Goal: Task Accomplishment & Management: Complete application form

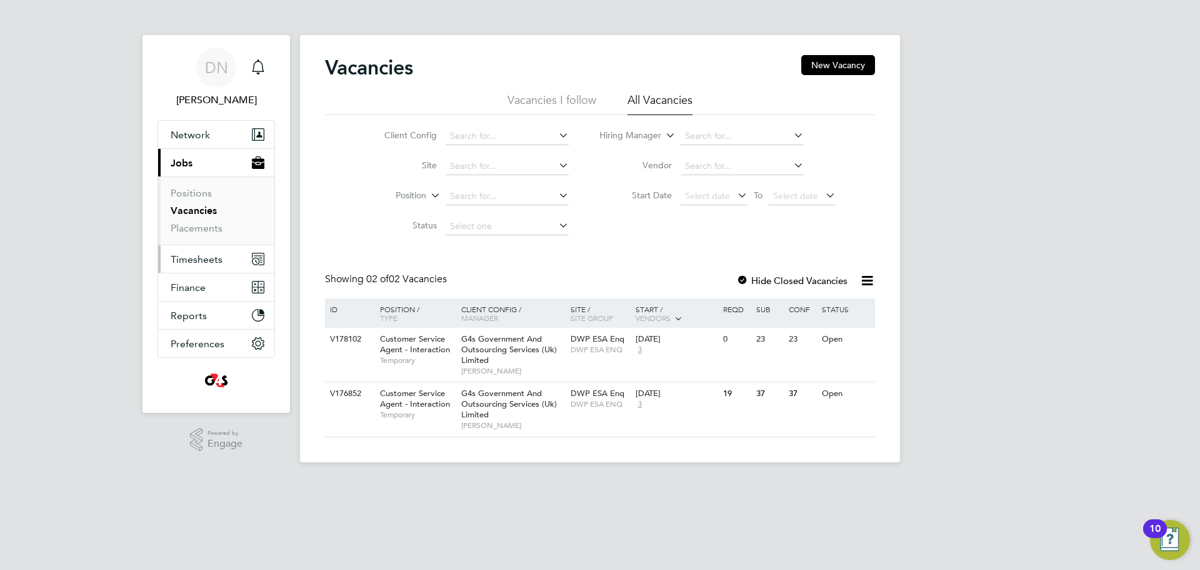
click at [189, 263] on span "Timesheets" at bounding box center [197, 259] width 52 height 12
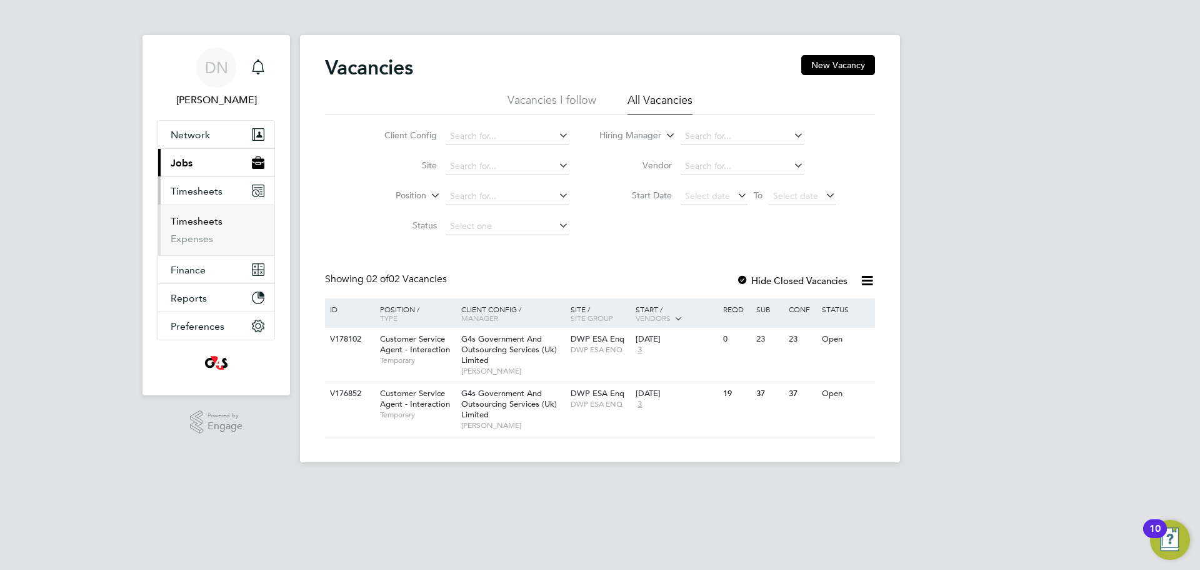
click at [201, 222] on link "Timesheets" at bounding box center [197, 221] width 52 height 12
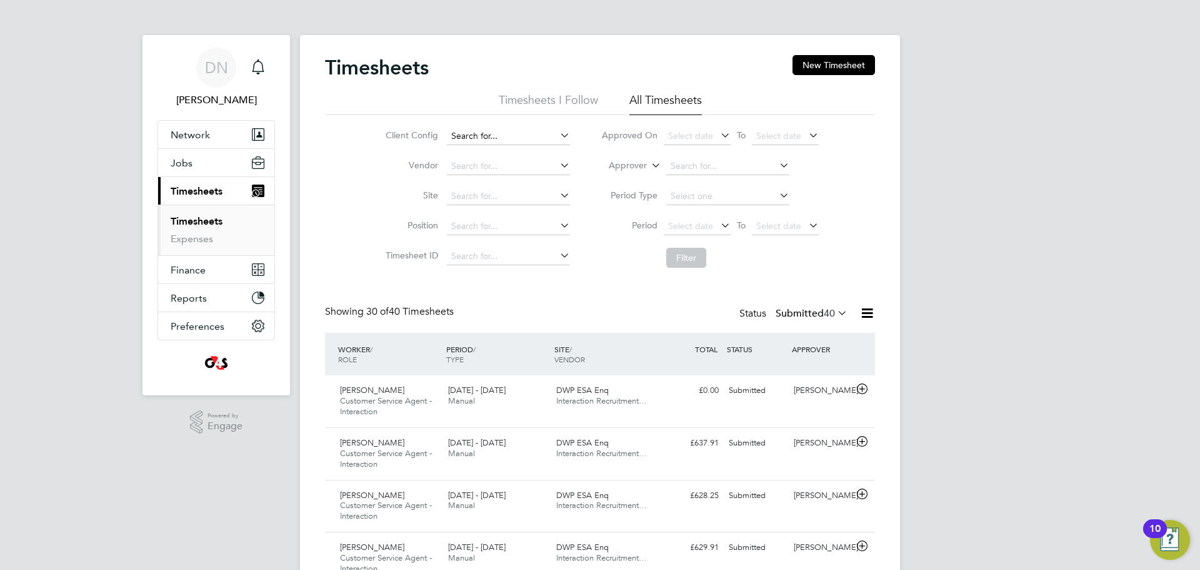
click at [497, 131] on input at bounding box center [508, 137] width 123 height 18
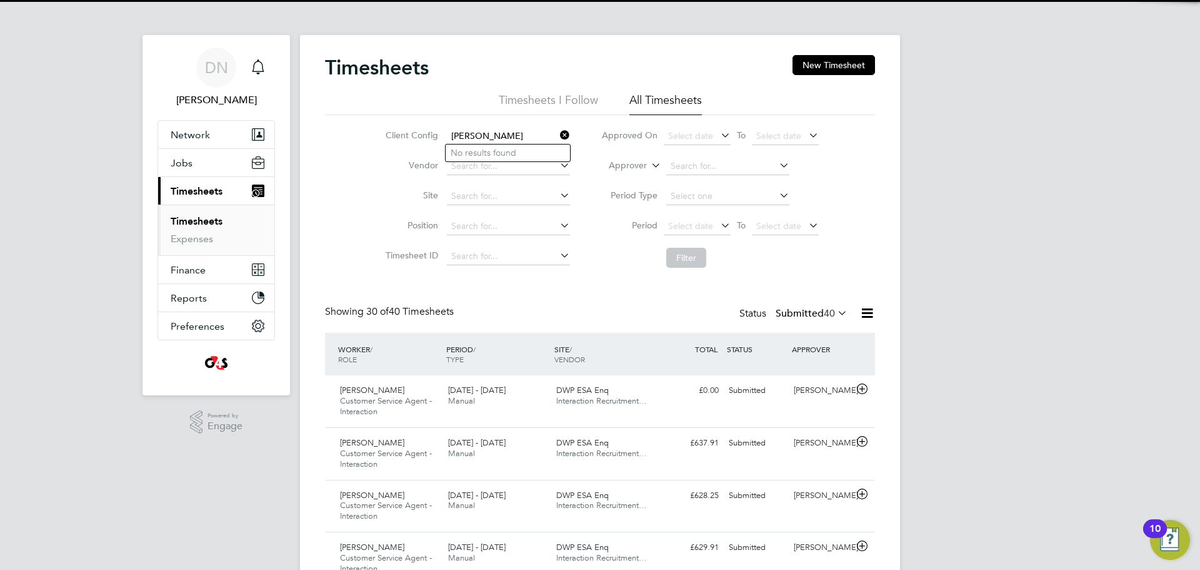
drag, startPoint x: 503, startPoint y: 137, endPoint x: 566, endPoint y: 128, distance: 63.8
click at [505, 137] on input "[PERSON_NAME]" at bounding box center [508, 137] width 123 height 18
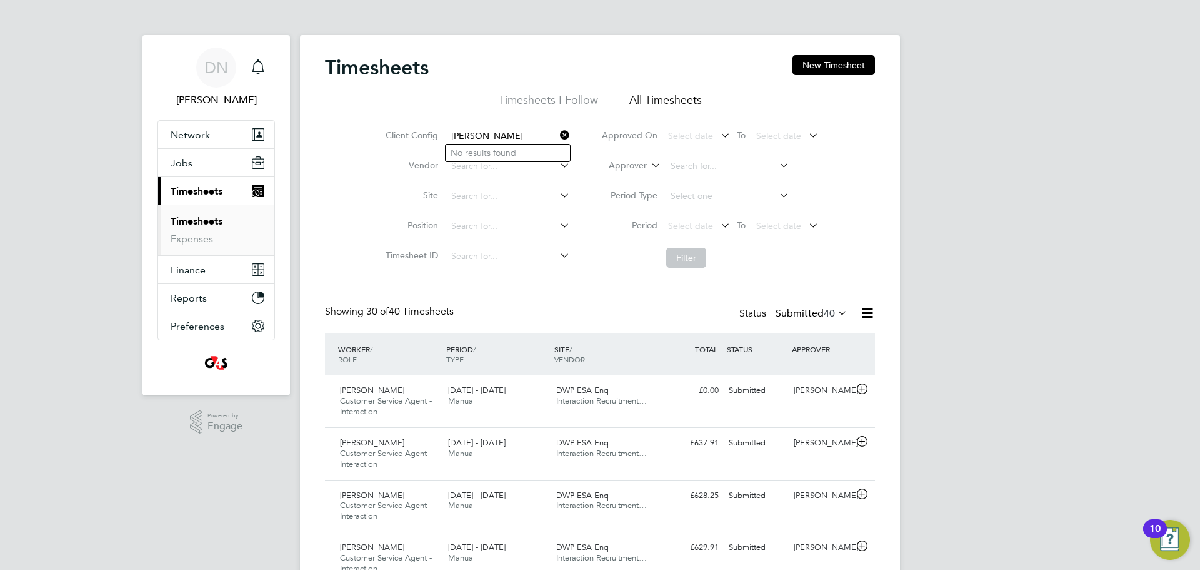
type input "[PERSON_NAME]"
click at [558, 131] on icon at bounding box center [558, 135] width 0 height 18
click at [201, 225] on link "Timesheets" at bounding box center [197, 221] width 52 height 12
click at [843, 71] on button "New Timesheet" at bounding box center [834, 65] width 83 height 20
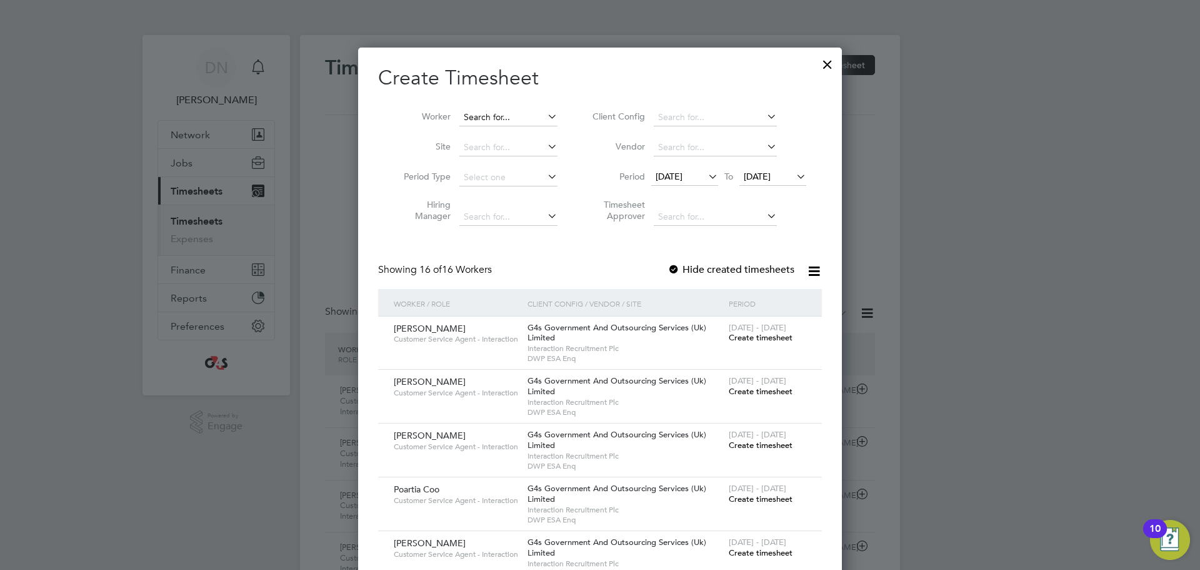
click at [501, 117] on input at bounding box center [509, 118] width 98 height 18
click at [524, 149] on li "Abh inand Thiruthiyil" at bounding box center [507, 151] width 99 height 17
type input "[PERSON_NAME]"
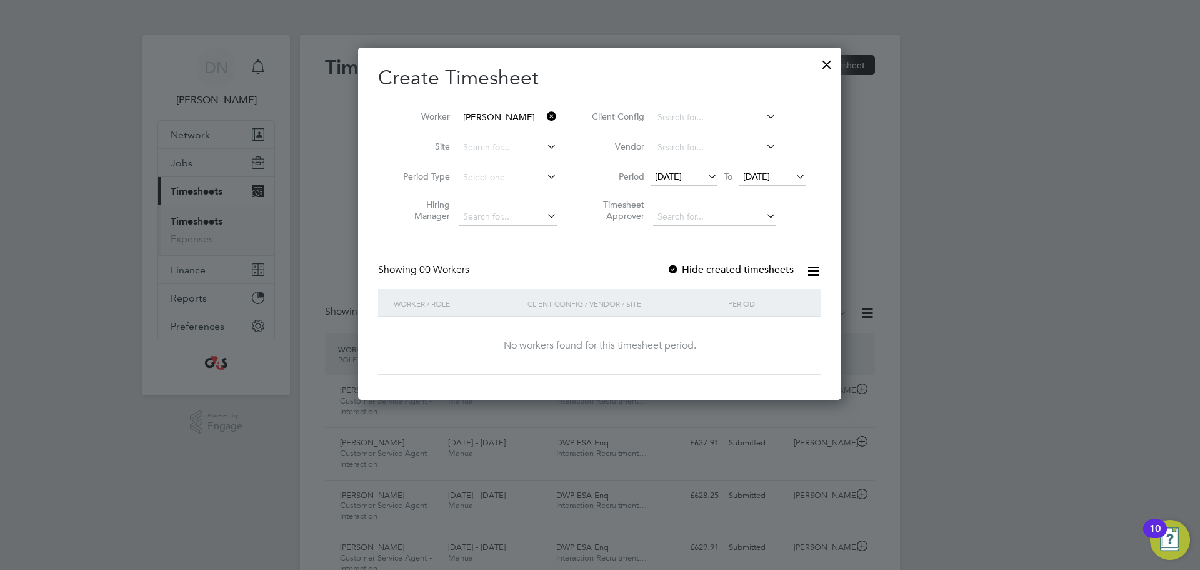
click at [681, 271] on label "Hide created timesheets" at bounding box center [730, 269] width 127 height 13
click at [682, 175] on span "[DATE]" at bounding box center [668, 176] width 27 height 11
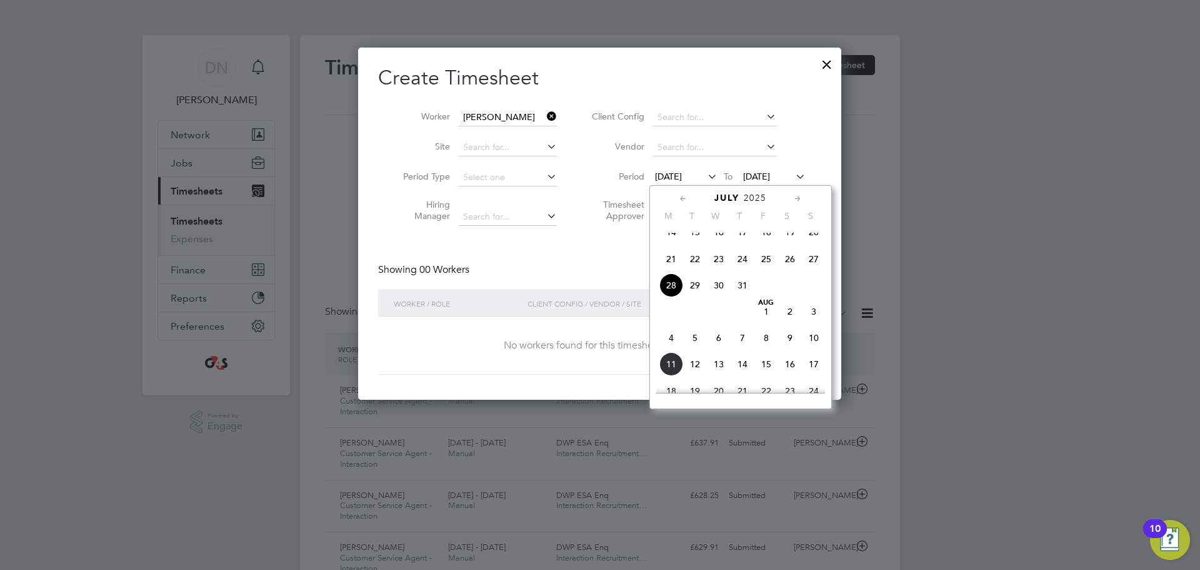
click at [673, 349] on span "4" at bounding box center [672, 338] width 24 height 24
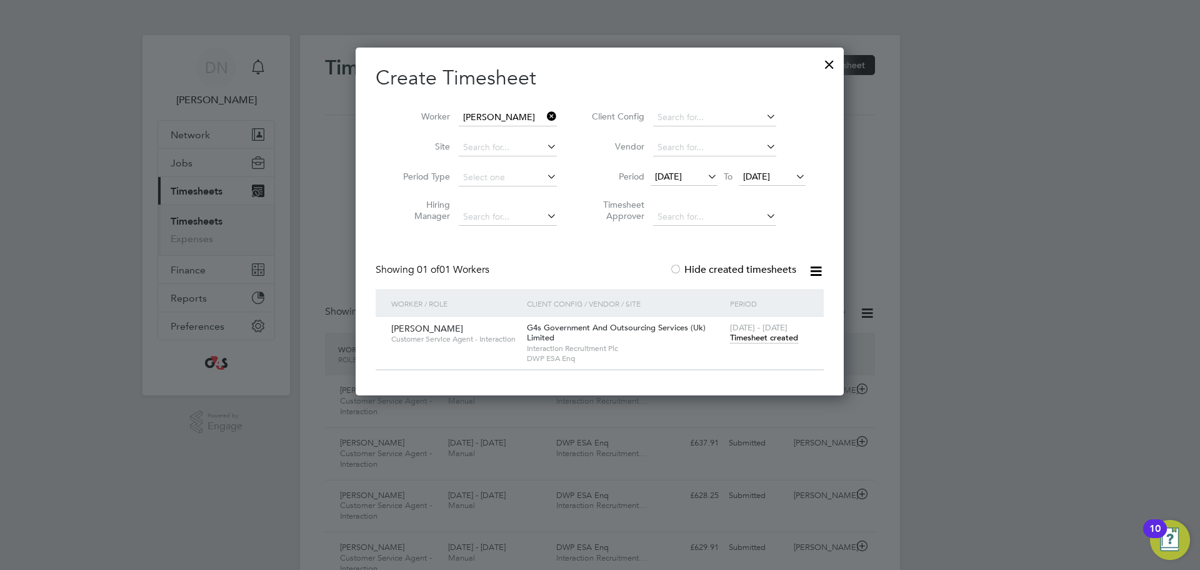
click at [770, 338] on span "Timesheet created" at bounding box center [764, 337] width 68 height 11
click at [749, 332] on span "Timesheet created" at bounding box center [764, 337] width 68 height 11
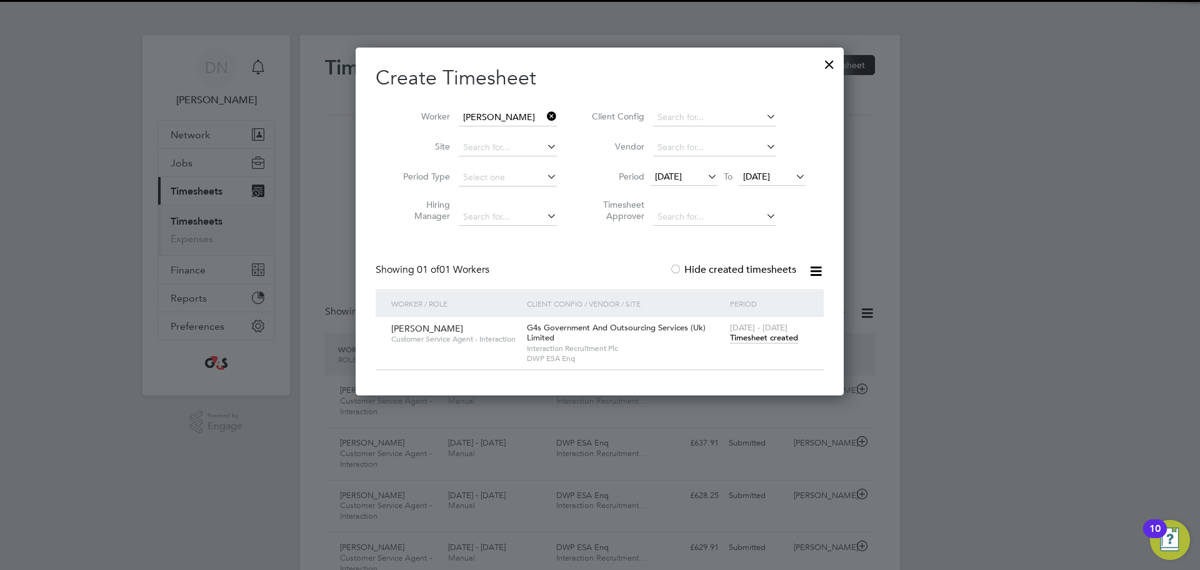
click at [747, 337] on span "Timesheet created" at bounding box center [764, 337] width 68 height 11
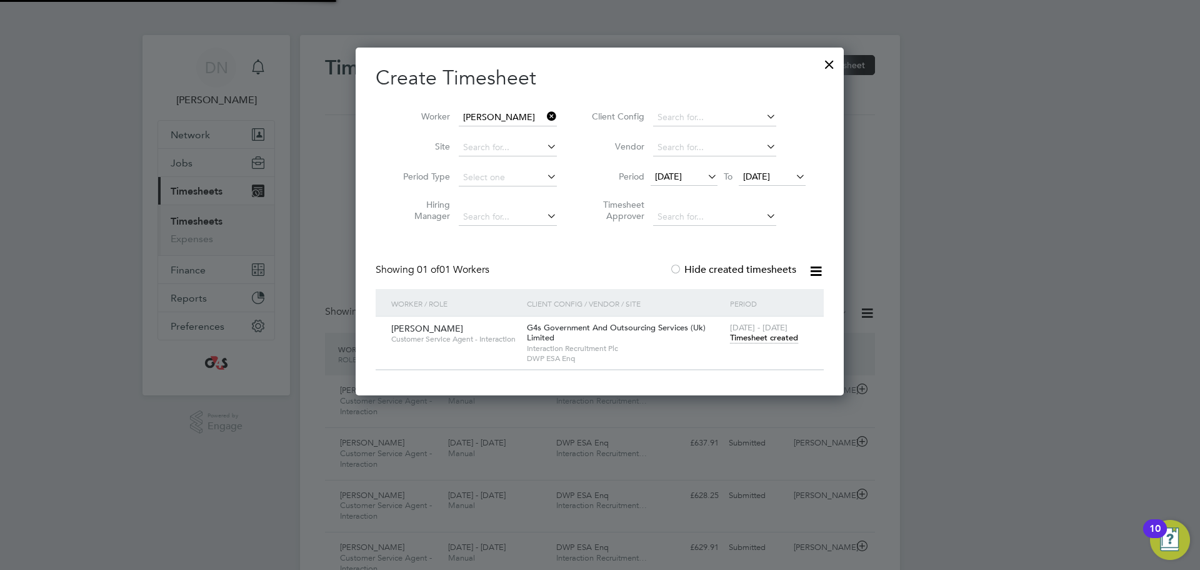
drag, startPoint x: 429, startPoint y: 329, endPoint x: 688, endPoint y: 338, distance: 259.0
click at [431, 331] on span "[PERSON_NAME]" at bounding box center [427, 328] width 72 height 11
click at [787, 341] on span "Timesheet created" at bounding box center [764, 337] width 68 height 11
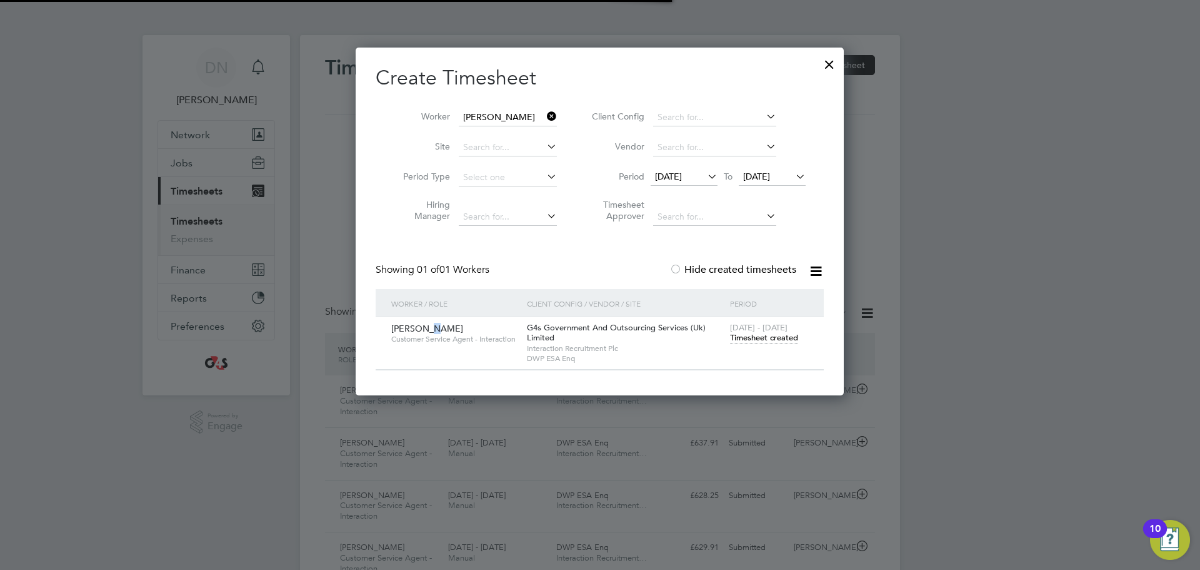
click at [787, 341] on span "Timesheet created" at bounding box center [764, 337] width 68 height 11
click at [755, 329] on span "[DATE] - [DATE]" at bounding box center [759, 327] width 58 height 11
click at [755, 339] on span "Timesheet created" at bounding box center [764, 337] width 68 height 11
click at [757, 330] on span "[DATE] - [DATE]" at bounding box center [759, 327] width 58 height 11
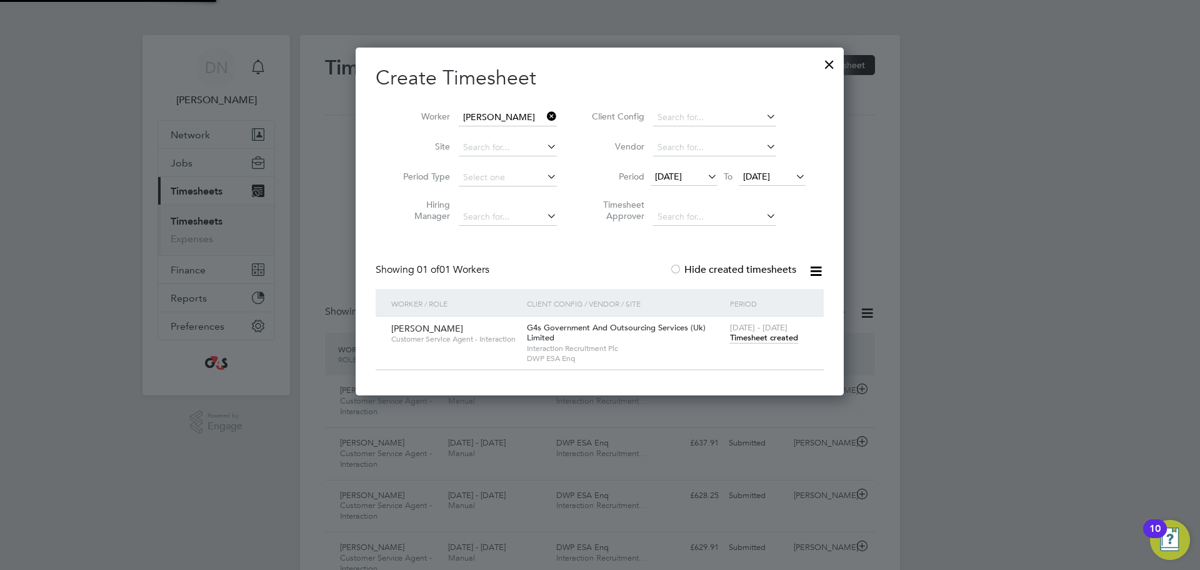
click at [760, 339] on span "Timesheet created" at bounding box center [764, 337] width 68 height 11
click at [752, 175] on span "[DATE]" at bounding box center [756, 176] width 27 height 11
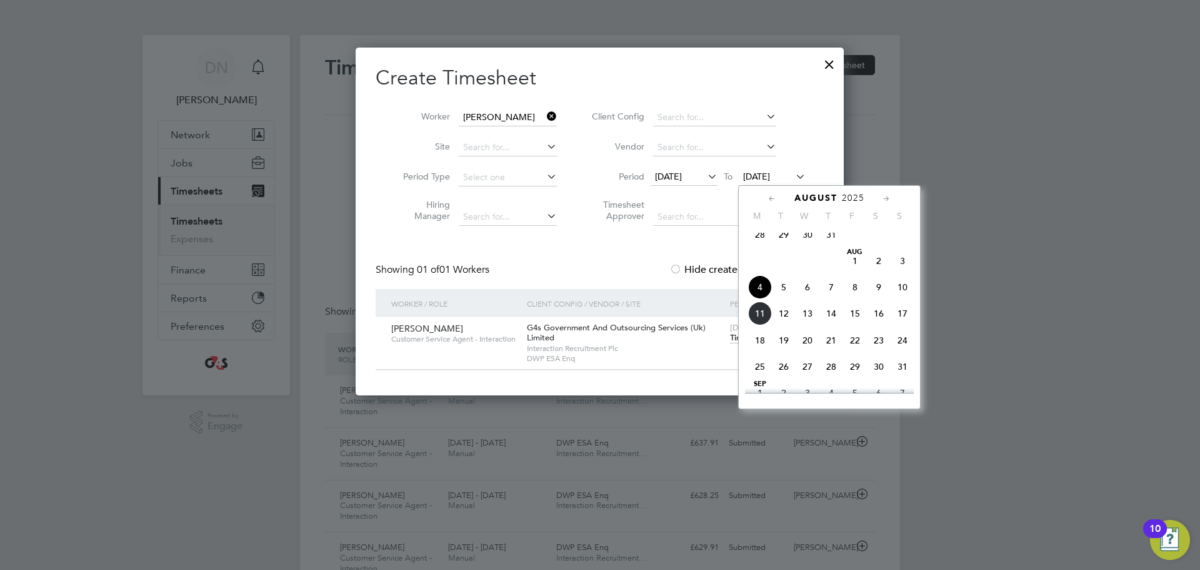
click at [898, 297] on span "10" at bounding box center [903, 287] width 24 height 24
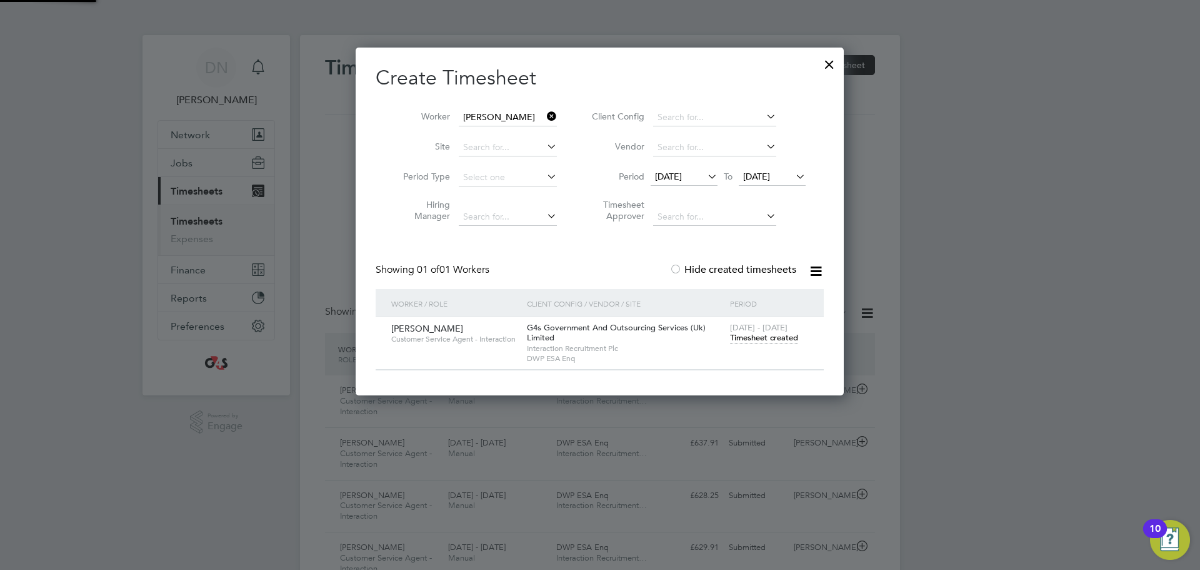
click at [745, 338] on span "Timesheet created" at bounding box center [764, 337] width 68 height 11
click at [758, 339] on span "Timesheet created" at bounding box center [764, 337] width 68 height 11
click at [759, 338] on span "Timesheet created" at bounding box center [764, 337] width 68 height 11
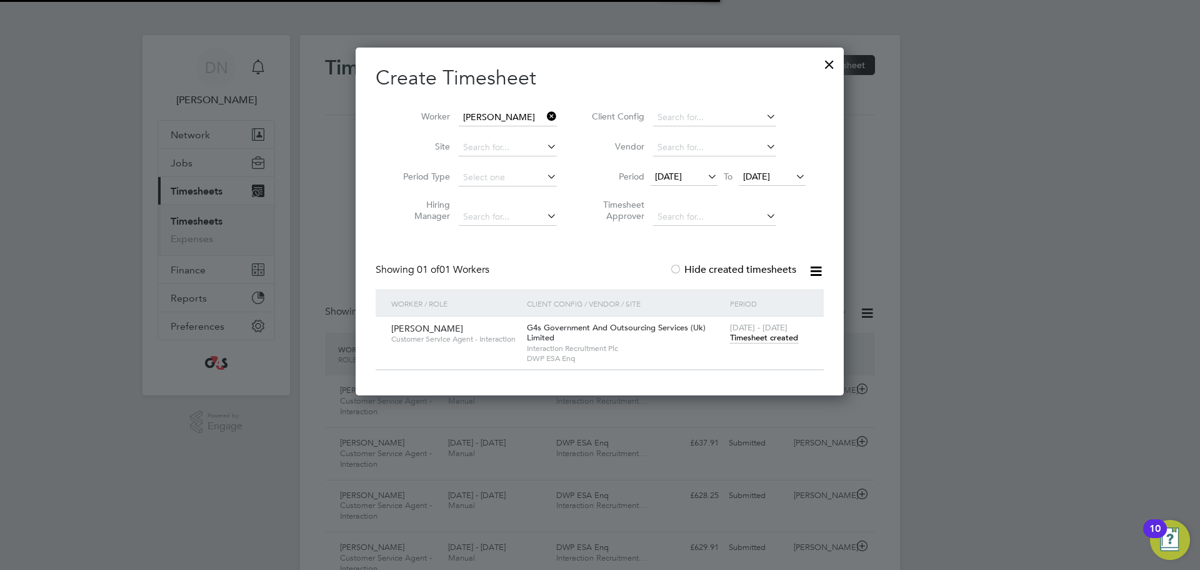
click at [759, 338] on span "Timesheet created" at bounding box center [764, 337] width 68 height 11
click at [761, 336] on span "Timesheet created" at bounding box center [764, 337] width 68 height 11
click at [748, 338] on span "Timesheet created" at bounding box center [764, 337] width 68 height 11
click at [748, 339] on span "Timesheet created" at bounding box center [764, 337] width 68 height 11
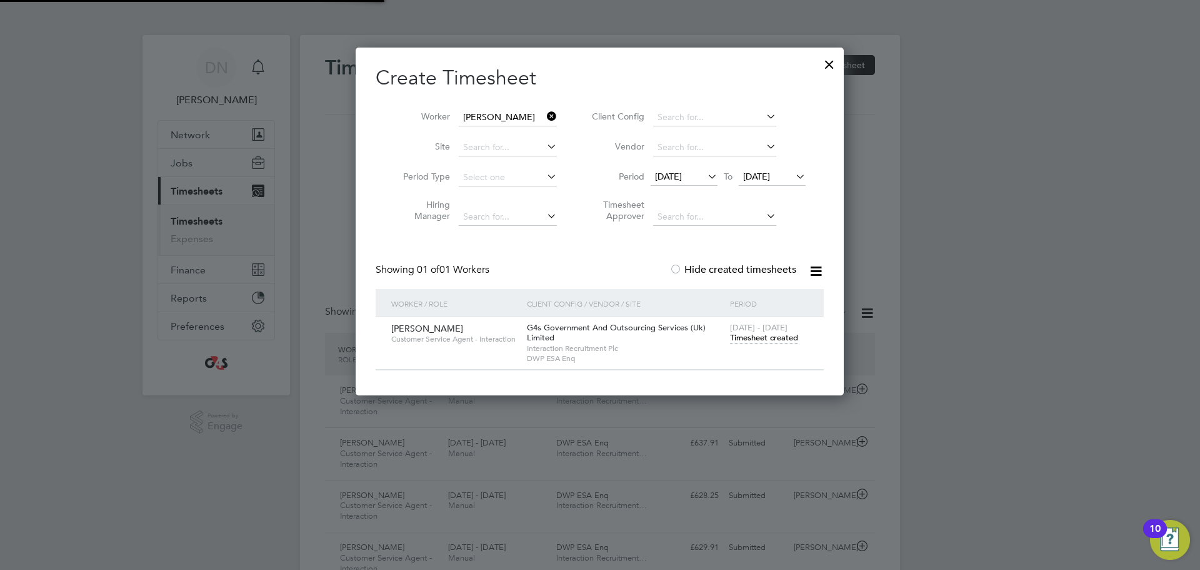
click at [748, 339] on span "Timesheet created" at bounding box center [764, 337] width 68 height 11
click at [414, 326] on span "[PERSON_NAME]" at bounding box center [427, 328] width 72 height 11
click at [563, 327] on span "G4s Government And Outsourcing Services (Uk) Limited" at bounding box center [616, 332] width 179 height 21
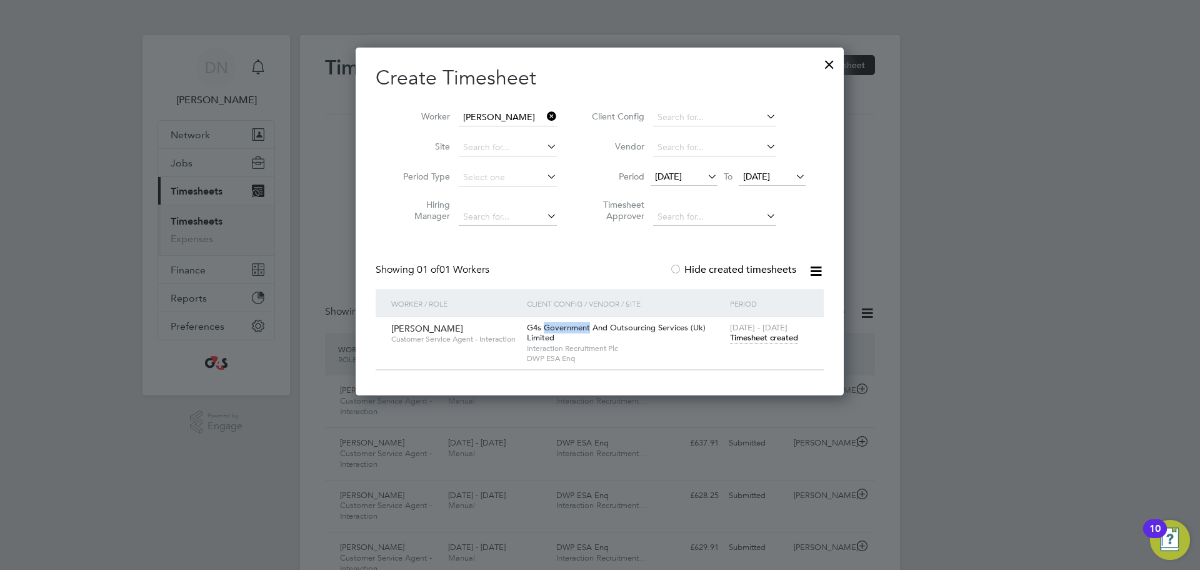
drag, startPoint x: 563, startPoint y: 327, endPoint x: 698, endPoint y: 321, distance: 135.8
click at [566, 328] on span "G4s Government And Outsourcing Services (Uk) Limited" at bounding box center [616, 332] width 179 height 21
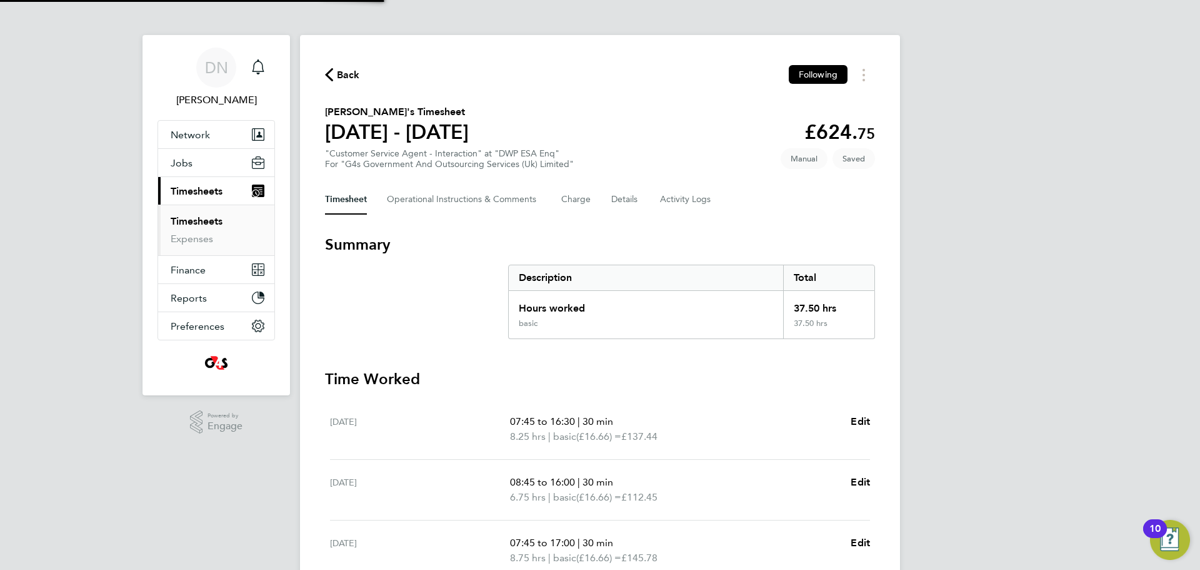
click at [830, 61] on div "Back Following [PERSON_NAME]'s Timesheet [DATE] - [DATE] £624. 75 "Customer Ser…" at bounding box center [600, 459] width 600 height 848
click at [191, 196] on span "Timesheets" at bounding box center [197, 191] width 52 height 12
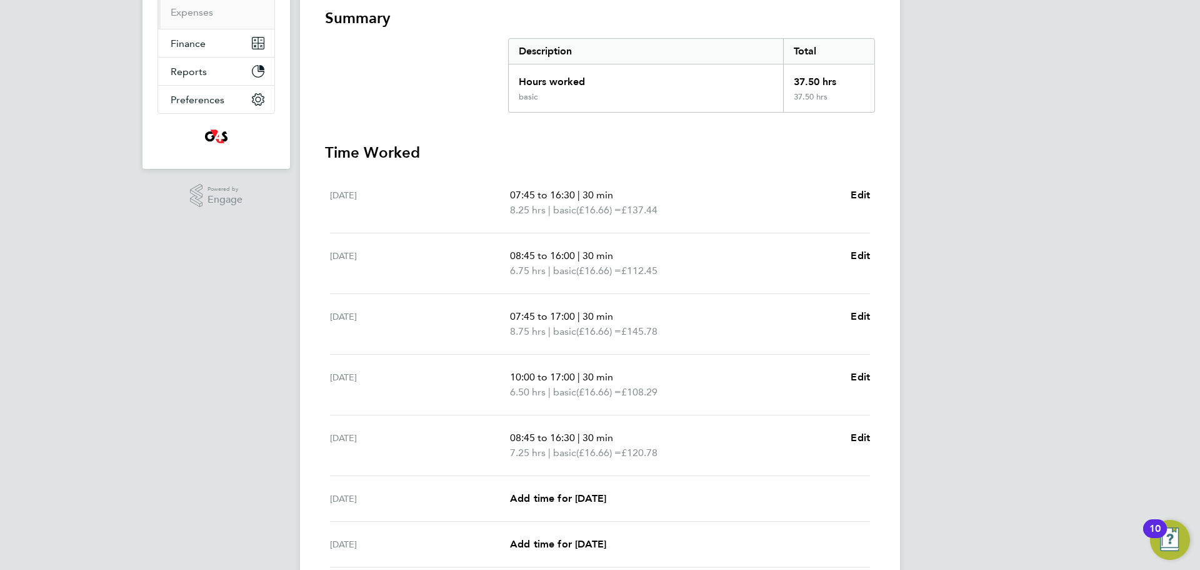
scroll to position [313, 0]
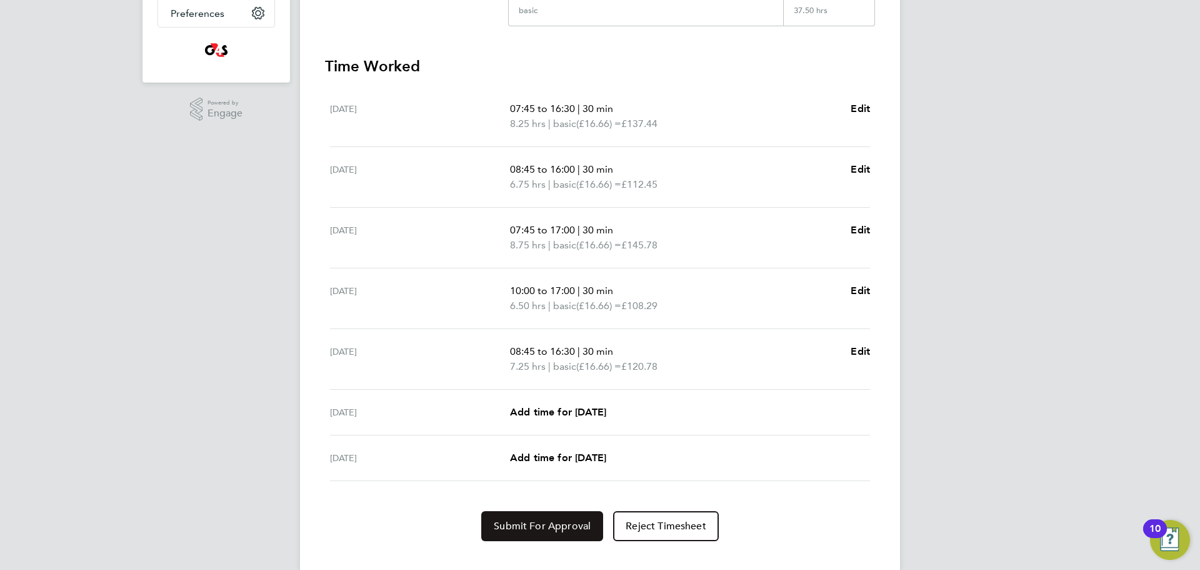
click at [521, 523] on span "Submit For Approval" at bounding box center [542, 526] width 97 height 13
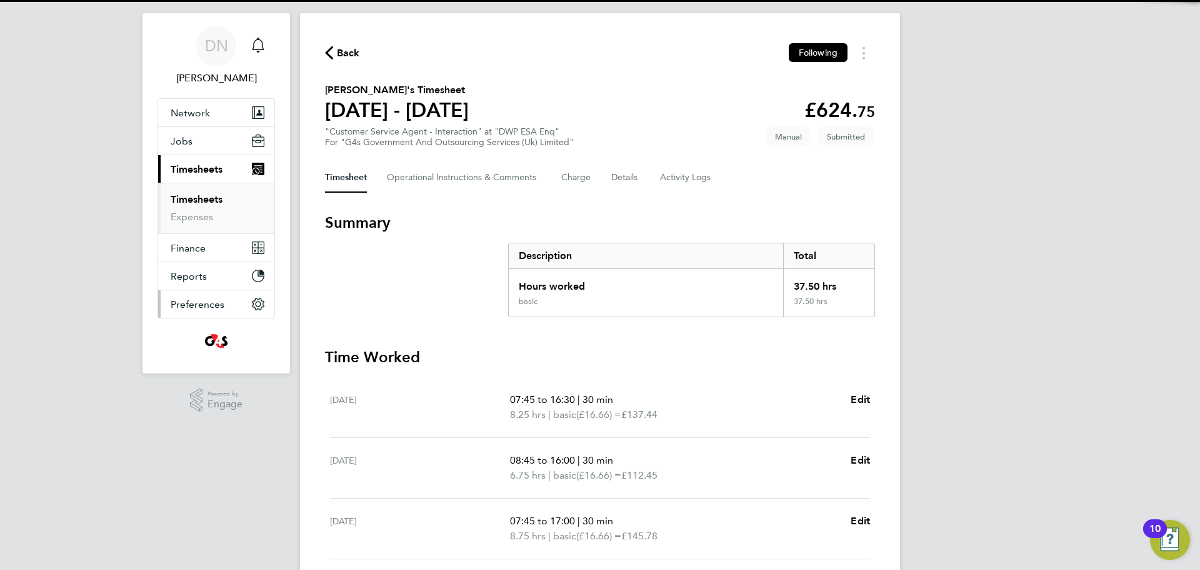
scroll to position [0, 0]
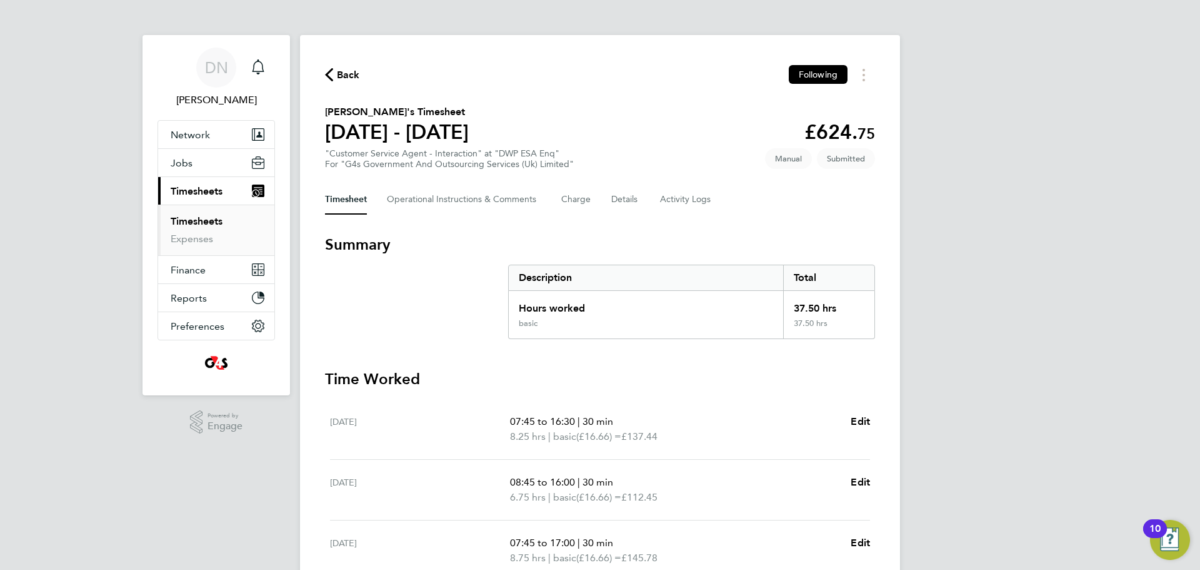
click at [333, 81] on button "Back" at bounding box center [342, 75] width 35 height 16
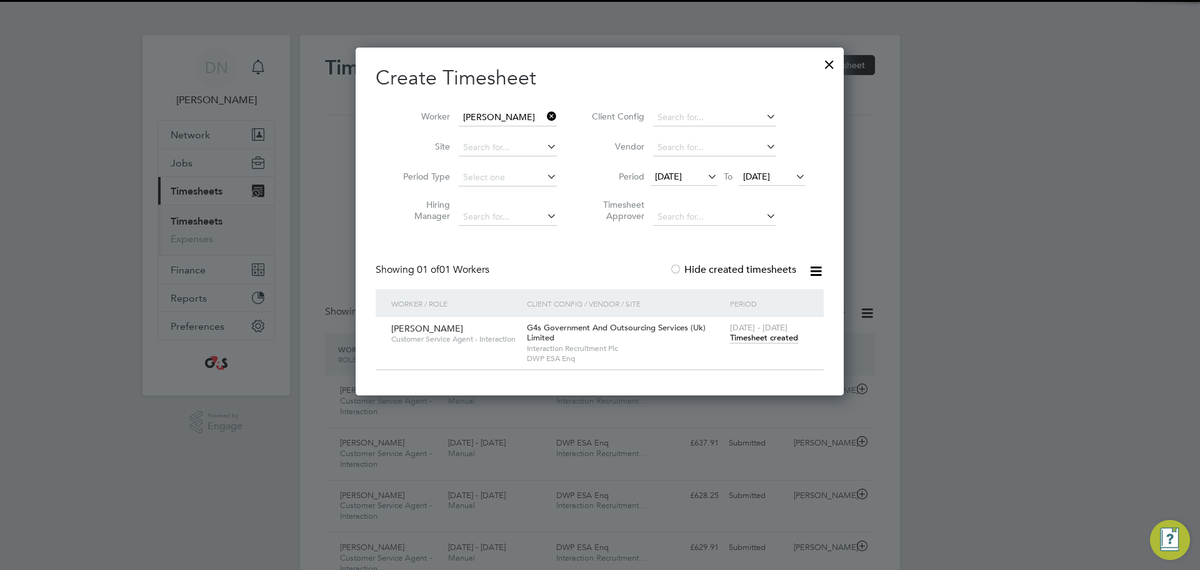
scroll to position [32, 109]
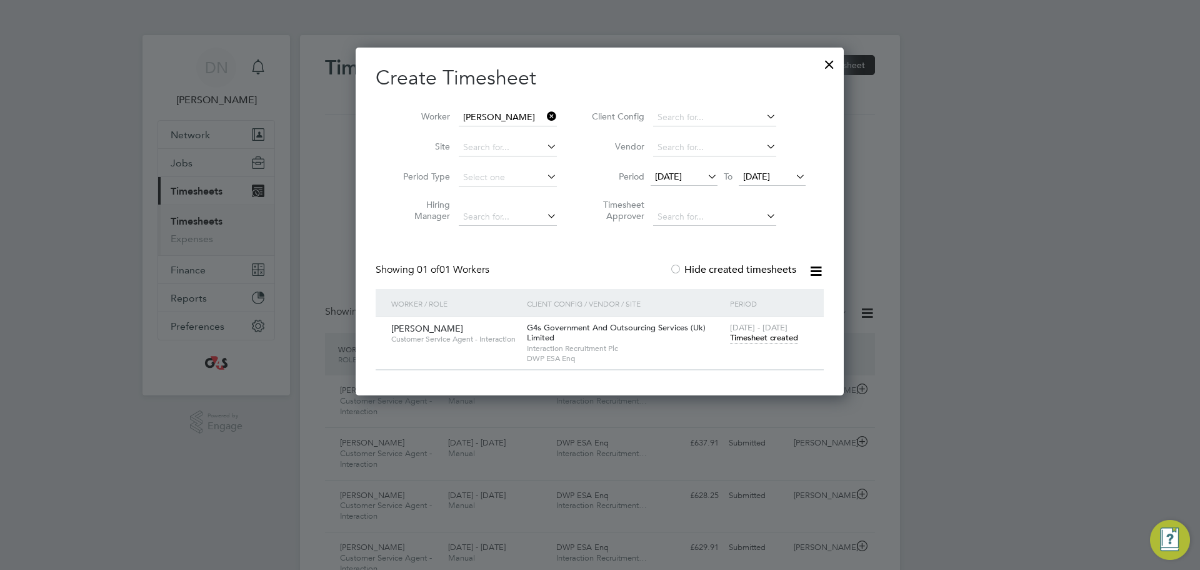
click at [545, 113] on icon at bounding box center [545, 117] width 0 height 18
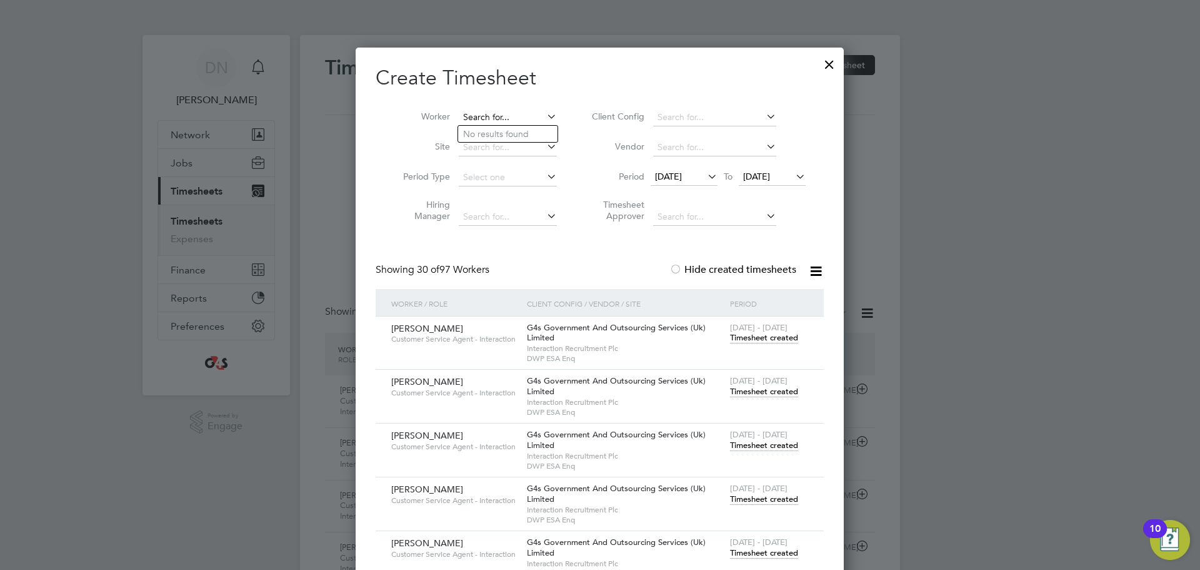
click at [514, 111] on input at bounding box center [508, 118] width 98 height 18
click at [506, 183] on li "[PERSON_NAME]" at bounding box center [519, 185] width 123 height 17
type input "[PERSON_NAME]"
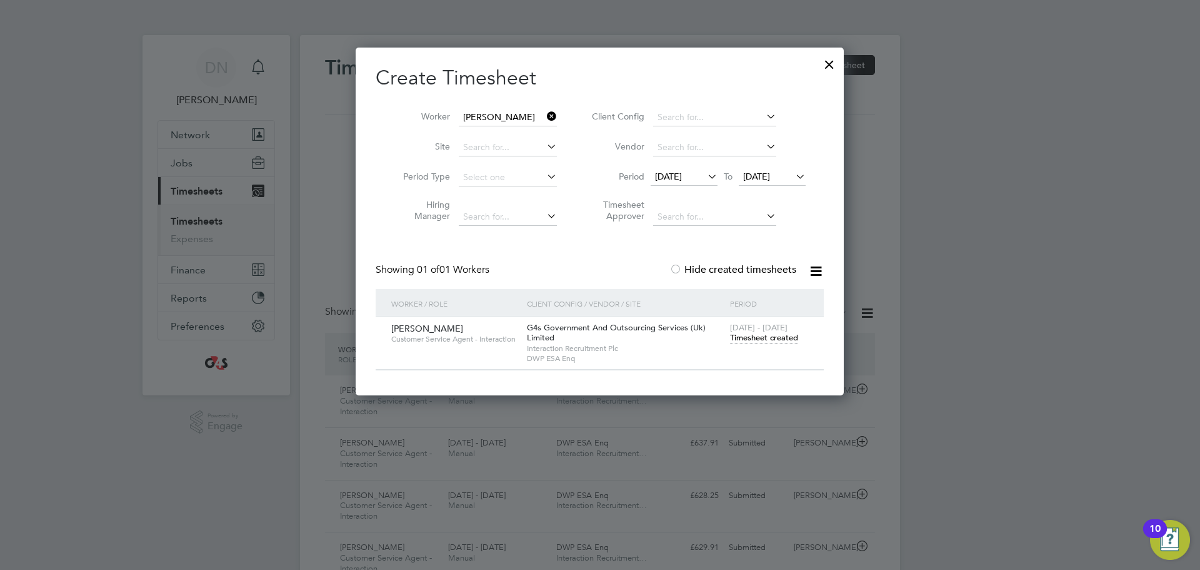
click at [765, 335] on span "Timesheet created" at bounding box center [764, 337] width 68 height 11
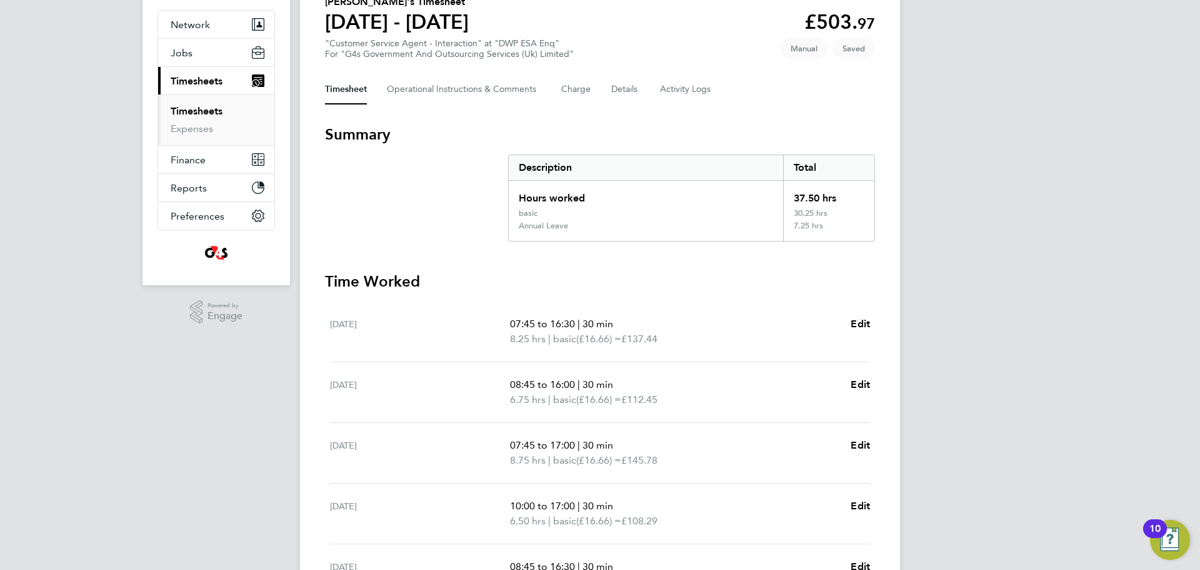
scroll to position [346, 0]
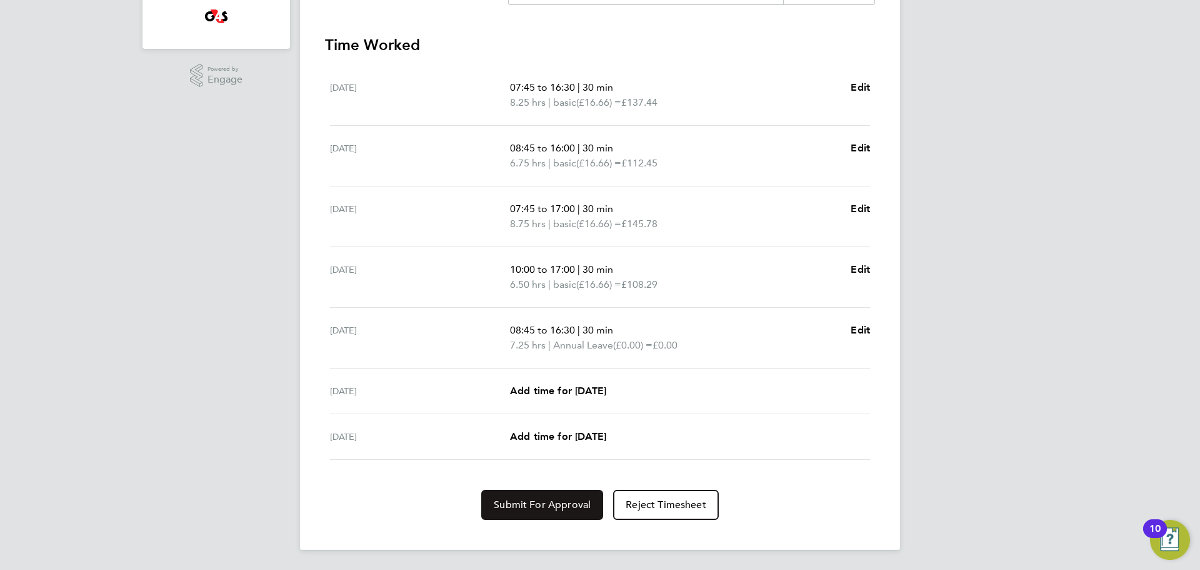
click at [540, 510] on span "Submit For Approval" at bounding box center [542, 504] width 97 height 13
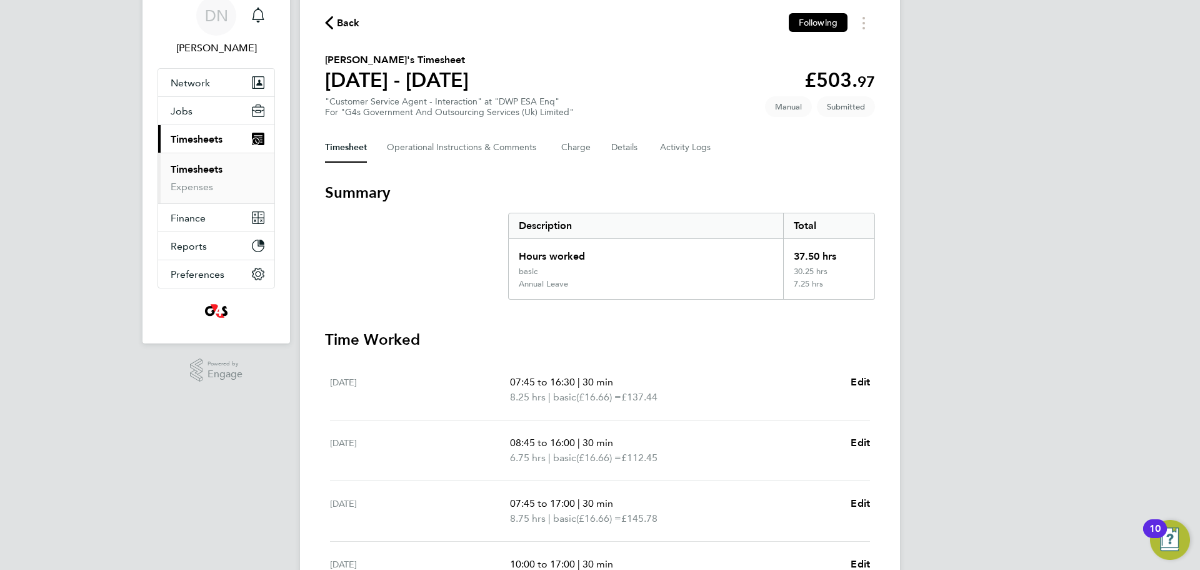
scroll to position [0, 0]
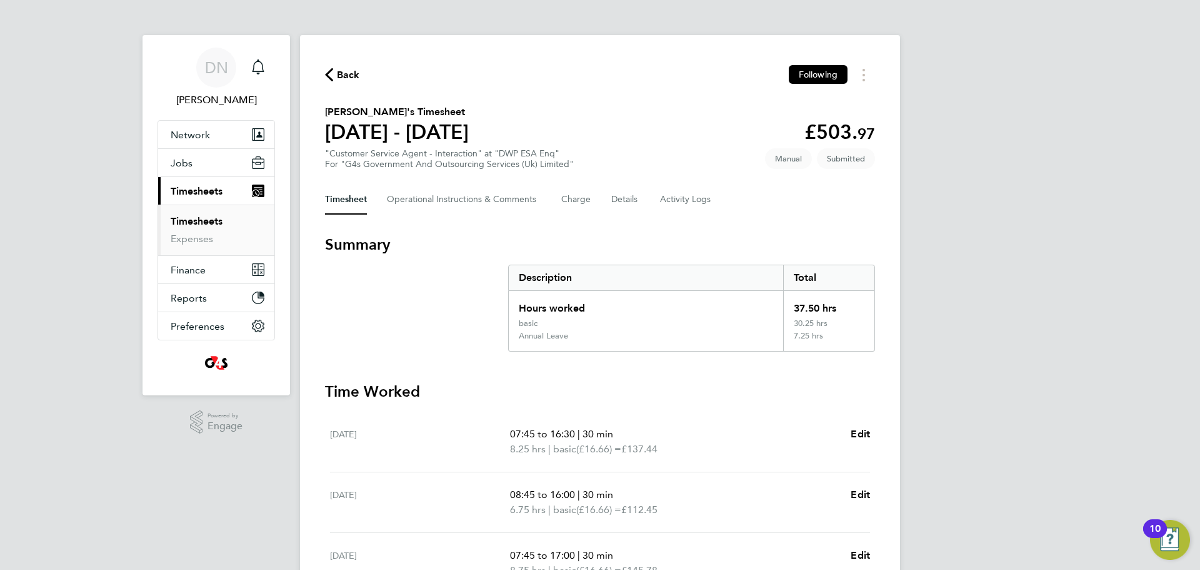
click at [357, 78] on span "Back" at bounding box center [348, 75] width 23 height 15
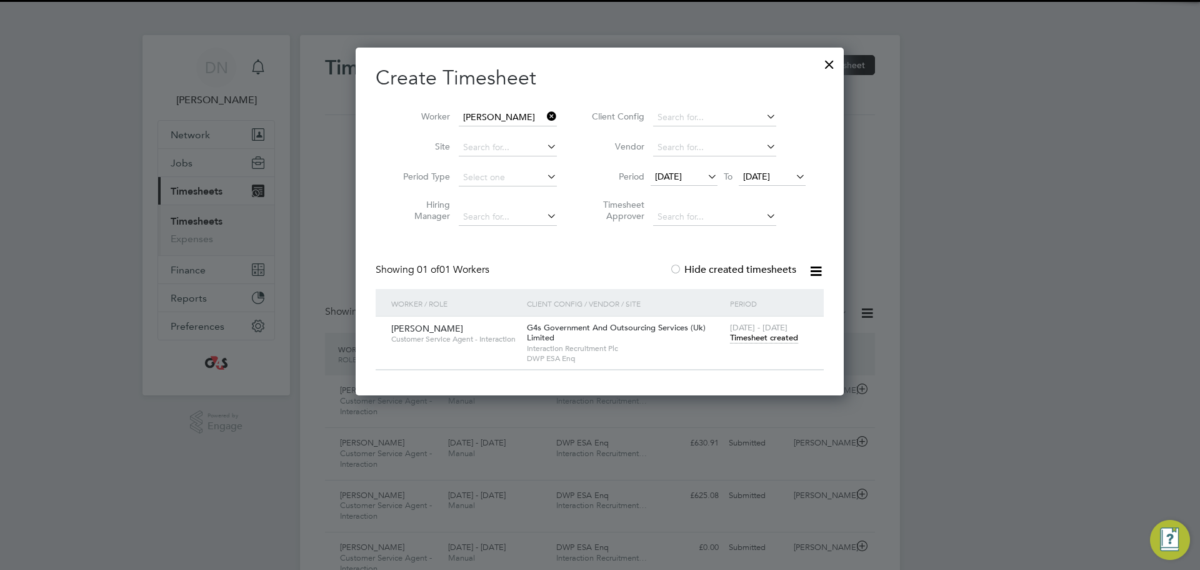
scroll to position [42, 109]
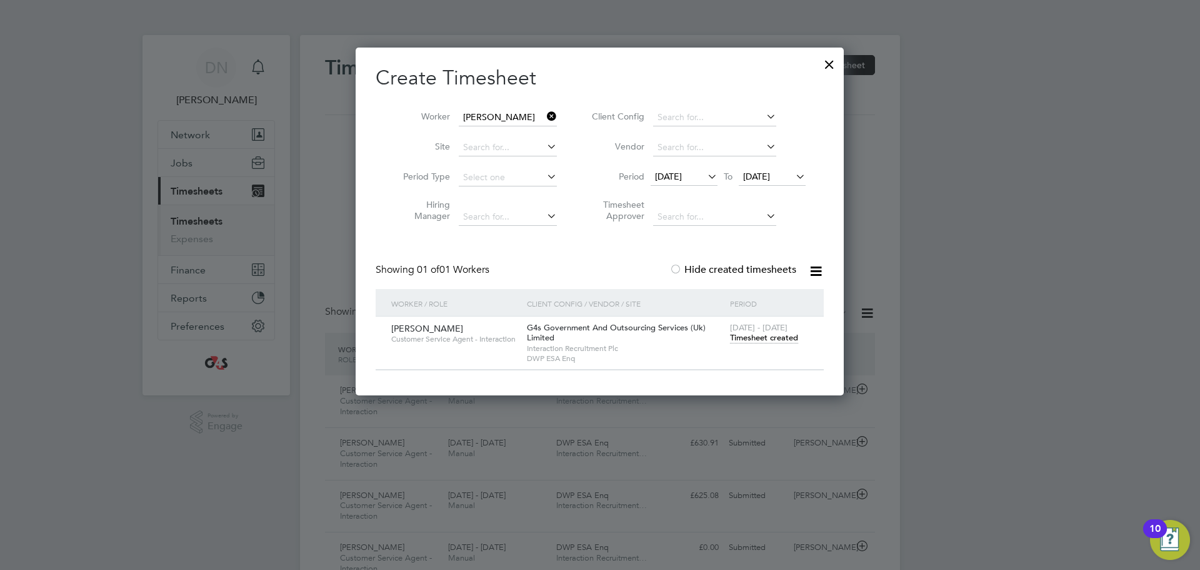
click at [827, 64] on div at bounding box center [829, 61] width 23 height 23
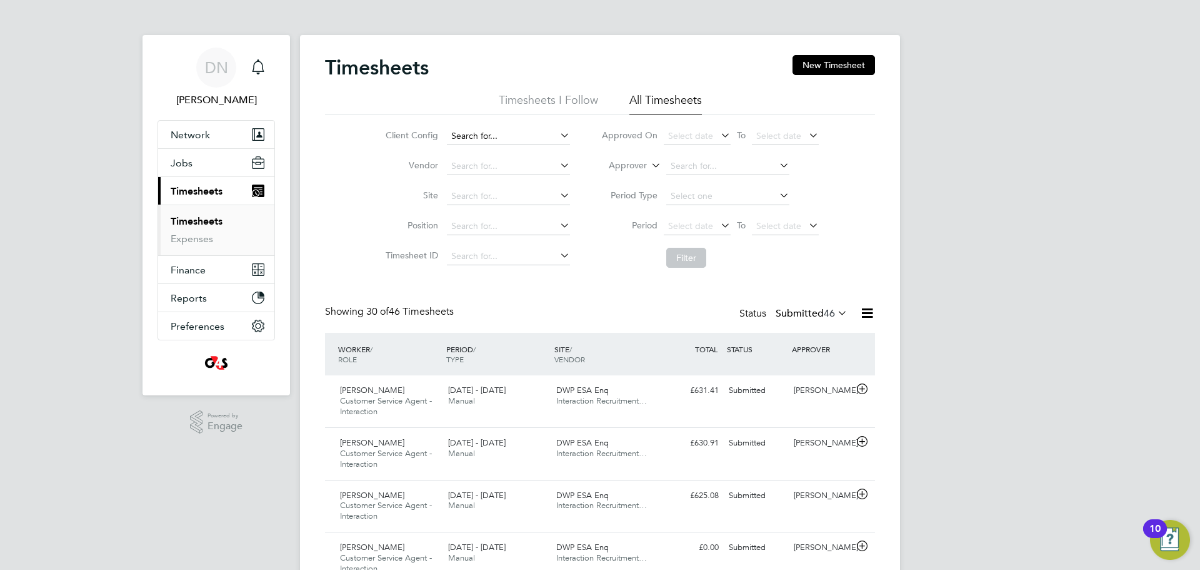
click at [511, 137] on input at bounding box center [508, 137] width 123 height 18
click at [533, 131] on input at bounding box center [508, 137] width 123 height 18
type input "ruh"
click at [842, 67] on button "New Timesheet" at bounding box center [834, 65] width 83 height 20
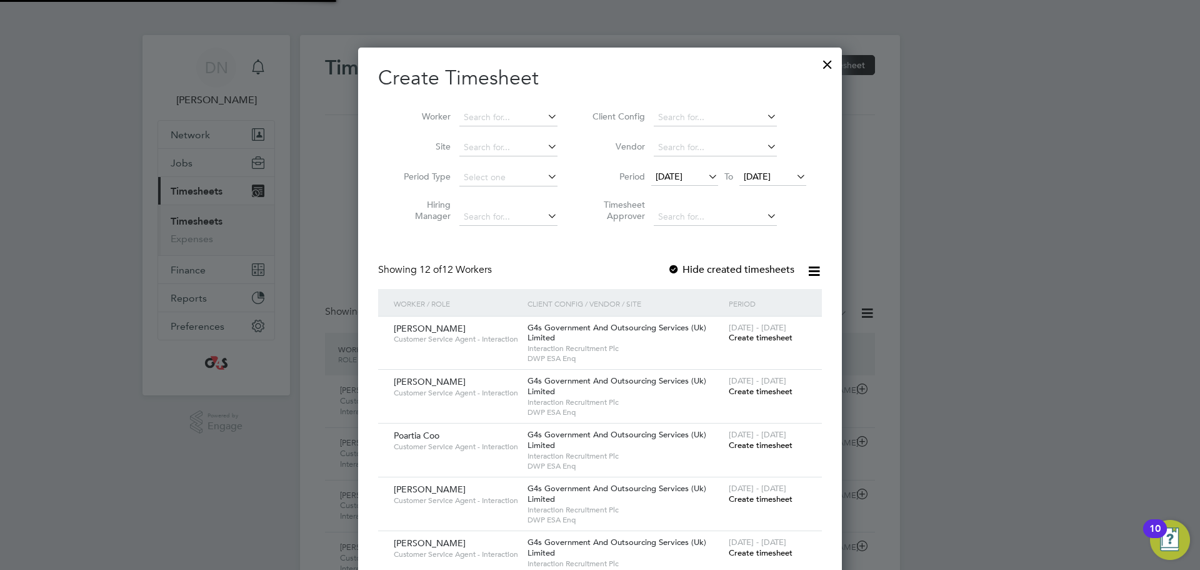
scroll to position [939, 485]
click at [514, 118] on input at bounding box center [509, 118] width 98 height 18
click at [501, 138] on li "[PERSON_NAME]" at bounding box center [512, 134] width 109 height 17
type input "[MEDICAL_DATA][PERSON_NAME]"
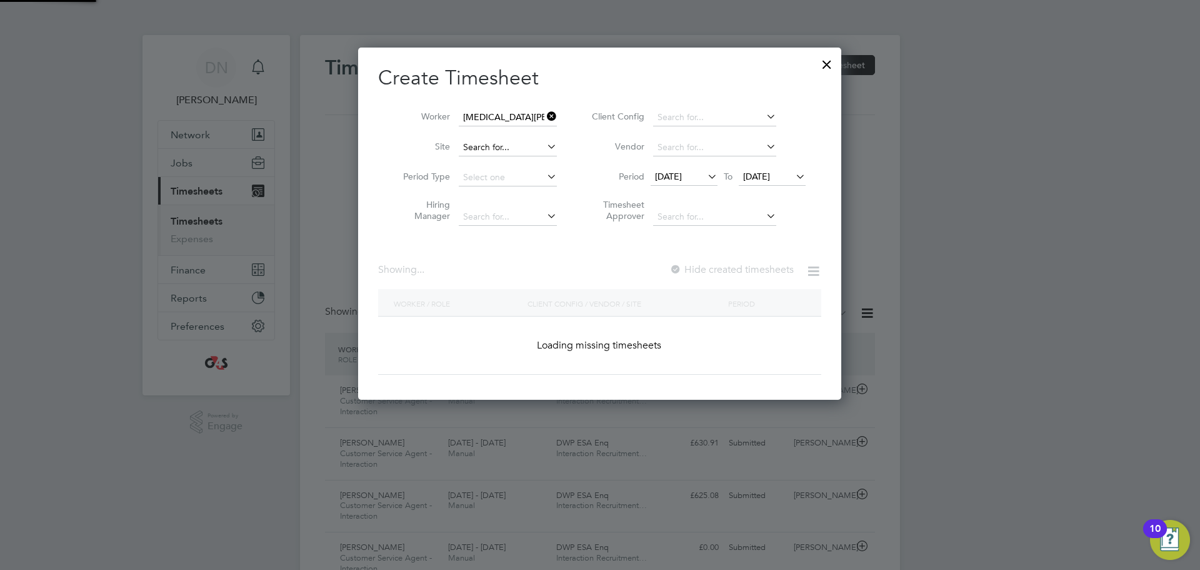
scroll to position [353, 484]
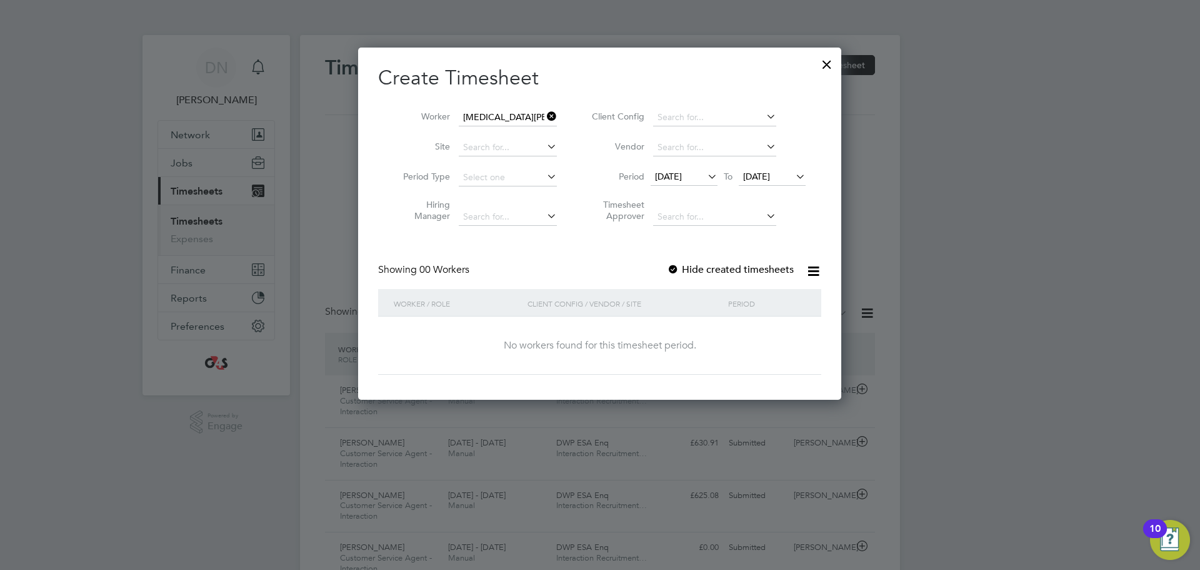
click at [682, 178] on span "[DATE]" at bounding box center [668, 176] width 27 height 11
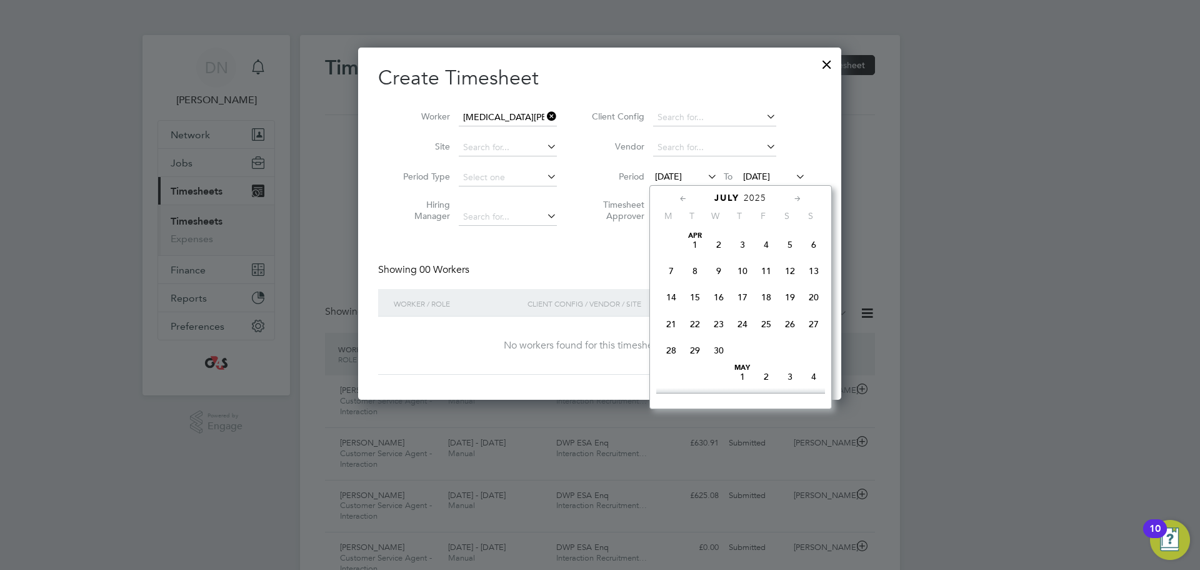
scroll to position [487, 0]
click at [670, 349] on span "4" at bounding box center [672, 338] width 24 height 24
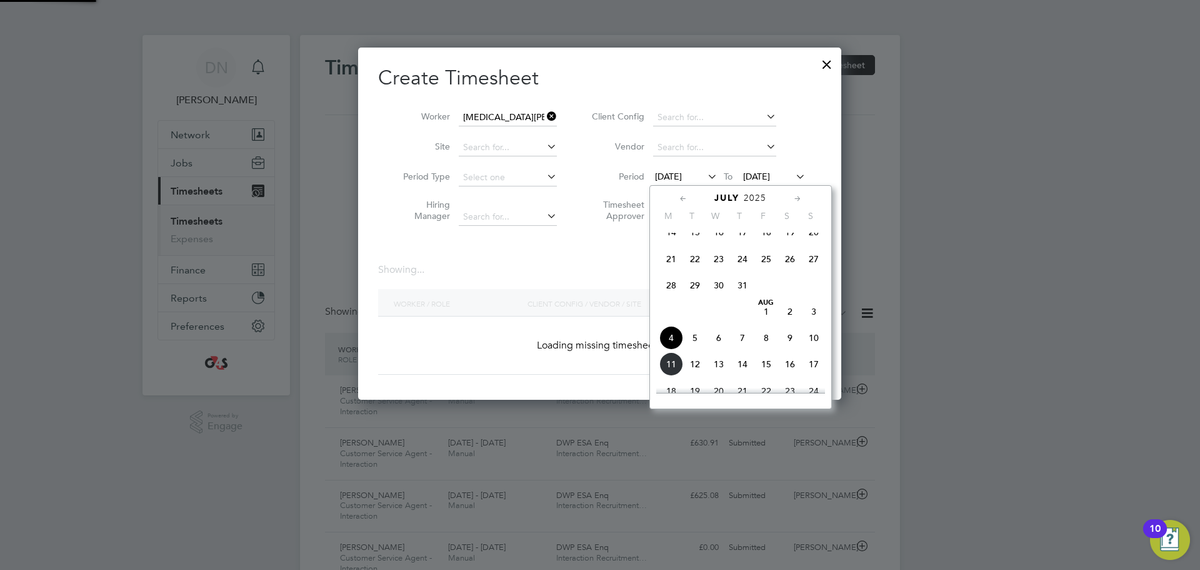
scroll to position [353, 484]
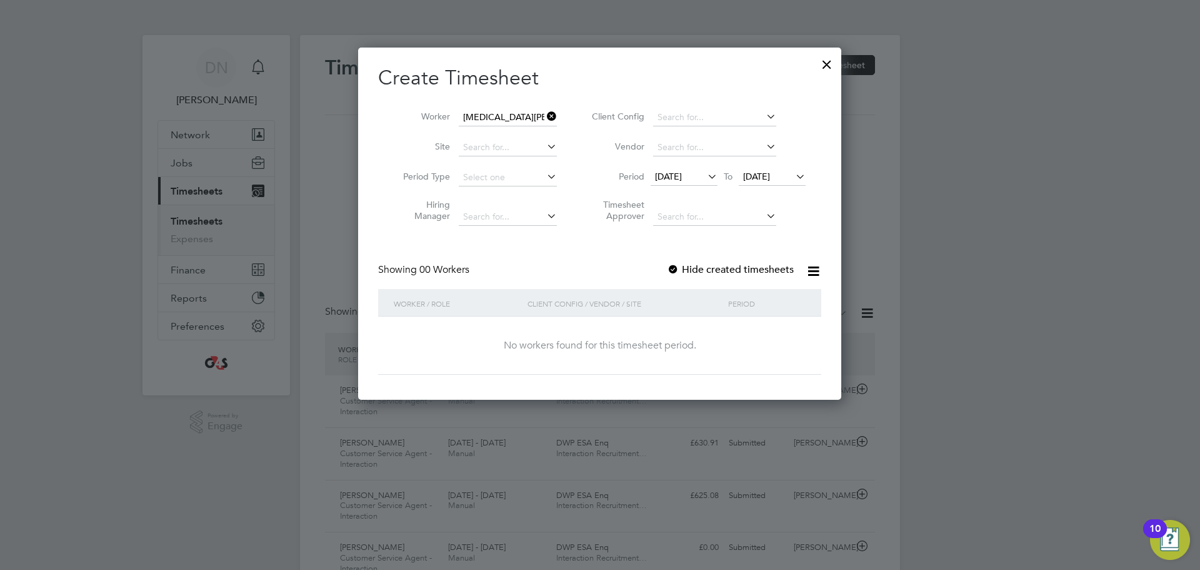
click at [782, 167] on li "Period [DATE] To [DATE]" at bounding box center [697, 178] width 249 height 30
click at [770, 173] on span "[DATE]" at bounding box center [756, 176] width 27 height 11
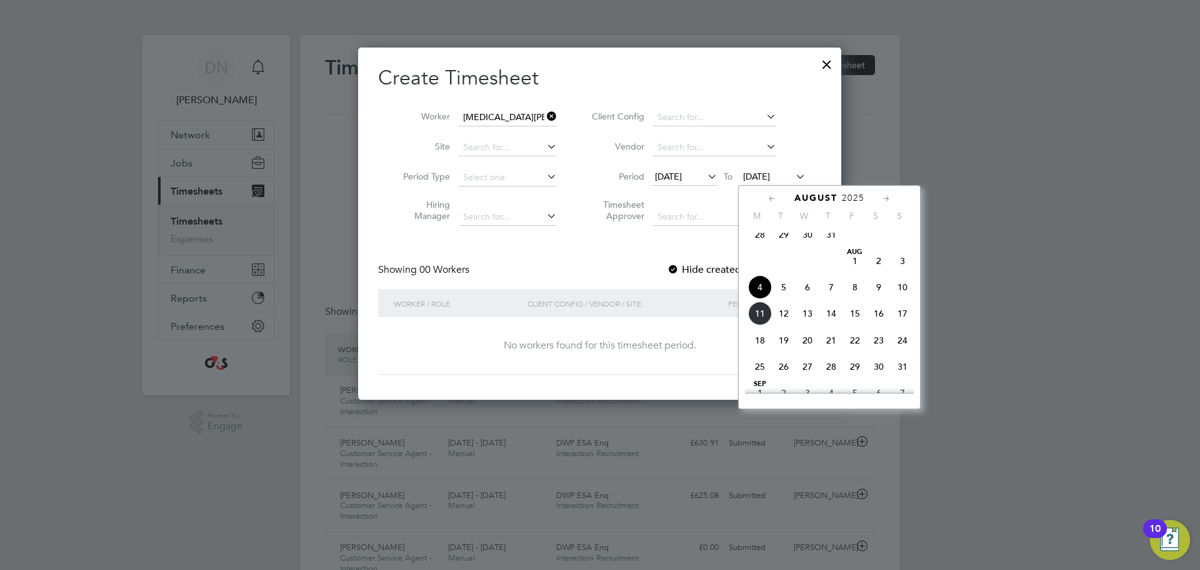
click at [877, 298] on span "9" at bounding box center [879, 287] width 24 height 24
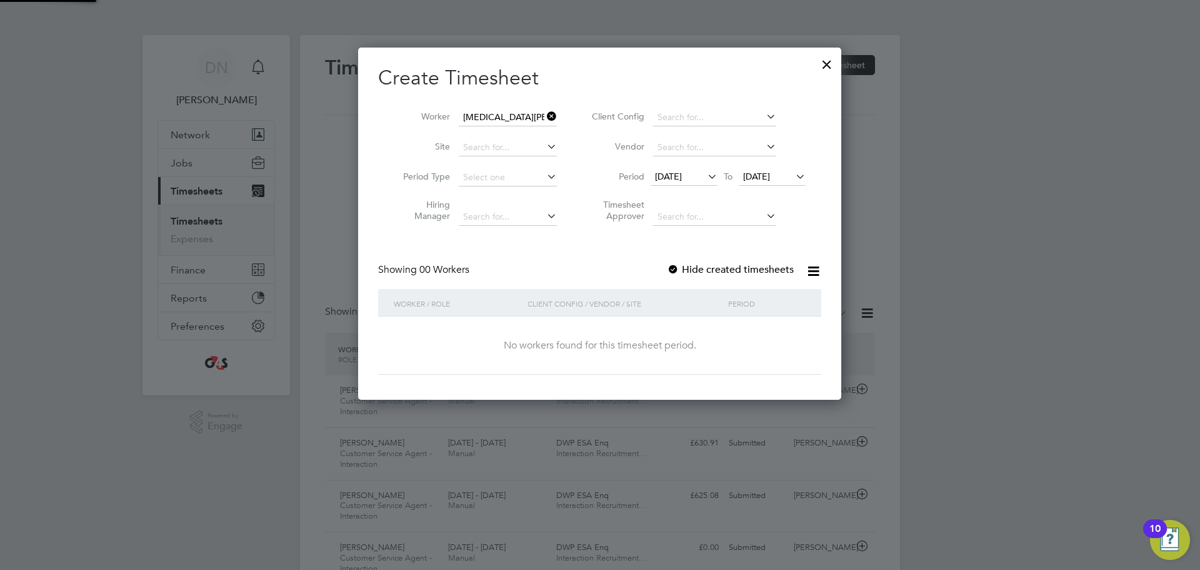
scroll to position [353, 484]
click at [669, 266] on div at bounding box center [673, 270] width 13 height 13
click at [545, 115] on icon at bounding box center [545, 117] width 0 height 18
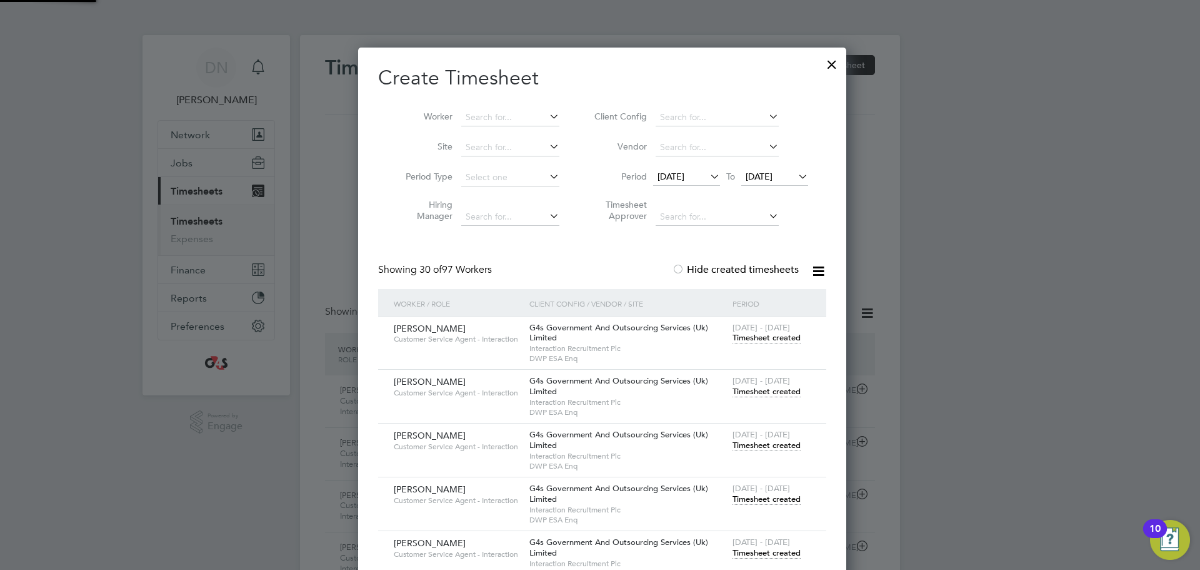
scroll to position [1944, 489]
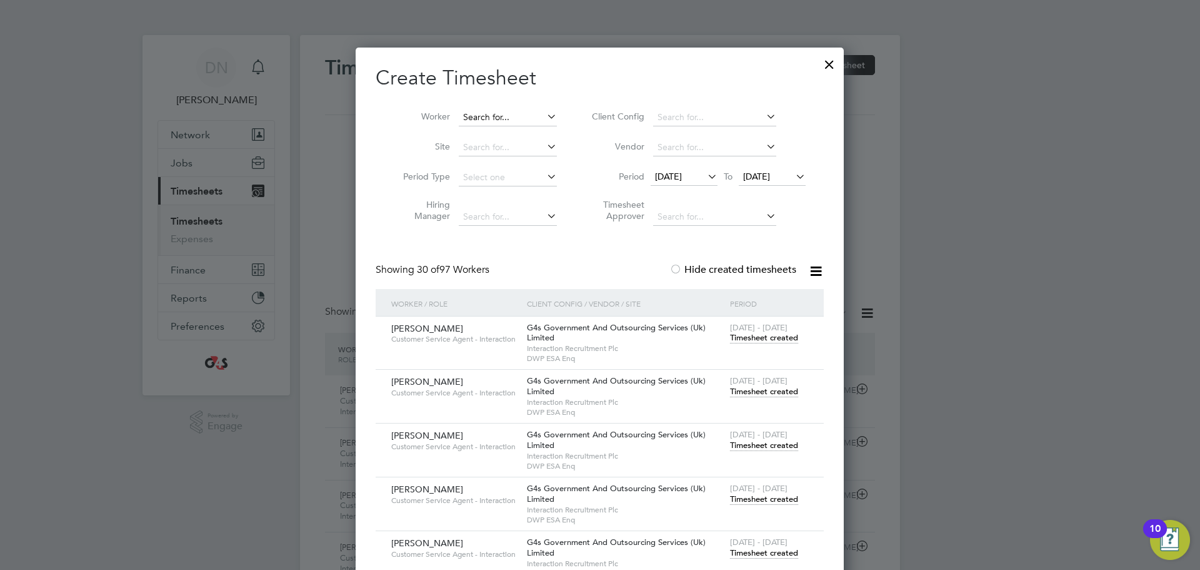
click at [510, 111] on input at bounding box center [508, 118] width 98 height 18
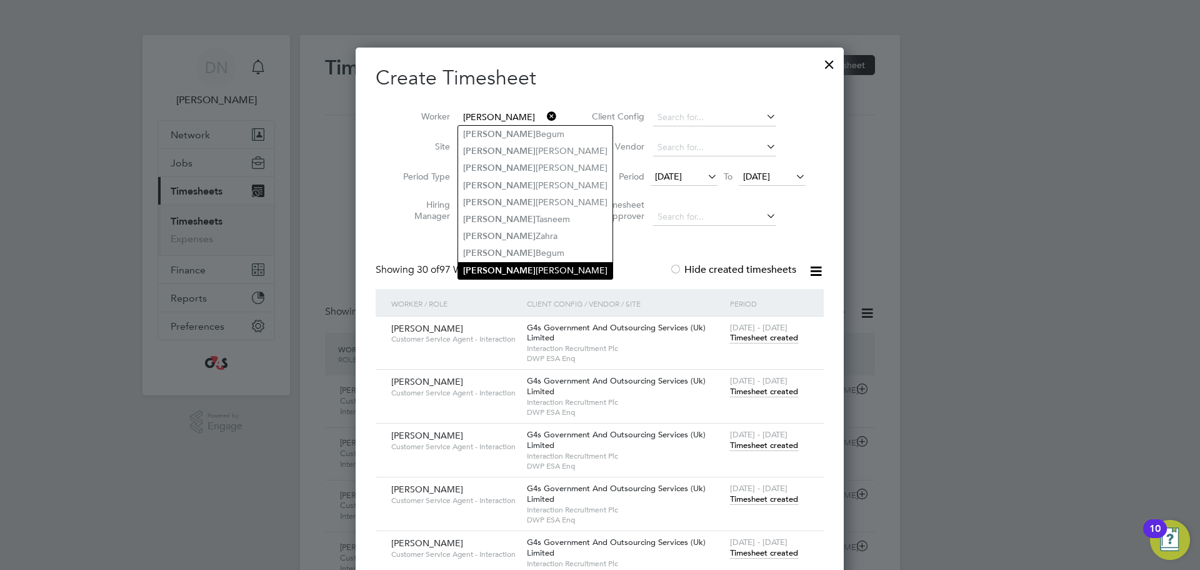
click at [529, 262] on li "[PERSON_NAME] [PERSON_NAME]" at bounding box center [535, 270] width 154 height 17
type input "[PERSON_NAME] [PERSON_NAME]"
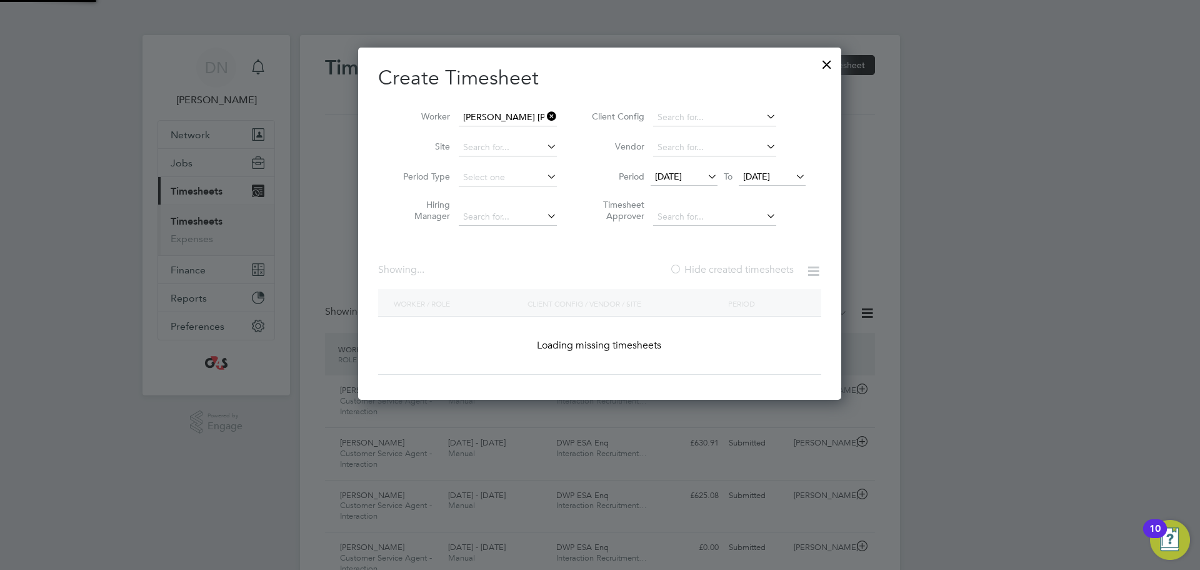
scroll to position [348, 489]
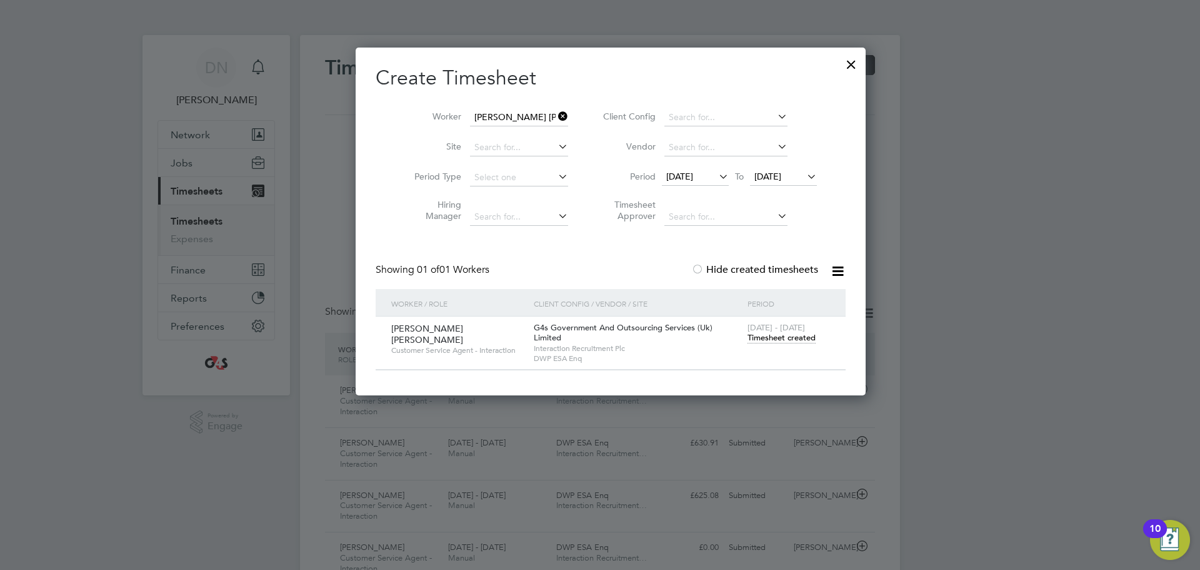
click at [773, 338] on span "Timesheet created" at bounding box center [782, 337] width 68 height 11
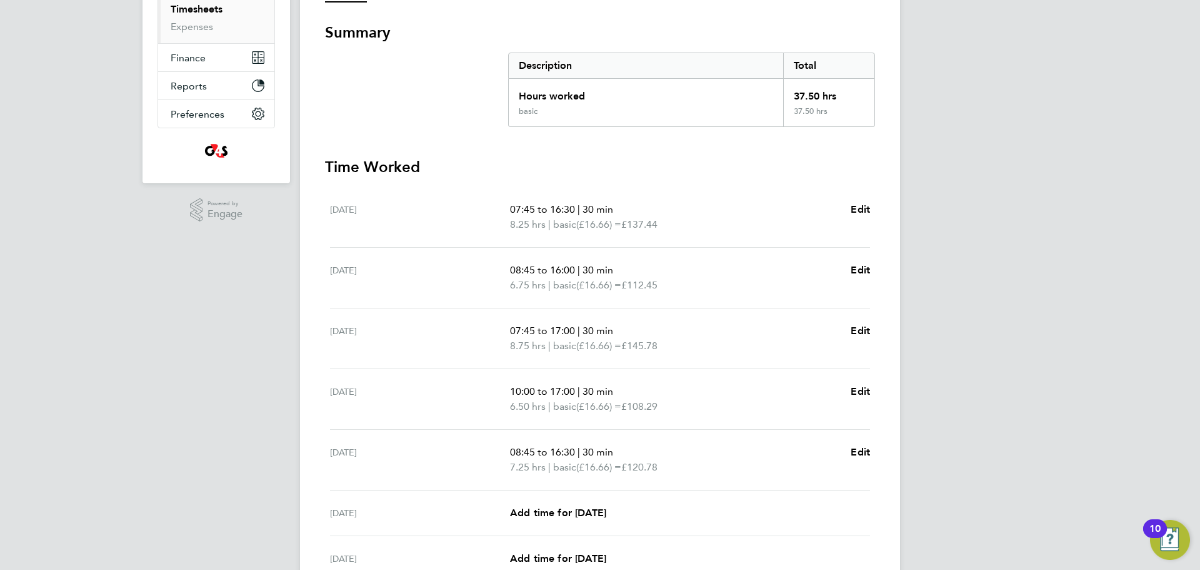
scroll to position [334, 0]
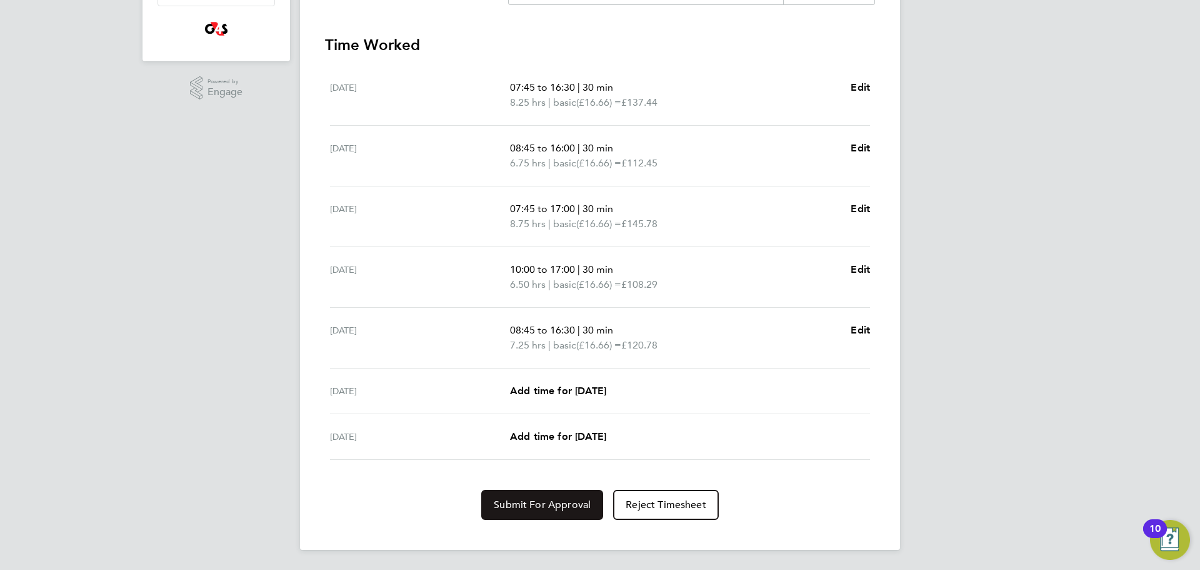
click at [549, 504] on span "Submit For Approval" at bounding box center [542, 504] width 97 height 13
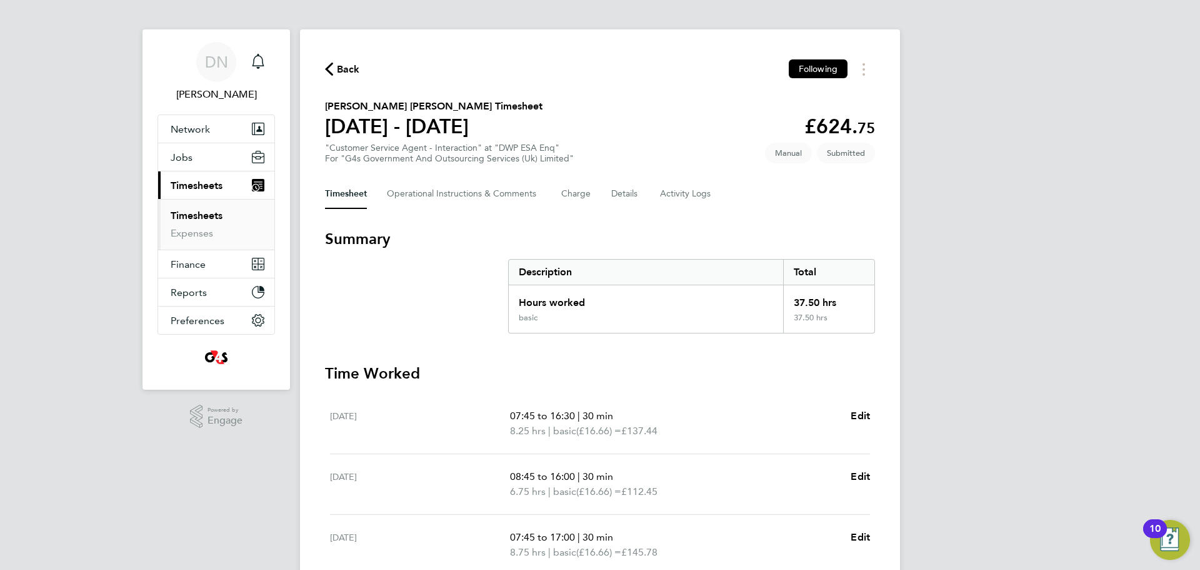
scroll to position [0, 0]
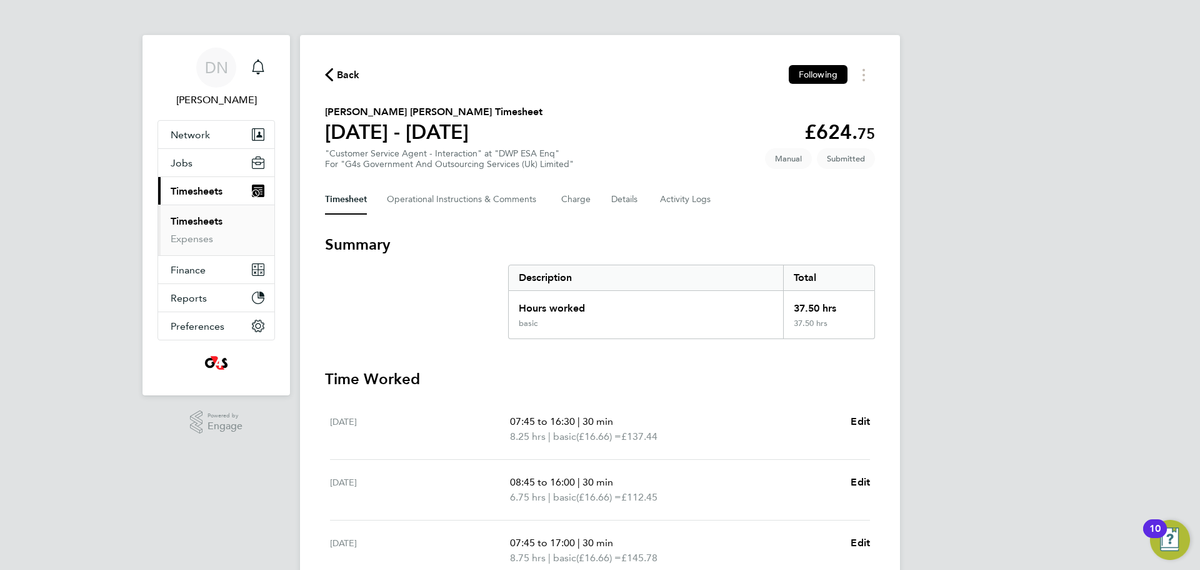
click at [337, 79] on span "Back" at bounding box center [348, 75] width 23 height 15
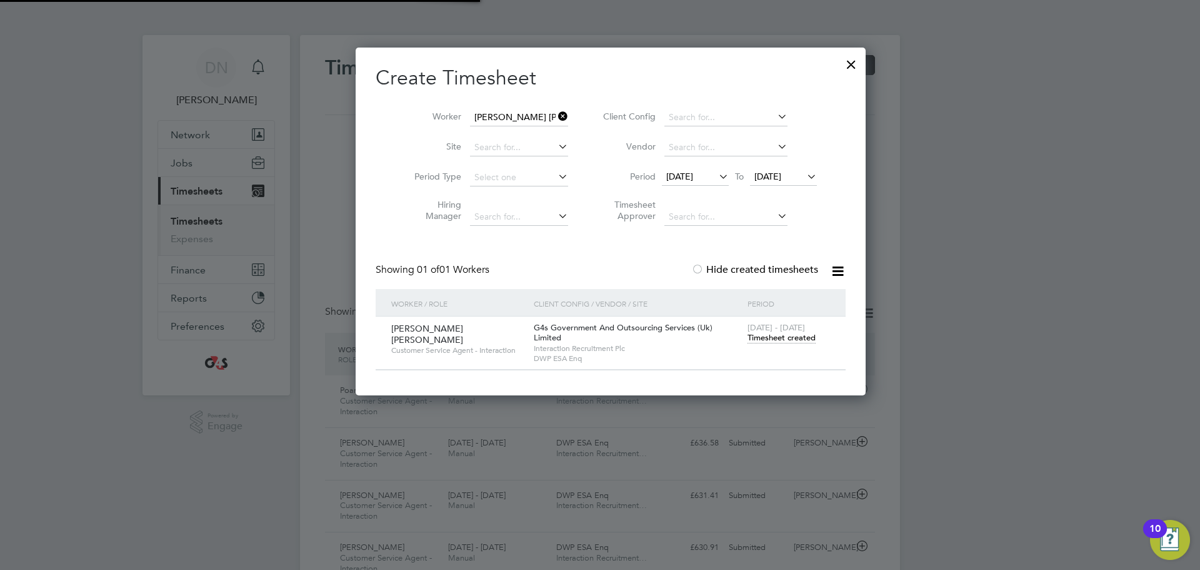
scroll to position [32, 109]
click at [840, 64] on div at bounding box center [851, 61] width 23 height 23
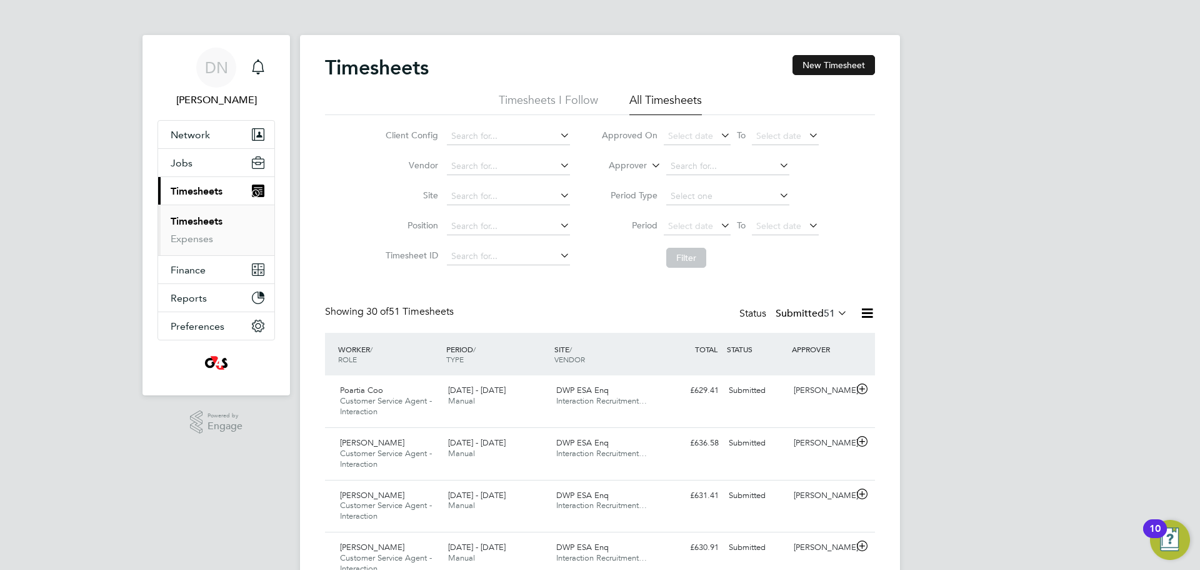
click at [830, 66] on button "New Timesheet" at bounding box center [834, 65] width 83 height 20
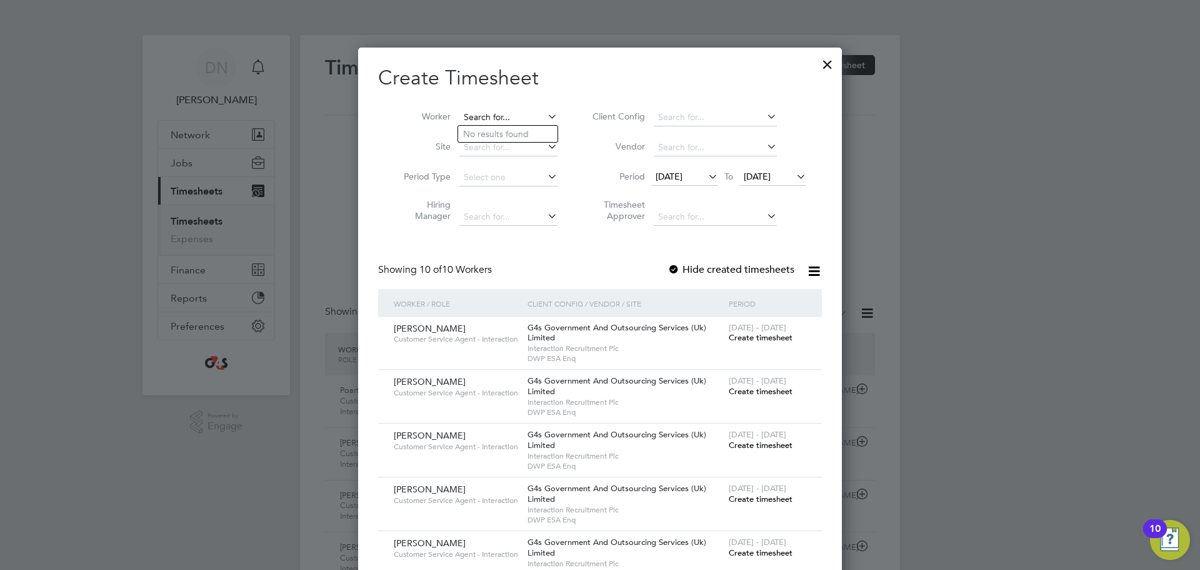
click at [512, 115] on input at bounding box center [509, 118] width 98 height 18
click at [520, 133] on li "[PERSON_NAME]" at bounding box center [541, 134] width 167 height 17
type input "[PERSON_NAME]"
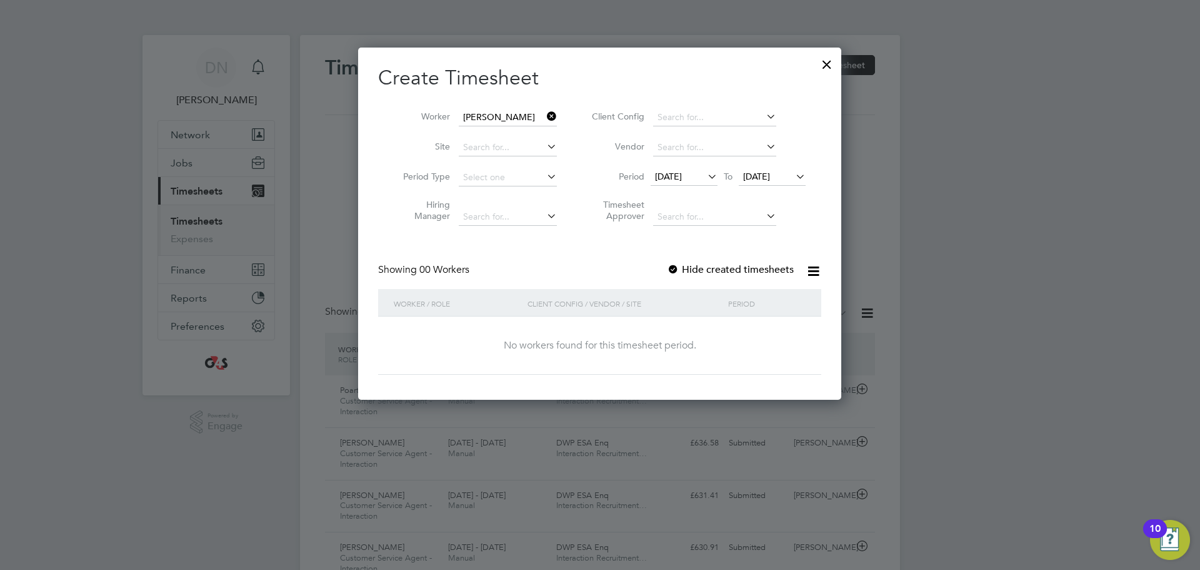
click at [675, 264] on div at bounding box center [673, 270] width 13 height 13
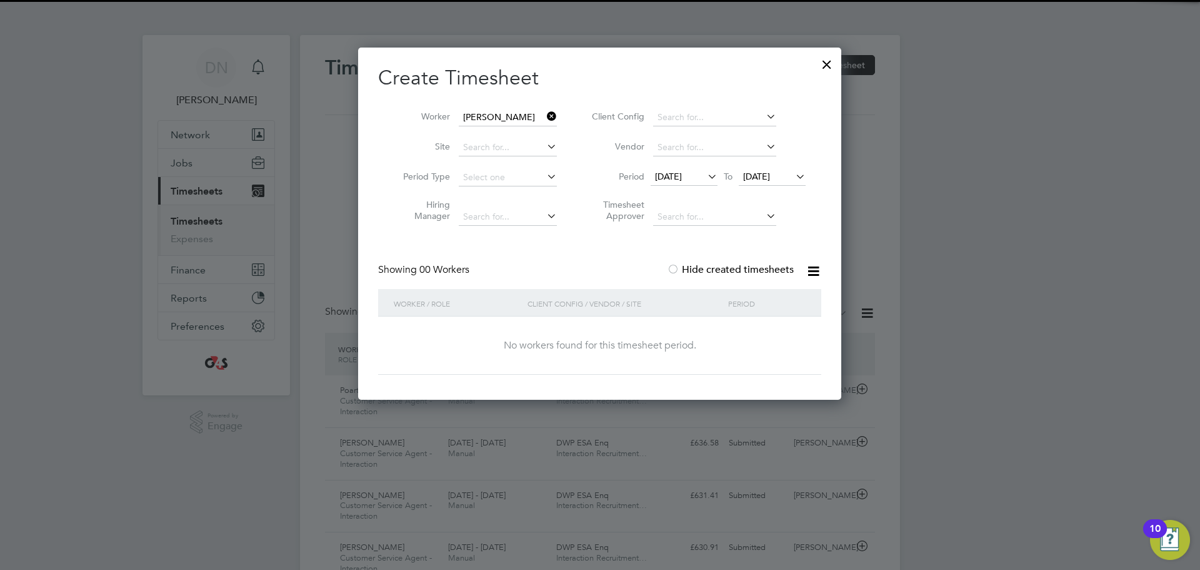
click at [682, 180] on span "[DATE]" at bounding box center [668, 176] width 27 height 11
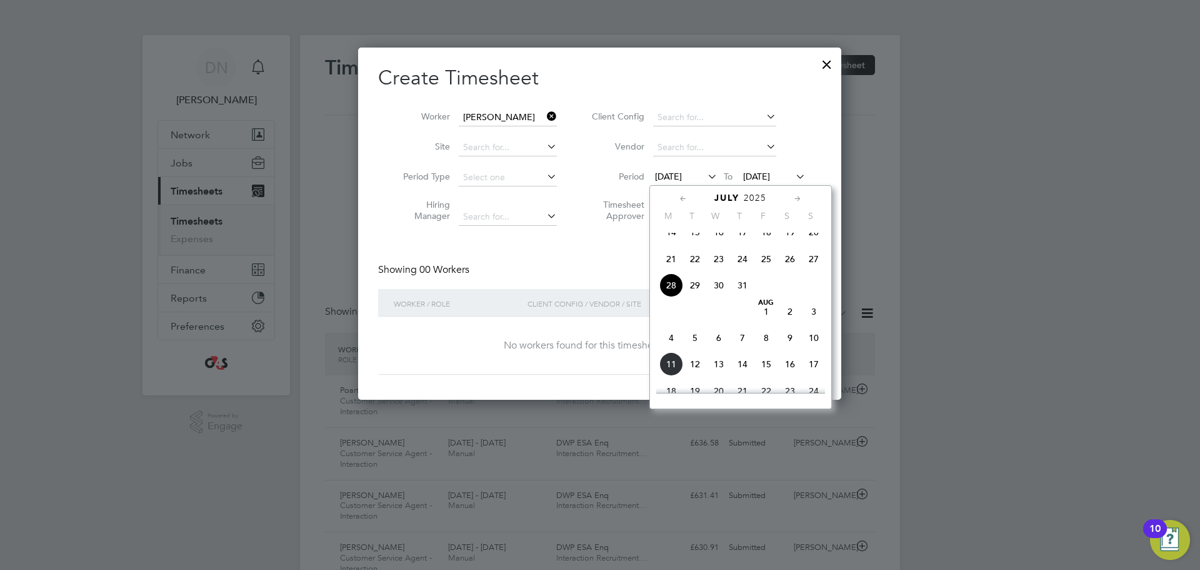
click at [674, 349] on span "4" at bounding box center [672, 338] width 24 height 24
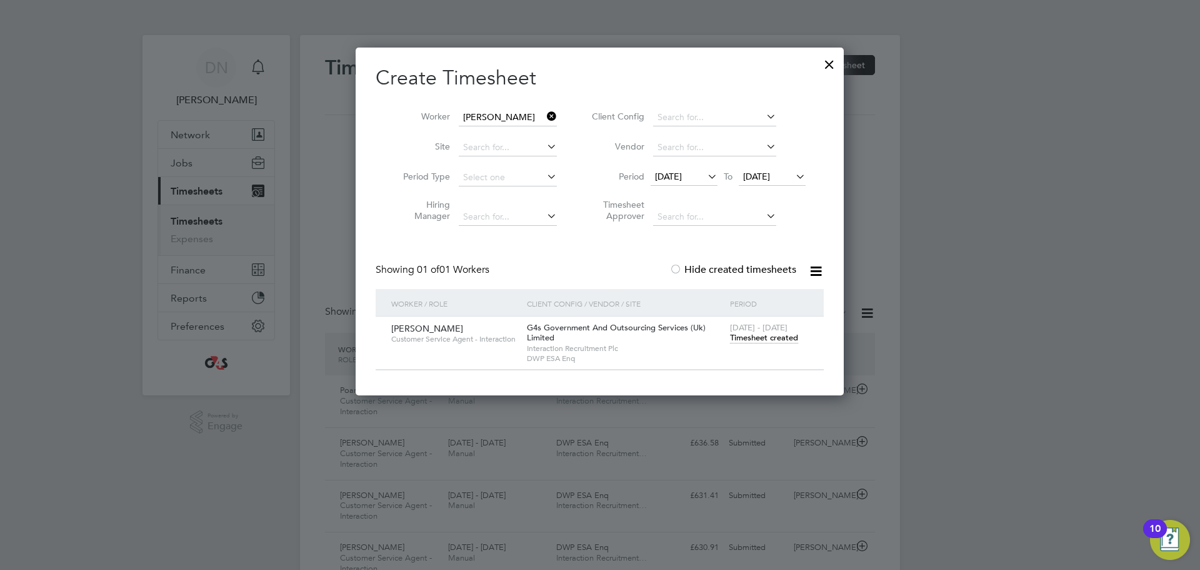
click at [779, 333] on span "Timesheet created" at bounding box center [764, 337] width 68 height 11
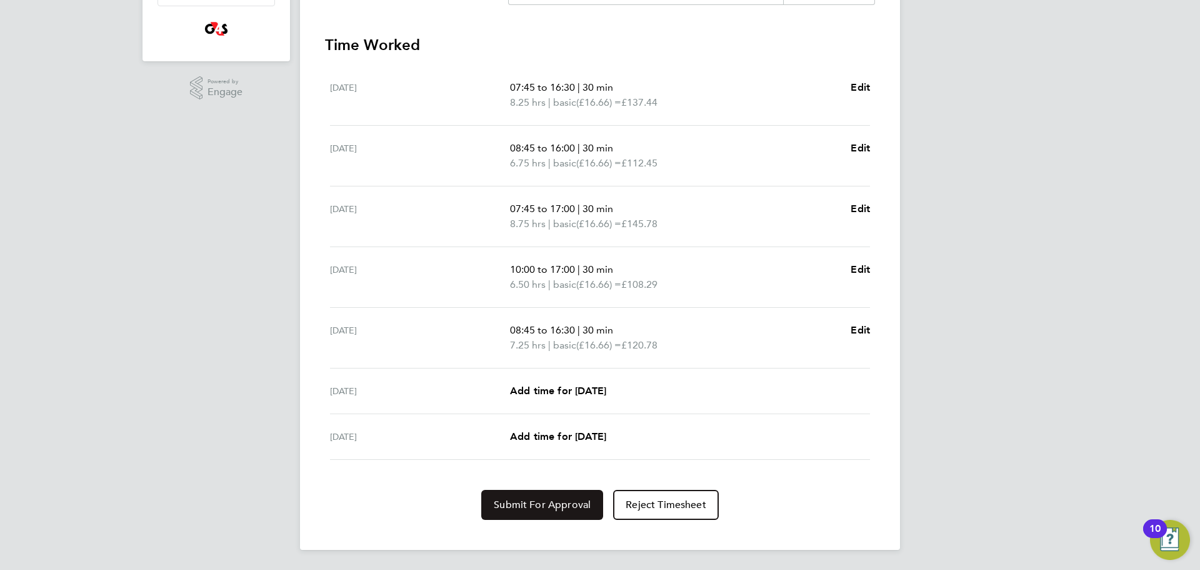
click at [521, 507] on span "Submit For Approval" at bounding box center [542, 504] width 97 height 13
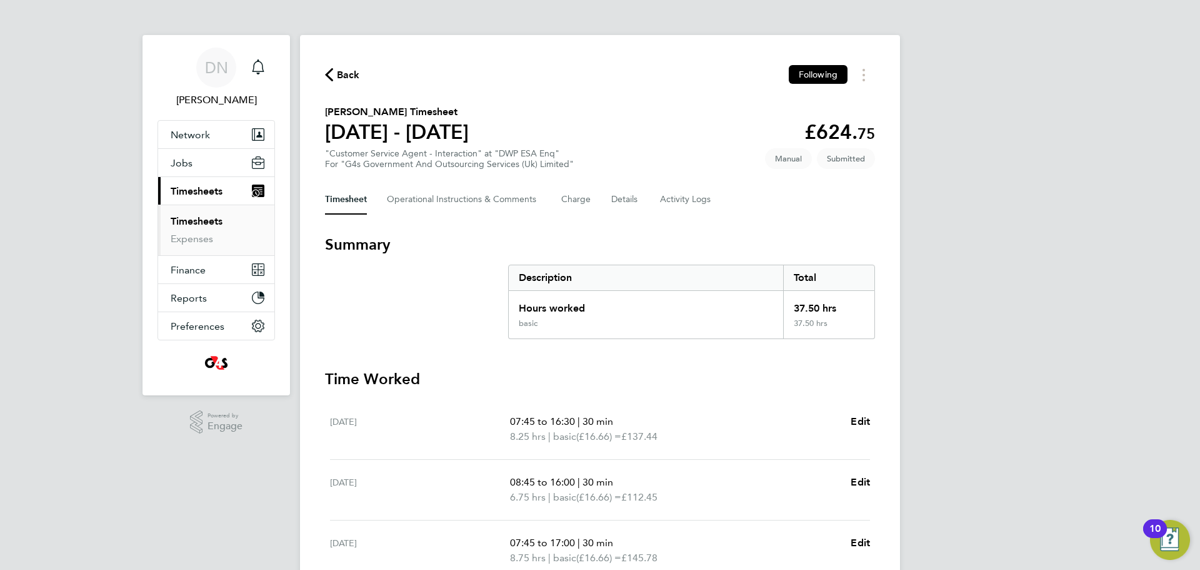
click at [343, 71] on span "Back" at bounding box center [348, 75] width 23 height 15
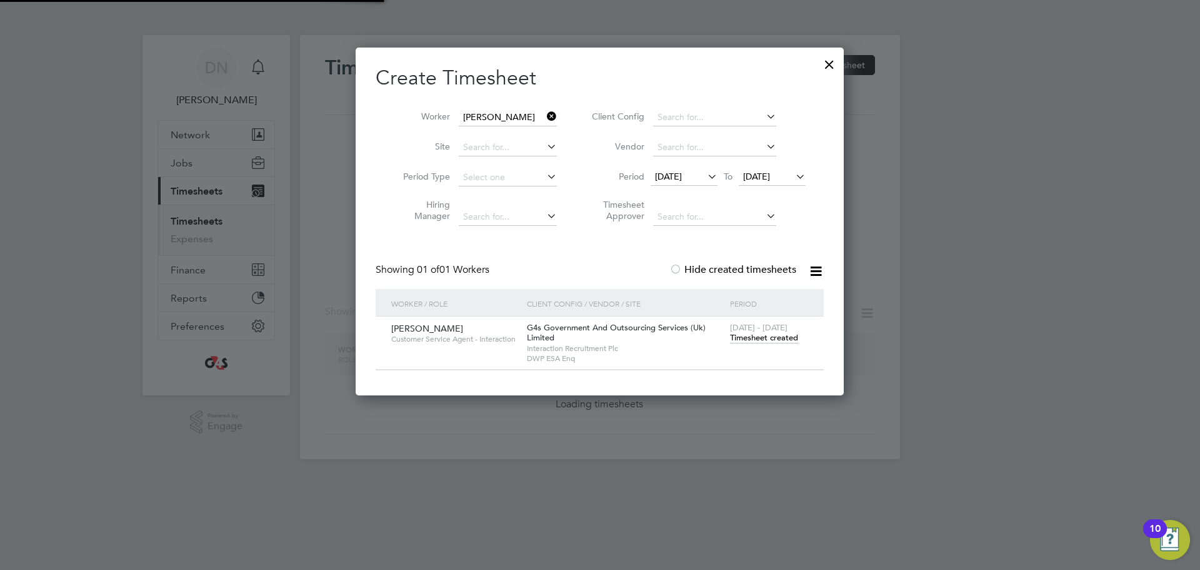
scroll to position [348, 489]
click at [833, 68] on div at bounding box center [829, 61] width 23 height 23
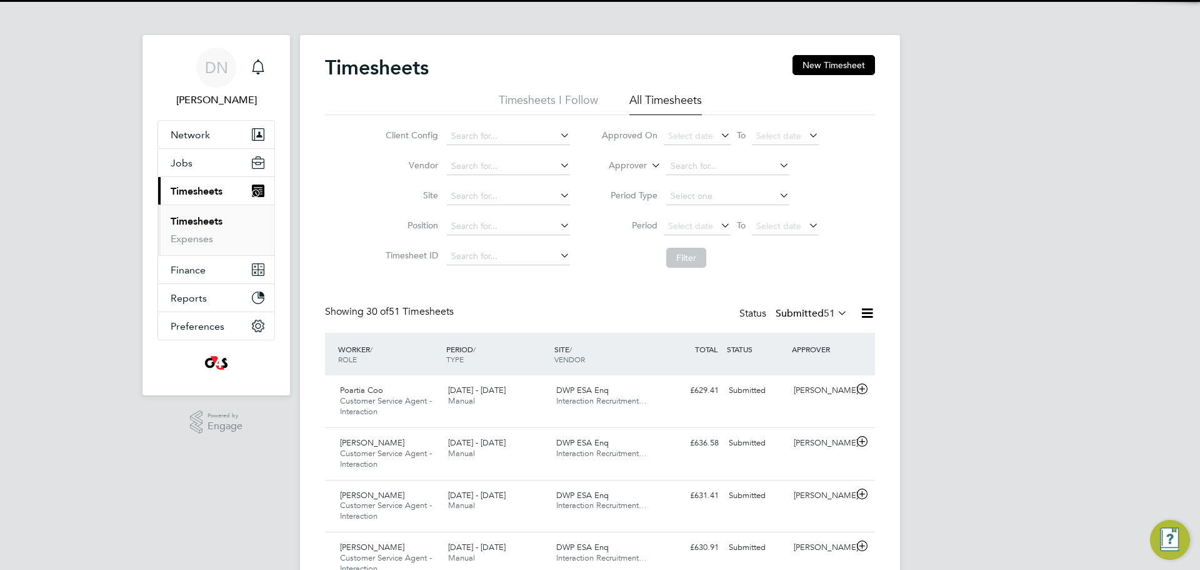
scroll to position [42, 109]
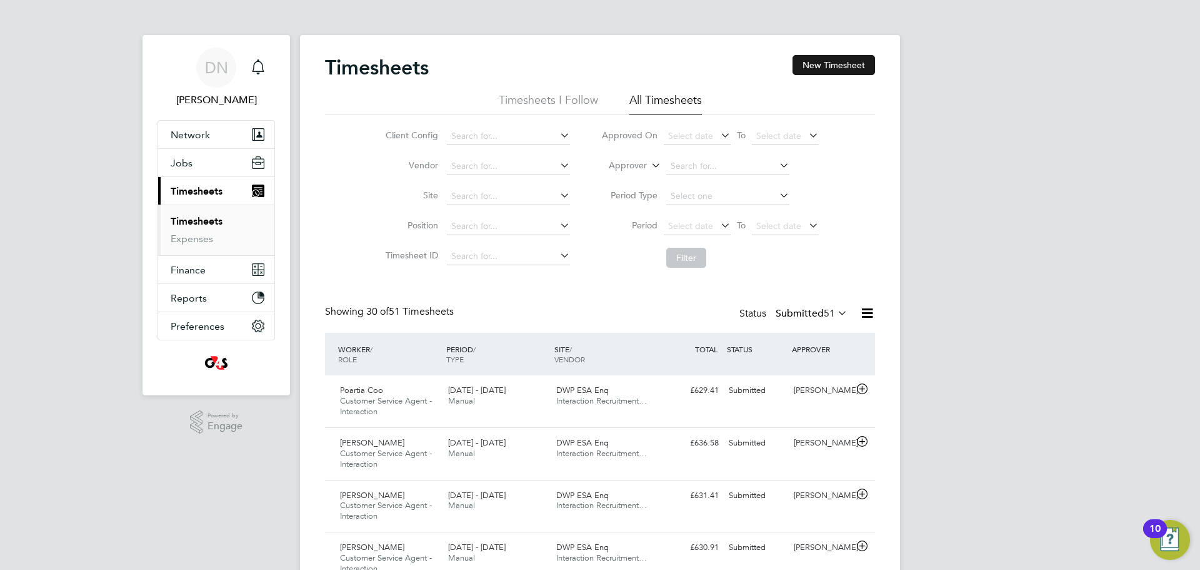
click at [818, 68] on button "New Timesheet" at bounding box center [834, 65] width 83 height 20
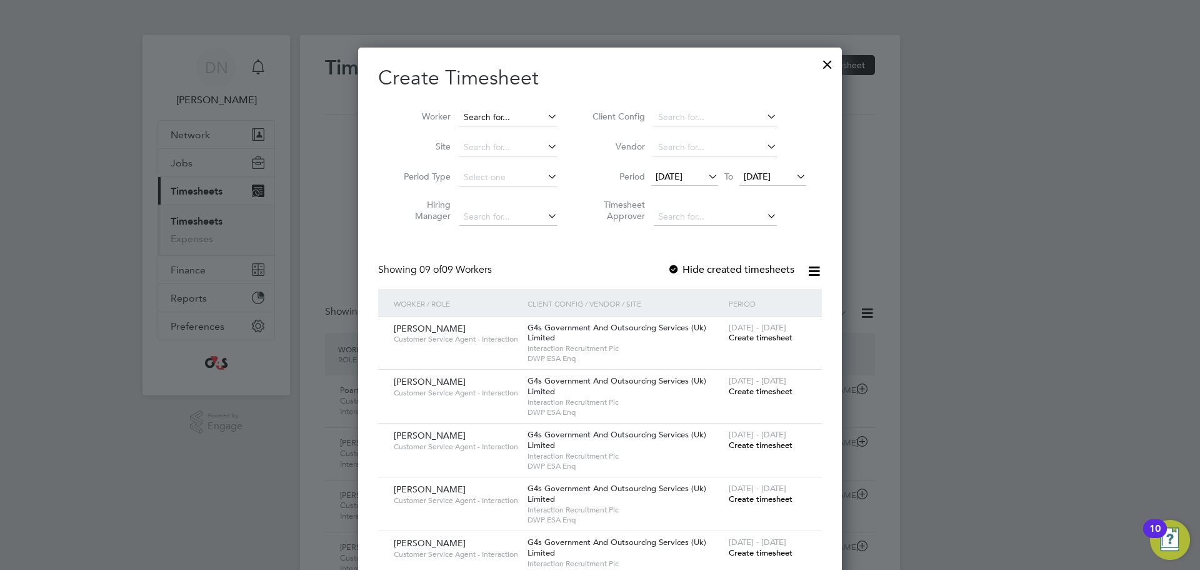
click at [498, 116] on input at bounding box center [509, 118] width 98 height 18
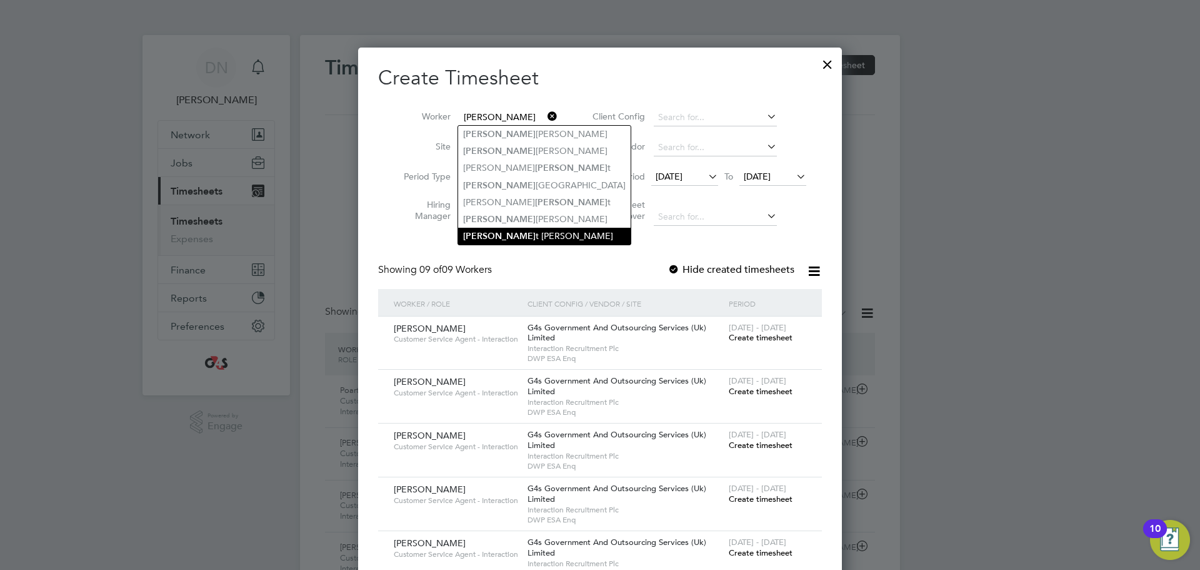
click at [525, 228] on li "[PERSON_NAME]" at bounding box center [544, 236] width 173 height 17
type input "[PERSON_NAME]"
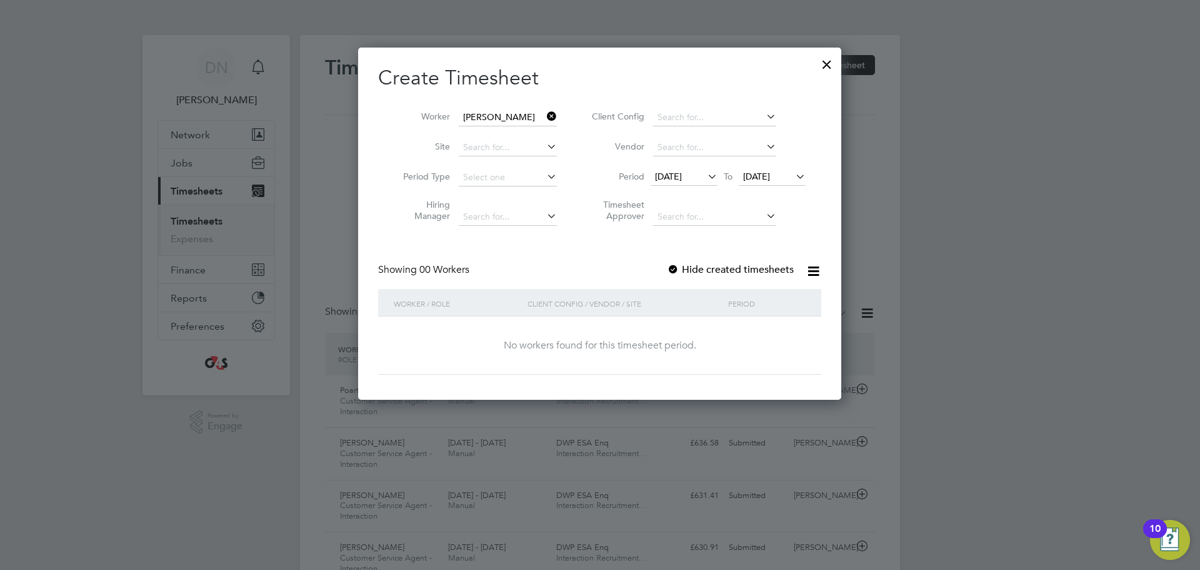
click at [688, 182] on span "[DATE]" at bounding box center [684, 177] width 67 height 17
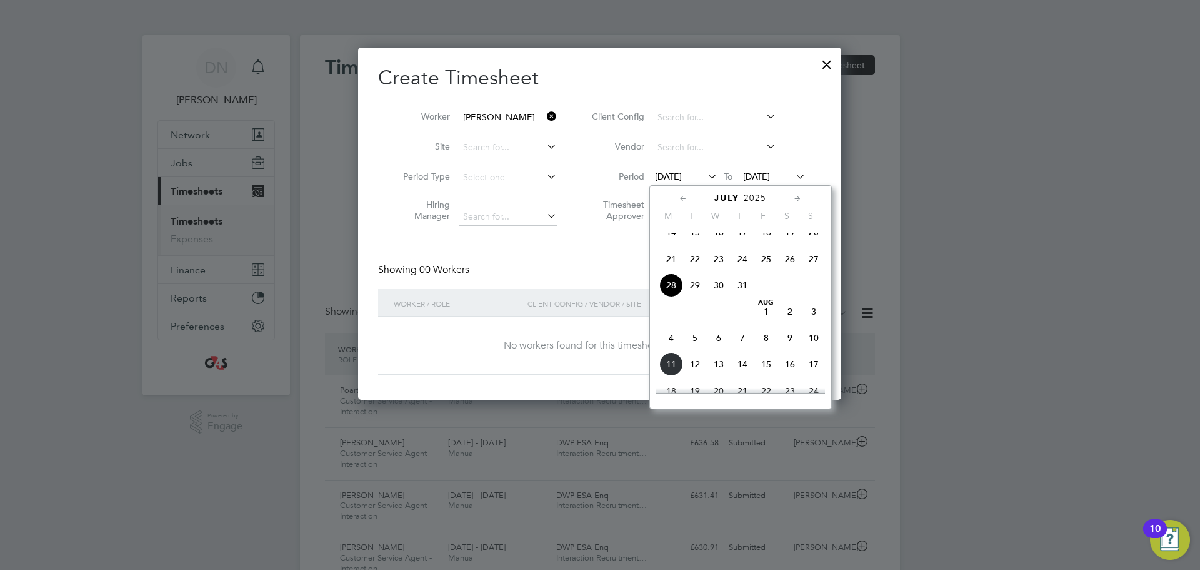
click at [672, 349] on span "4" at bounding box center [672, 338] width 24 height 24
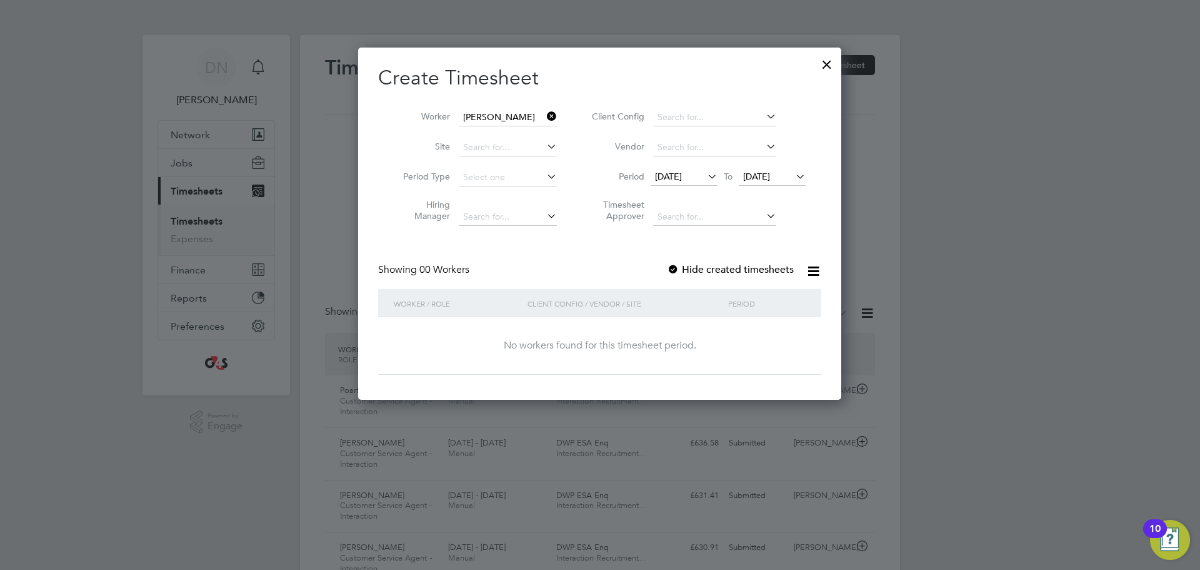
click at [770, 176] on span "[DATE]" at bounding box center [756, 176] width 27 height 11
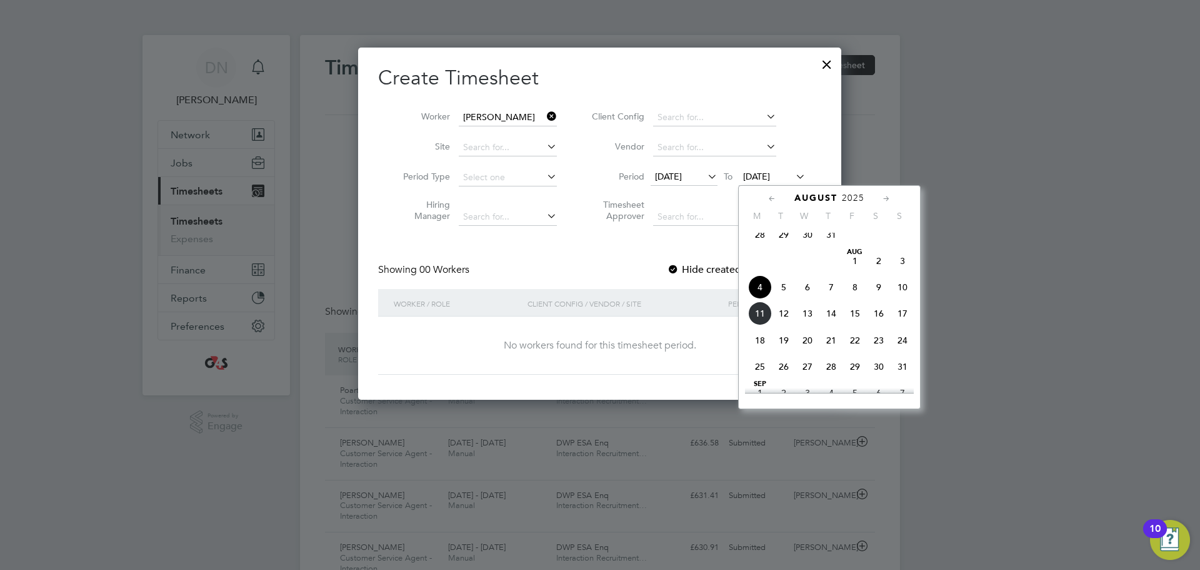
click at [903, 294] on span "10" at bounding box center [903, 287] width 24 height 24
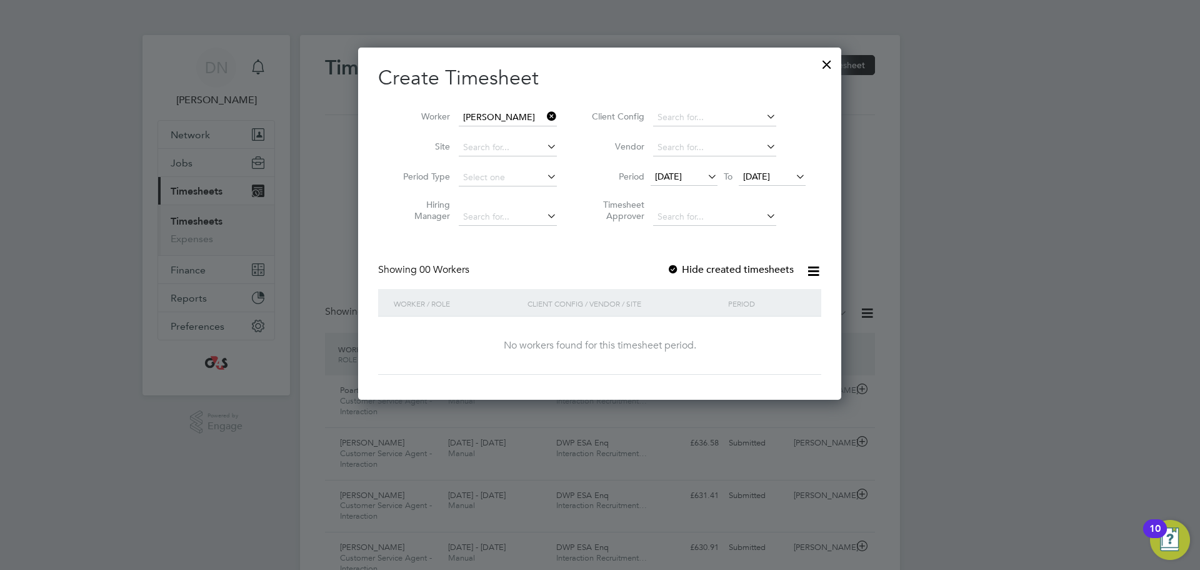
click at [676, 269] on div at bounding box center [673, 270] width 13 height 13
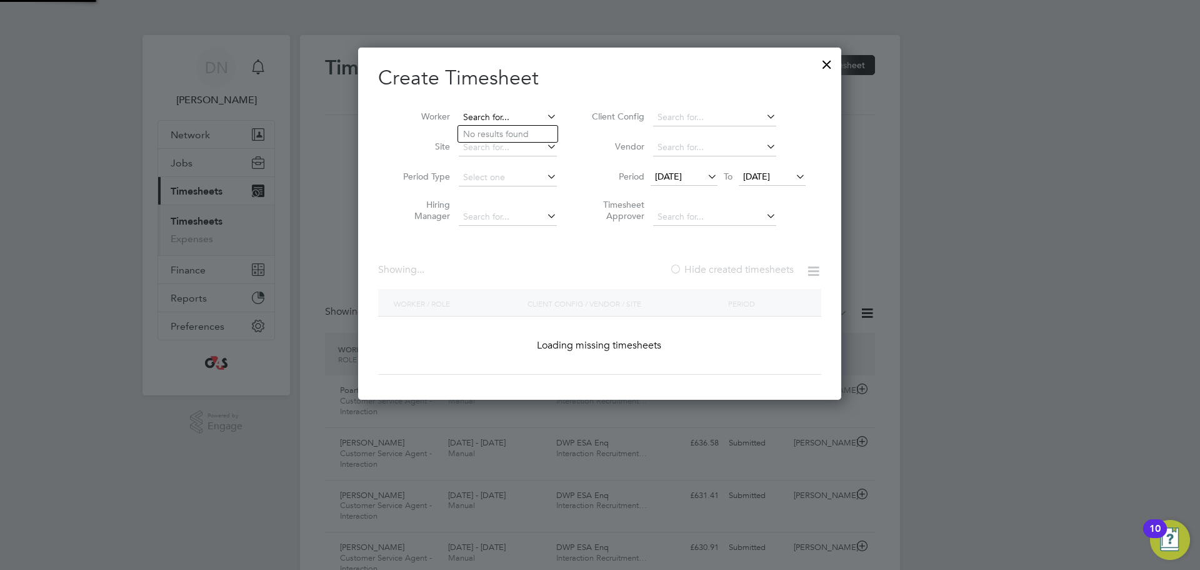
click at [481, 115] on input at bounding box center [508, 118] width 98 height 18
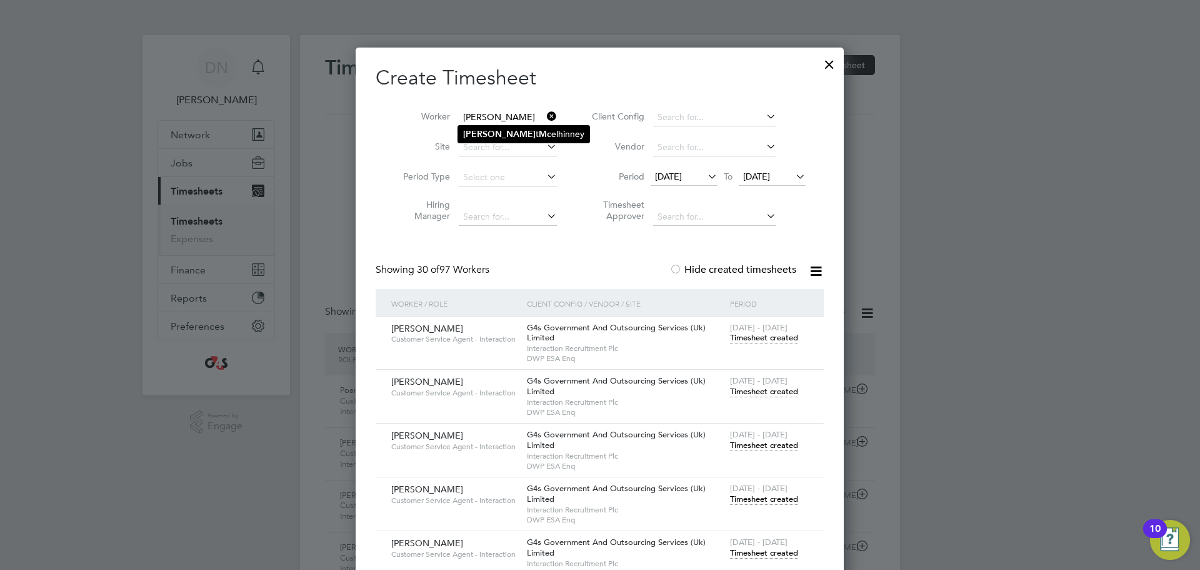
click at [518, 132] on li "[PERSON_NAME] t Mc elhinney" at bounding box center [523, 134] width 131 height 17
type input "[PERSON_NAME]"
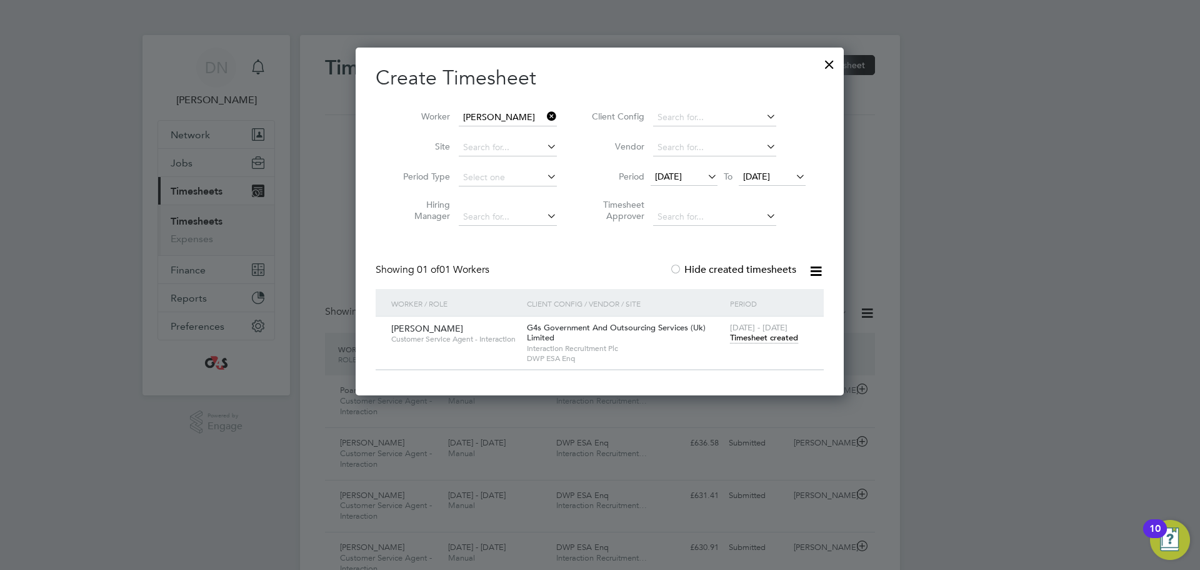
click at [774, 333] on span "Timesheet created" at bounding box center [764, 337] width 68 height 11
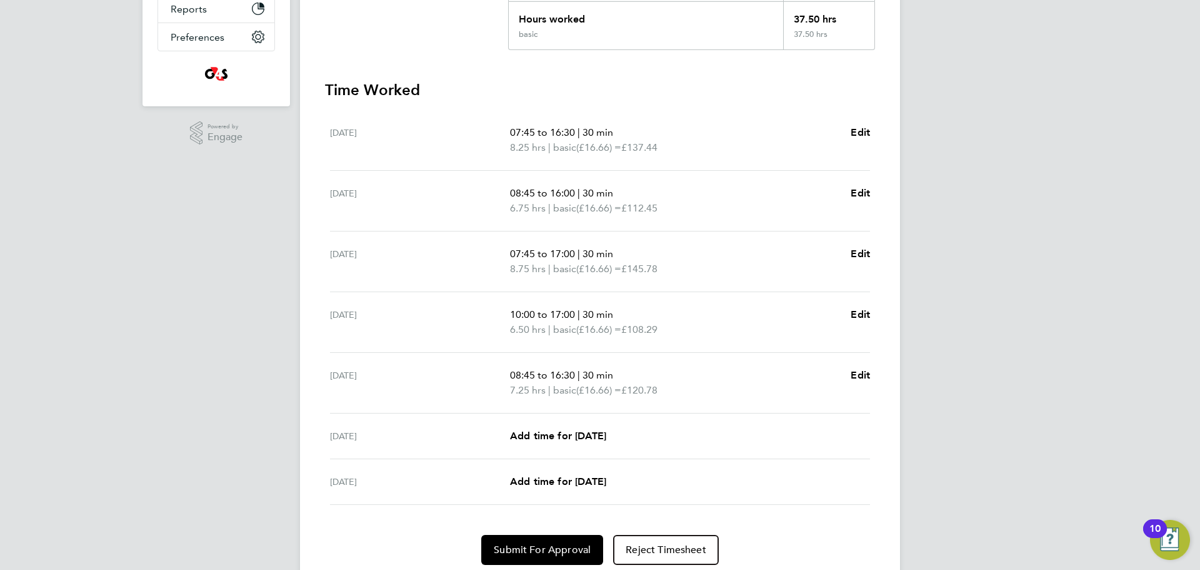
scroll to position [334, 0]
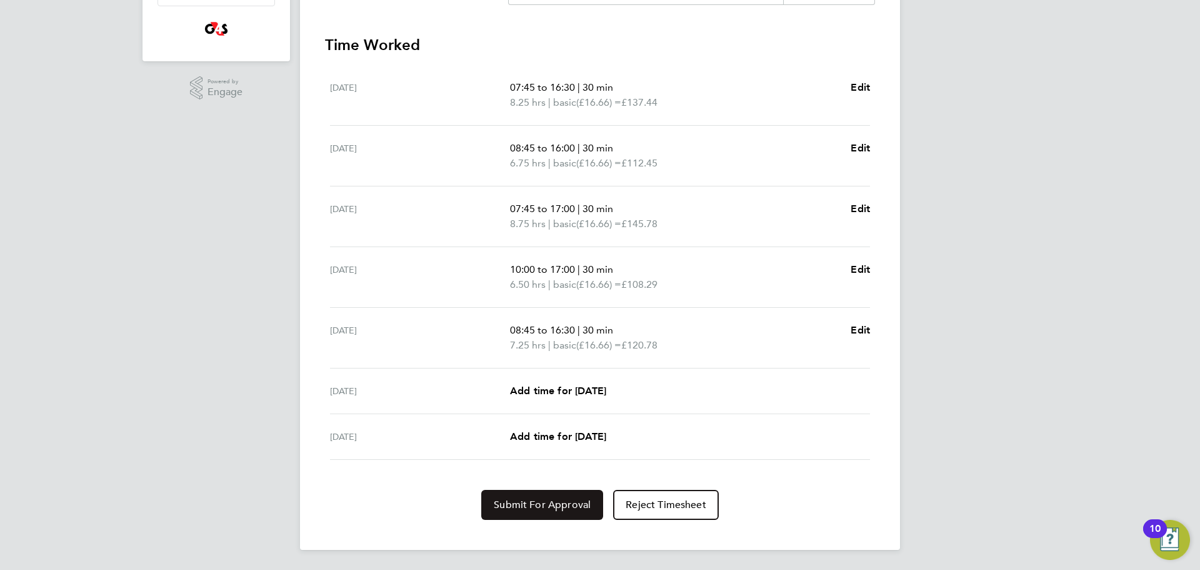
click at [506, 504] on span "Submit For Approval" at bounding box center [542, 504] width 97 height 13
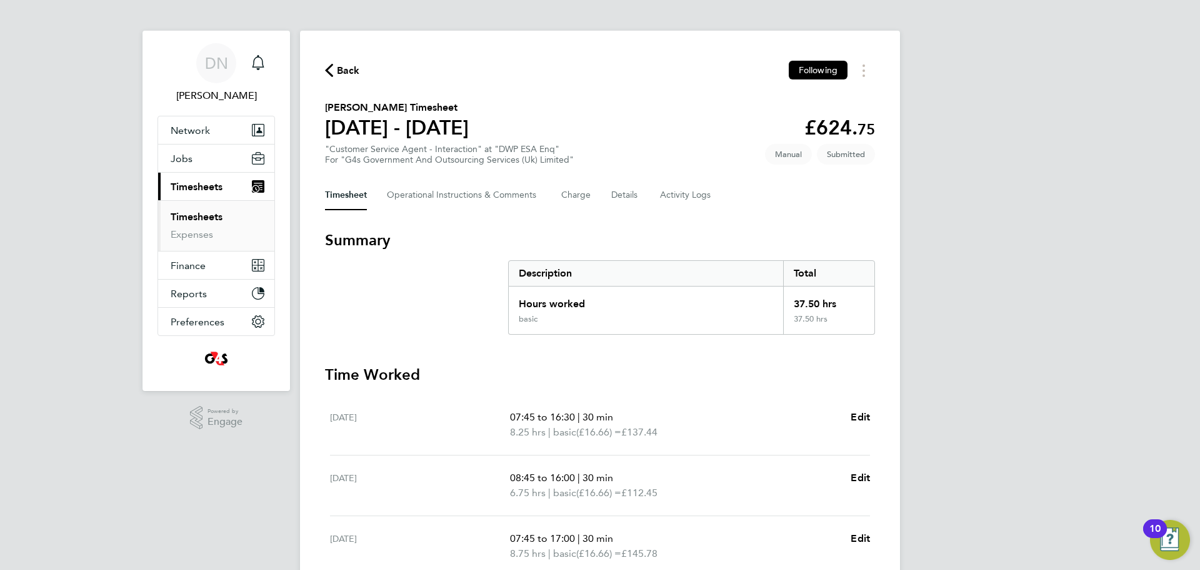
scroll to position [0, 0]
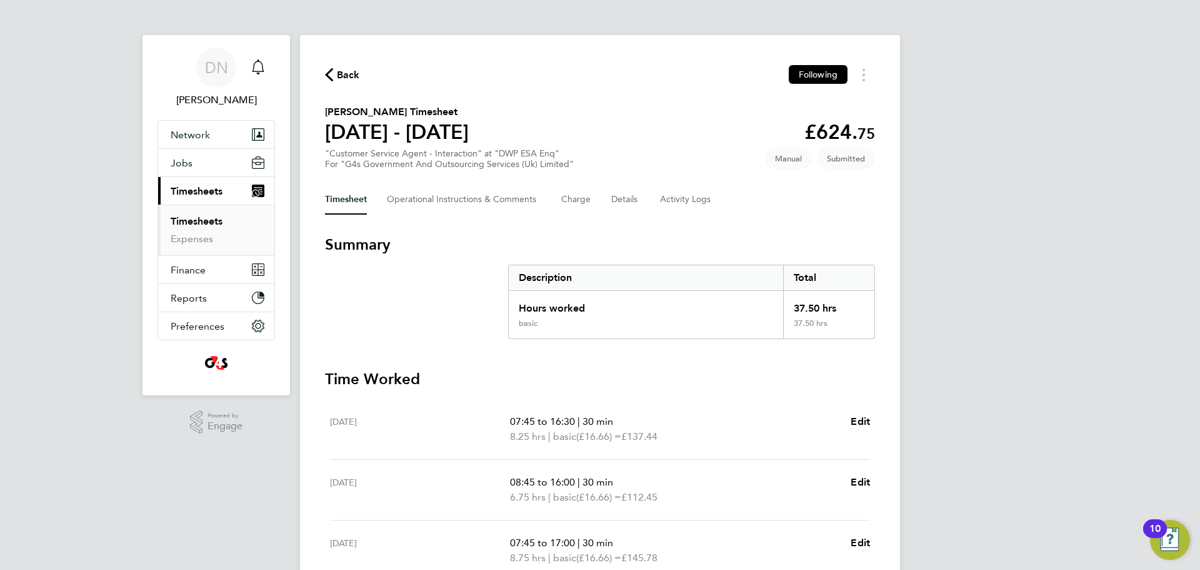
click at [356, 75] on span "Back" at bounding box center [348, 75] width 23 height 15
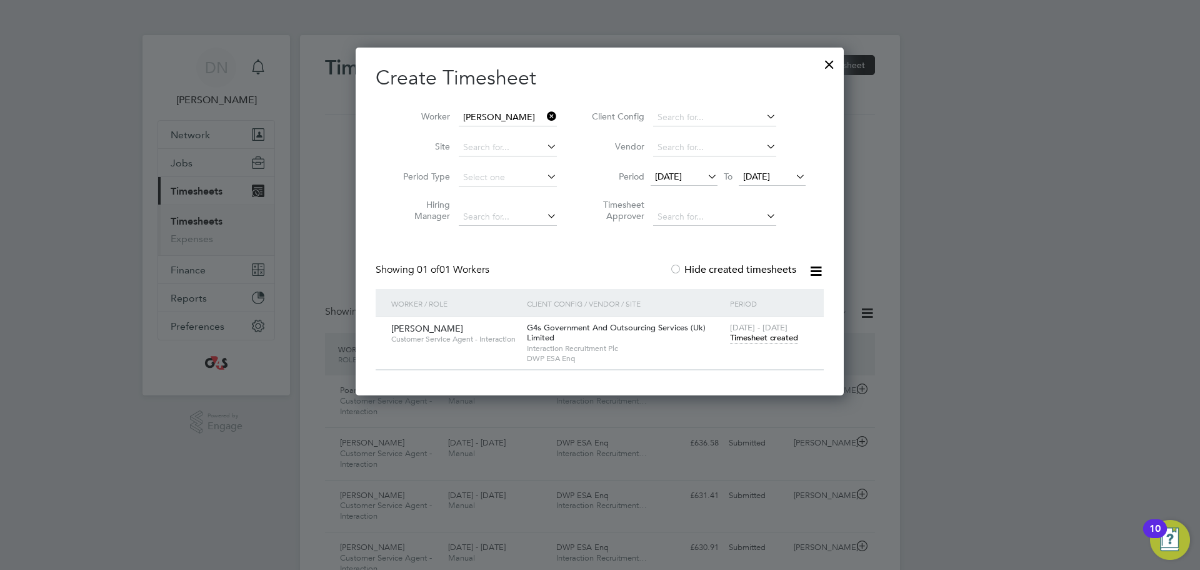
click at [832, 63] on div at bounding box center [829, 61] width 23 height 23
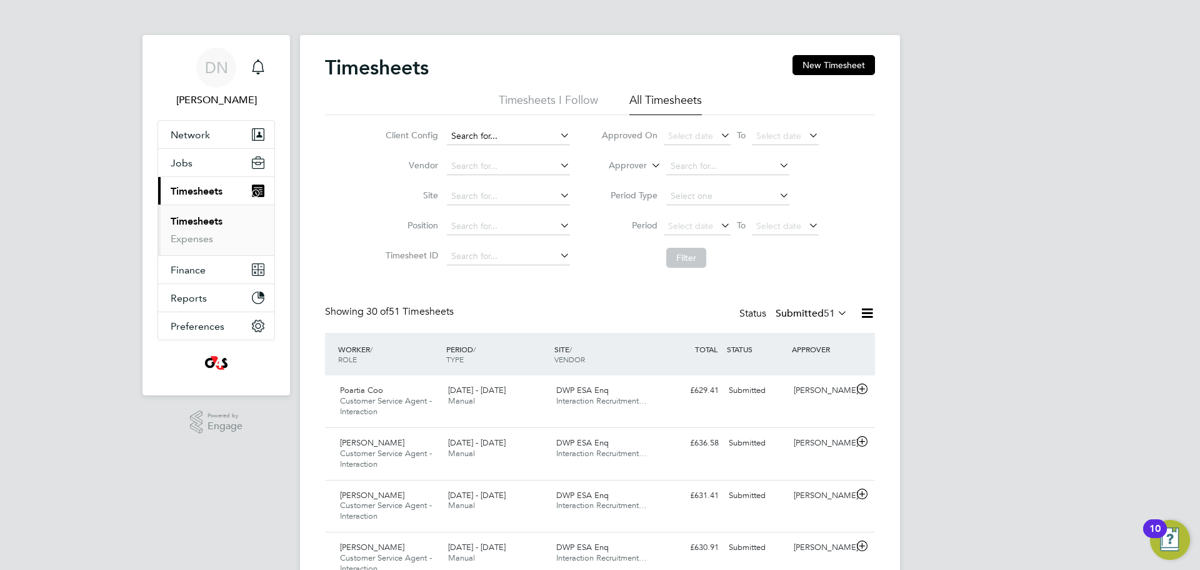
click at [488, 139] on input at bounding box center [508, 137] width 123 height 18
click at [833, 66] on button "New Timesheet" at bounding box center [834, 65] width 83 height 20
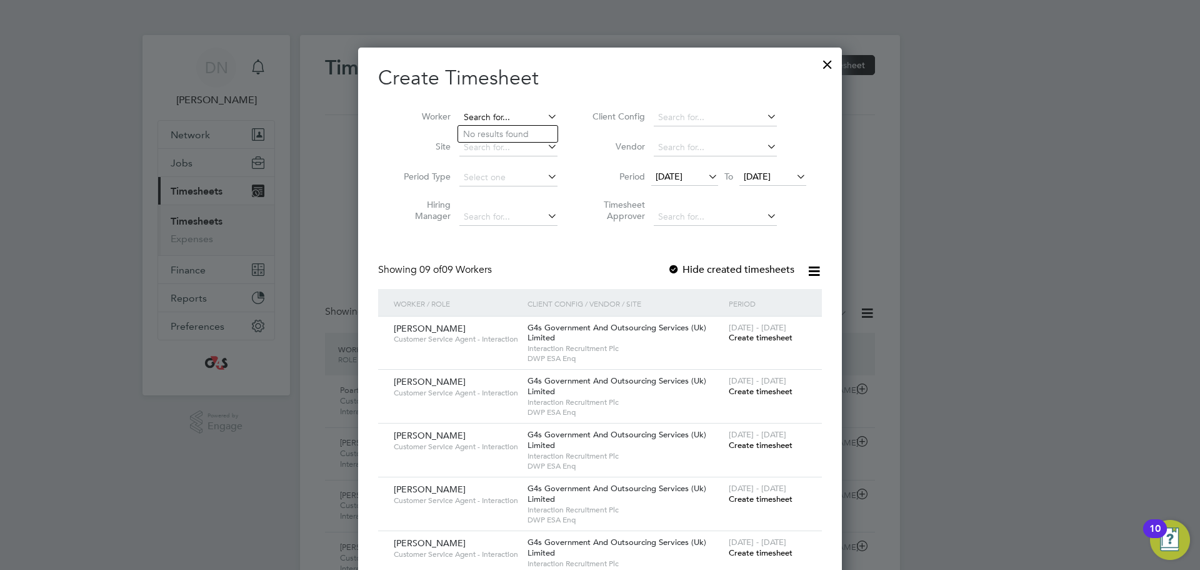
click at [508, 114] on input at bounding box center [509, 118] width 98 height 18
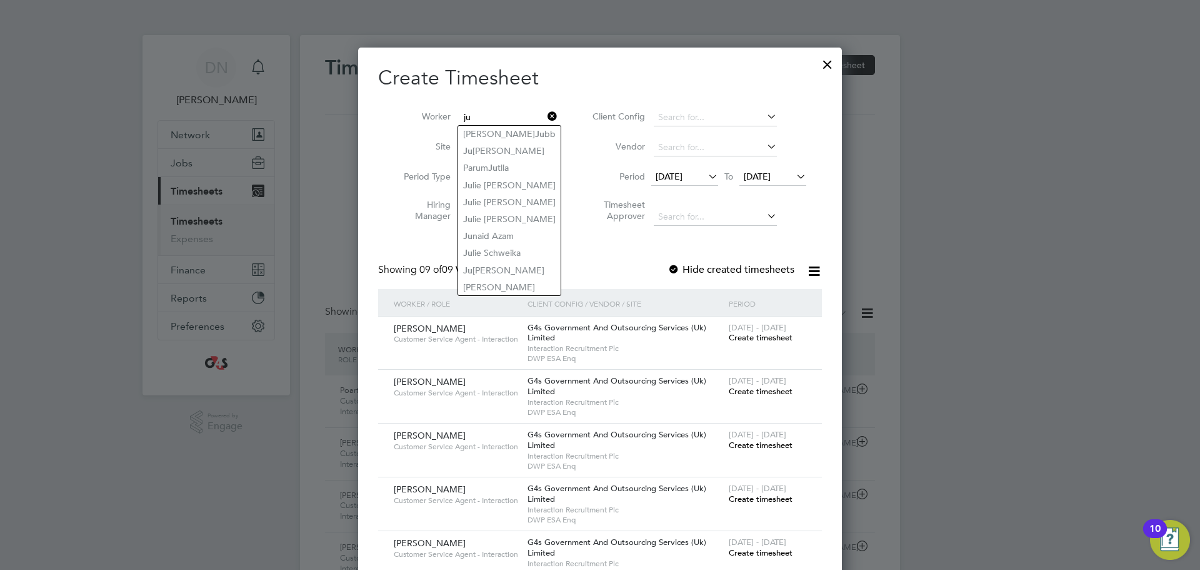
type input "ju"
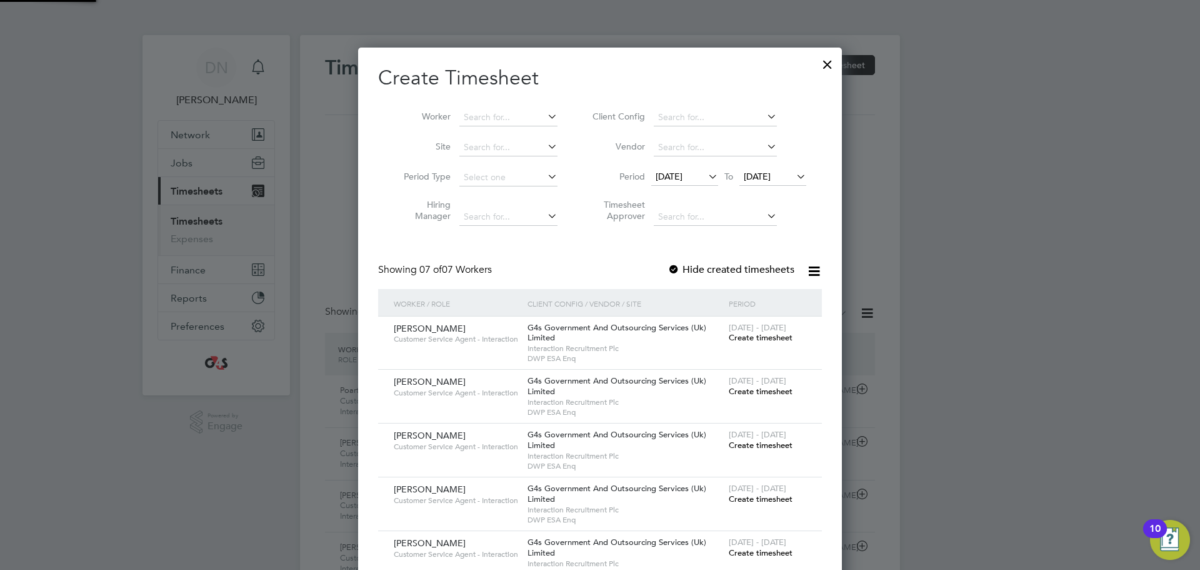
scroll to position [671, 485]
click at [520, 114] on input at bounding box center [509, 118] width 98 height 18
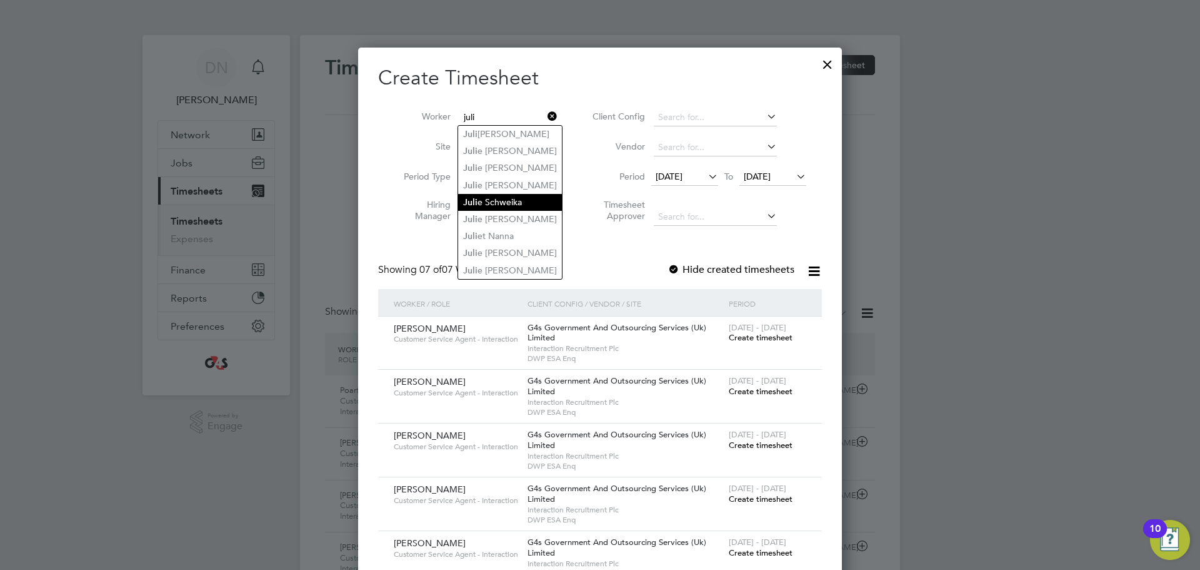
click at [521, 199] on li "Juli e Schweika" at bounding box center [510, 202] width 104 height 17
type input "[PERSON_NAME]"
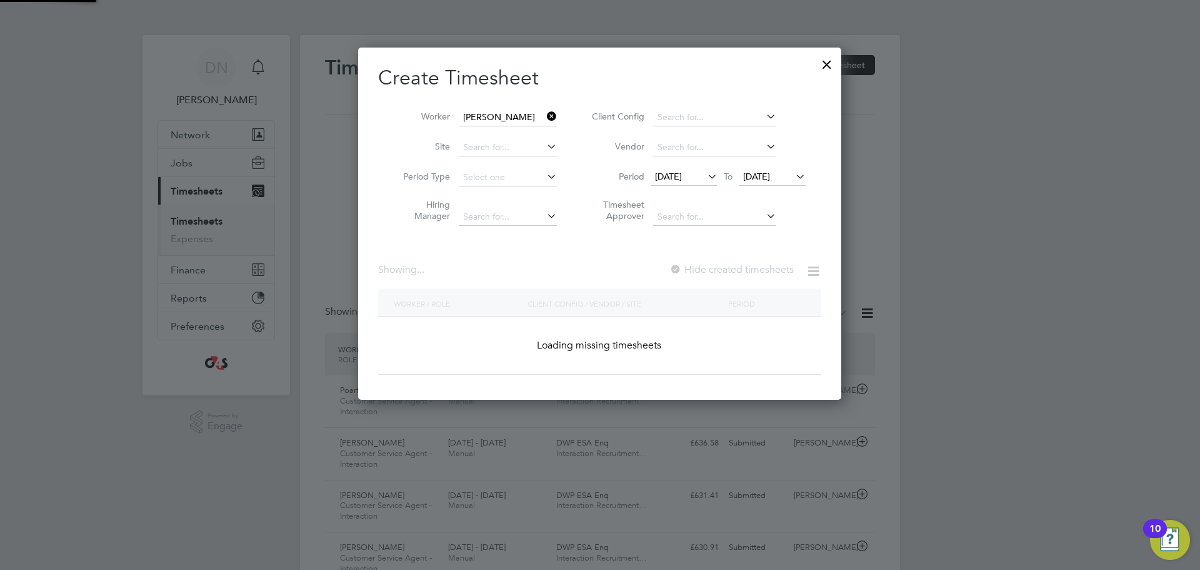
scroll to position [353, 484]
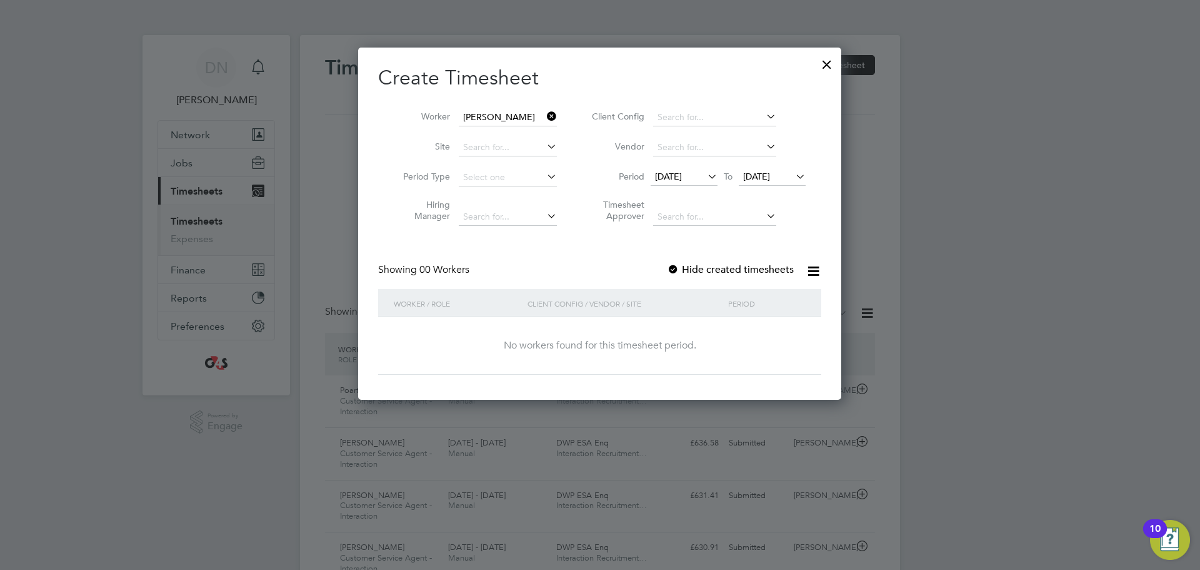
click at [545, 116] on icon at bounding box center [545, 117] width 0 height 18
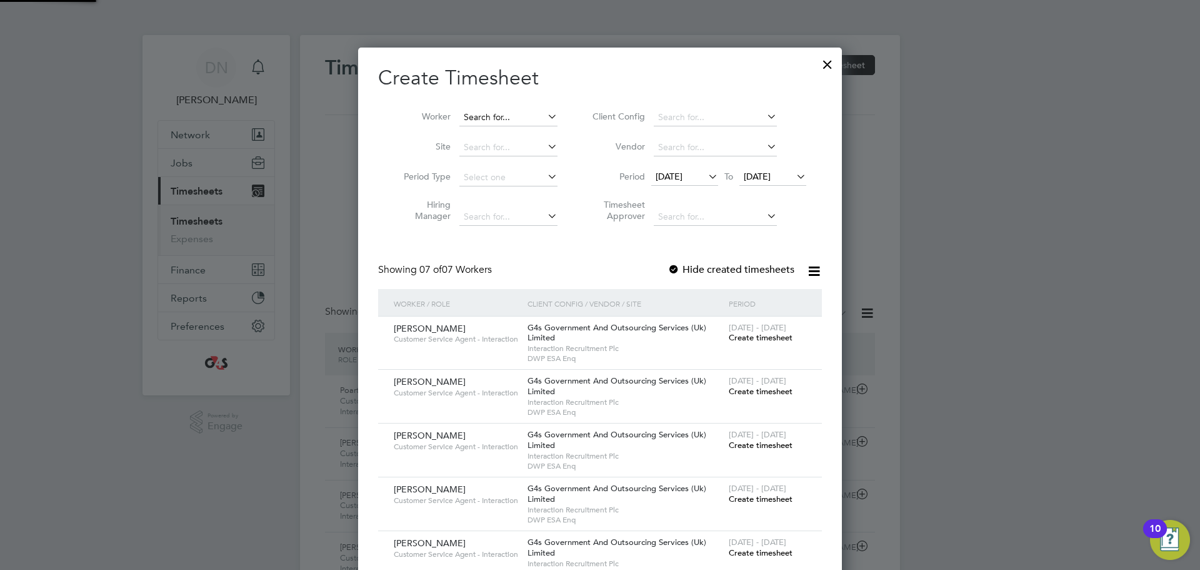
scroll to position [671, 485]
click at [499, 116] on input at bounding box center [509, 118] width 98 height 18
click at [516, 129] on li "[PERSON_NAME] A tkinson" at bounding box center [517, 134] width 119 height 17
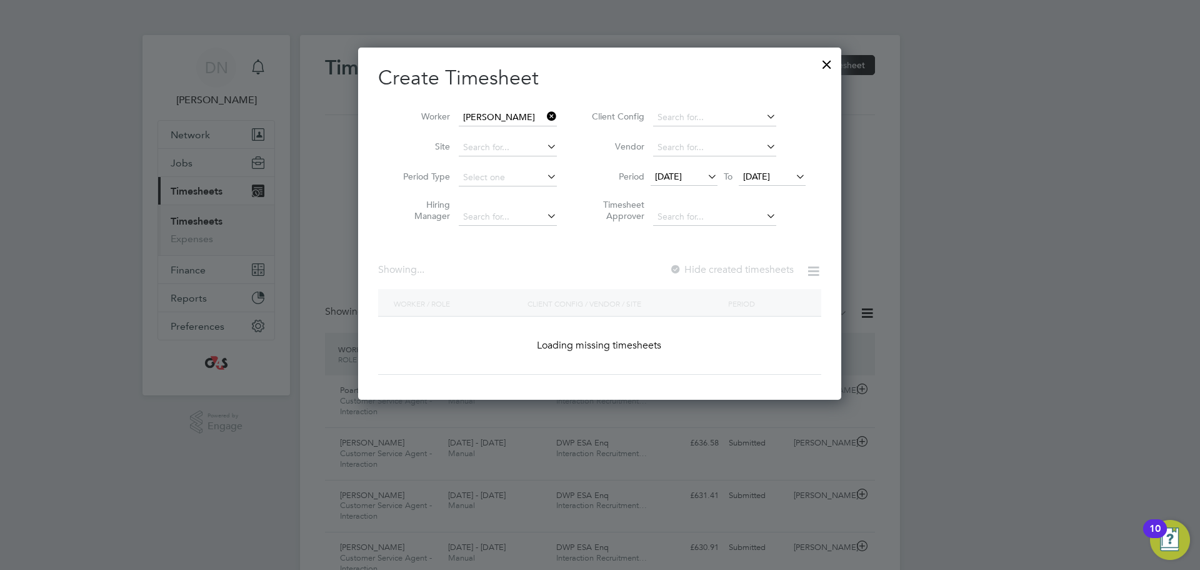
type input "[PERSON_NAME]"
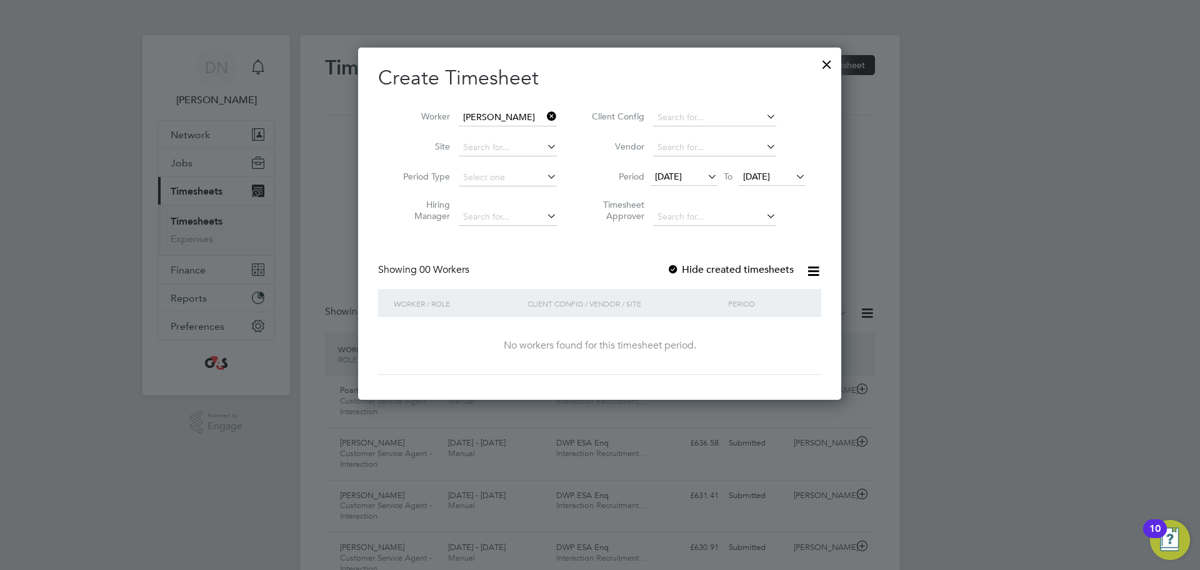
click at [671, 268] on div at bounding box center [673, 270] width 13 height 13
click at [683, 160] on li "Vendor" at bounding box center [697, 148] width 249 height 30
click at [682, 174] on span "[DATE]" at bounding box center [668, 176] width 27 height 11
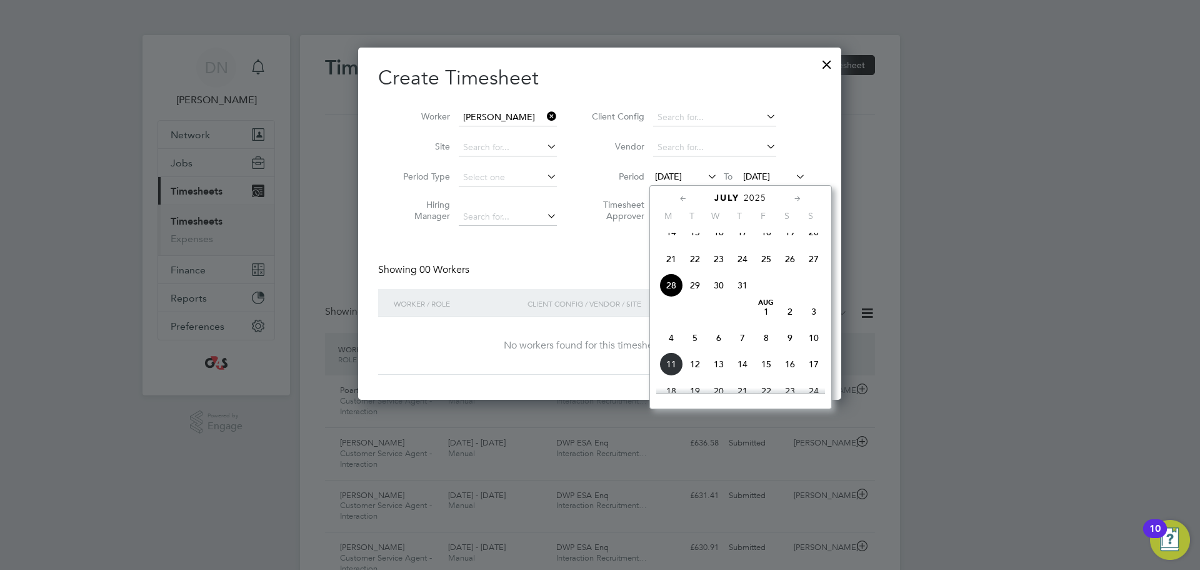
click at [671, 349] on span "4" at bounding box center [672, 338] width 24 height 24
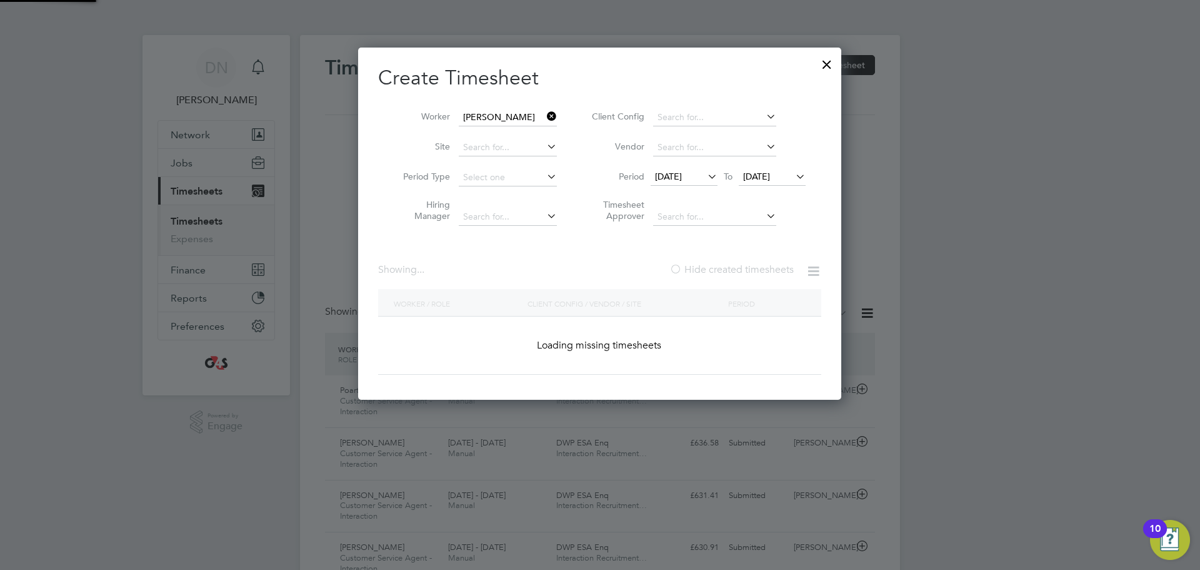
scroll to position [348, 489]
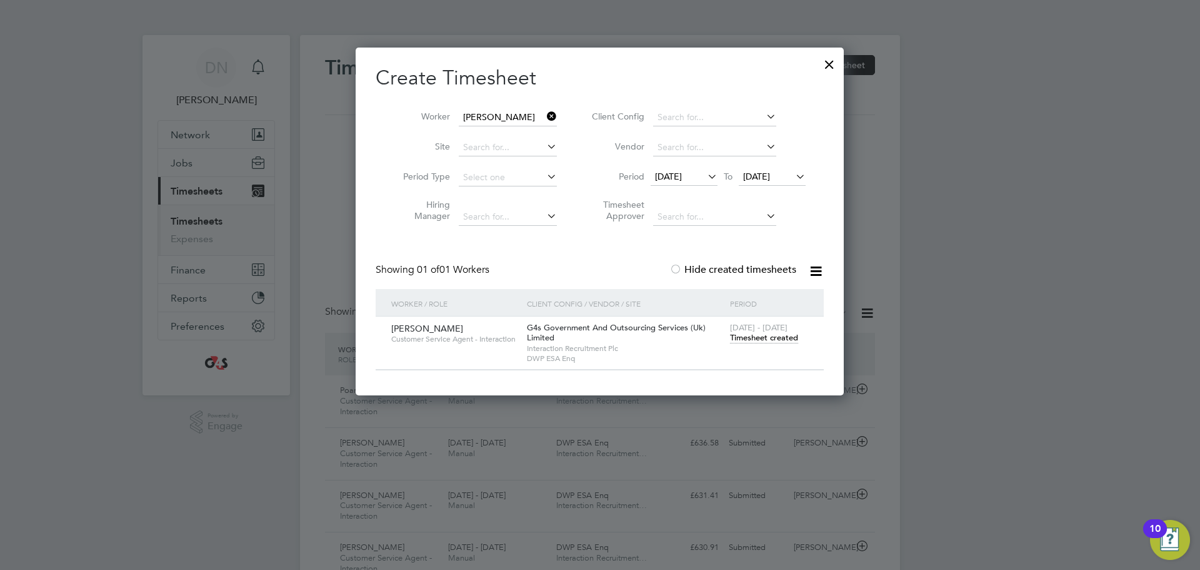
click at [770, 171] on span "[DATE]" at bounding box center [756, 176] width 27 height 11
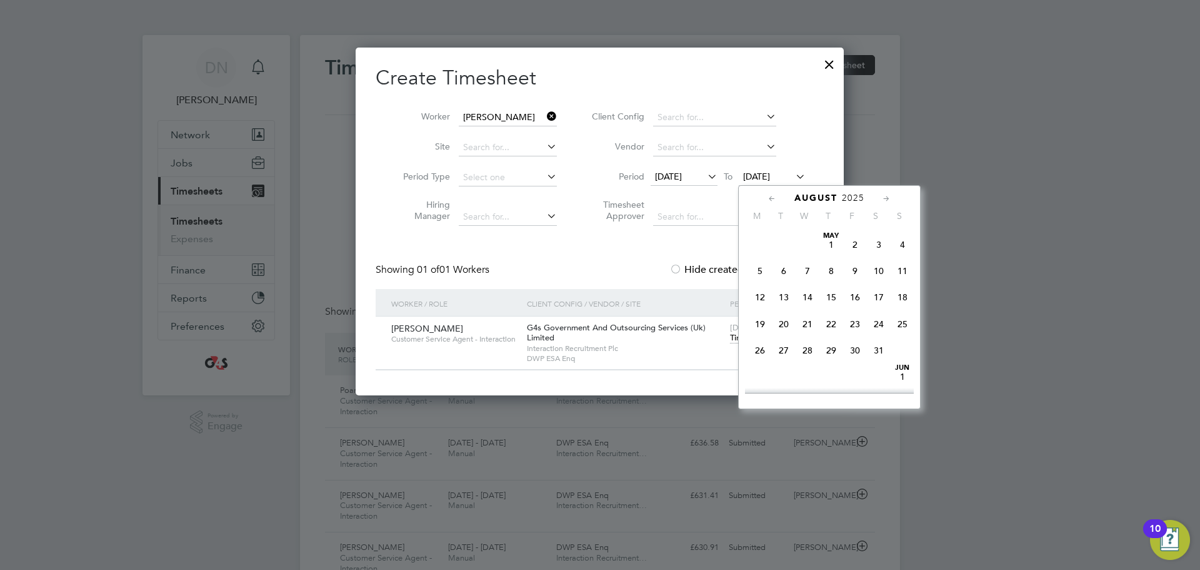
scroll to position [406, 0]
click at [903, 298] on span "10" at bounding box center [903, 287] width 24 height 24
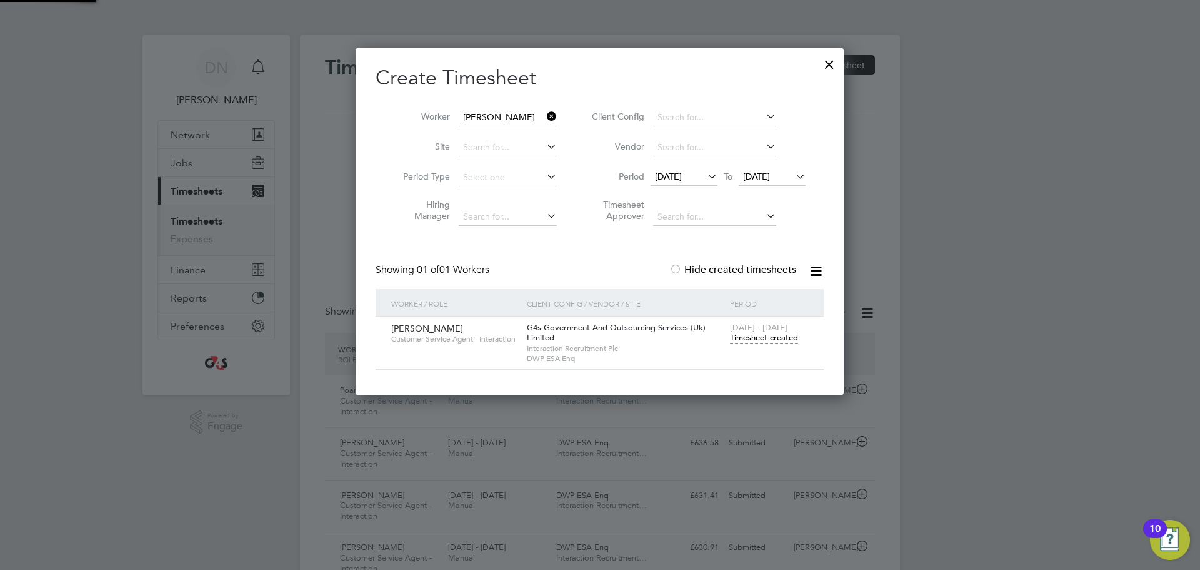
scroll to position [348, 489]
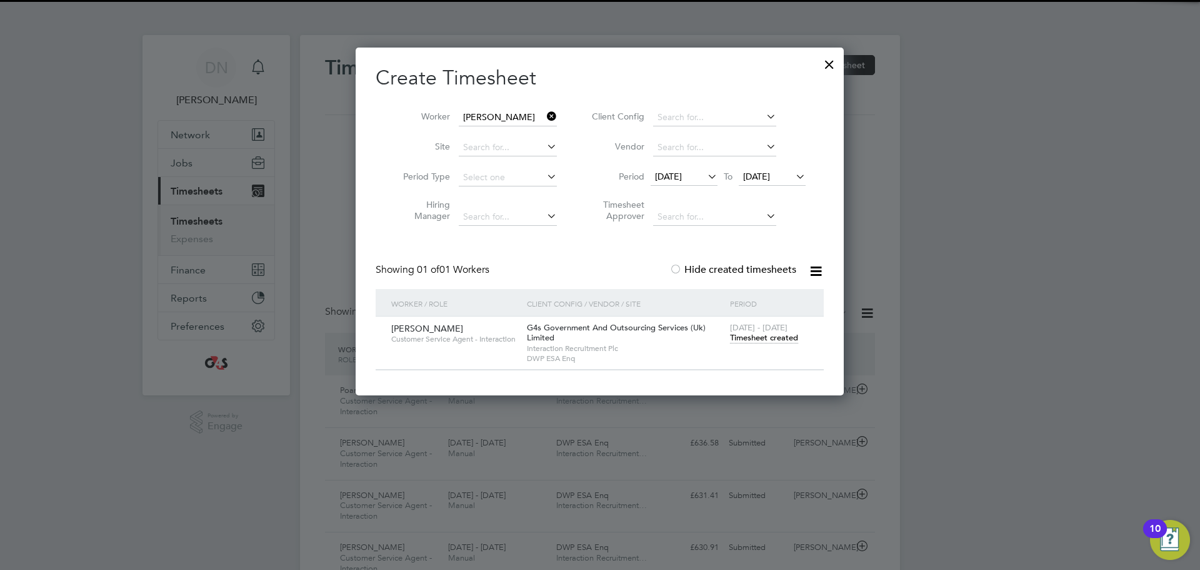
click at [760, 340] on span "Timesheet created" at bounding box center [764, 337] width 68 height 11
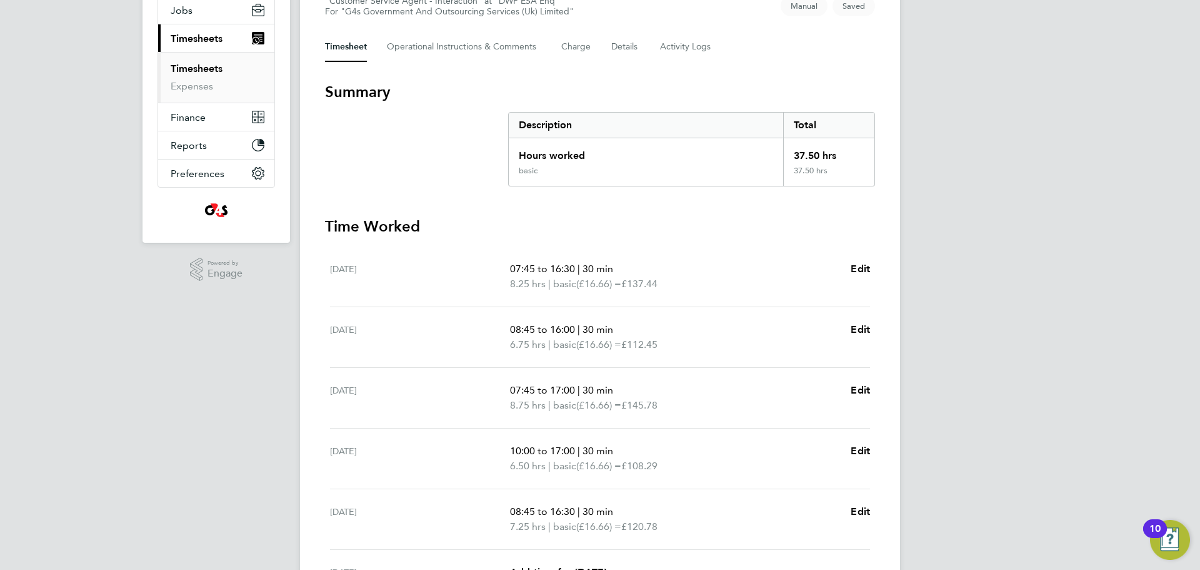
scroll to position [146, 0]
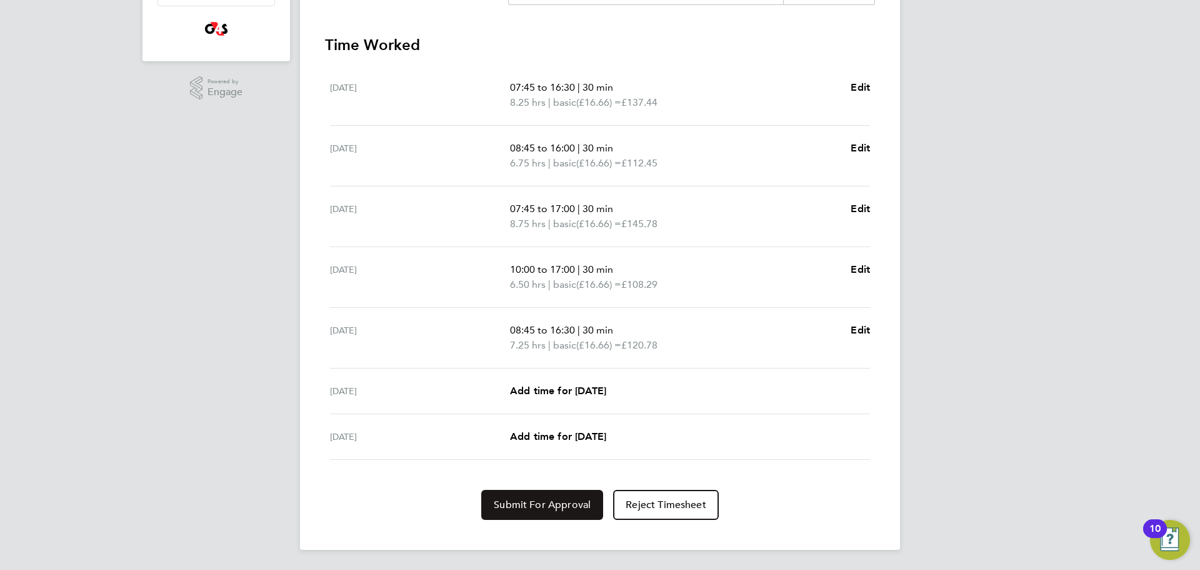
click at [521, 513] on button "Submit For Approval" at bounding box center [542, 505] width 122 height 30
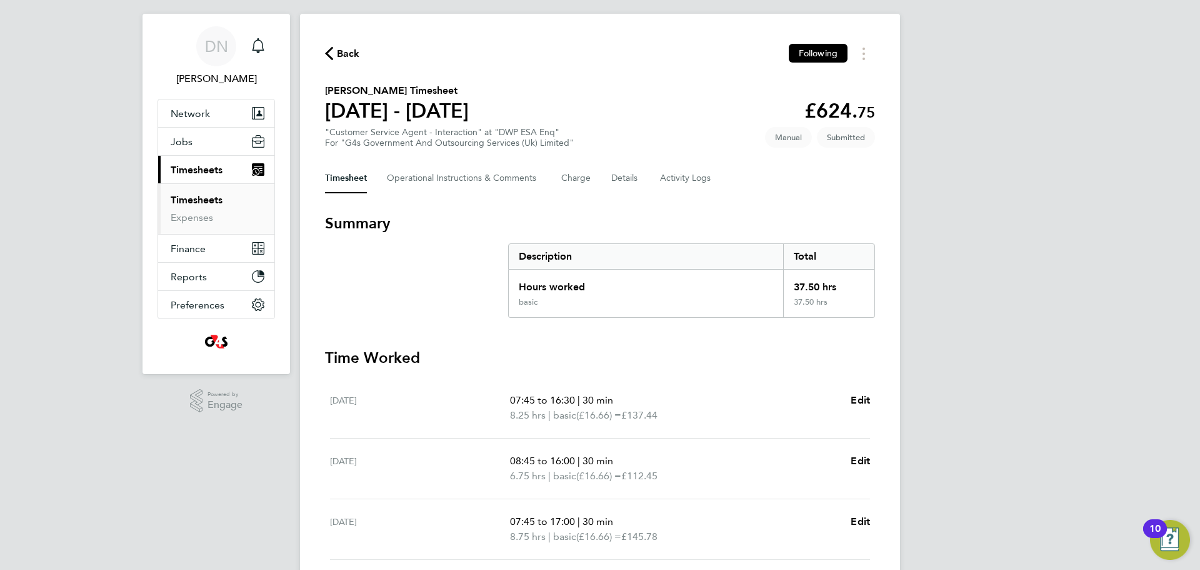
click at [345, 56] on span "Back" at bounding box center [348, 53] width 23 height 15
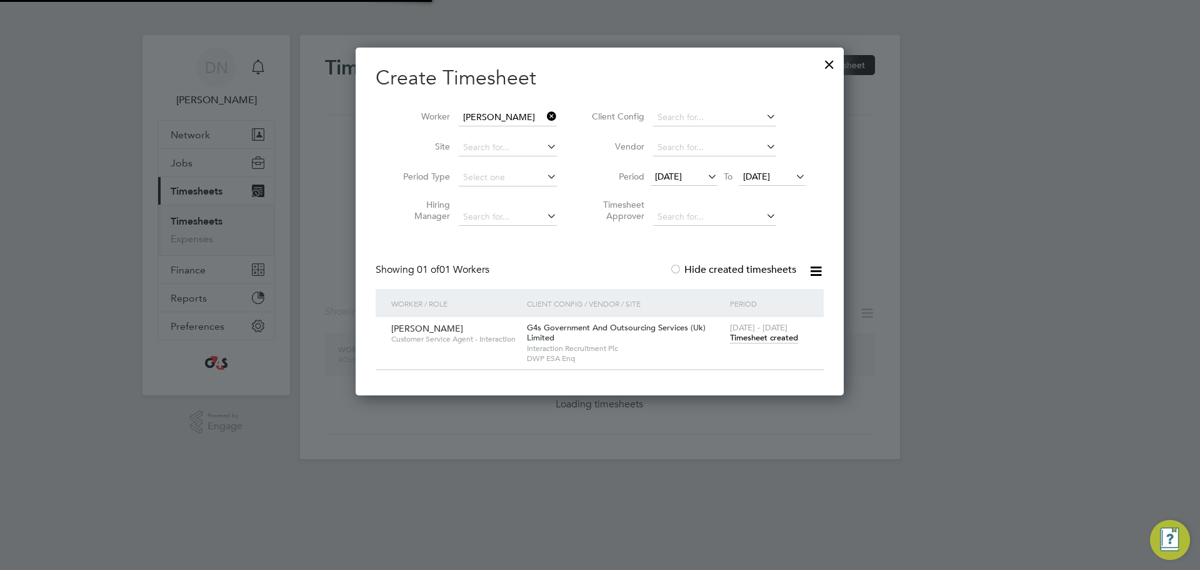
click at [726, 108] on li "Client Config" at bounding box center [697, 118] width 249 height 30
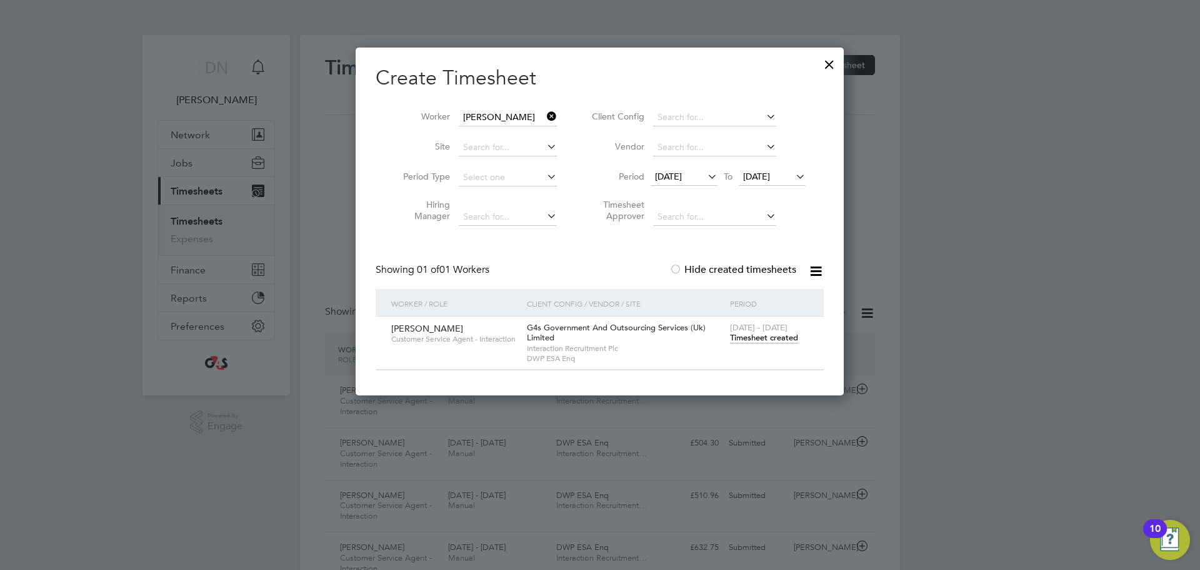
click at [545, 114] on icon at bounding box center [545, 117] width 0 height 18
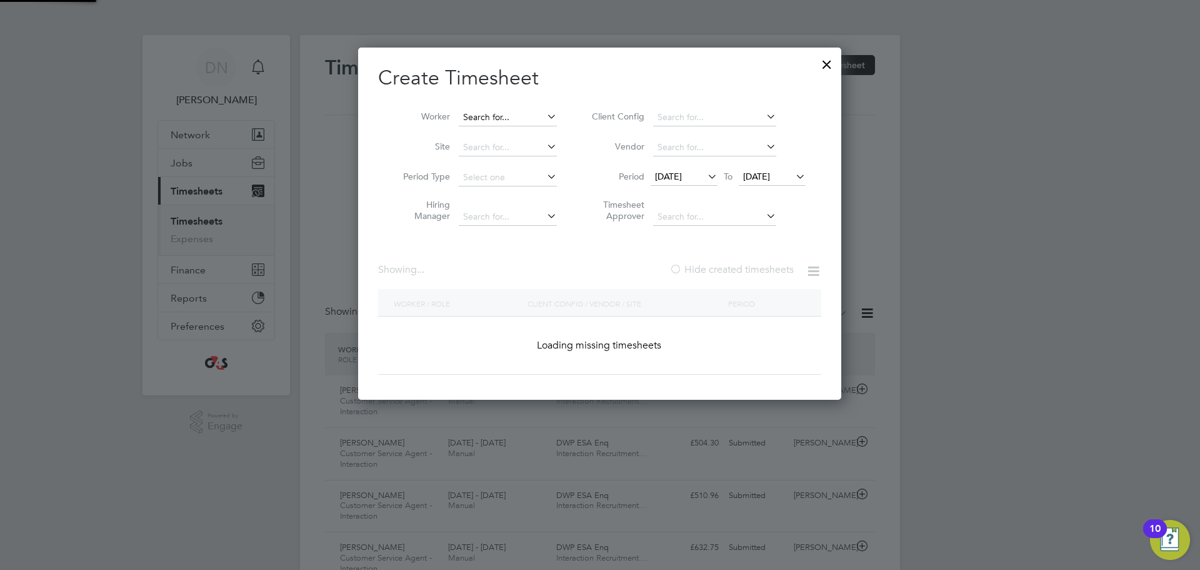
click at [502, 117] on input at bounding box center [508, 118] width 98 height 18
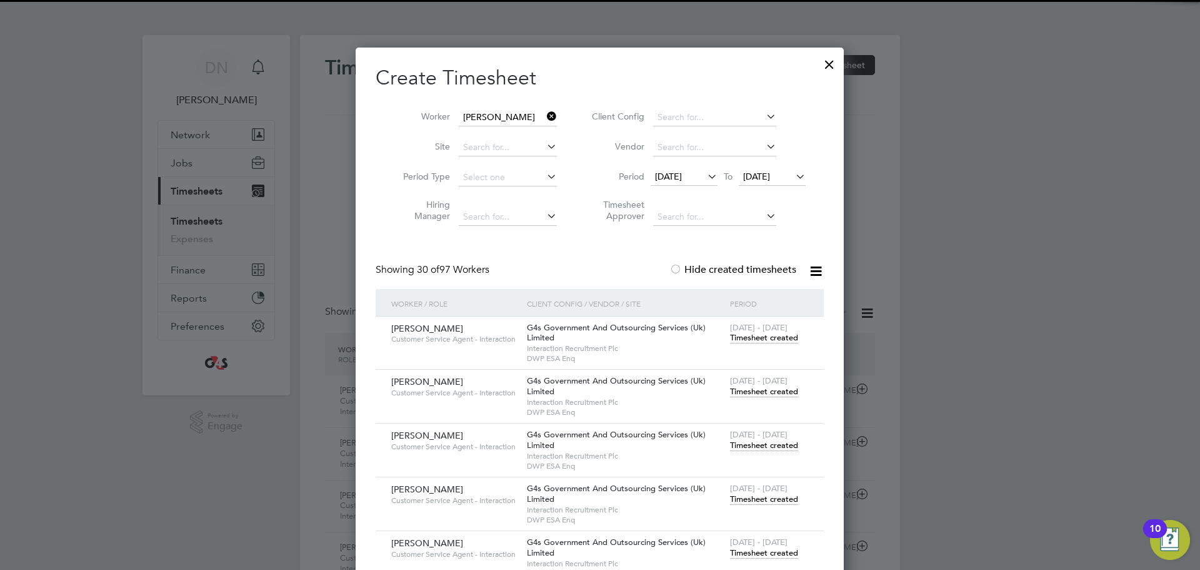
click at [531, 133] on li "[PERSON_NAME] s" at bounding box center [514, 134] width 106 height 17
type input "[PERSON_NAME]"
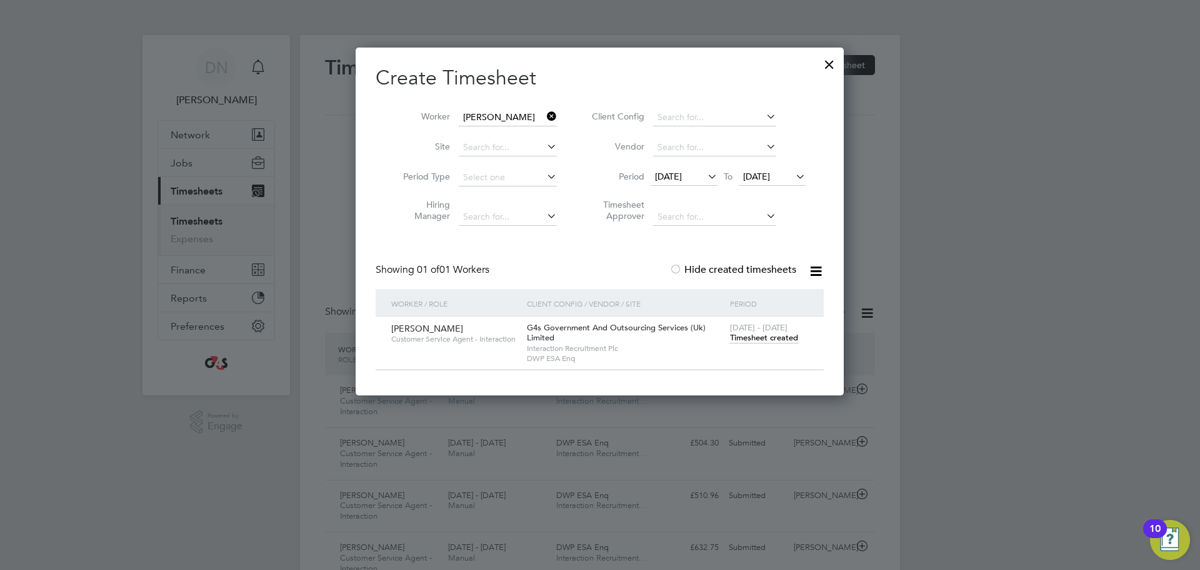
click at [753, 335] on span "Timesheet created" at bounding box center [764, 337] width 68 height 11
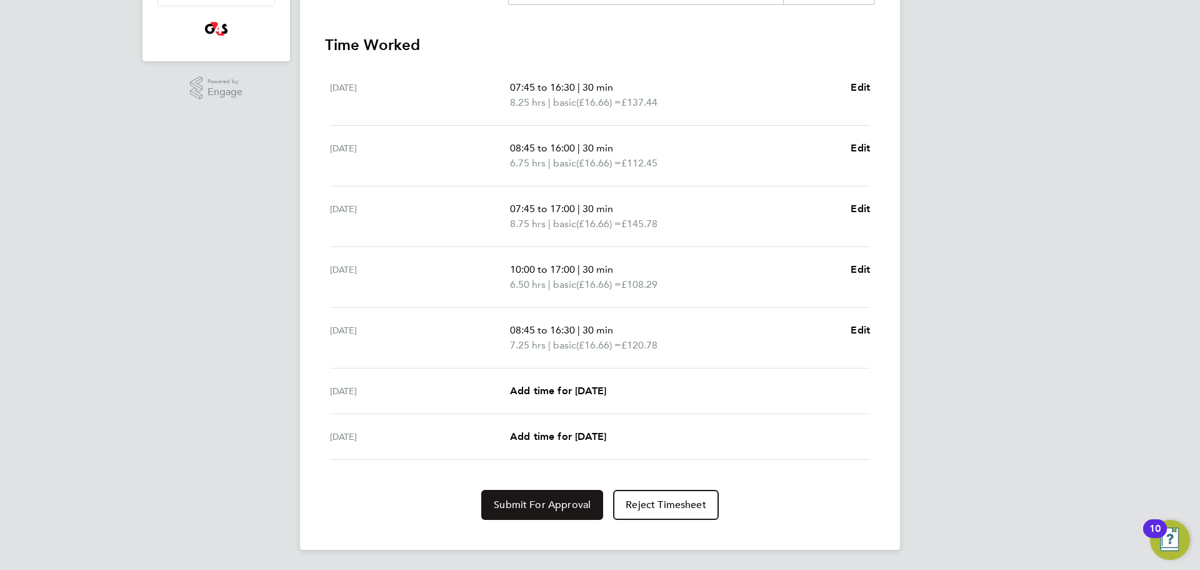
click at [504, 506] on span "Submit For Approval" at bounding box center [542, 504] width 97 height 13
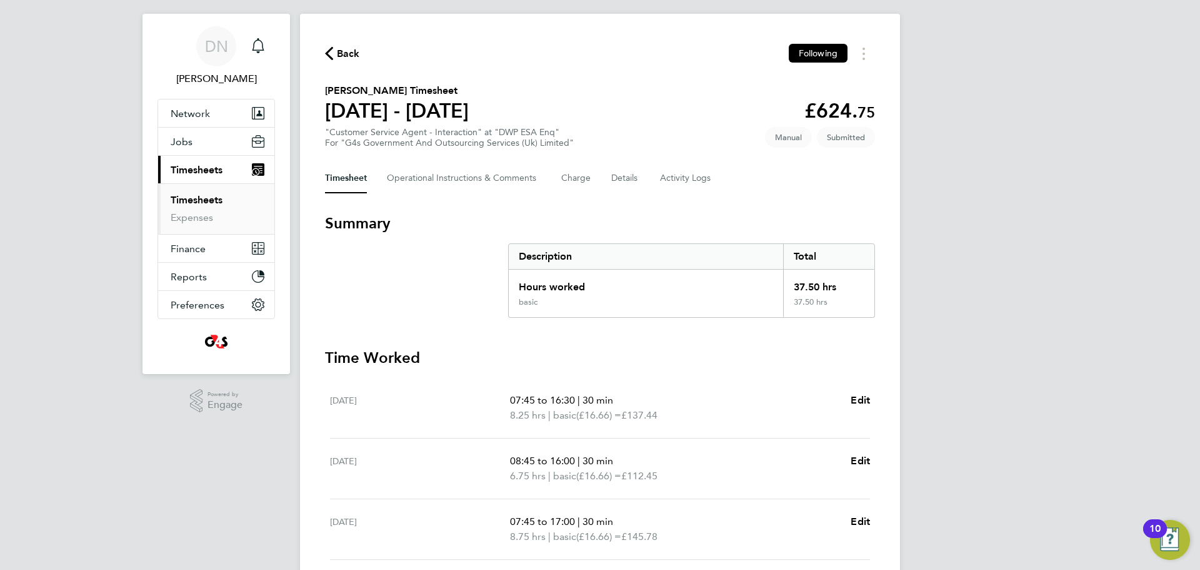
click at [339, 49] on span "Back" at bounding box center [348, 53] width 23 height 15
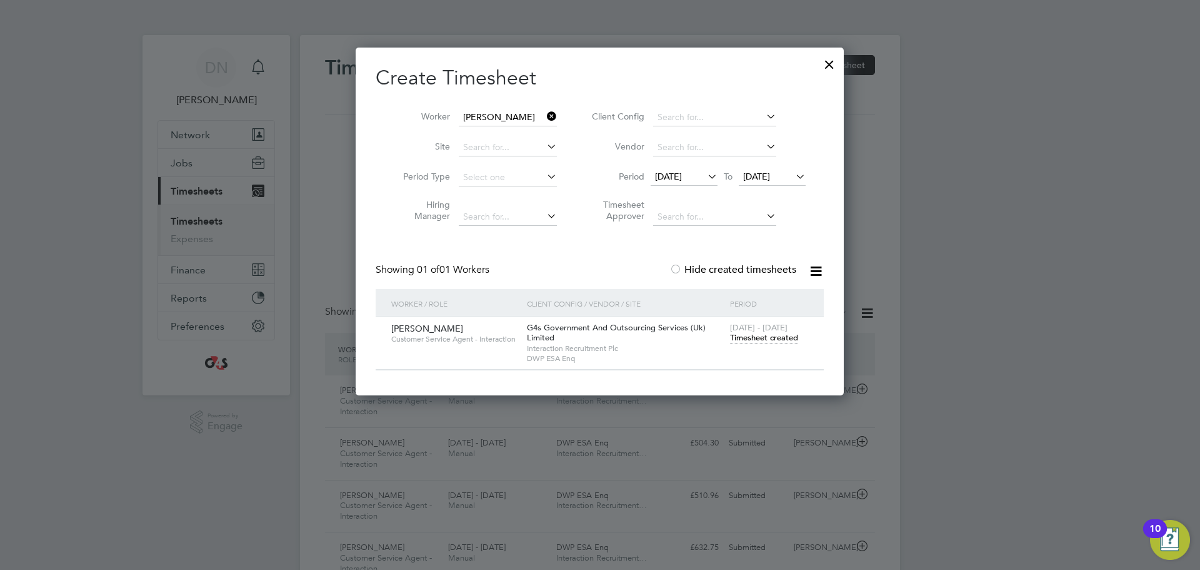
click at [545, 116] on icon at bounding box center [545, 117] width 0 height 18
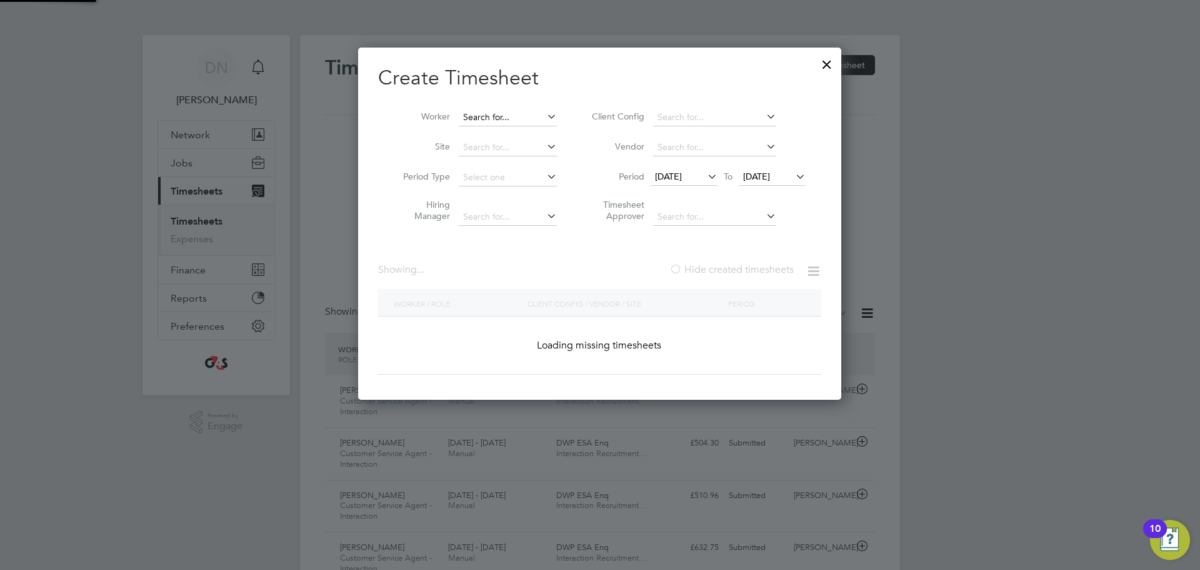
click at [537, 117] on input at bounding box center [508, 118] width 98 height 18
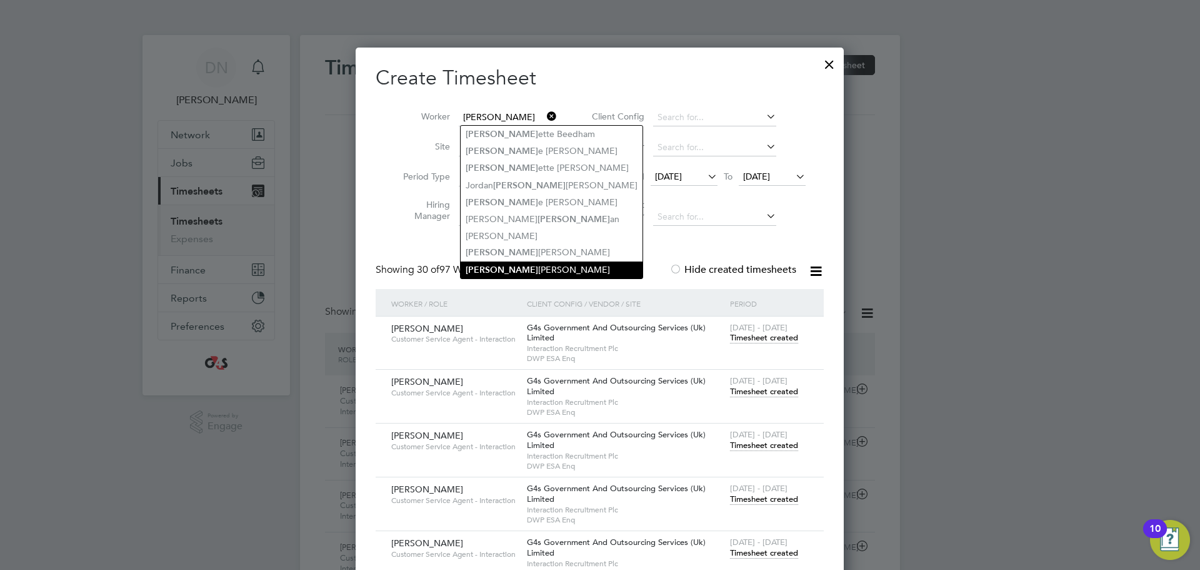
click at [520, 263] on li "[PERSON_NAME]" at bounding box center [552, 269] width 182 height 17
type input "[PERSON_NAME]"
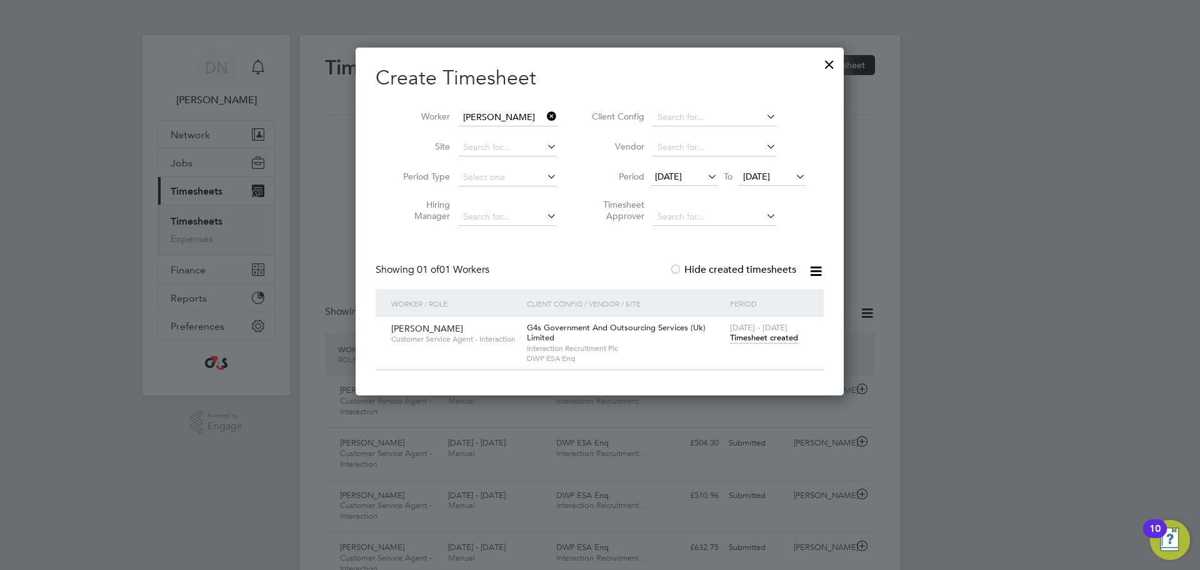
click at [763, 340] on span "Timesheet created" at bounding box center [764, 337] width 68 height 11
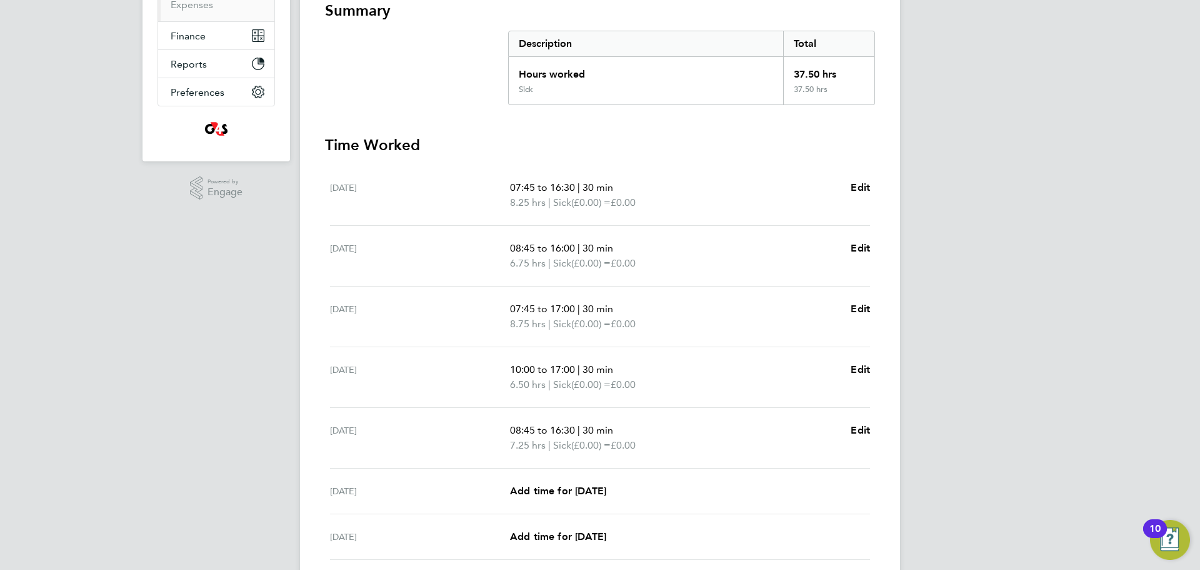
scroll to position [334, 0]
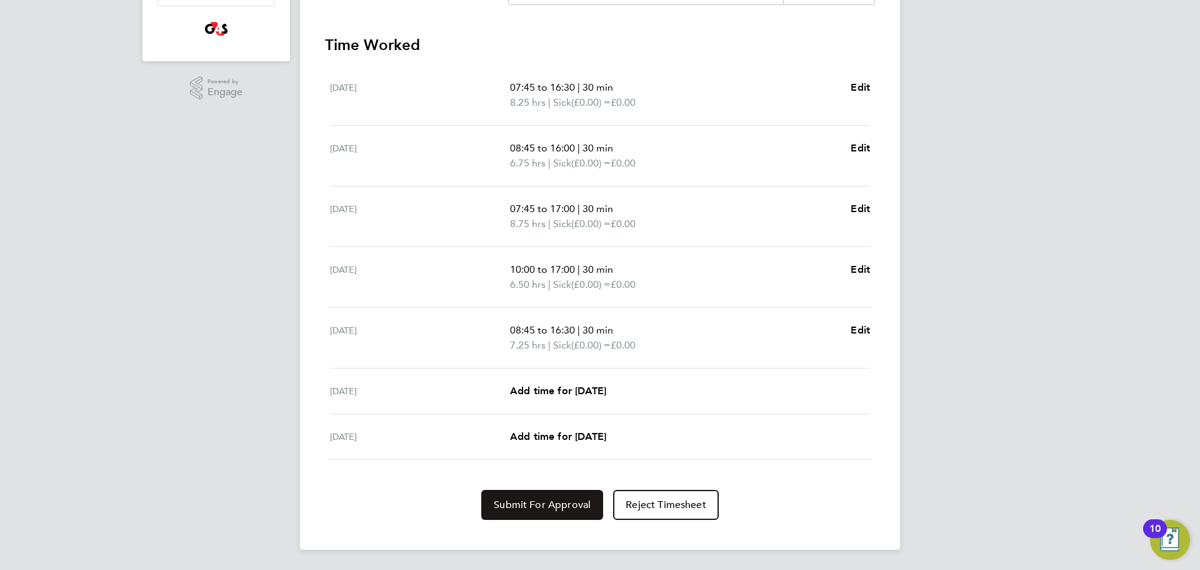
click at [552, 497] on button "Submit For Approval" at bounding box center [542, 505] width 122 height 30
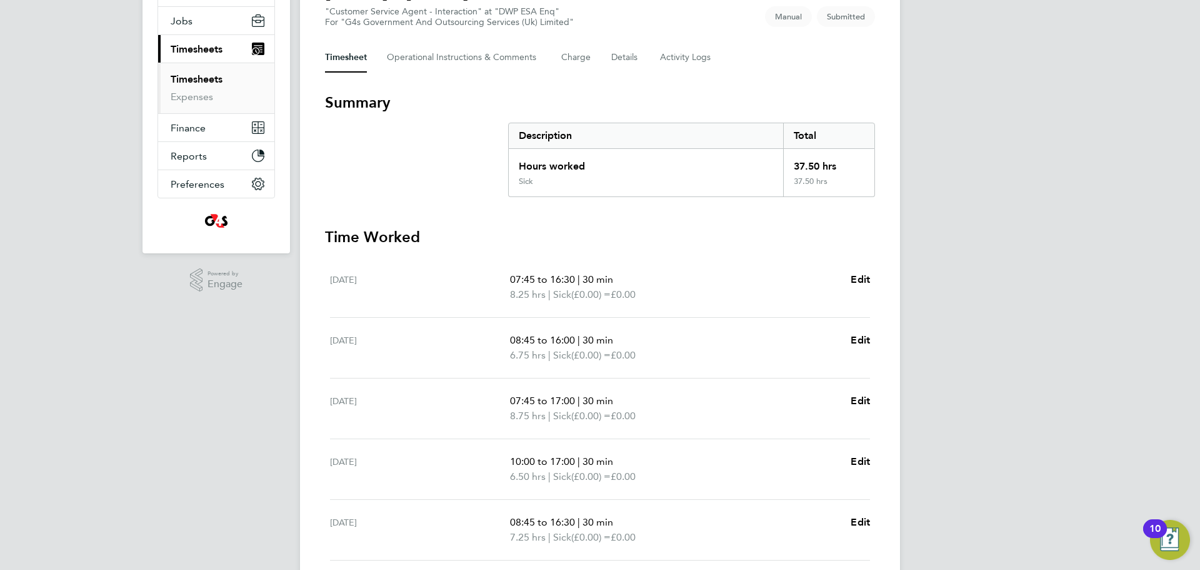
scroll to position [0, 0]
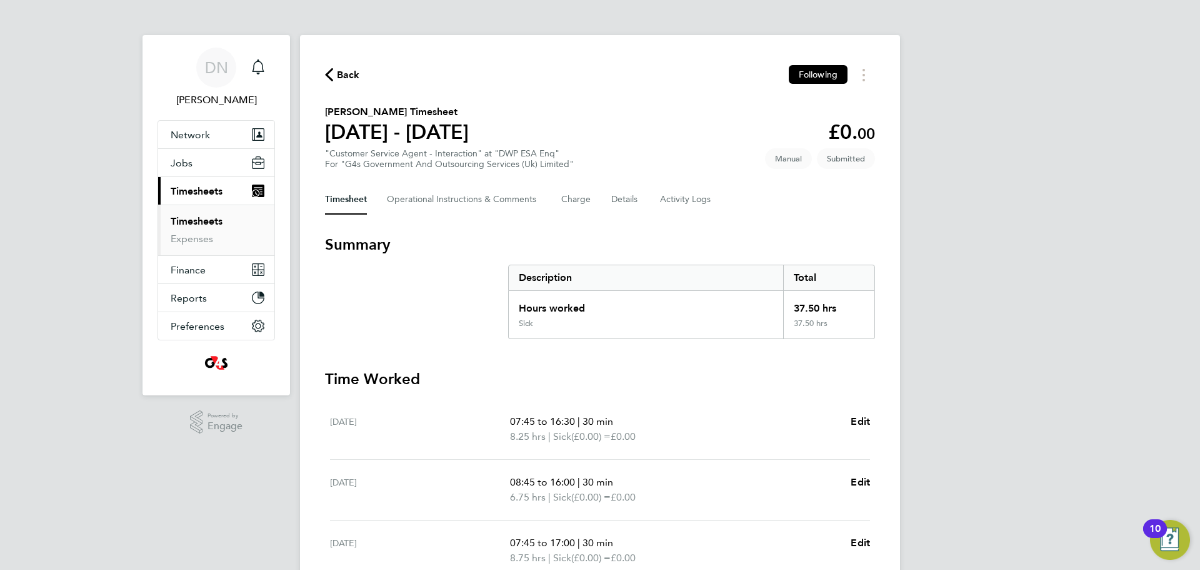
click at [331, 75] on icon "button" at bounding box center [329, 74] width 8 height 13
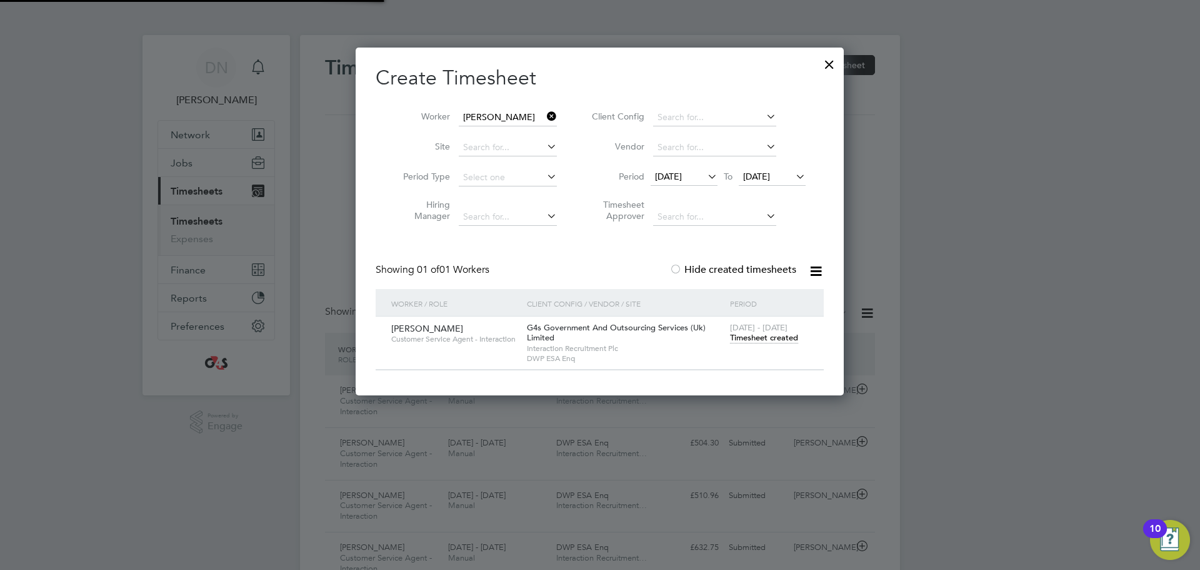
scroll to position [32, 109]
click at [545, 111] on icon at bounding box center [545, 117] width 0 height 18
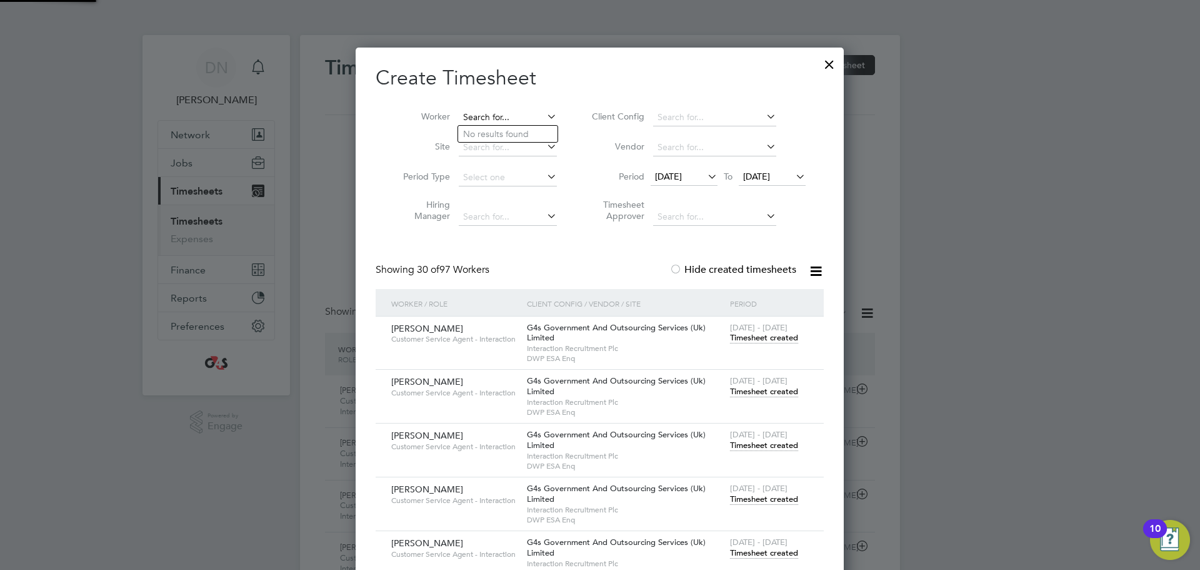
click at [525, 116] on input at bounding box center [508, 118] width 98 height 18
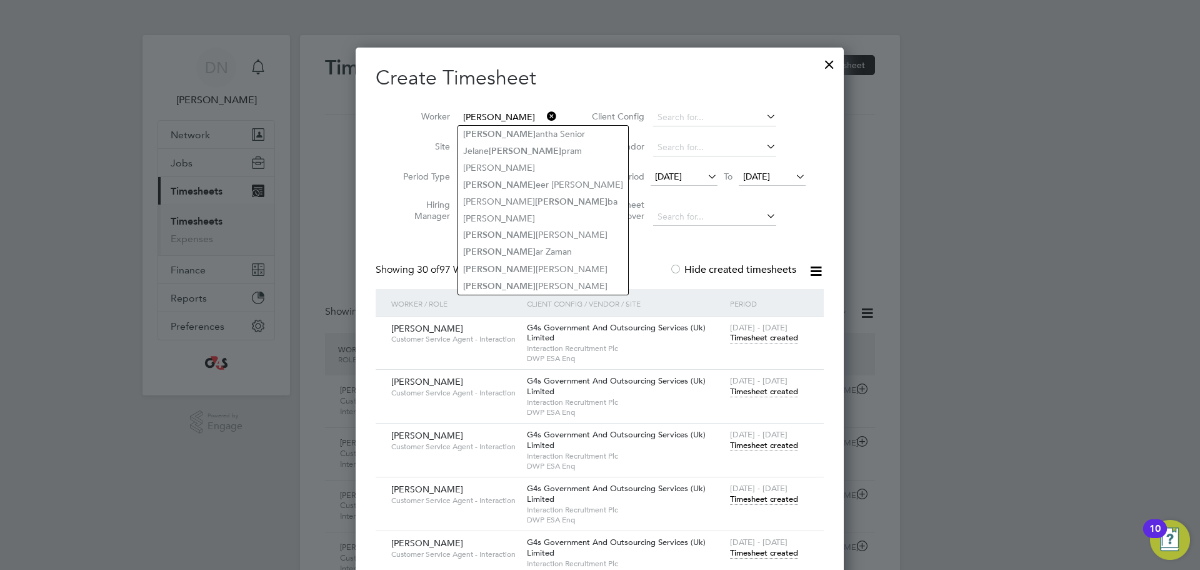
type input "[PERSON_NAME]"
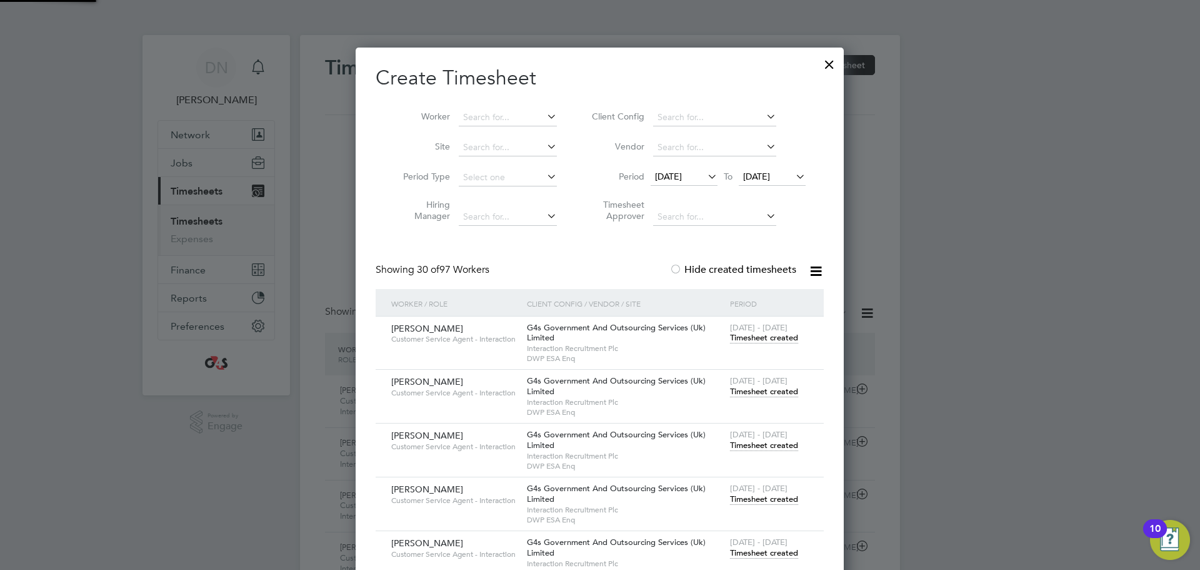
scroll to position [1944, 489]
click at [543, 134] on li "[PERSON_NAME] dhouse [PERSON_NAME]" at bounding box center [562, 134] width 209 height 17
type input "[PERSON_NAME]"
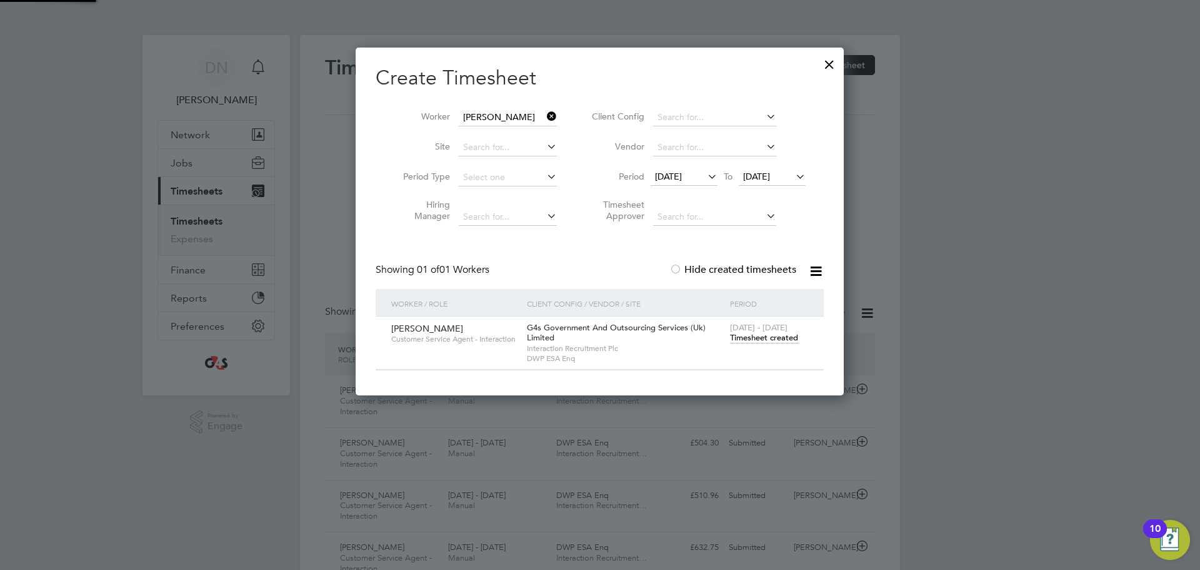
scroll to position [348, 489]
click at [752, 334] on span "Timesheet created" at bounding box center [764, 337] width 68 height 11
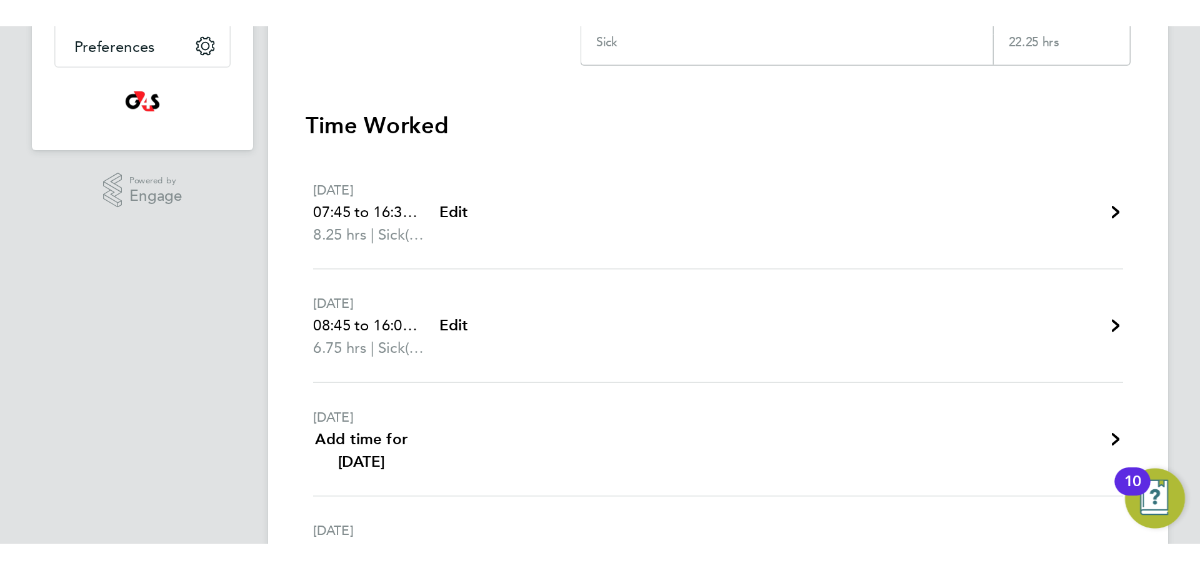
scroll to position [318, 0]
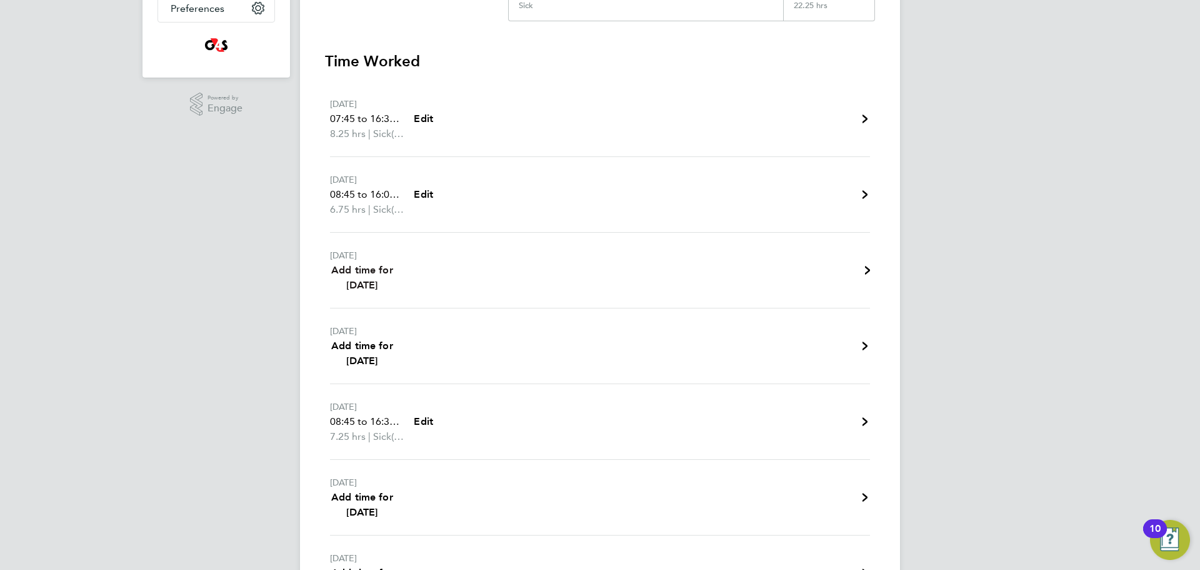
click at [367, 284] on span "Add time for [DATE]" at bounding box center [362, 277] width 62 height 27
select select "30"
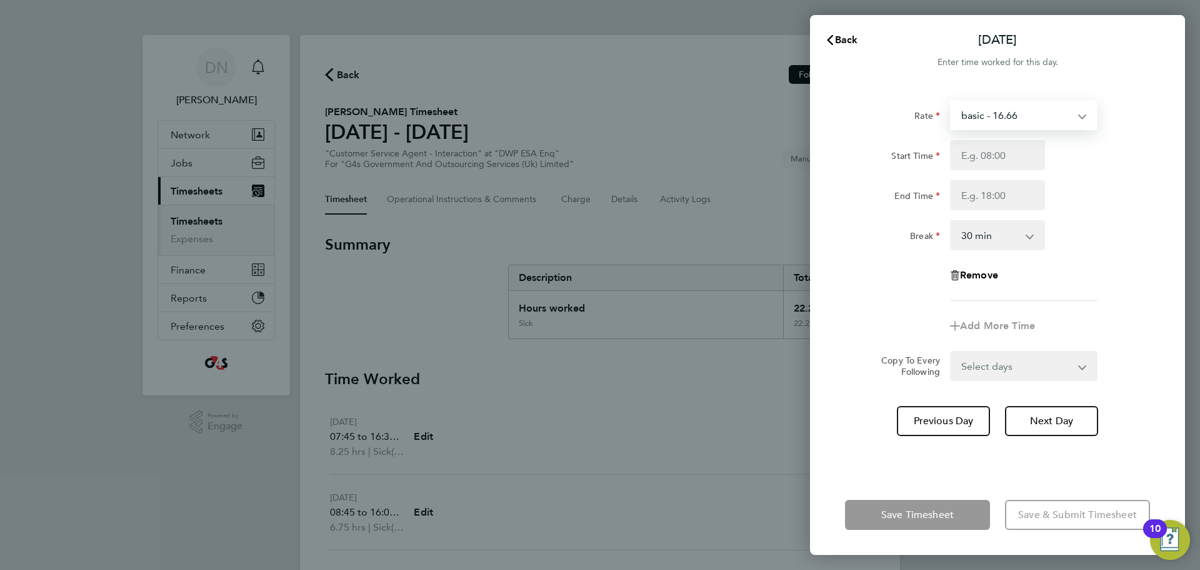
click at [985, 122] on select "basic - 16.66 System Issue Paid - 16.66 x1.5 - 24.73 System Issue Not Paid x2 -…" at bounding box center [1017, 115] width 130 height 28
click at [1185, 116] on div "Back [DATE] Enter time worked for this day. Rate basic - 16.66 System Issue Pai…" at bounding box center [600, 285] width 1200 height 570
click at [996, 157] on input "Start Time" at bounding box center [997, 155] width 95 height 30
type input "07:45"
click at [970, 197] on input "End Time" at bounding box center [997, 195] width 95 height 30
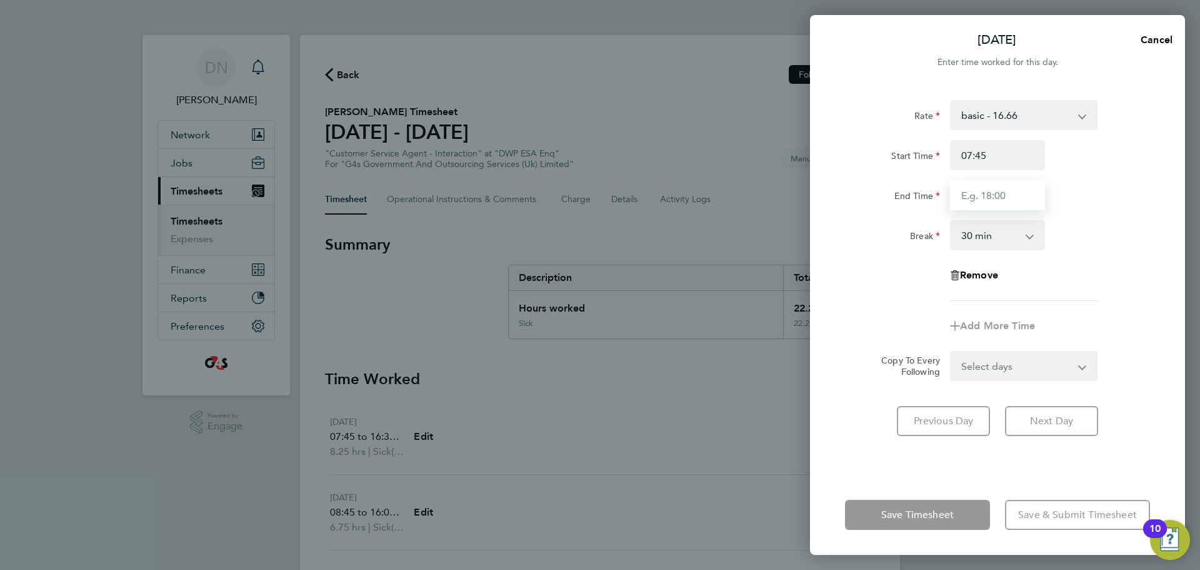
type input "17:00"
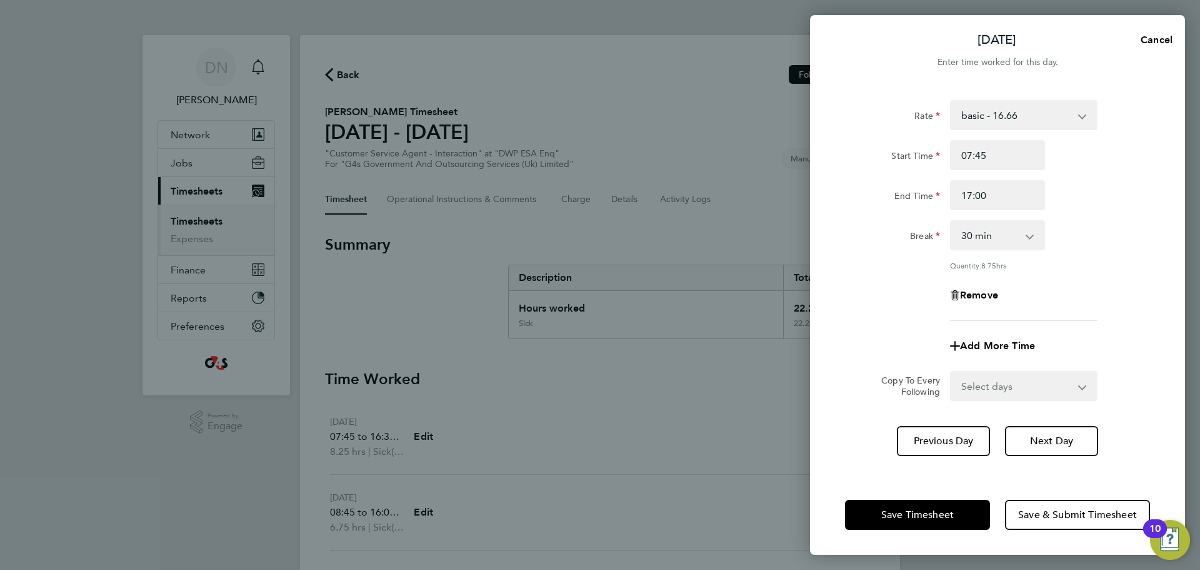
click at [1087, 190] on div "End Time 17:00" at bounding box center [997, 195] width 315 height 30
click at [1048, 438] on span "Next Day" at bounding box center [1051, 441] width 43 height 13
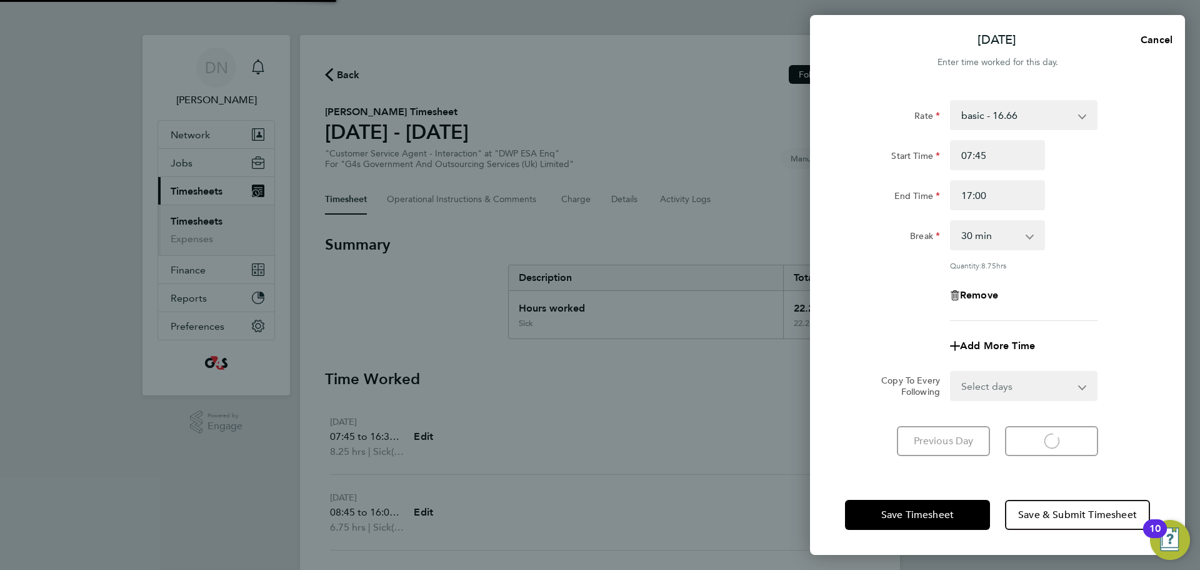
select select "30"
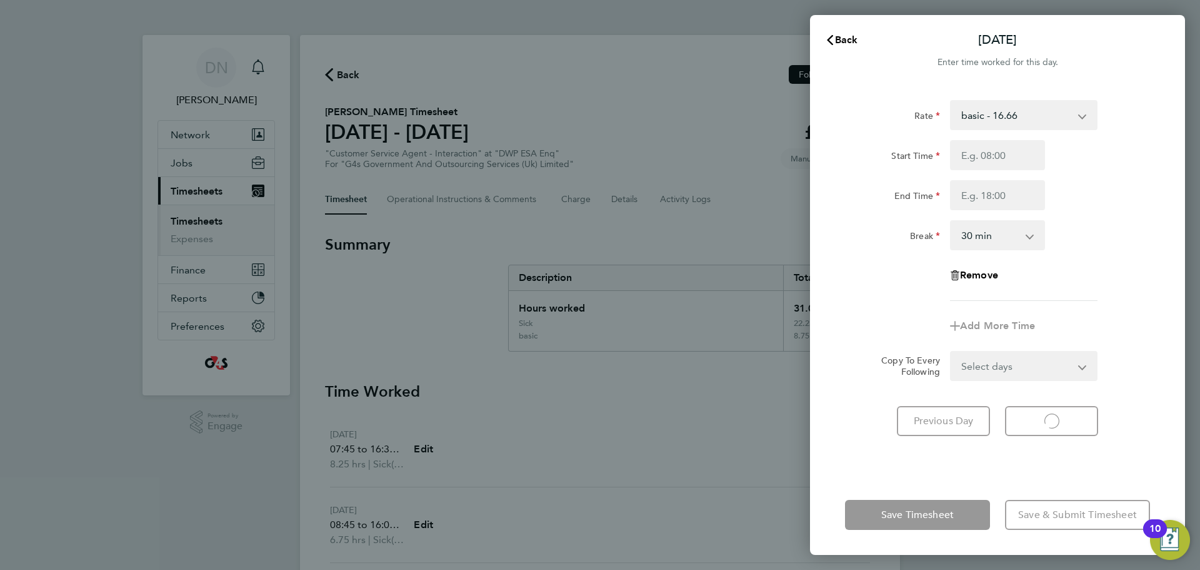
select select "30"
click at [987, 158] on input "Start Time" at bounding box center [997, 155] width 95 height 30
click at [969, 156] on input "09:00" at bounding box center [997, 155] width 95 height 30
drag, startPoint x: 972, startPoint y: 156, endPoint x: 947, endPoint y: 156, distance: 25.0
click at [947, 156] on div "09:00" at bounding box center [997, 155] width 105 height 30
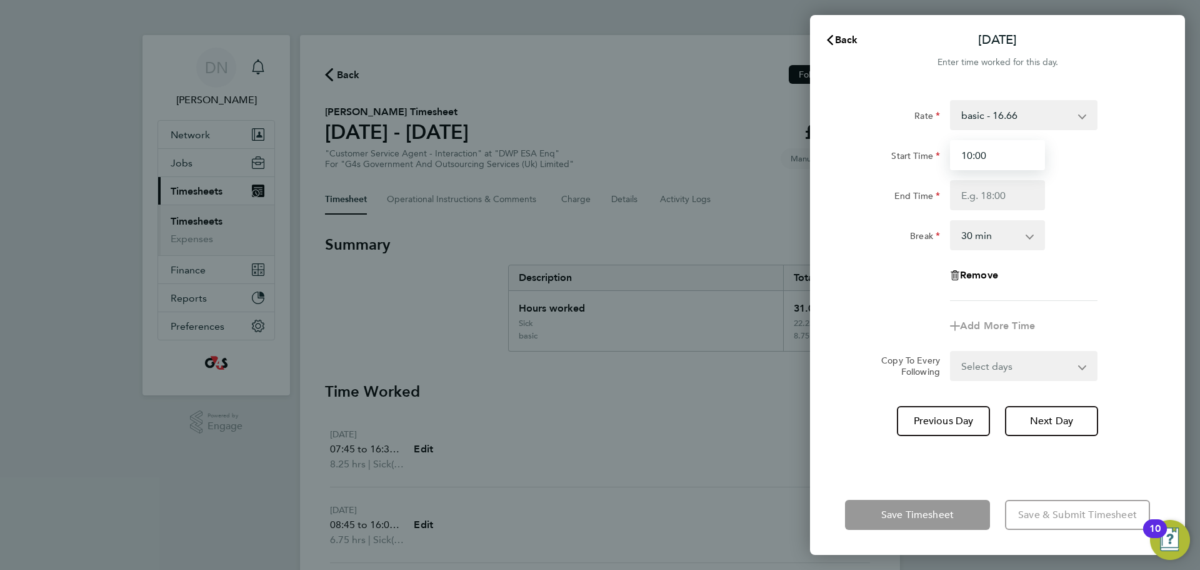
type input "10:00"
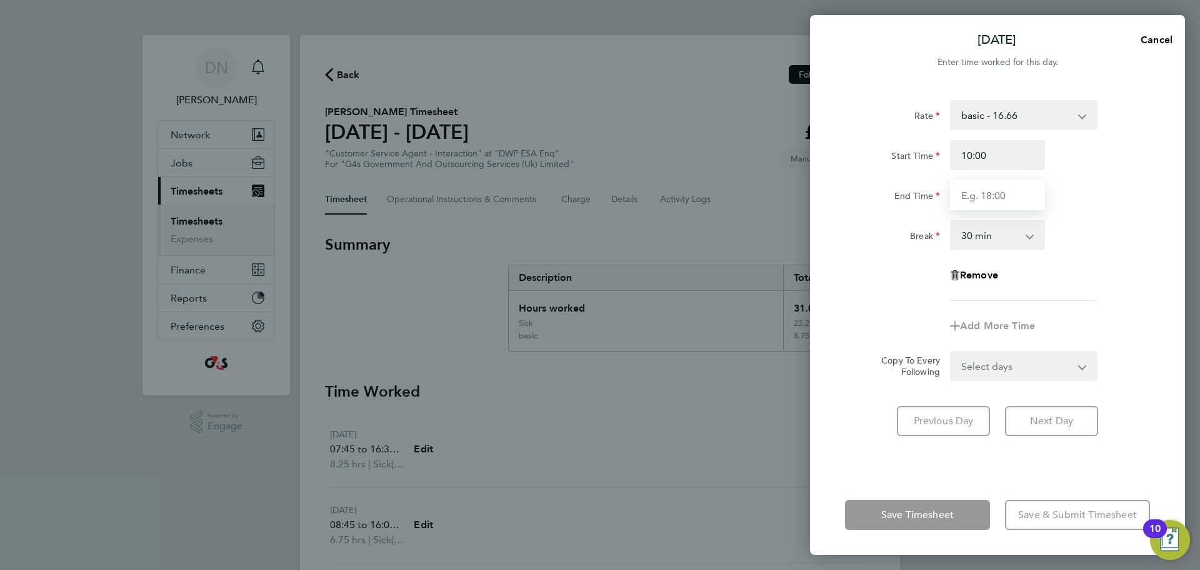
click at [980, 197] on input "End Time" at bounding box center [997, 195] width 95 height 30
type input "17:00"
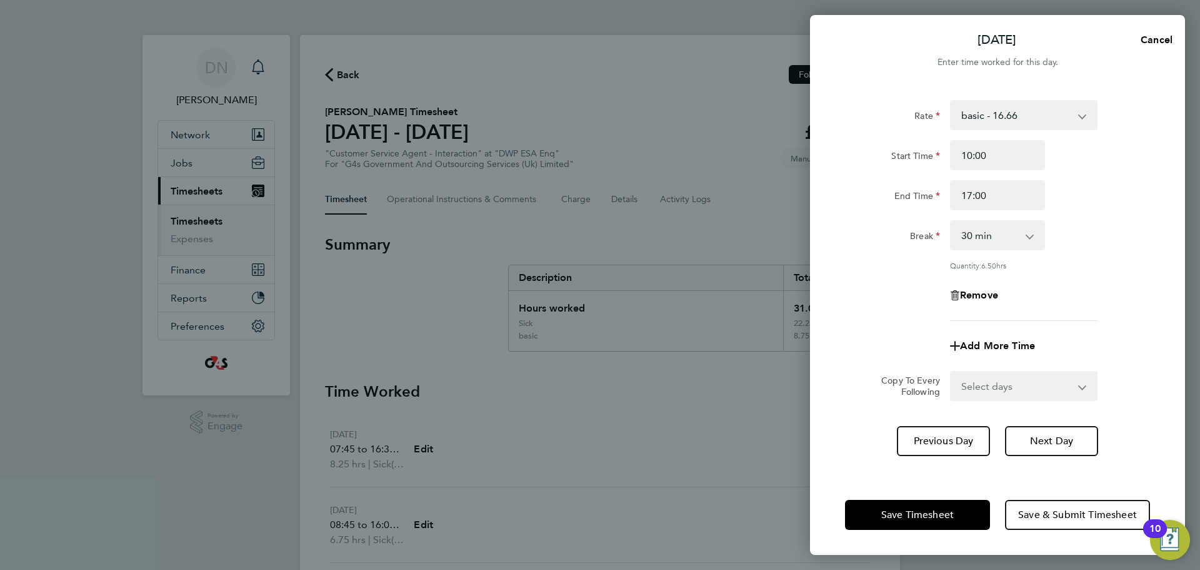
click at [1124, 240] on div "Break 0 min 15 min 30 min 45 min 60 min 75 min 90 min" at bounding box center [997, 235] width 315 height 30
click at [952, 517] on span "Save Timesheet" at bounding box center [918, 514] width 73 height 13
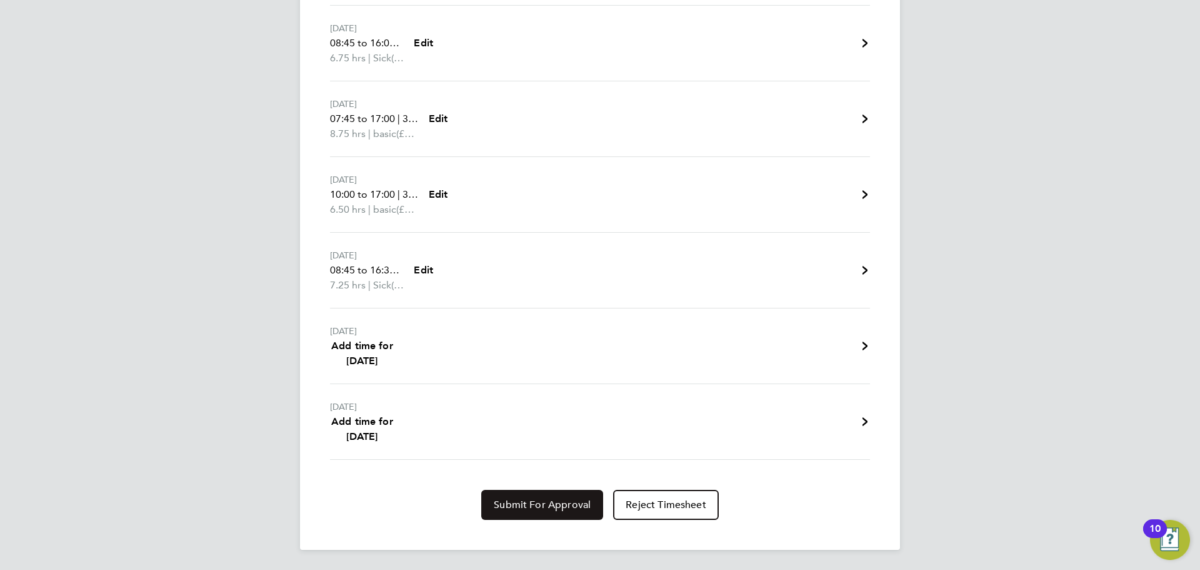
scroll to position [511, 0]
click at [541, 508] on span "Submit For Approval" at bounding box center [542, 504] width 97 height 13
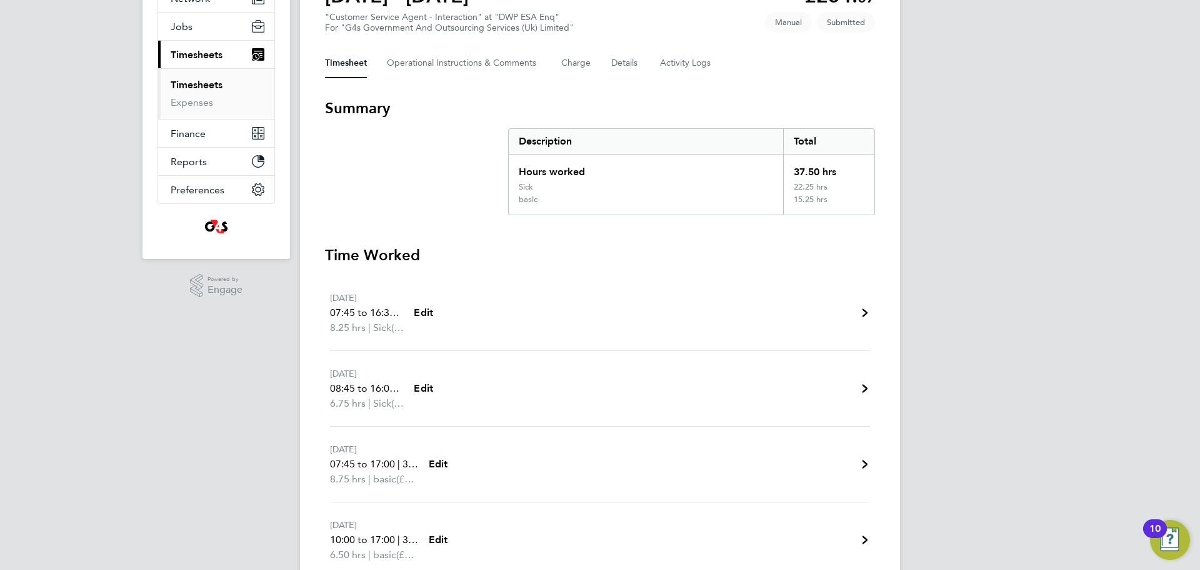
scroll to position [0, 0]
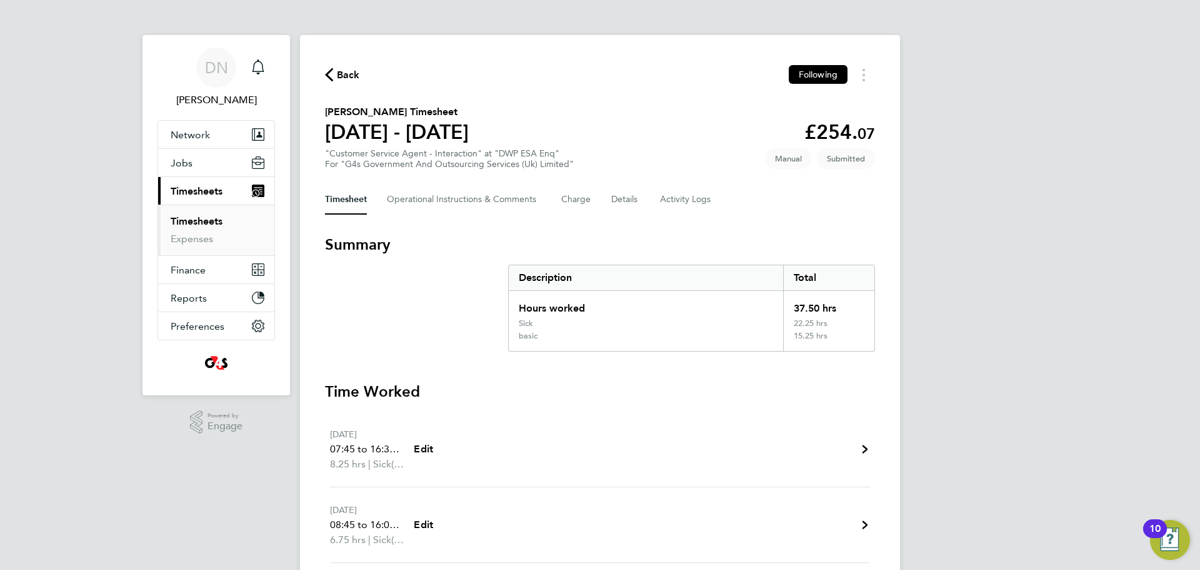
click at [351, 78] on span "Back" at bounding box center [348, 75] width 23 height 15
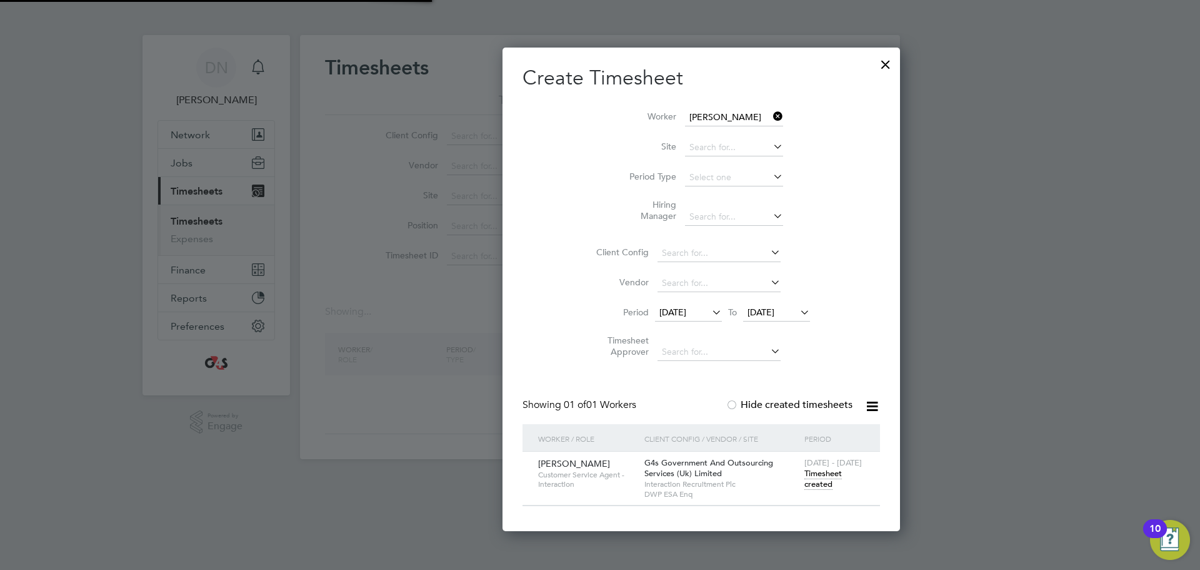
scroll to position [348, 489]
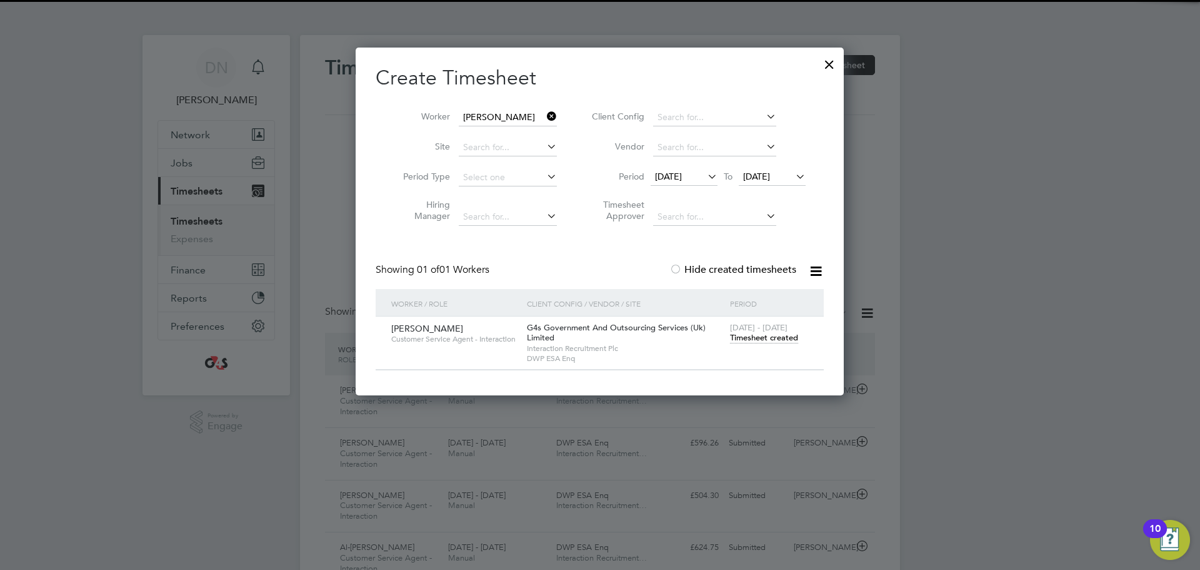
click at [545, 120] on icon at bounding box center [545, 117] width 0 height 18
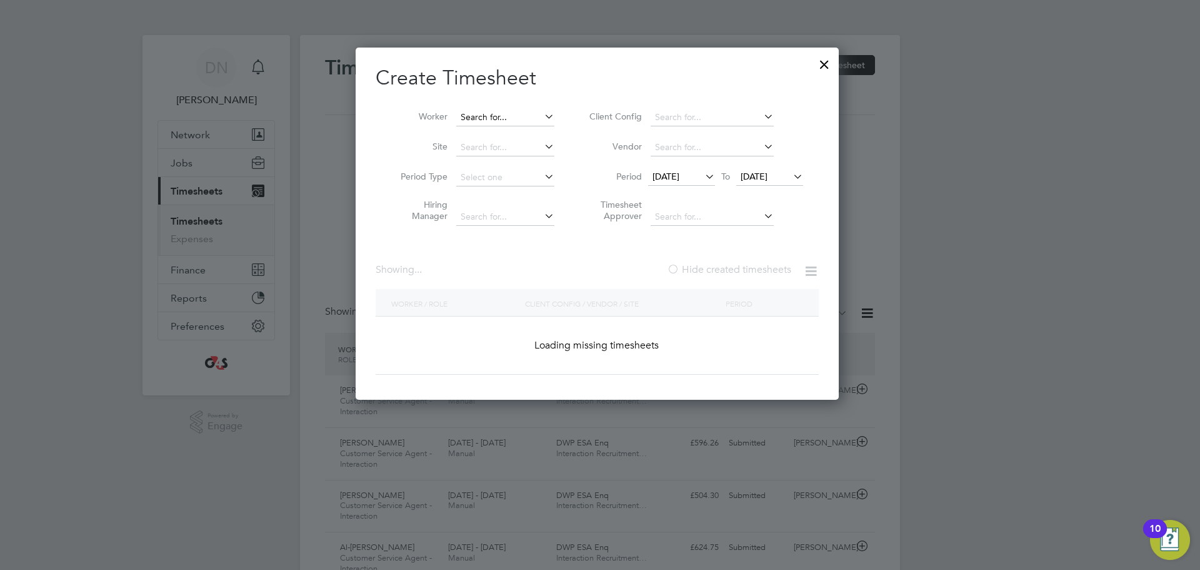
scroll to position [42, 109]
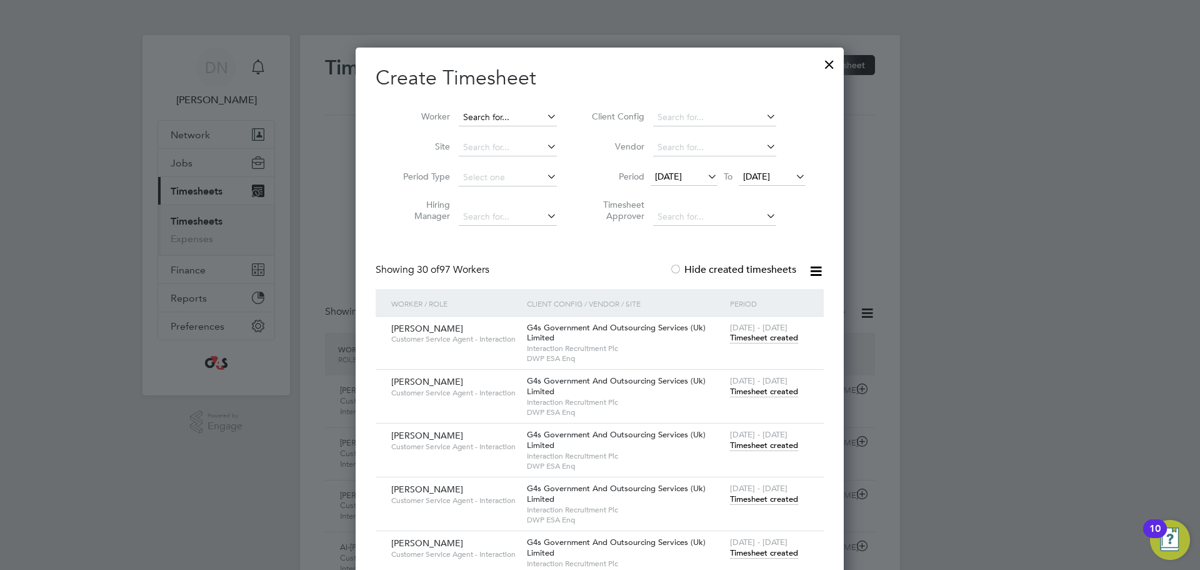
click at [516, 114] on input at bounding box center [508, 118] width 98 height 18
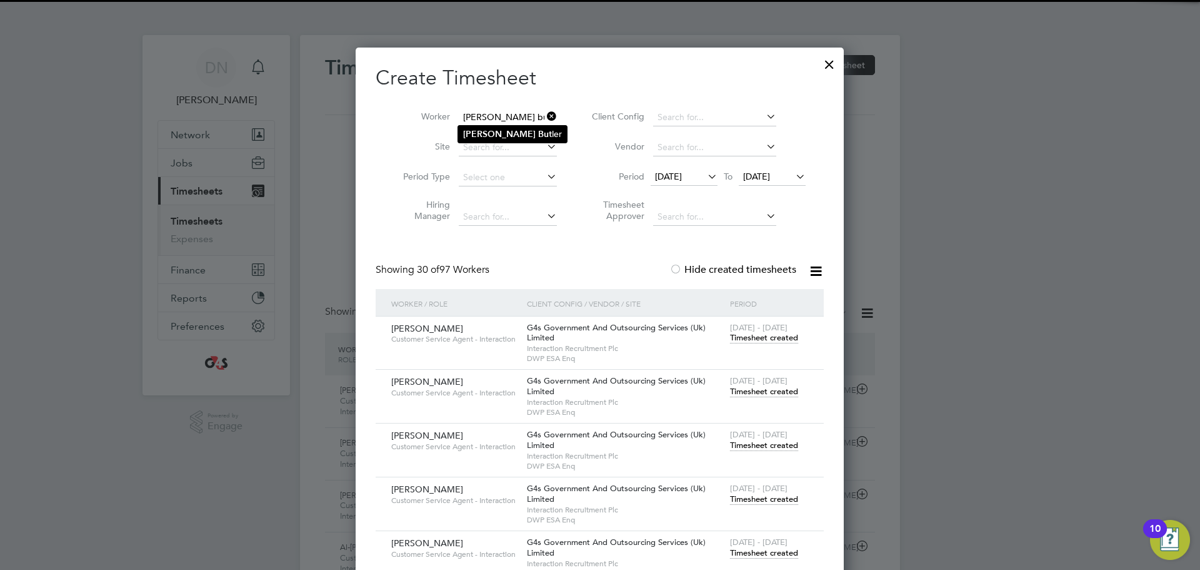
click at [518, 129] on li "[PERSON_NAME]" at bounding box center [512, 134] width 109 height 17
type input "[PERSON_NAME]"
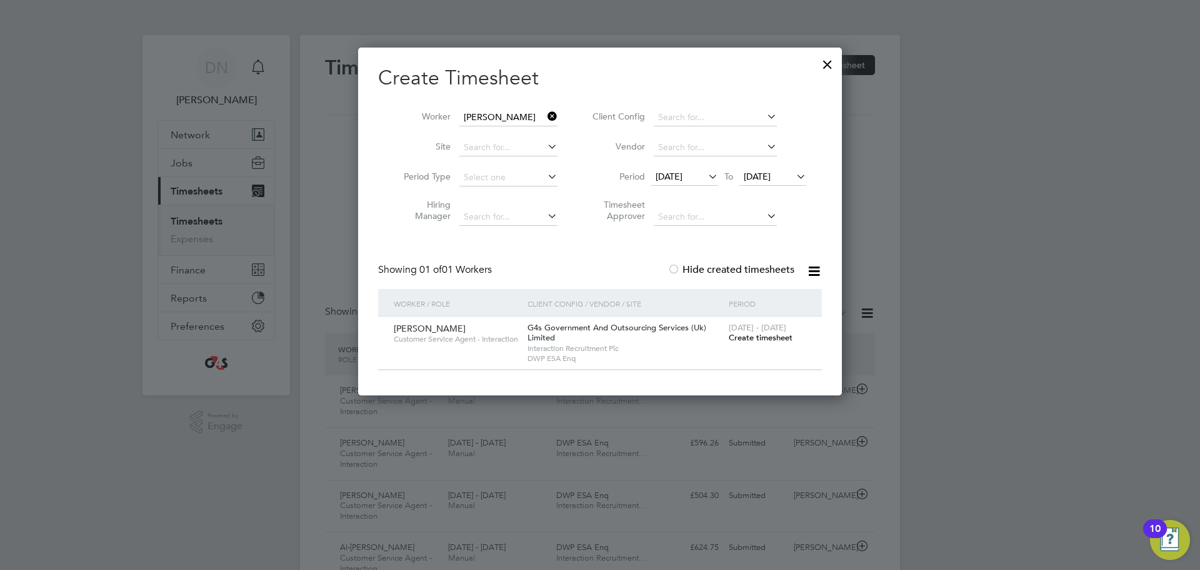
click at [765, 345] on div "[DATE] - [DATE] Create timesheet" at bounding box center [768, 333] width 84 height 34
click at [765, 339] on span "Create timesheet" at bounding box center [761, 337] width 64 height 11
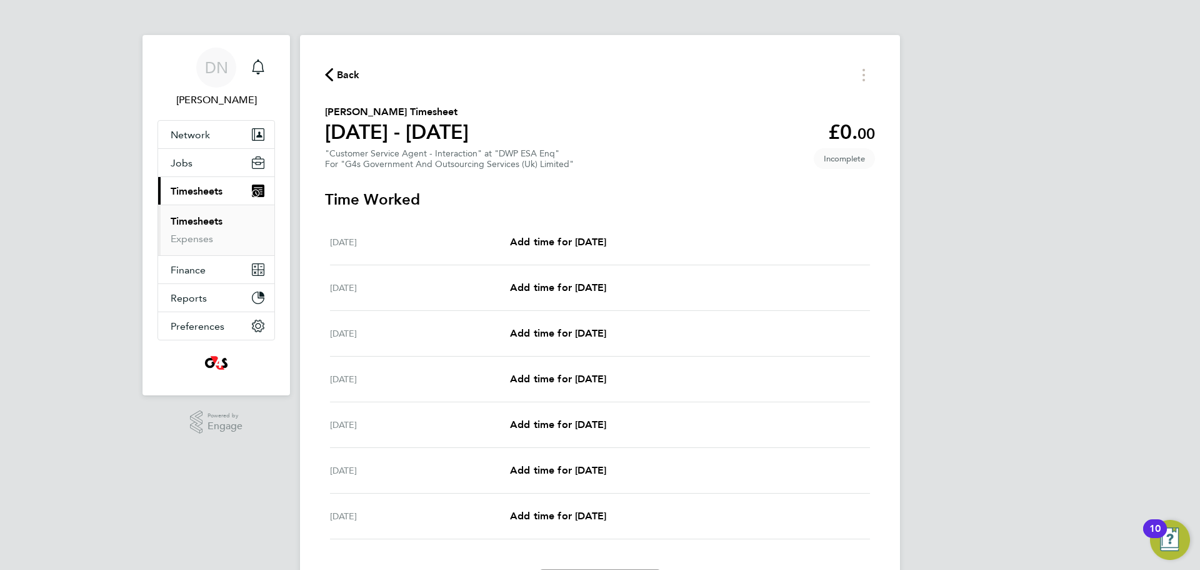
click at [635, 241] on div "Add time for [DATE] Add time for [DATE]" at bounding box center [690, 241] width 360 height 15
click at [606, 239] on span "Add time for [DATE]" at bounding box center [558, 242] width 96 height 12
select select "30"
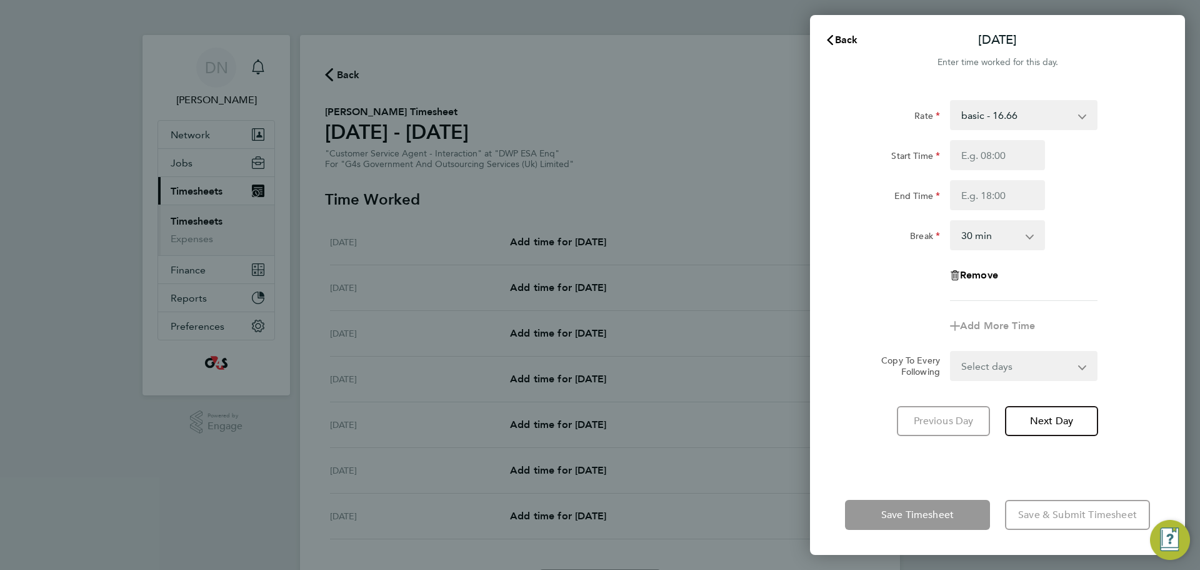
click at [1022, 119] on select "basic - 16.66 Annual Leave x2 - 32.79 System Issue Paid - 16.66 System Issue No…" at bounding box center [1017, 115] width 130 height 28
select select "30"
click at [1100, 171] on div "Start Time End Time" at bounding box center [997, 175] width 315 height 70
click at [1010, 151] on input "Start Time" at bounding box center [997, 155] width 95 height 30
type input "07:45"
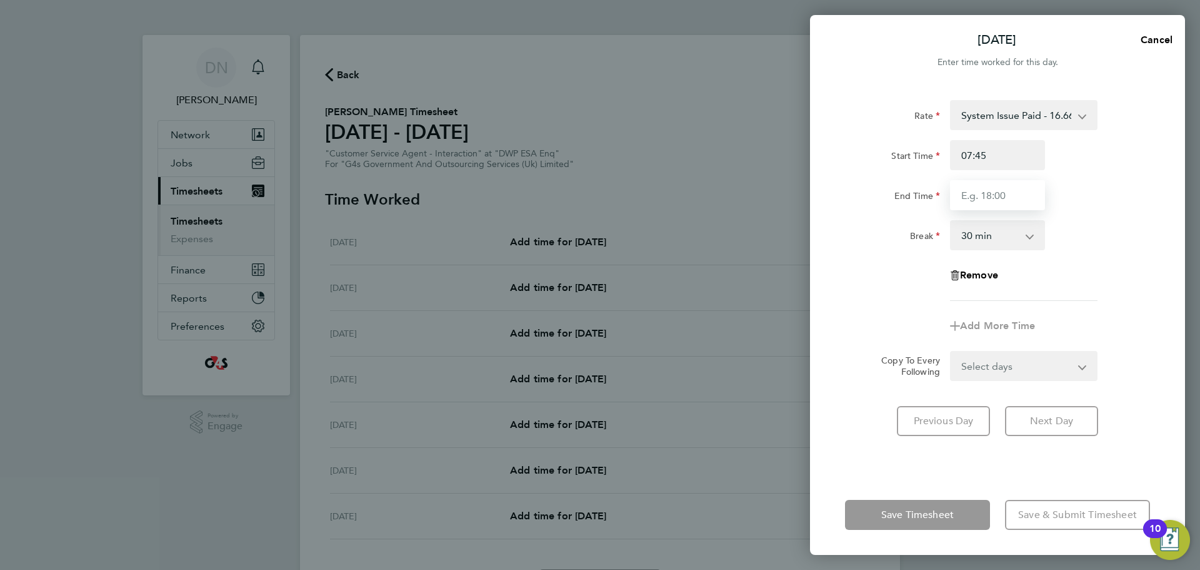
click at [975, 204] on input "End Time" at bounding box center [997, 195] width 95 height 30
type input "16:30"
click at [1160, 308] on div "Rate System Issue Paid - 16.66 Annual Leave x2 - 32.79 basic - 16.66 System Iss…" at bounding box center [997, 280] width 375 height 390
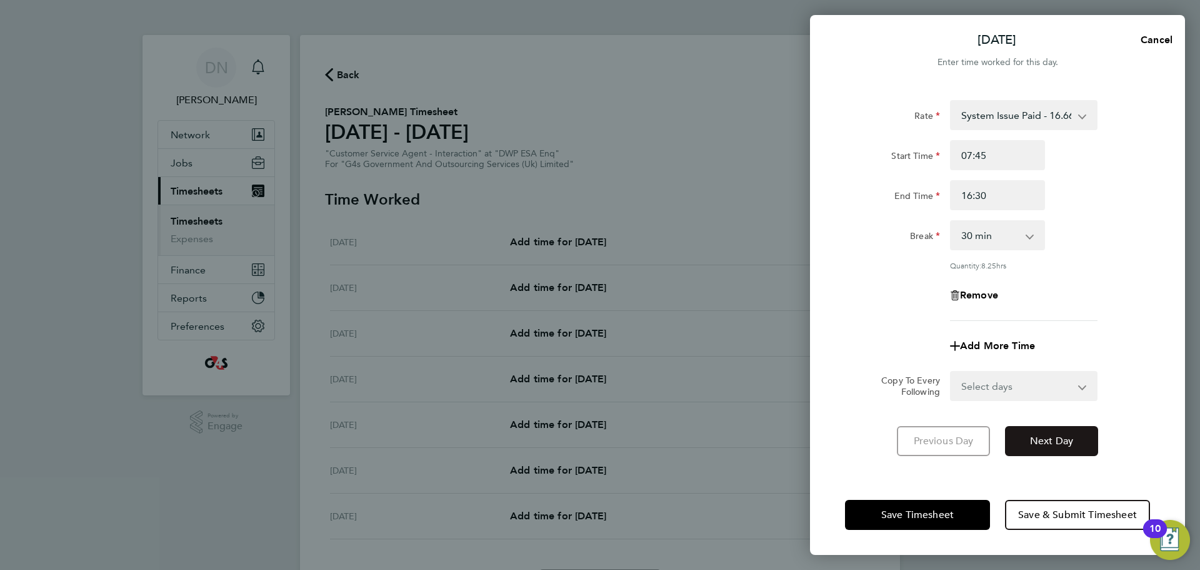
click at [1057, 440] on span "Next Day" at bounding box center [1051, 441] width 43 height 13
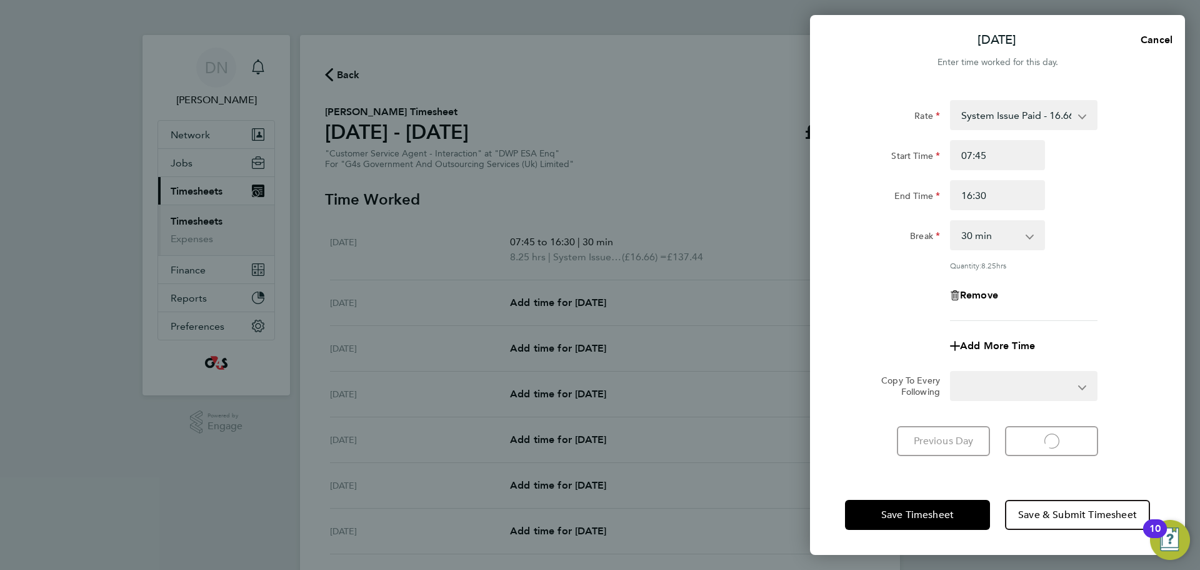
select select "30"
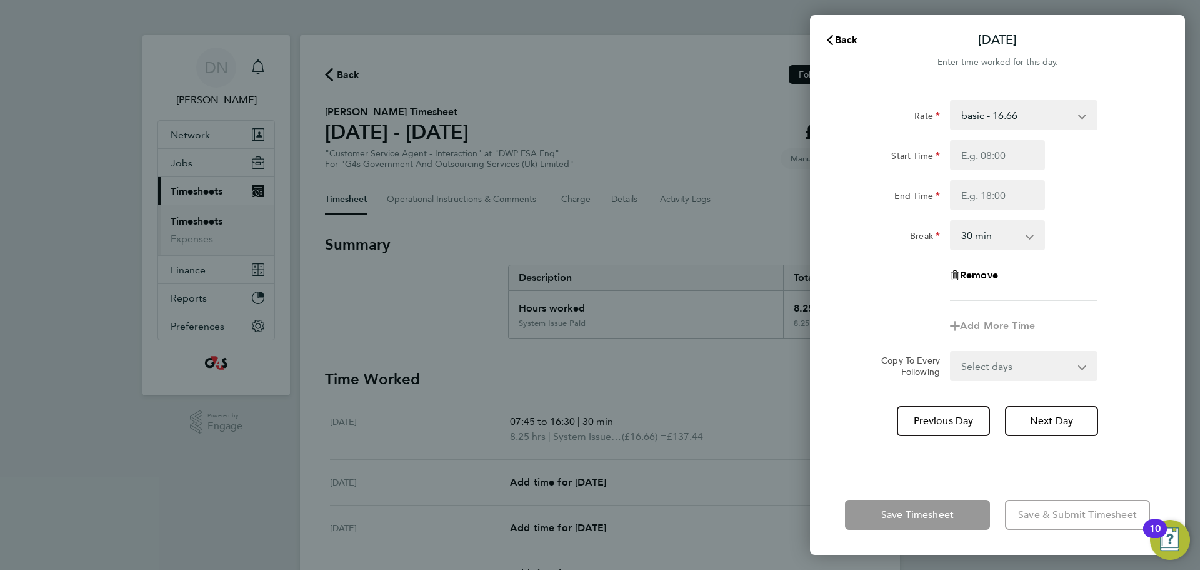
click at [990, 123] on select "basic - 16.66 Annual Leave x2 - 32.79 System Issue Paid - 16.66 System Issue No…" at bounding box center [1017, 115] width 130 height 28
select select "30"
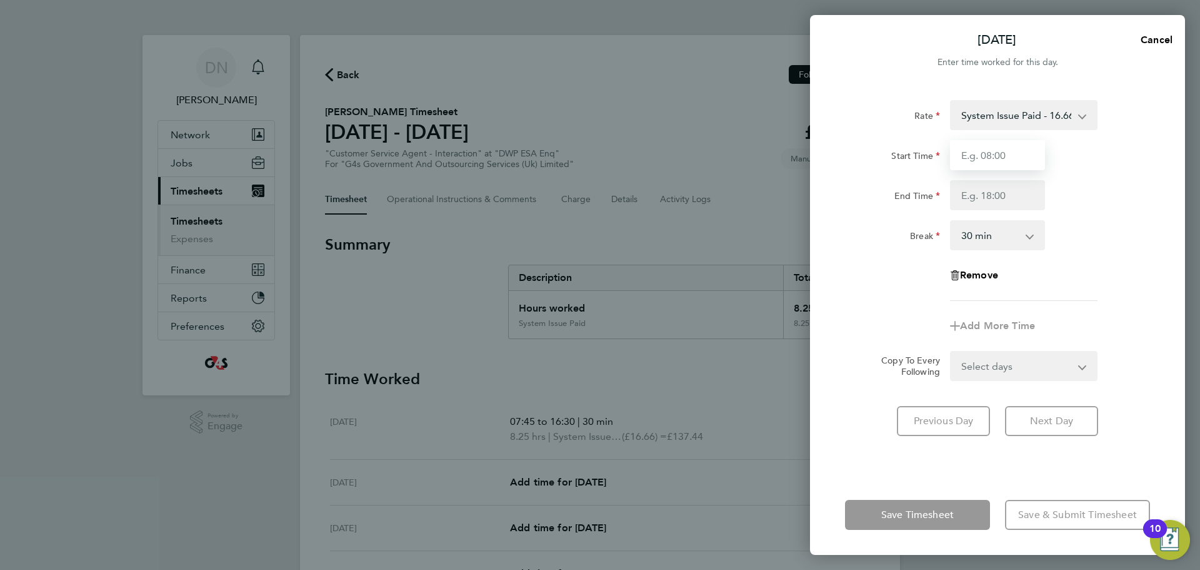
click at [975, 148] on input "Start Time" at bounding box center [997, 155] width 95 height 30
type input "08:45"
click at [992, 199] on input "End Time" at bounding box center [997, 195] width 95 height 30
type input "12:00"
click at [983, 113] on select "System Issue Paid - 16.66 Annual Leave x2 - 32.79 basic - 16.66 System Issue No…" at bounding box center [1017, 115] width 130 height 28
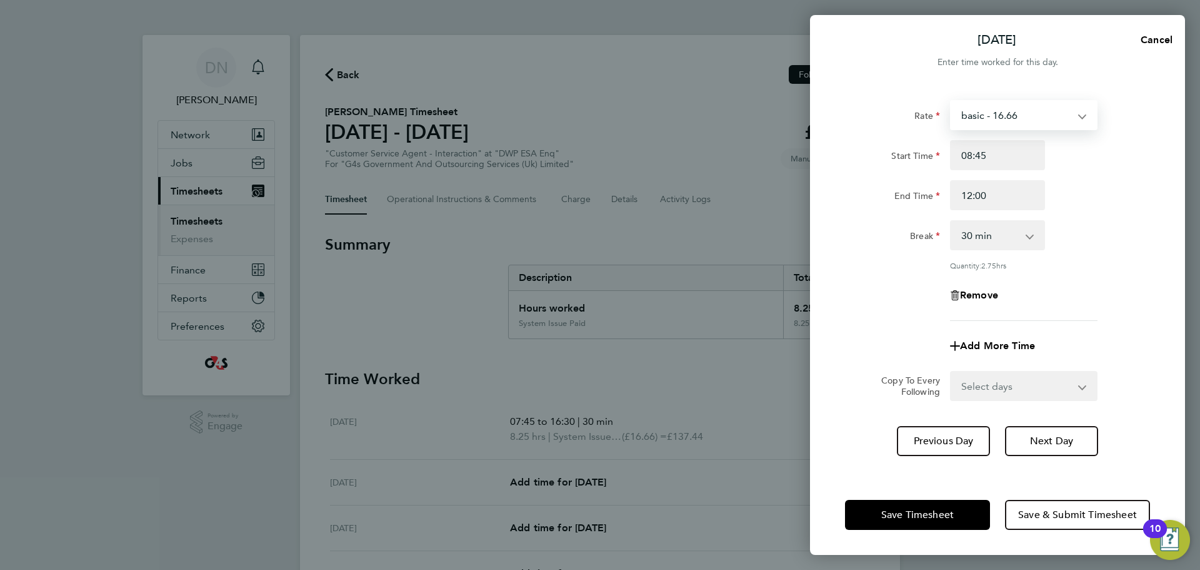
select select "30"
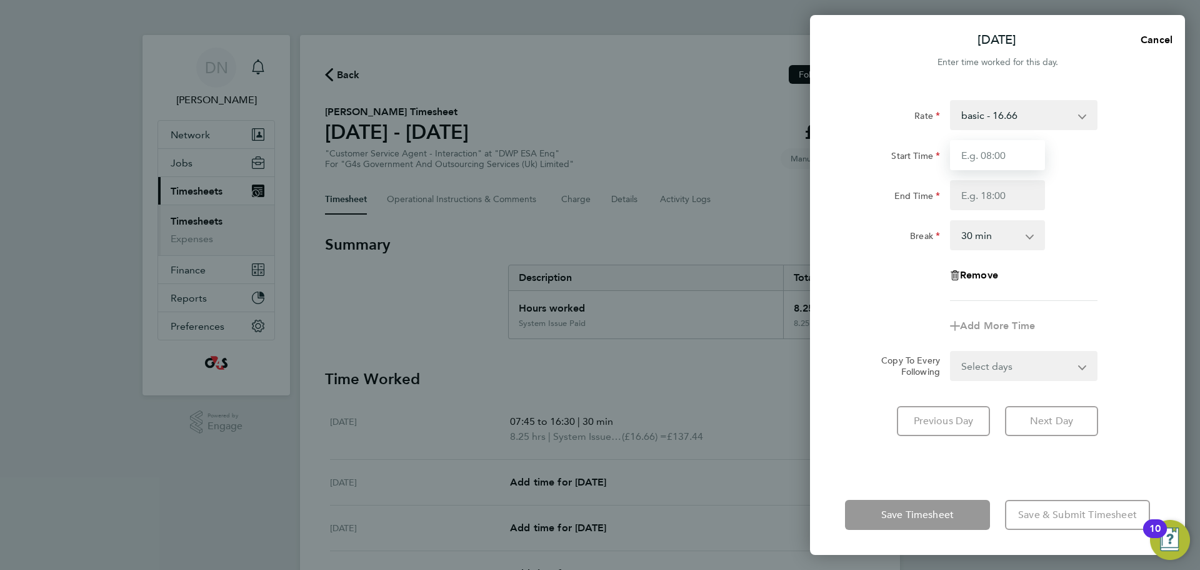
click at [990, 159] on input "Start Time" at bounding box center [997, 155] width 95 height 30
type input "08:45"
click at [976, 196] on input "End Time" at bounding box center [997, 195] width 95 height 30
type input "16:00"
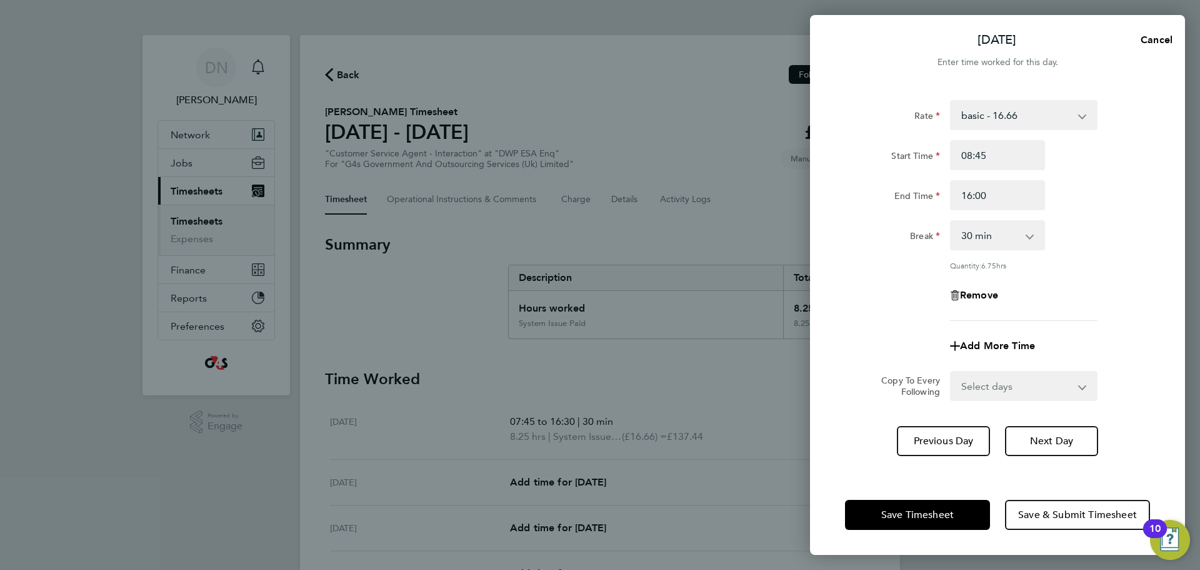
click at [1123, 309] on app-timesheet-line-form-group "Rate basic - 16.66 Annual Leave x2 - 32.79 System Issue Paid - 16.66 System Iss…" at bounding box center [997, 230] width 305 height 261
click at [1036, 441] on span "Next Day" at bounding box center [1051, 441] width 43 height 13
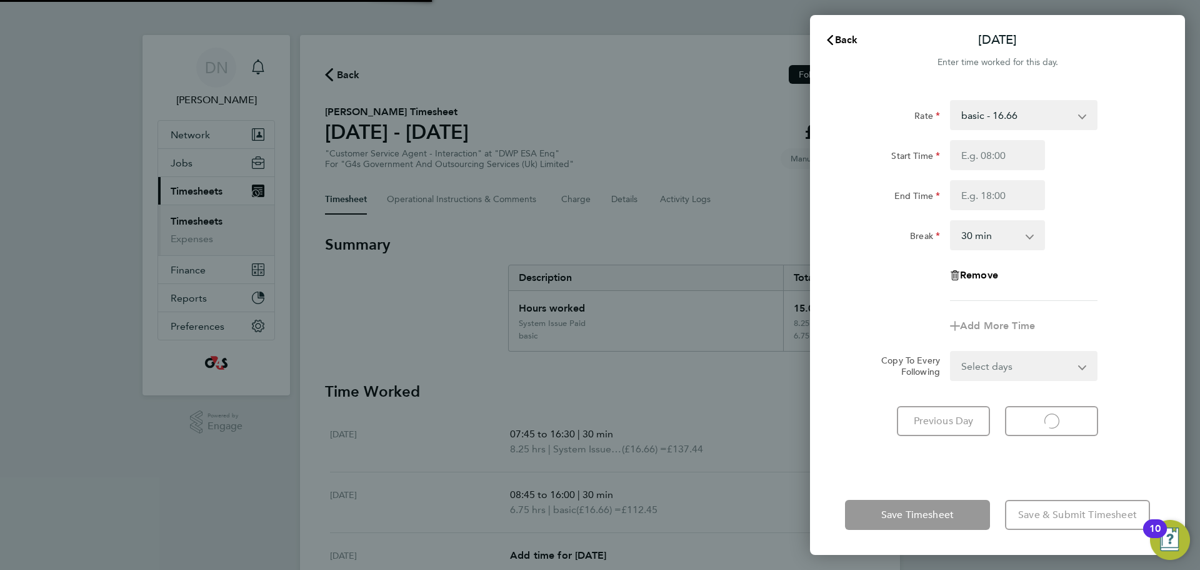
select select "30"
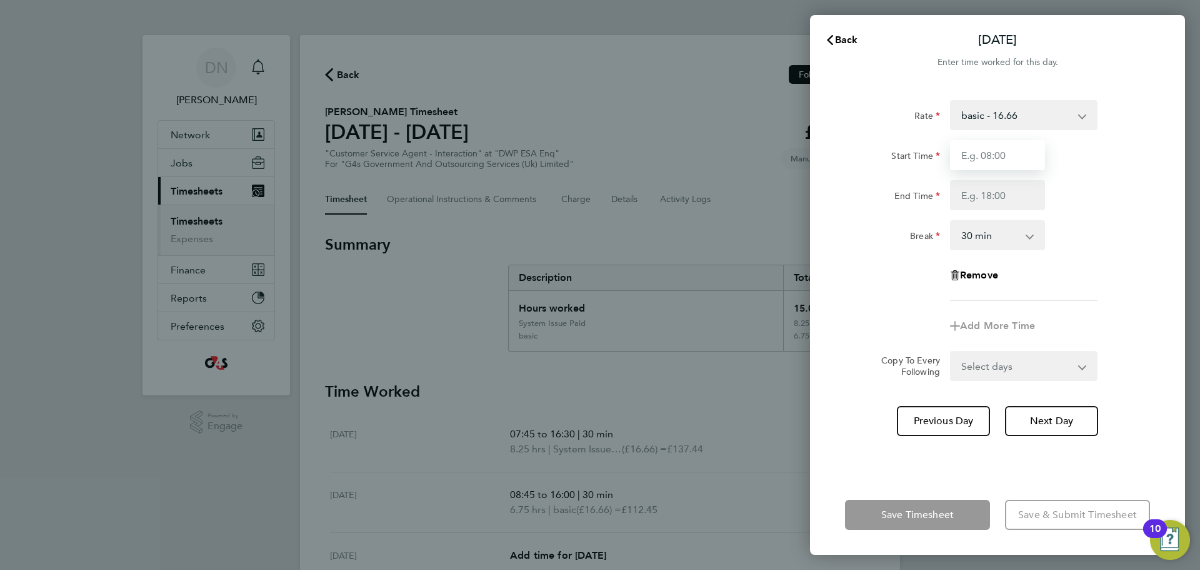
click at [1011, 148] on input "Start Time" at bounding box center [997, 155] width 95 height 30
type input "07:45"
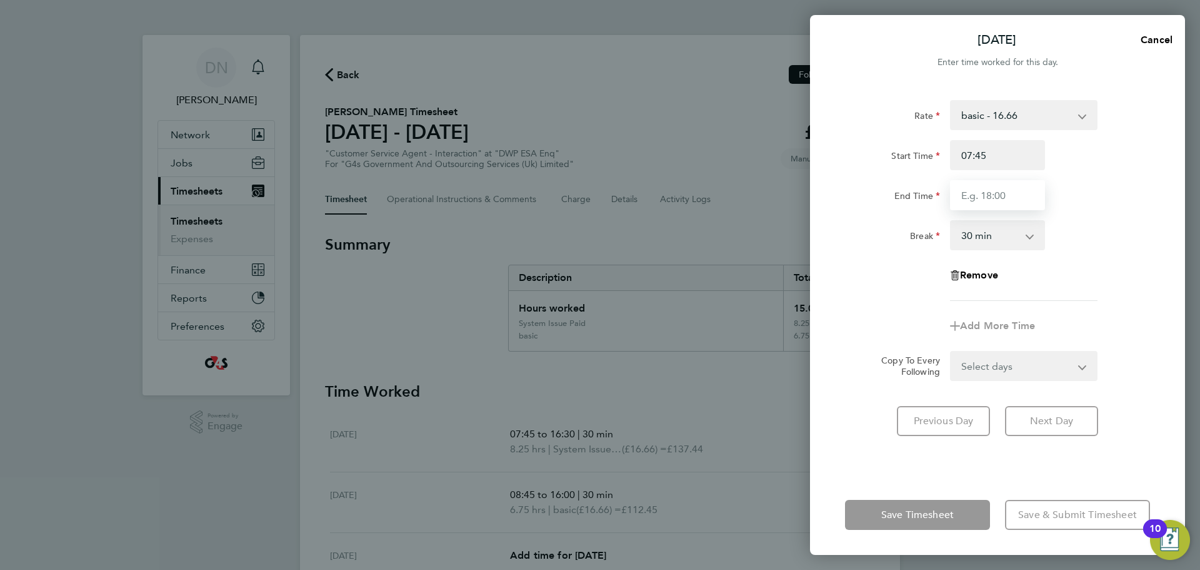
click at [991, 194] on input "End Time" at bounding box center [997, 195] width 95 height 30
type input "17:00"
click at [1140, 367] on form "Rate basic - 16.66 Annual Leave x2 - 32.79 System Issue Paid - 16.66 System Iss…" at bounding box center [997, 240] width 305 height 281
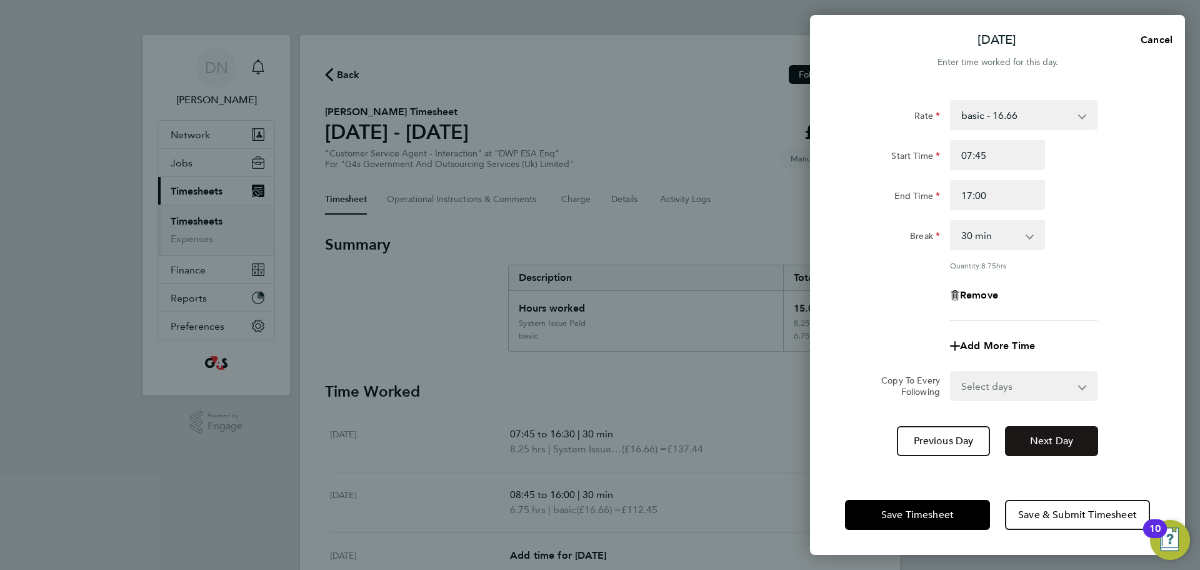
click at [1075, 437] on button "Next Day" at bounding box center [1051, 441] width 93 height 30
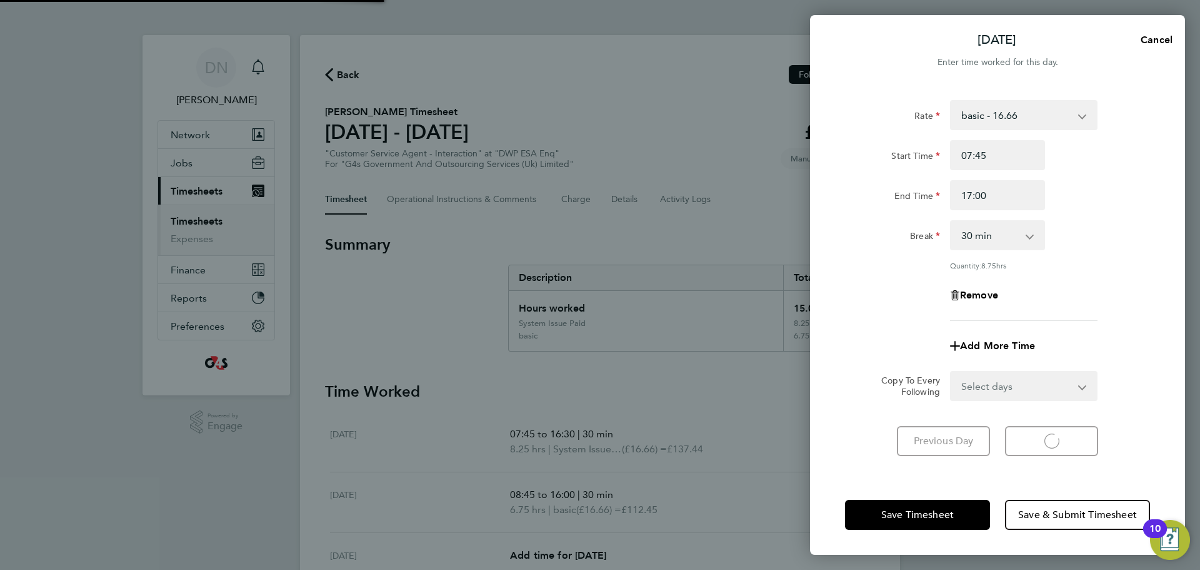
select select "30"
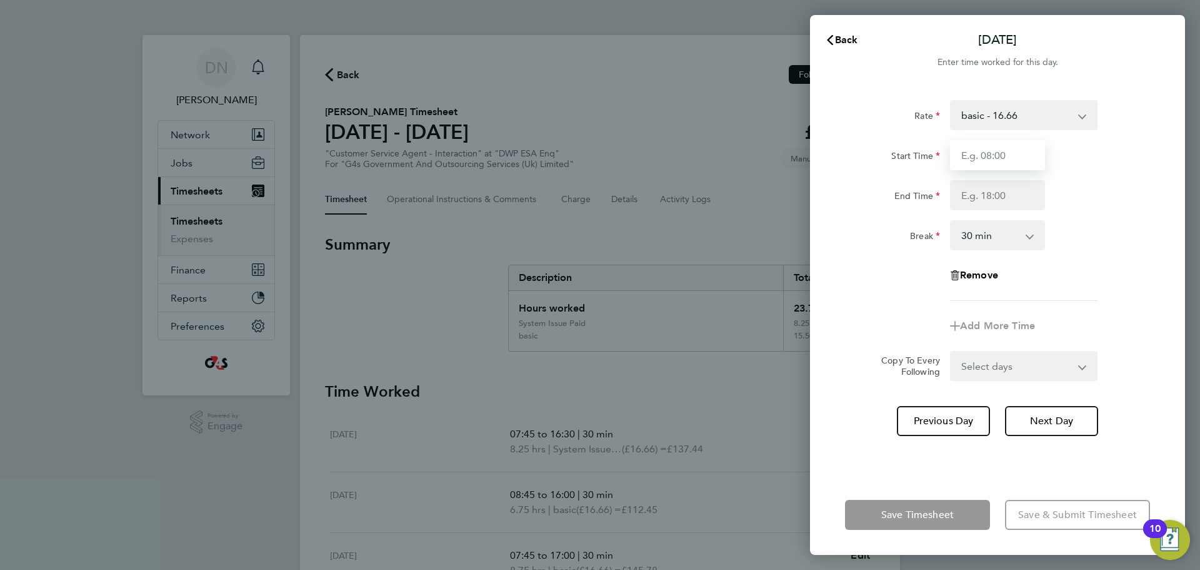
click at [1023, 143] on input "Start Time" at bounding box center [997, 155] width 95 height 30
type input "10:00"
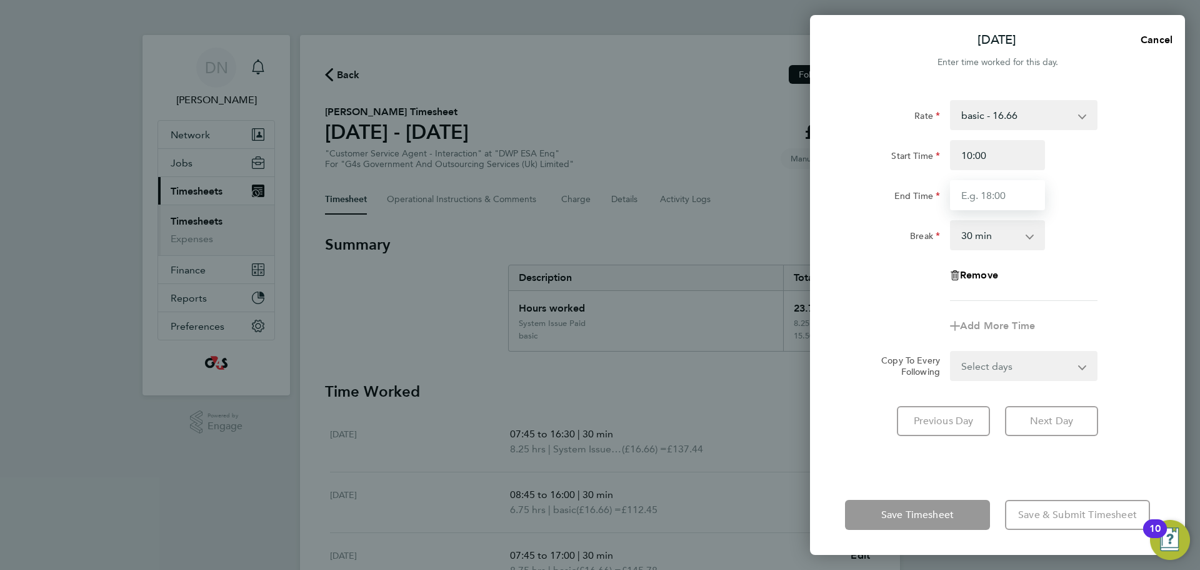
click at [975, 184] on input "End Time" at bounding box center [997, 195] width 95 height 30
type input "17:00"
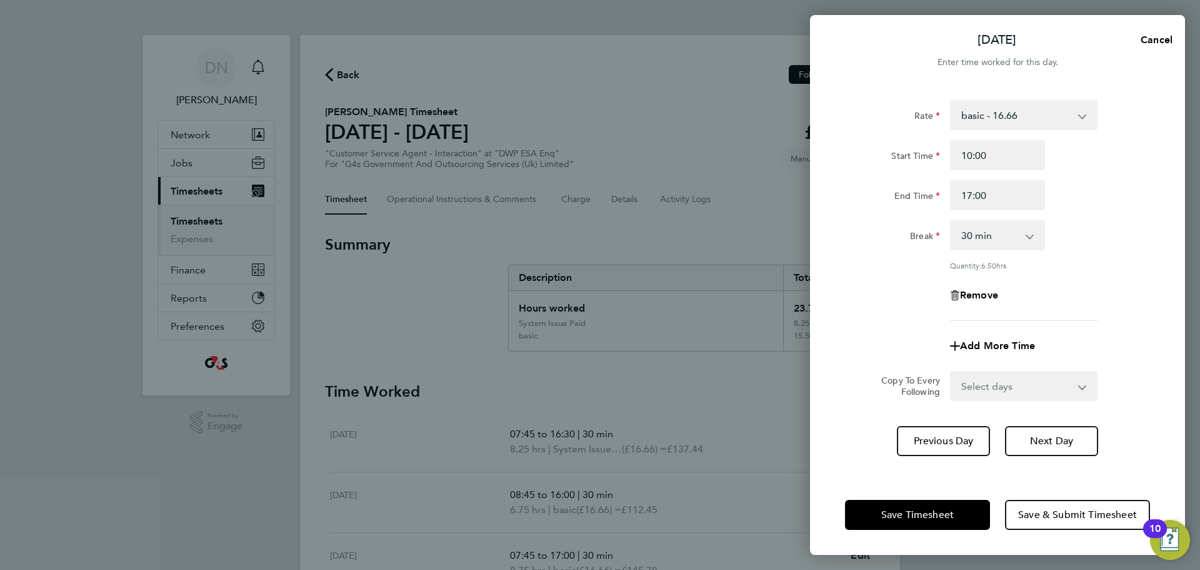
click at [1114, 302] on app-timesheet-line-form-group "Rate basic - 16.66 Annual Leave x2 - 32.79 System Issue Paid - 16.66 System Iss…" at bounding box center [997, 230] width 305 height 261
click at [1067, 426] on button "Next Day" at bounding box center [1051, 441] width 93 height 30
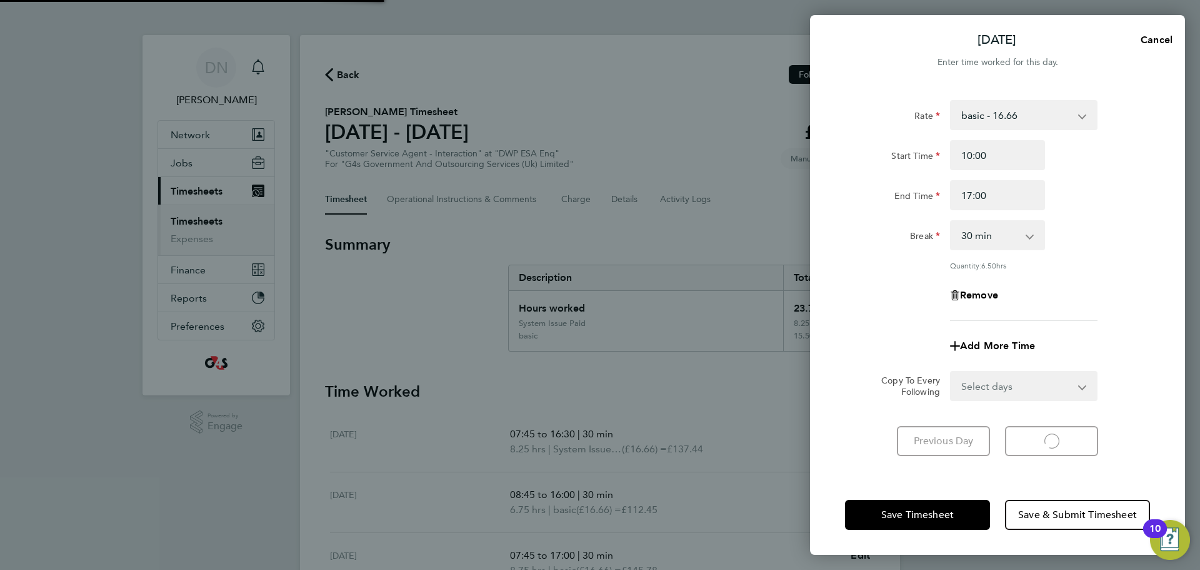
select select "30"
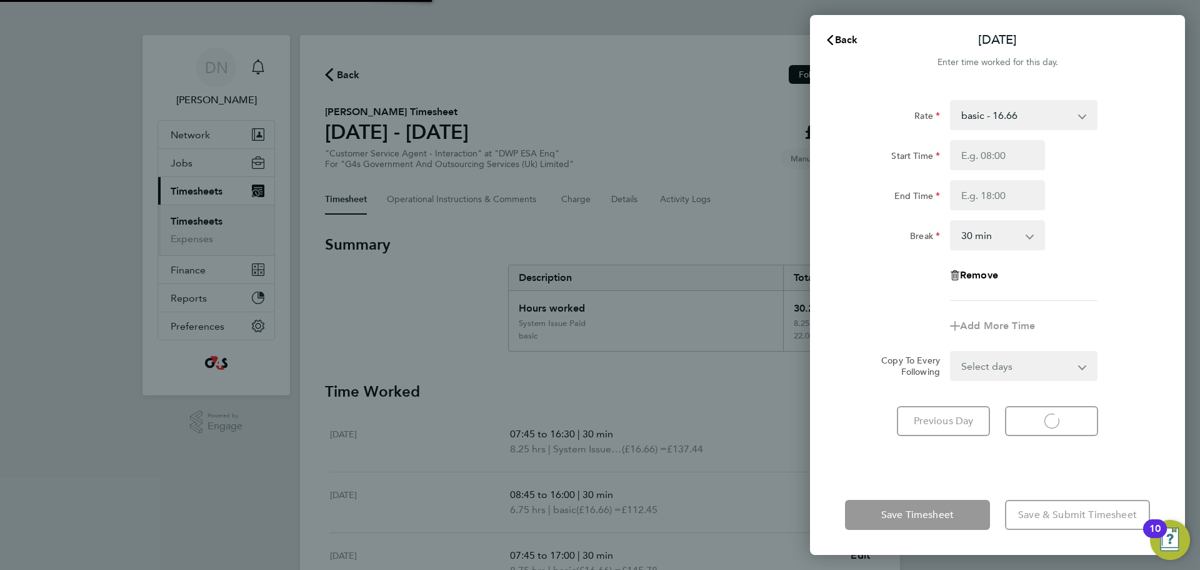
select select "30"
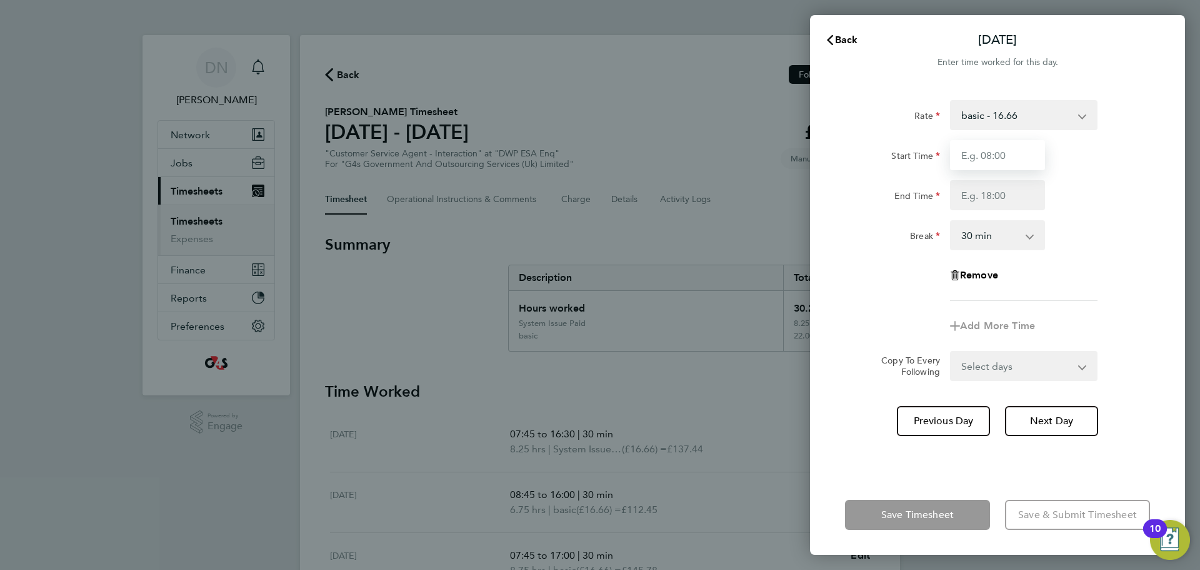
click at [1002, 158] on input "Start Time" at bounding box center [997, 155] width 95 height 30
type input "08:45"
click at [993, 201] on input "End Time" at bounding box center [997, 195] width 95 height 30
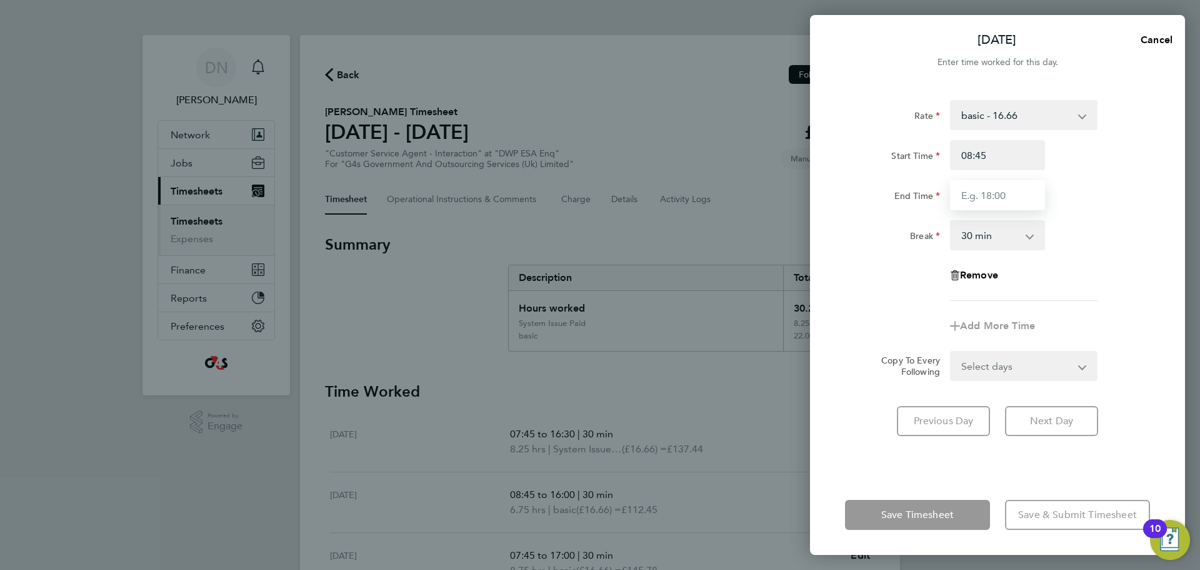
type input "16:30"
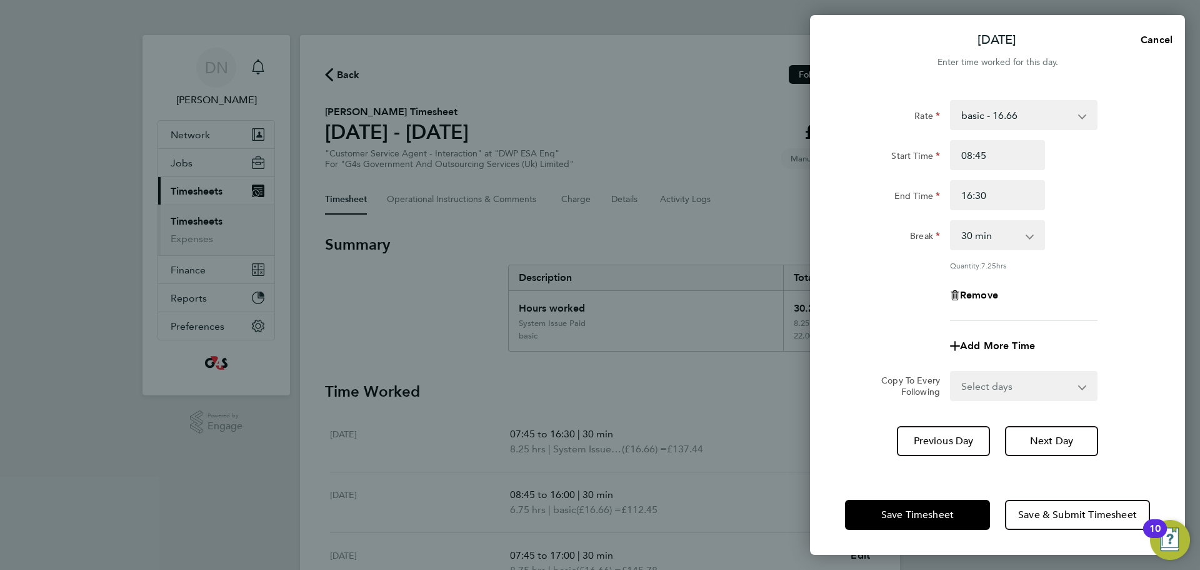
click at [1130, 206] on div "End Time 16:30" at bounding box center [997, 195] width 315 height 30
click at [954, 516] on span "Save Timesheet" at bounding box center [918, 514] width 73 height 13
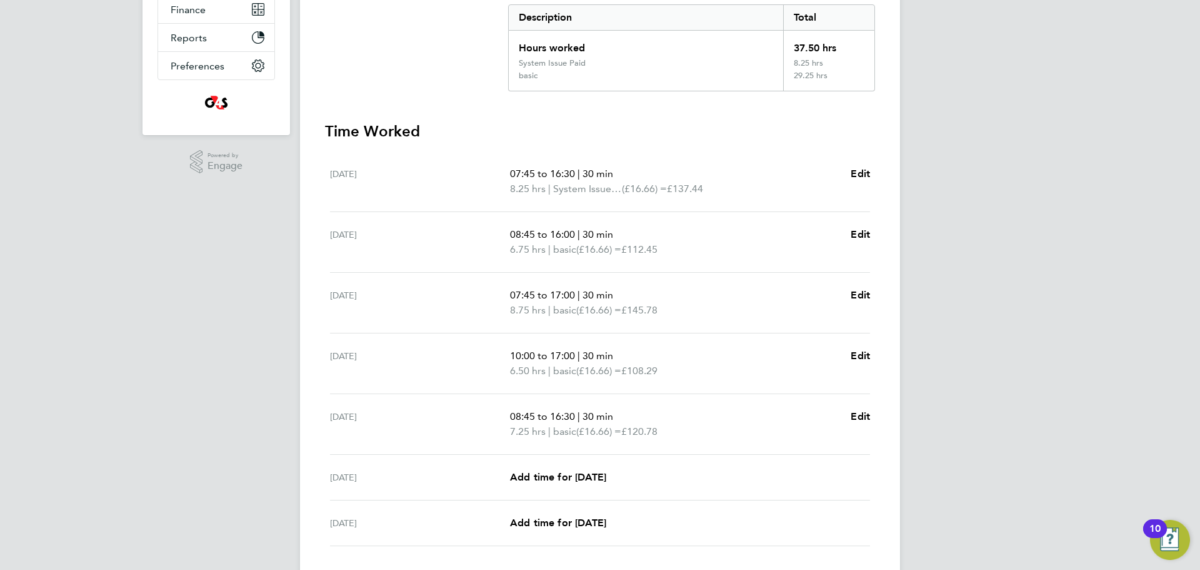
scroll to position [346, 0]
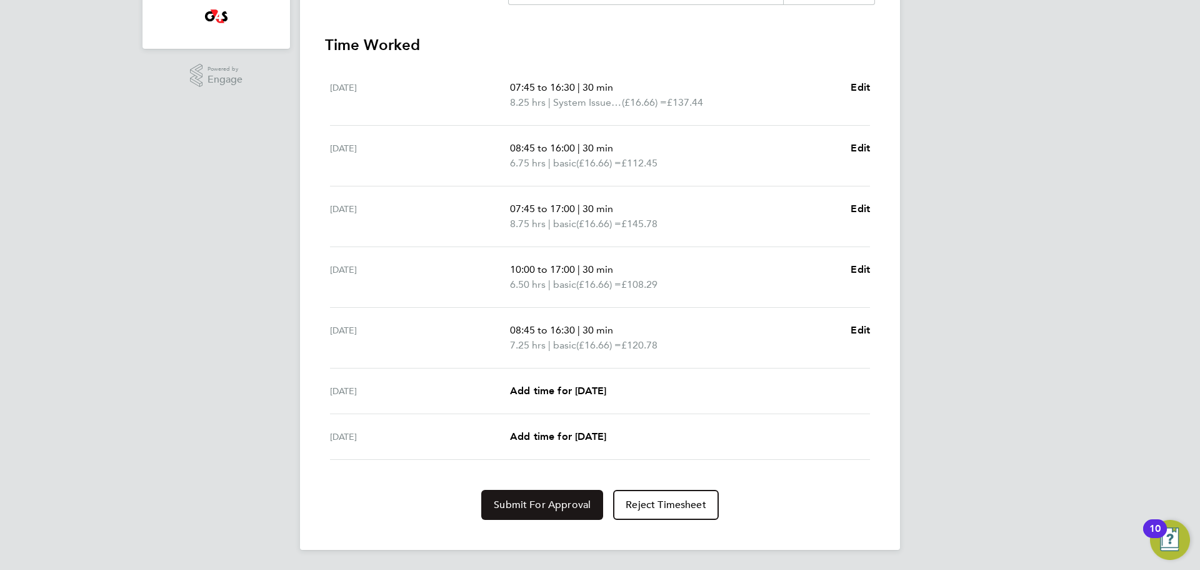
click at [538, 509] on span "Submit For Approval" at bounding box center [542, 504] width 97 height 13
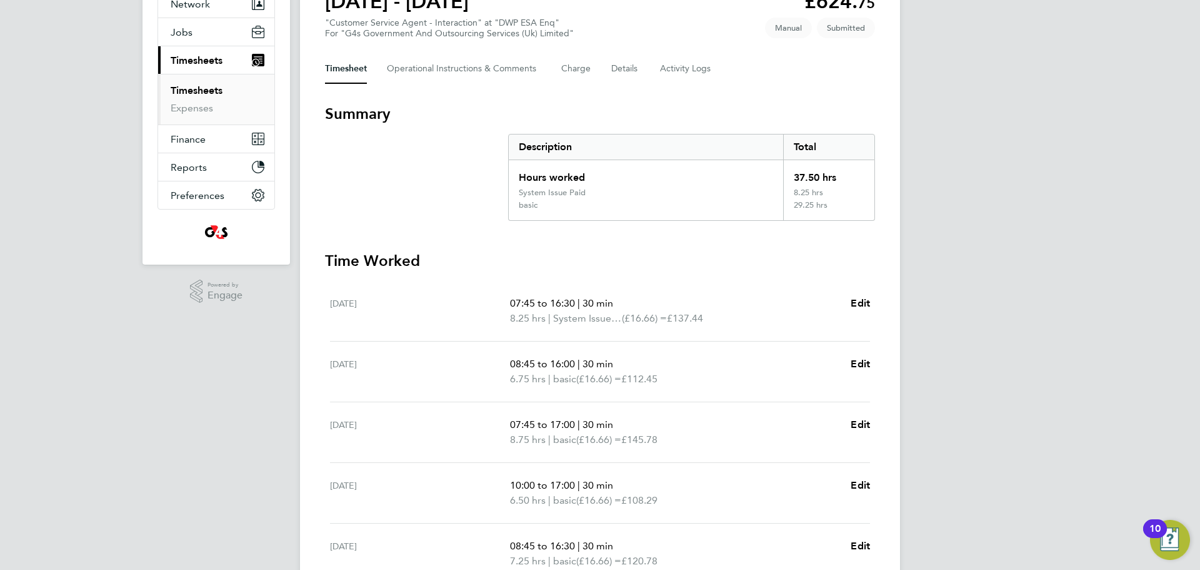
scroll to position [0, 0]
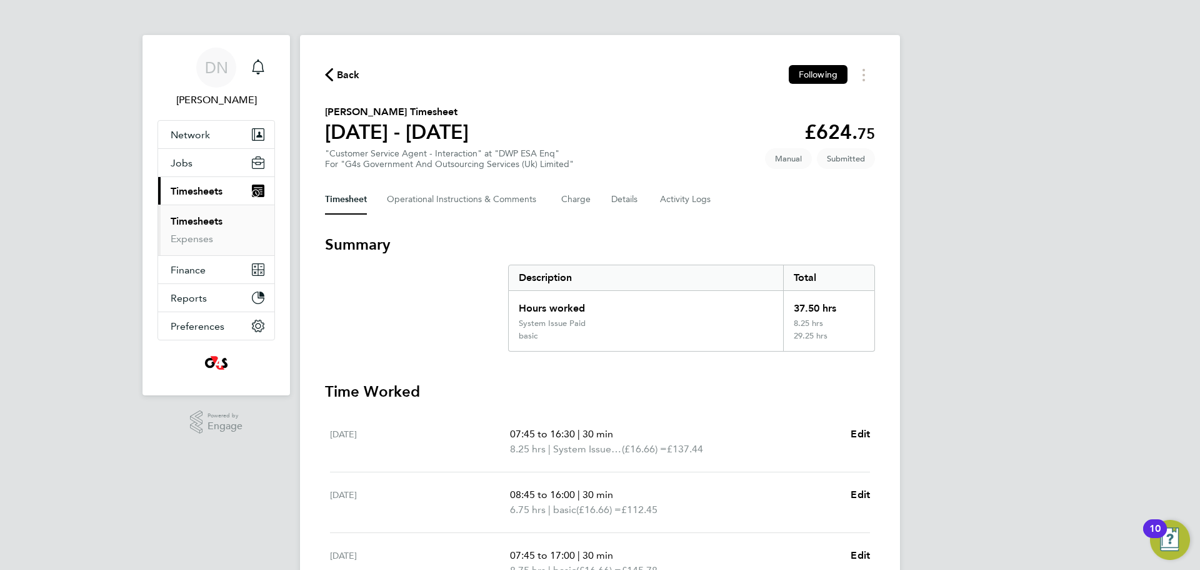
click at [341, 79] on span "Back" at bounding box center [348, 75] width 23 height 15
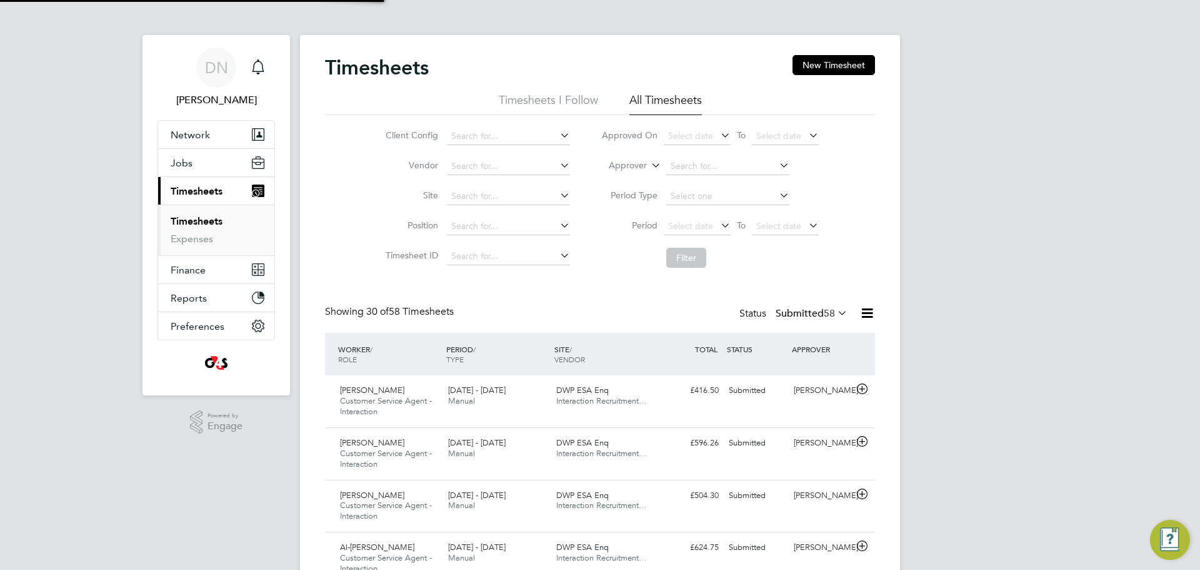
scroll to position [42, 109]
click at [489, 146] on li "Client Config" at bounding box center [475, 136] width 219 height 30
click at [489, 134] on input at bounding box center [508, 137] width 123 height 18
type input "tosin"
click at [488, 141] on input at bounding box center [508, 137] width 123 height 18
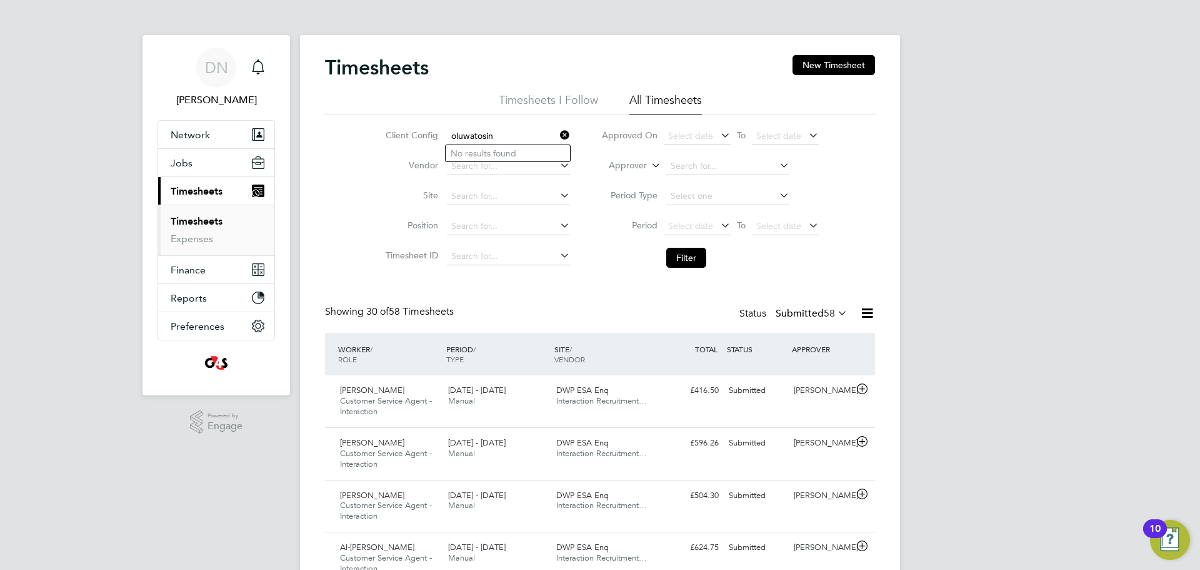
type input "oluwatosin"
click at [558, 136] on icon at bounding box center [558, 135] width 0 height 18
click at [528, 133] on input at bounding box center [508, 137] width 123 height 18
type input "tosin"
click at [193, 222] on link "Timesheets" at bounding box center [197, 221] width 52 height 12
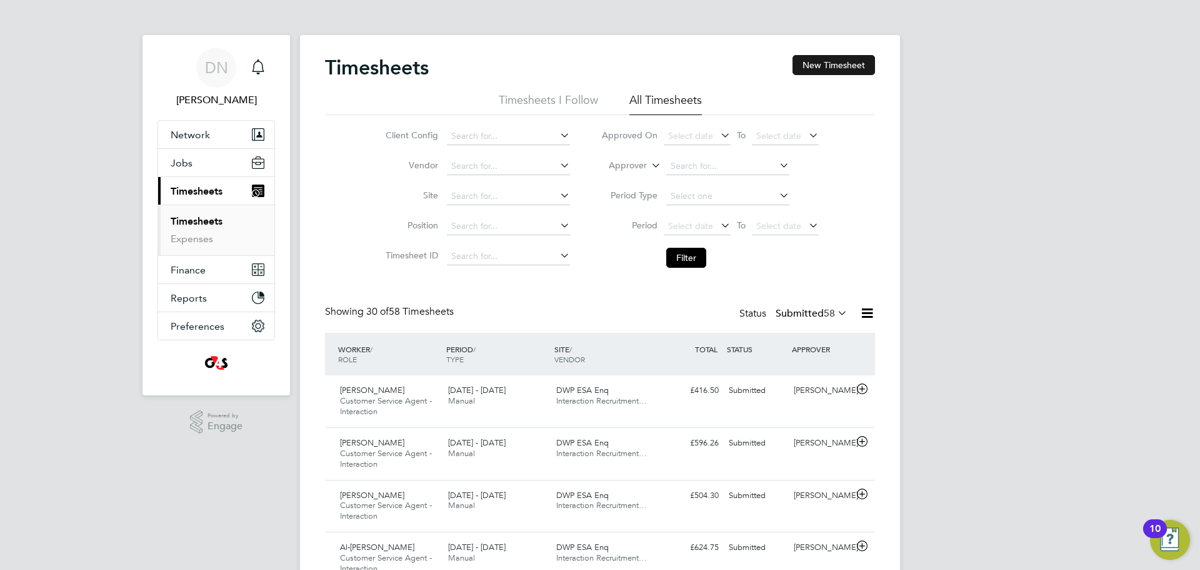
click at [820, 71] on button "New Timesheet" at bounding box center [834, 65] width 83 height 20
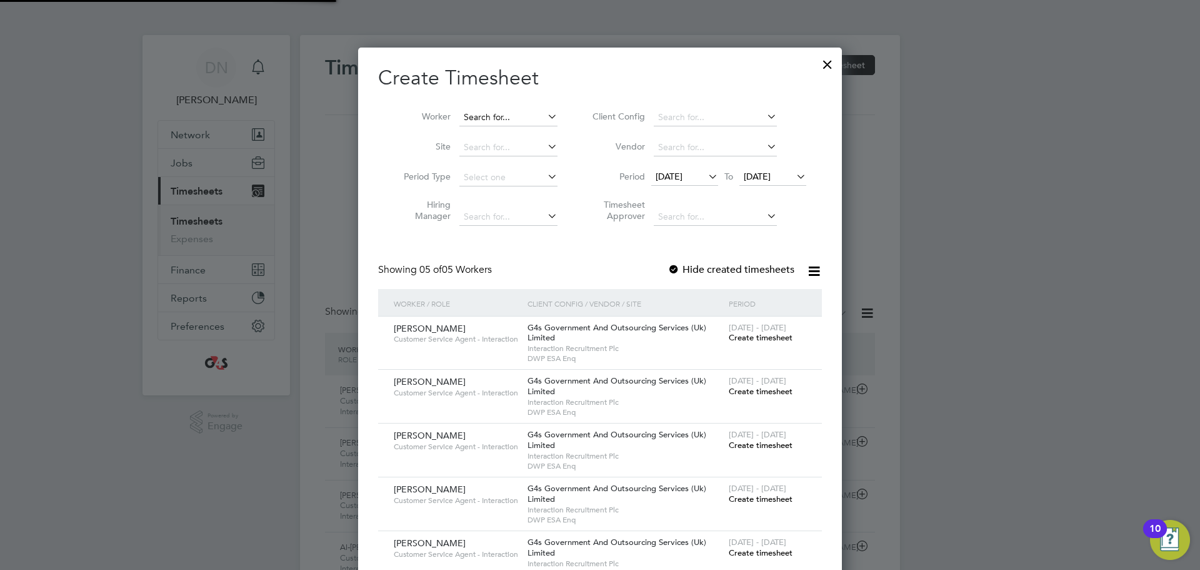
click at [511, 114] on input at bounding box center [509, 118] width 98 height 18
type input "tosin"
click at [545, 114] on icon at bounding box center [545, 117] width 0 height 18
click at [526, 115] on input at bounding box center [509, 118] width 98 height 18
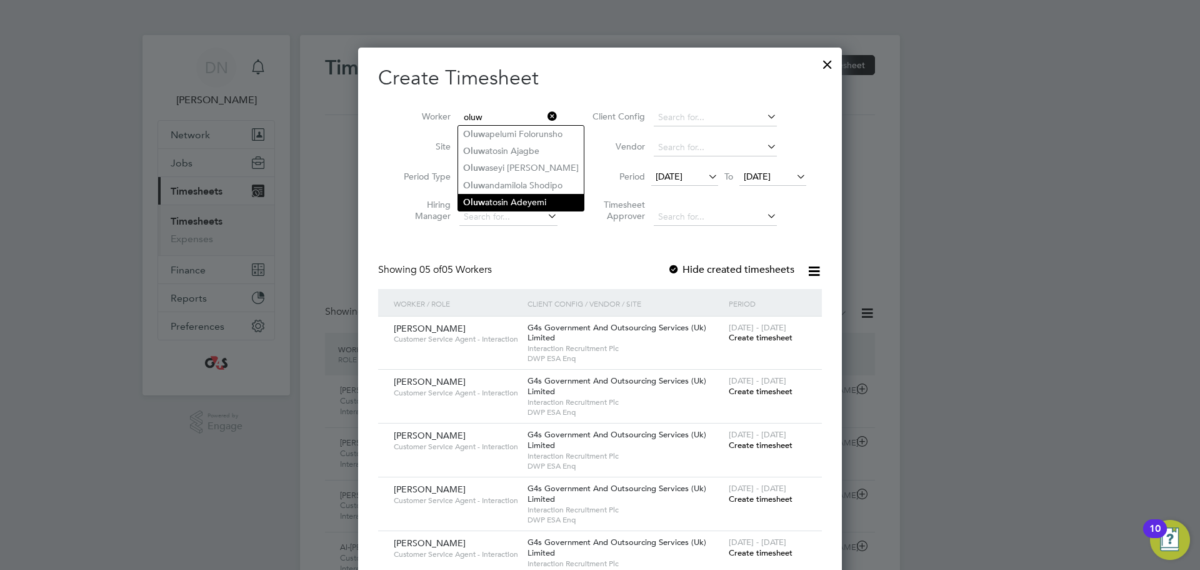
click at [556, 199] on li "Oluw atosin Adeyemi" at bounding box center [521, 202] width 126 height 17
type input "[PERSON_NAME]"
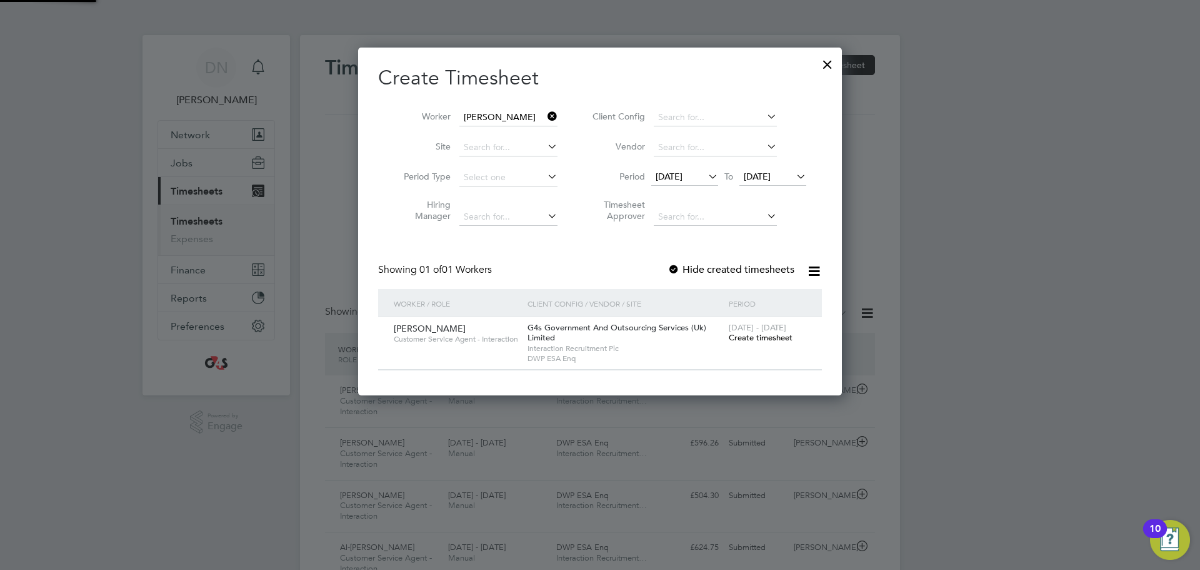
scroll to position [348, 485]
click at [719, 171] on div "[DATE] To [DATE]" at bounding box center [728, 178] width 155 height 18
click at [706, 174] on icon at bounding box center [706, 177] width 0 height 18
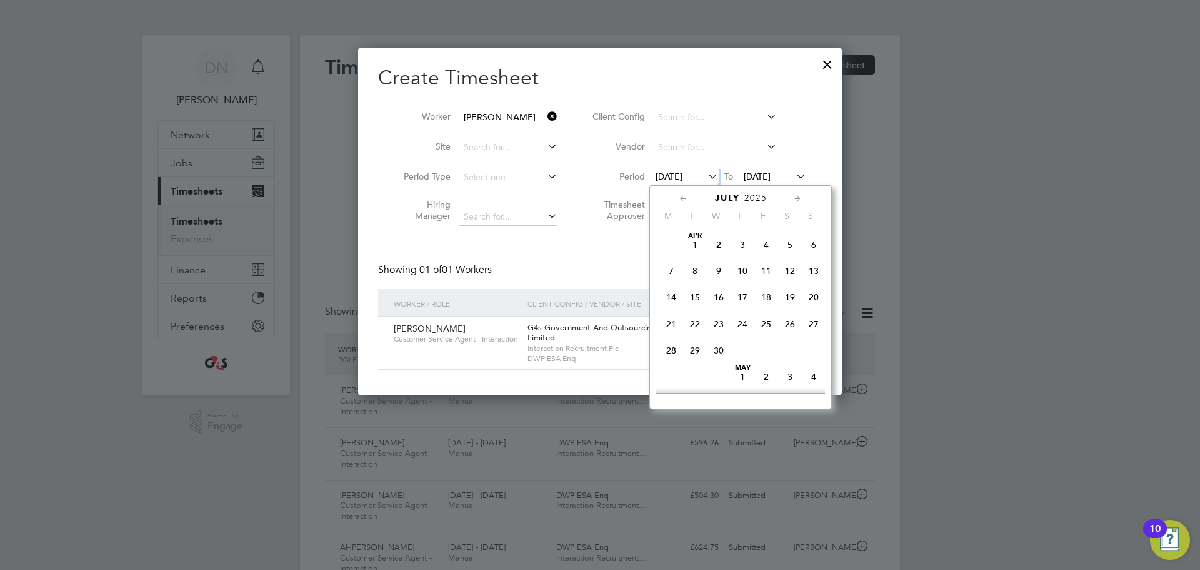
scroll to position [487, 0]
click at [673, 346] on span "4" at bounding box center [672, 338] width 24 height 24
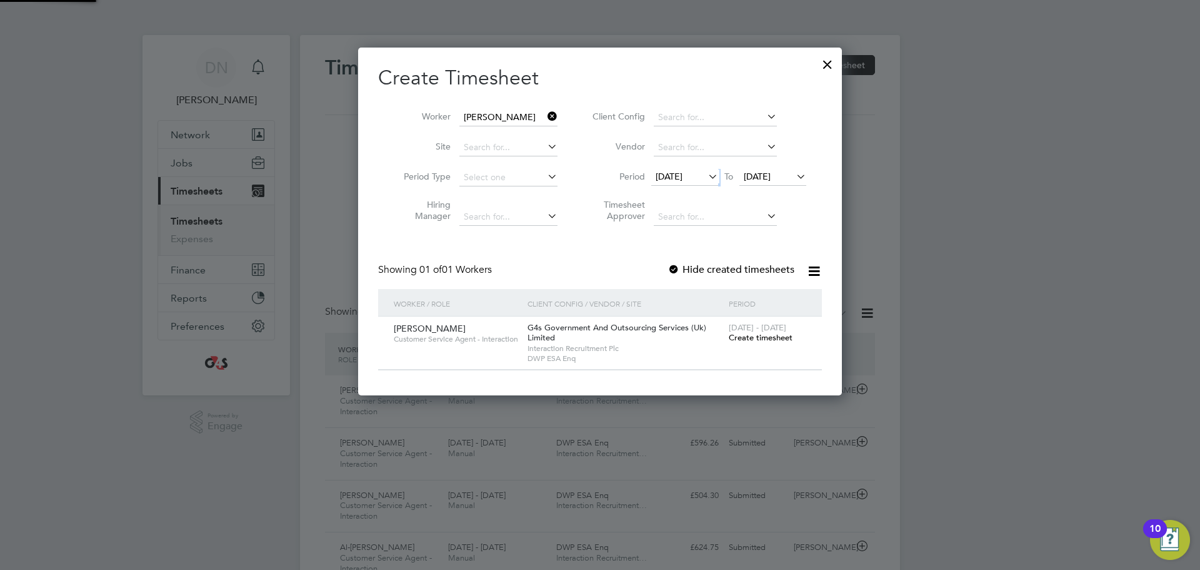
scroll to position [348, 485]
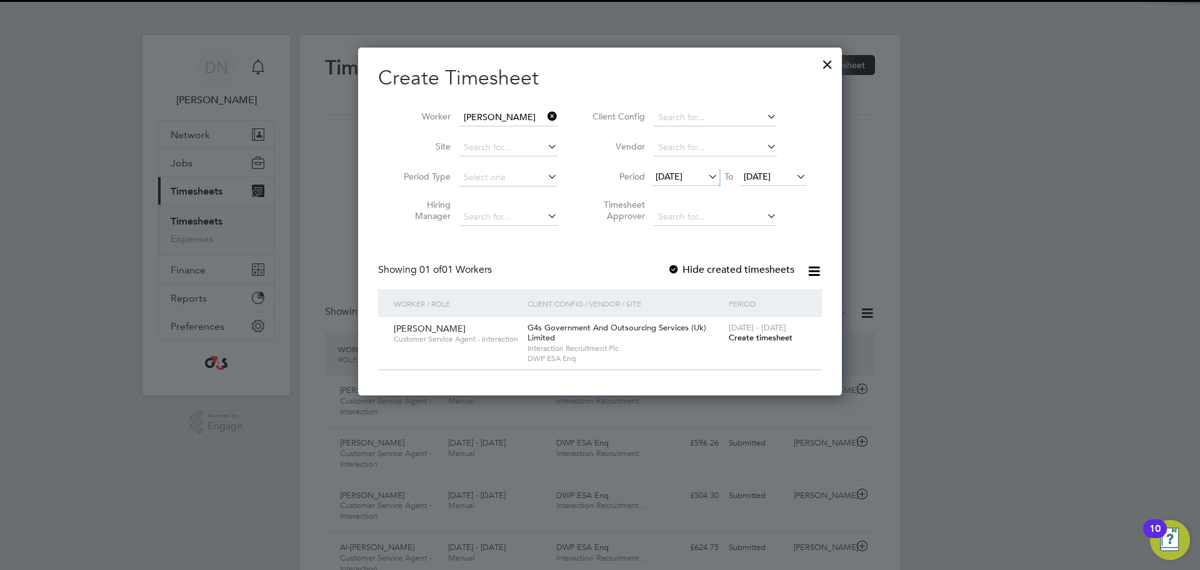
click at [794, 172] on icon at bounding box center [794, 177] width 0 height 18
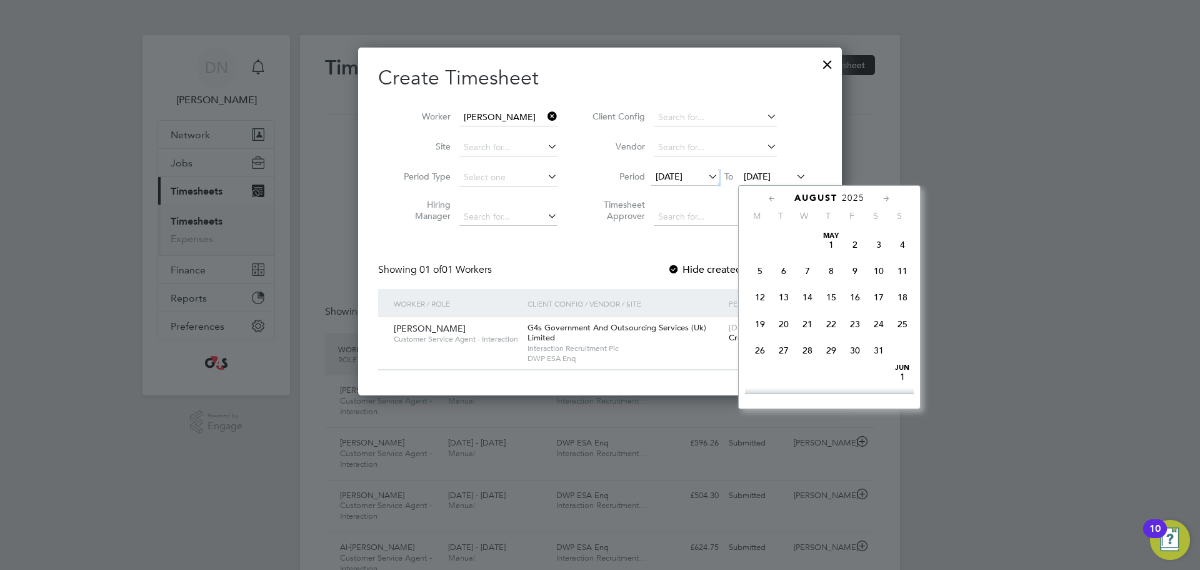
scroll to position [406, 0]
click at [907, 298] on span "10" at bounding box center [903, 287] width 24 height 24
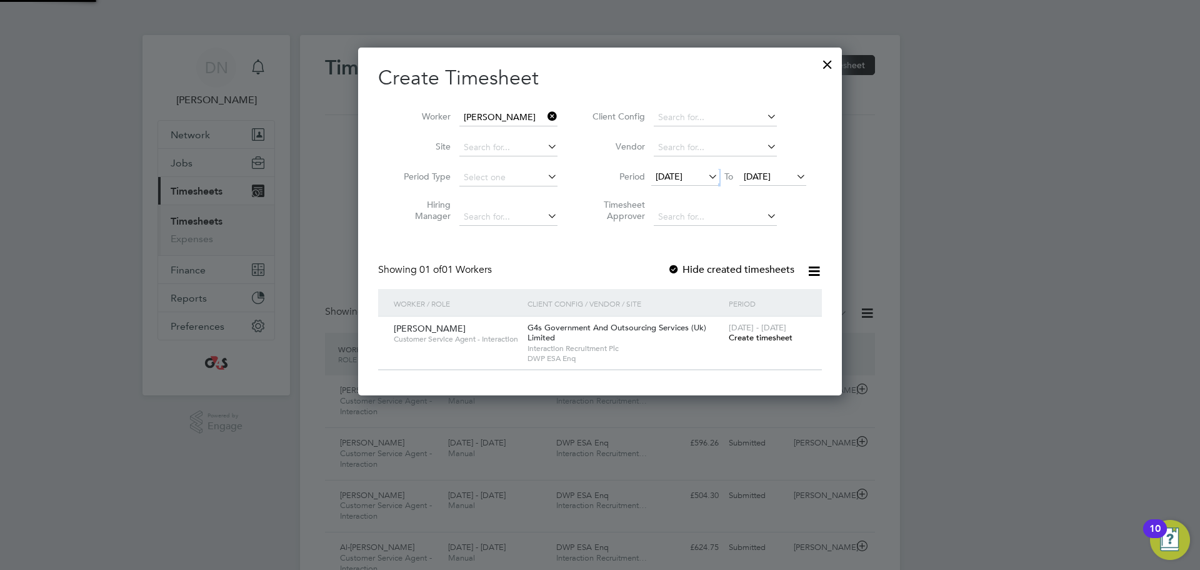
scroll to position [348, 485]
click at [768, 341] on span "Create timesheet" at bounding box center [761, 337] width 64 height 11
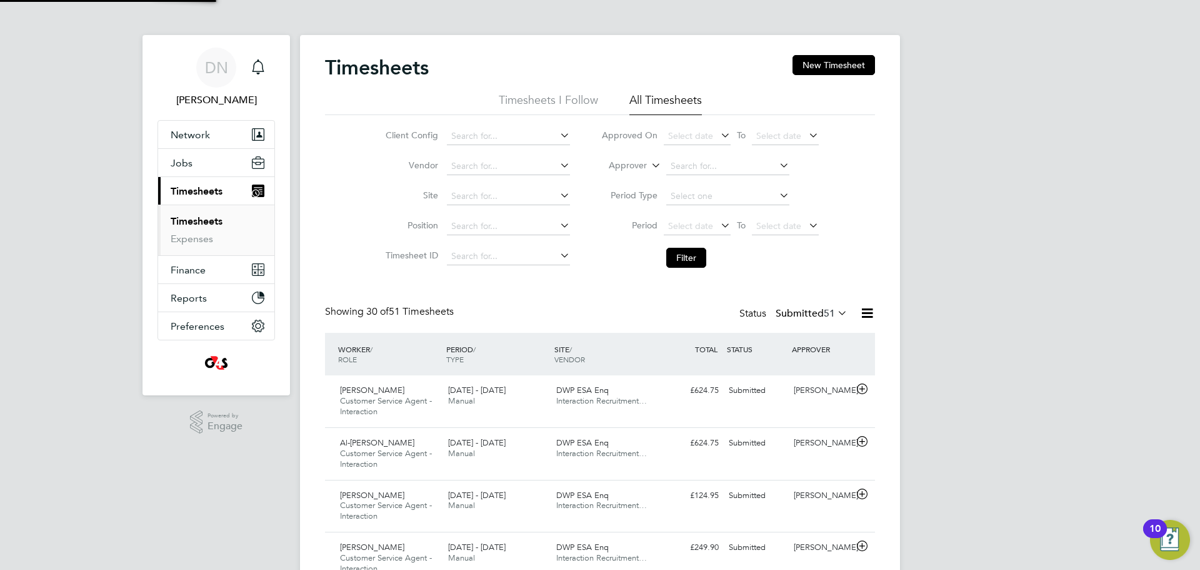
scroll to position [42, 109]
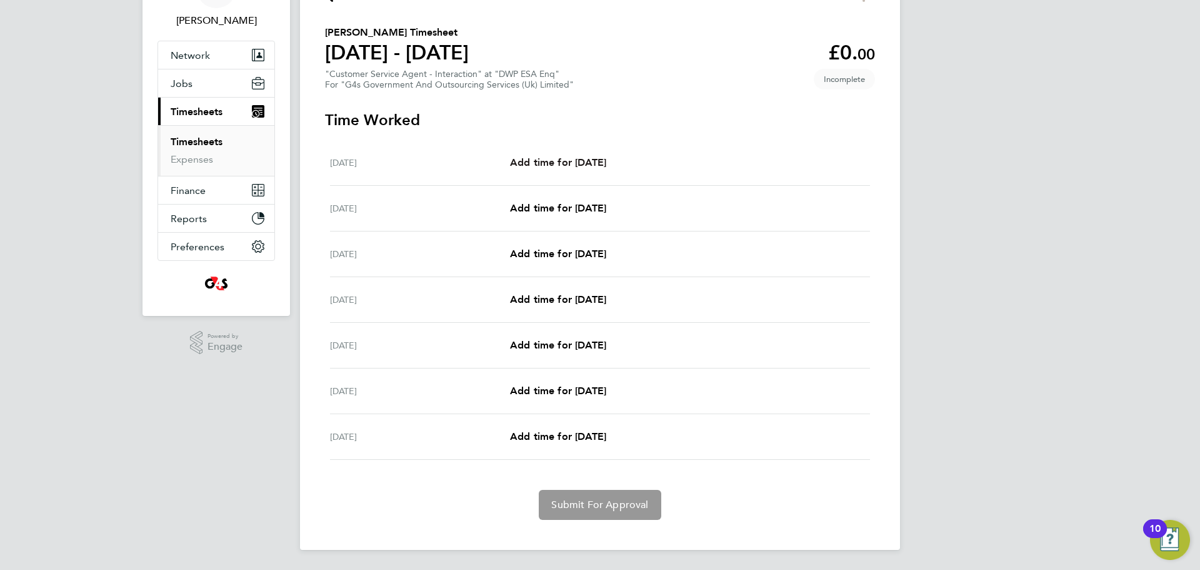
click at [570, 167] on span "Add time for [DATE]" at bounding box center [558, 162] width 96 height 12
select select "30"
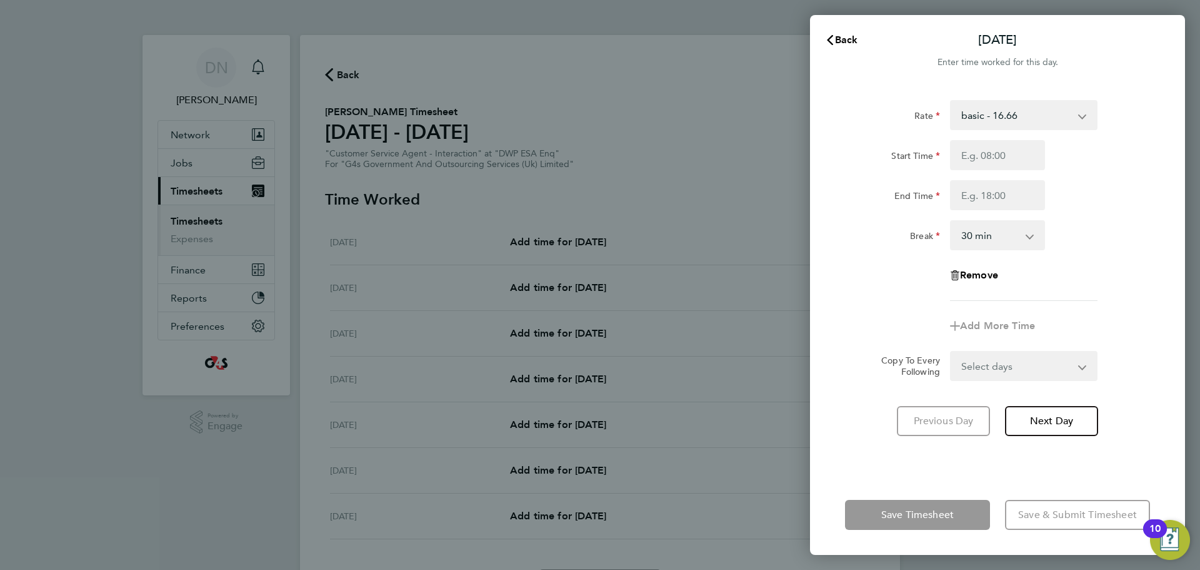
click at [1019, 114] on select "basic - 16.66 x2 - 32.79 Annual Leave Bank Holiday Sick System Issue Not Paid x…" at bounding box center [1017, 115] width 130 height 28
drag, startPoint x: 1144, startPoint y: 119, endPoint x: 1057, endPoint y: 142, distance: 89.8
click at [1144, 120] on div "Rate basic - 16.66 x2 - 32.79 Annual Leave Bank Holiday Sick System Issue Not P…" at bounding box center [997, 115] width 315 height 30
click at [1012, 155] on input "Start Time" at bounding box center [997, 155] width 95 height 30
type input "07:45"
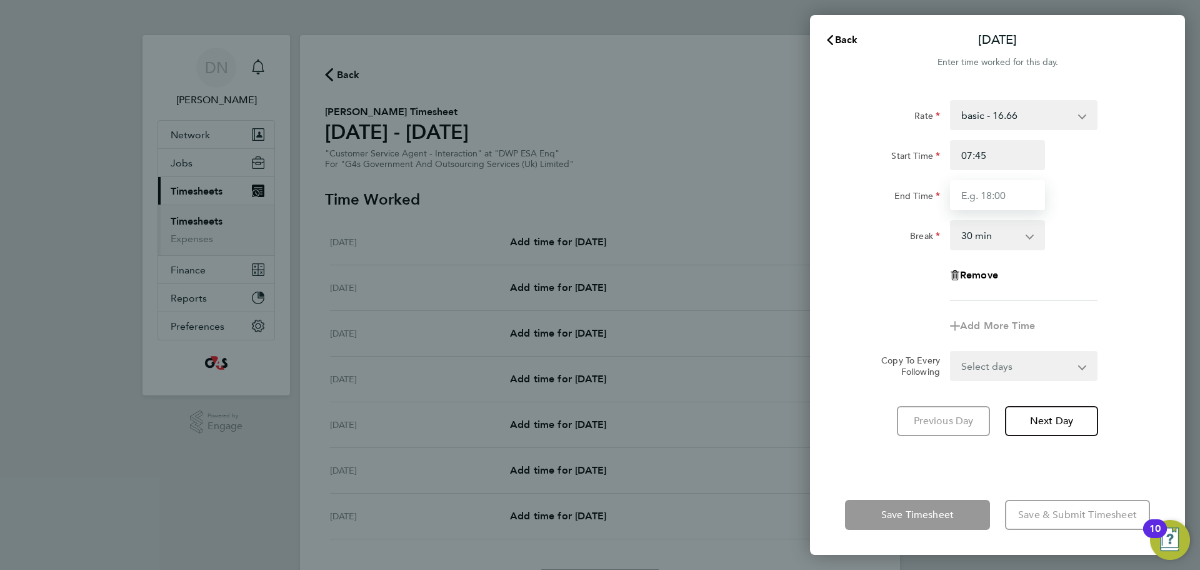
click at [977, 191] on input "End Time" at bounding box center [997, 195] width 95 height 30
type input "16:30"
click at [1099, 274] on div "Rate basic - 16.66 x2 - 32.79 Annual Leave Bank Holiday Sick System Issue Not P…" at bounding box center [997, 200] width 305 height 201
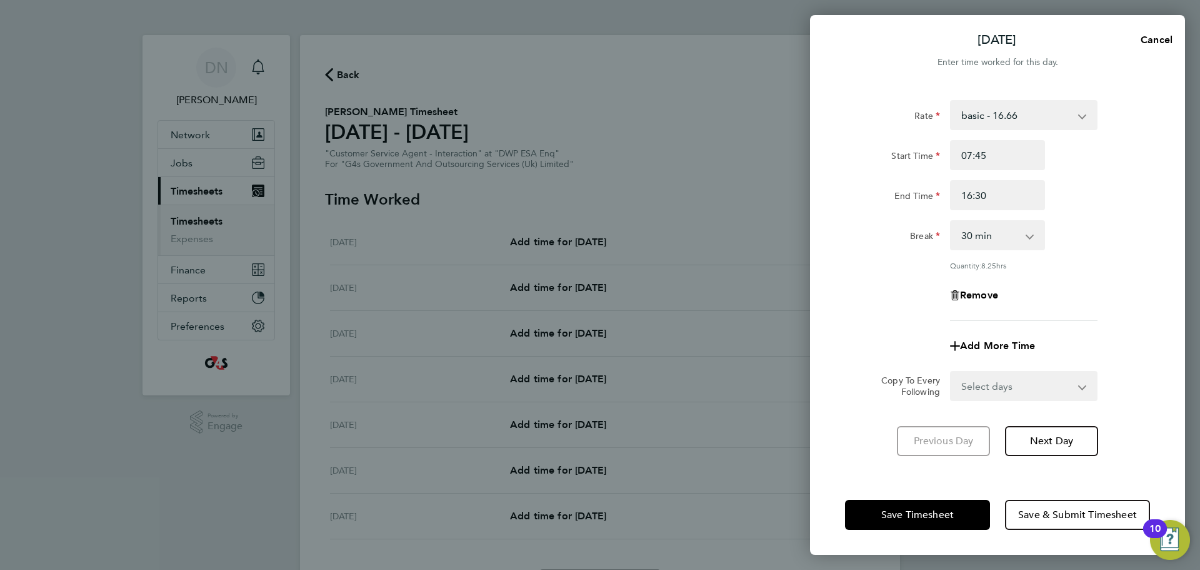
click at [1074, 219] on div "Rate basic - 16.66 x2 - 32.79 Annual Leave Bank Holiday Sick System Issue Not P…" at bounding box center [997, 210] width 305 height 221
click at [1037, 435] on span "Next Day" at bounding box center [1051, 441] width 43 height 13
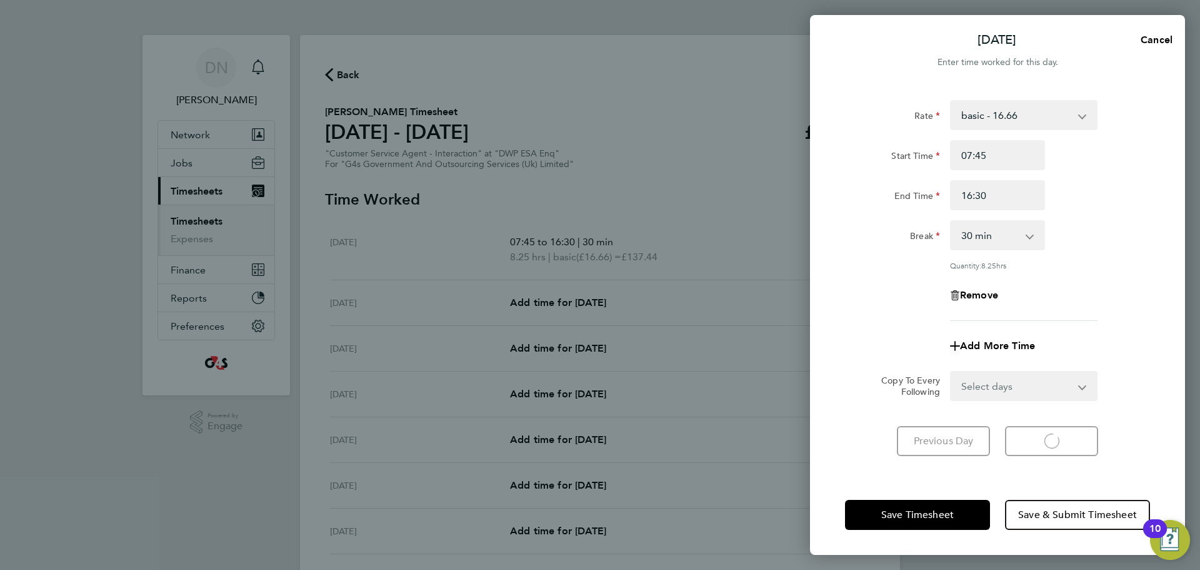
click at [1109, 173] on div "Start Time 07:45 End Time 16:30" at bounding box center [997, 175] width 315 height 70
select select "30"
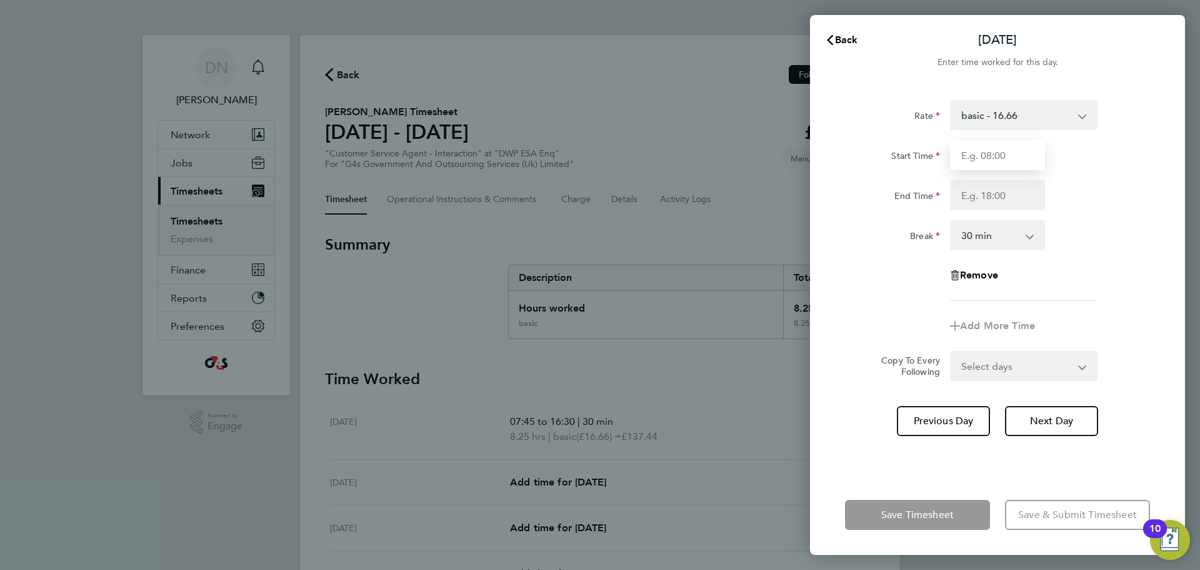
click at [978, 159] on input "Start Time" at bounding box center [997, 155] width 95 height 30
type input "08:45"
click at [1007, 196] on input "End Time" at bounding box center [997, 195] width 95 height 30
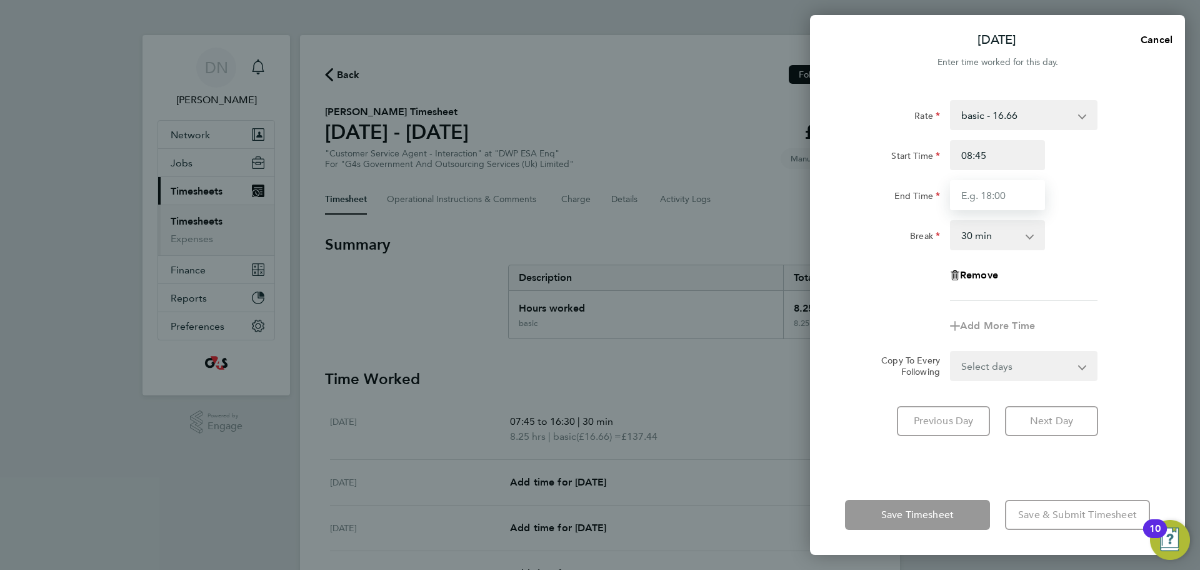
type input "16:00"
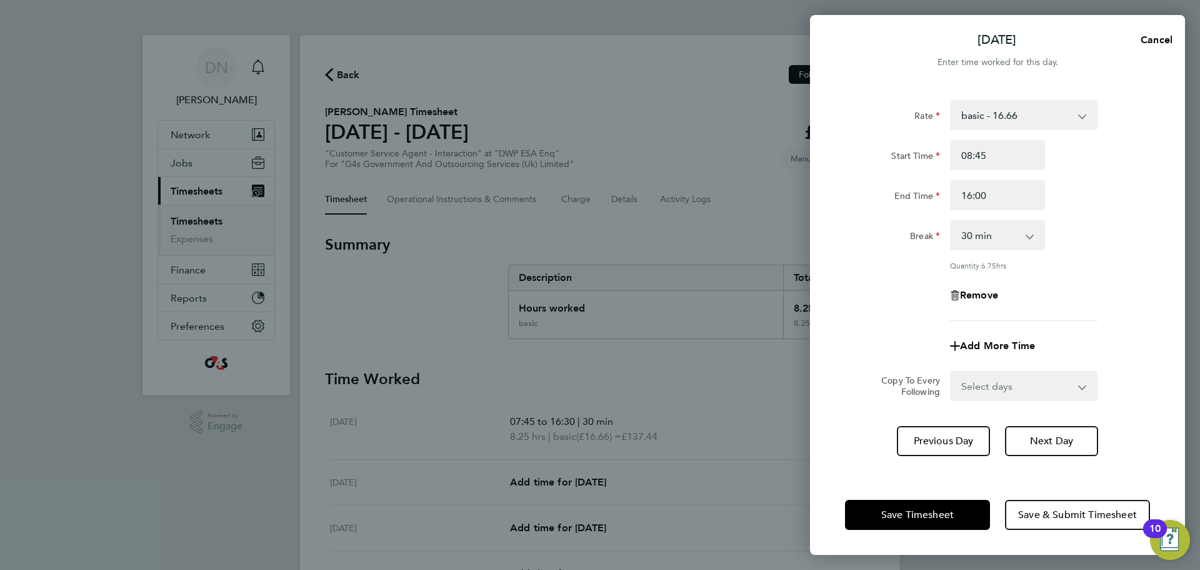
click at [1075, 242] on div "Break 0 min 15 min 30 min 45 min 60 min 75 min 90 min" at bounding box center [997, 235] width 315 height 30
click at [1074, 443] on span "Next Day" at bounding box center [1051, 441] width 43 height 13
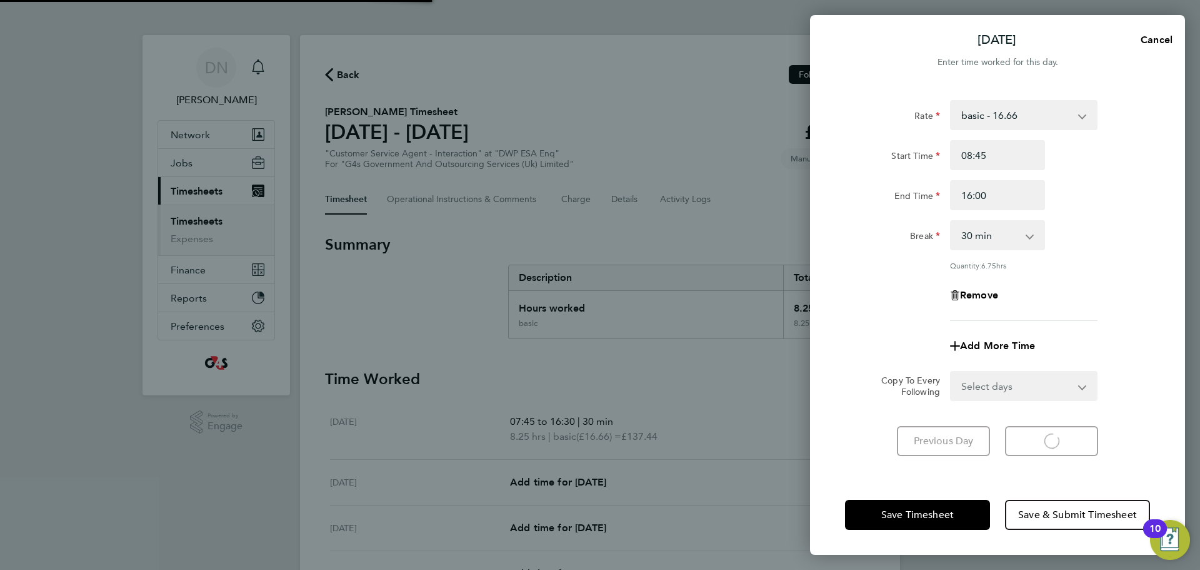
select select "30"
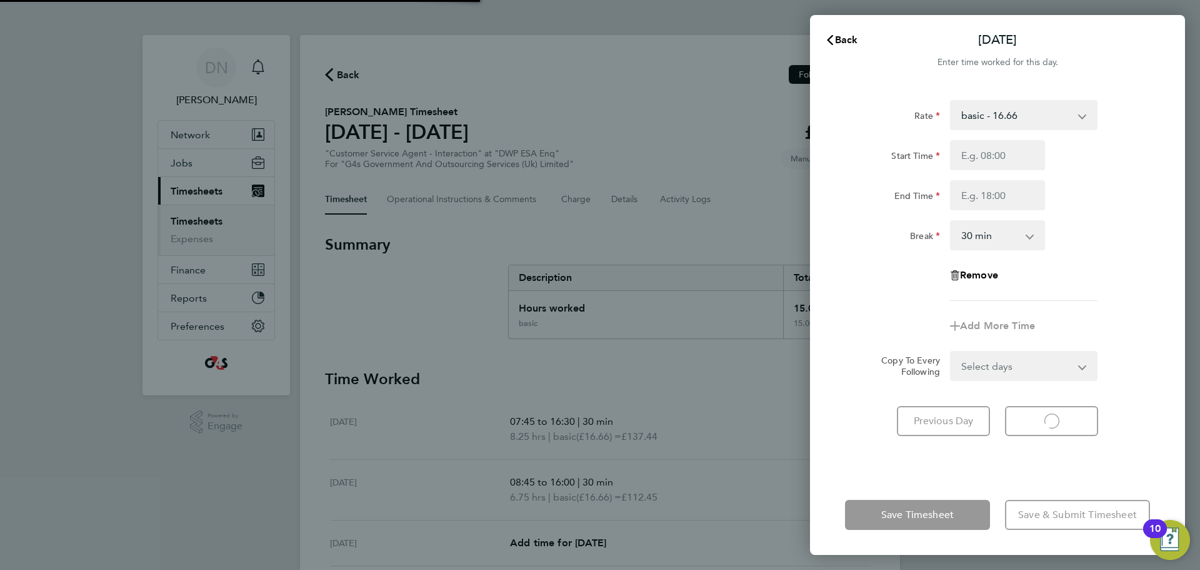
select select "30"
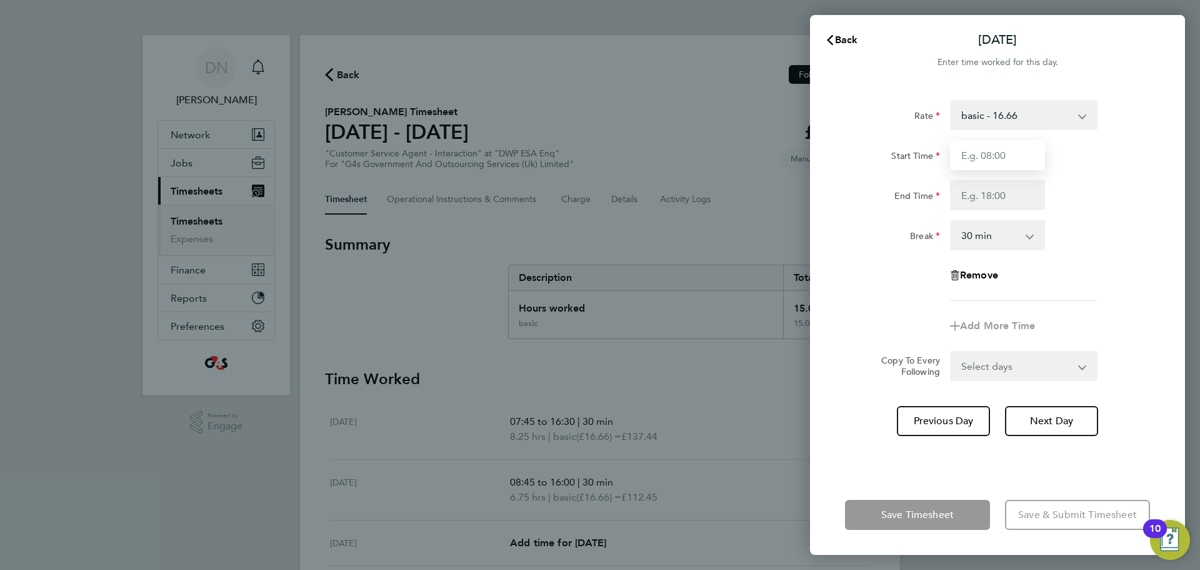
click at [968, 148] on input "Start Time" at bounding box center [997, 155] width 95 height 30
type input "07:45"
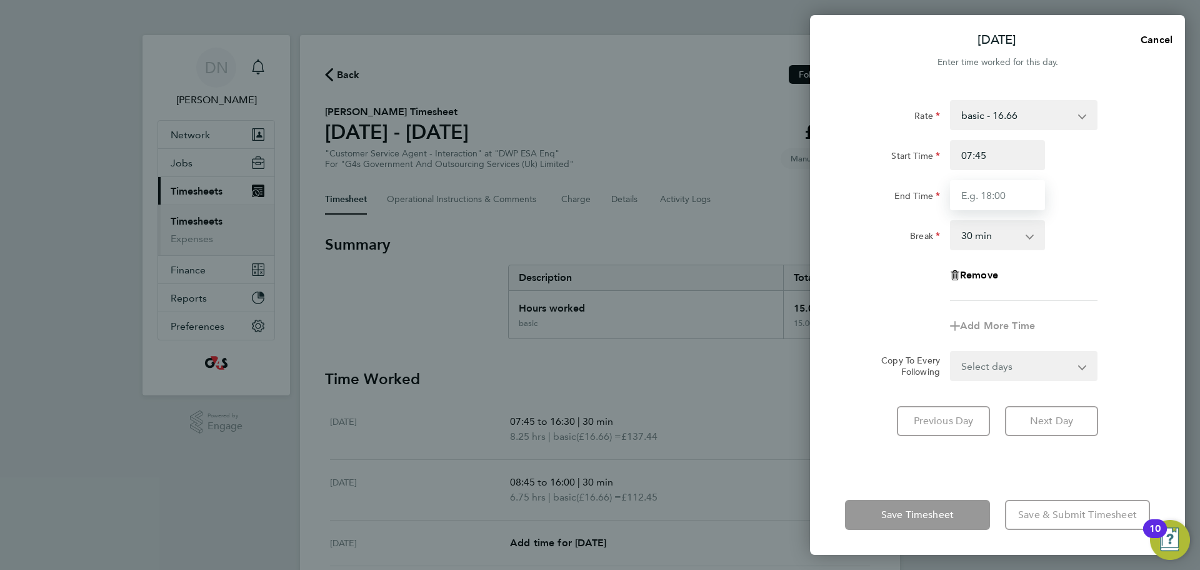
click at [1000, 205] on input "End Time" at bounding box center [997, 195] width 95 height 30
type input "17:00"
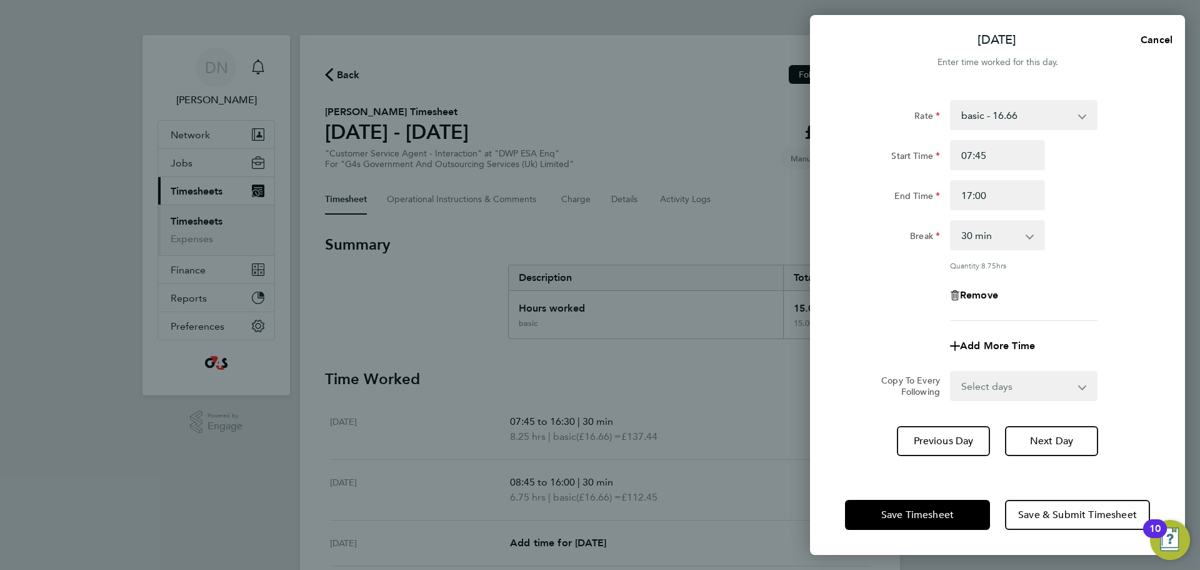
click at [1048, 427] on app-form-button "Next Day" at bounding box center [1048, 441] width 101 height 30
click at [1060, 435] on span "Next Day" at bounding box center [1051, 441] width 43 height 13
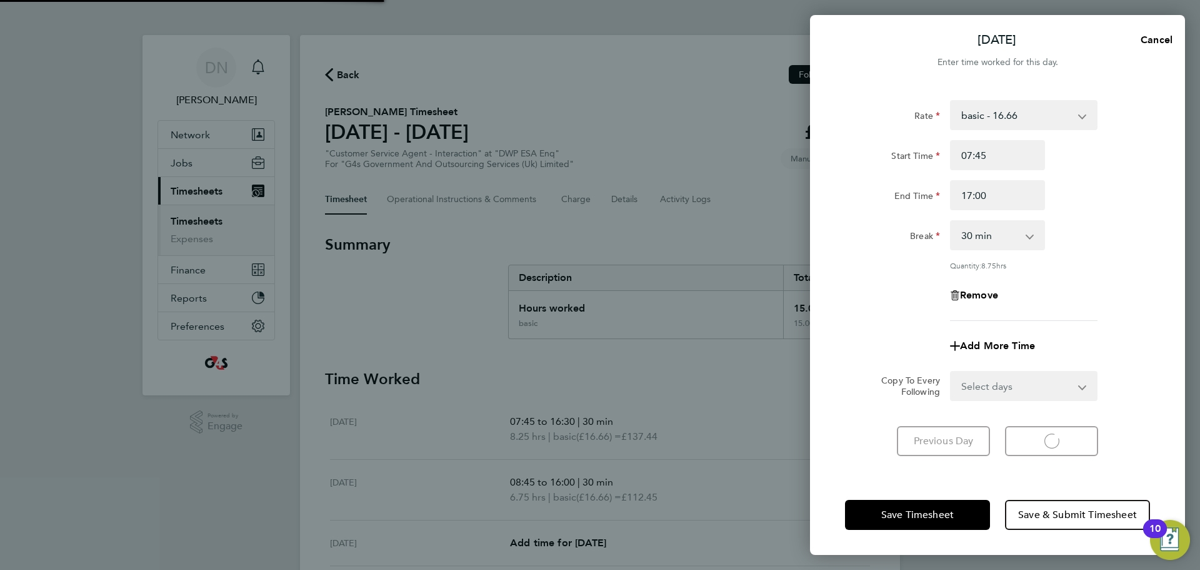
select select "30"
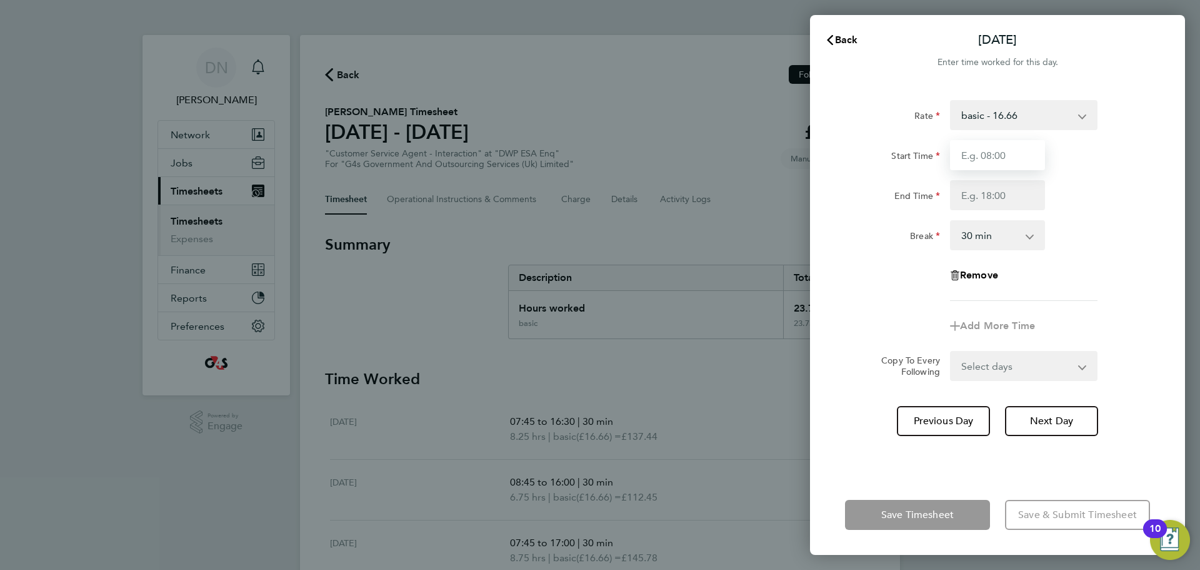
click at [1019, 162] on input "Start Time" at bounding box center [997, 155] width 95 height 30
type input "10:00"
click at [987, 200] on input "End Time" at bounding box center [997, 195] width 95 height 30
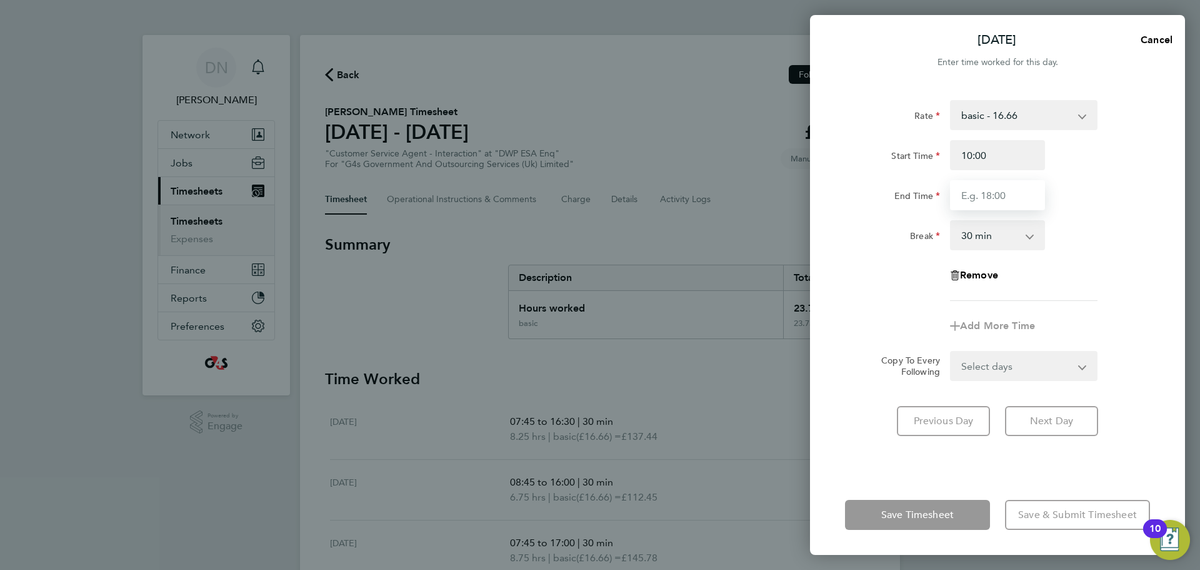
type input "17:00"
click at [1110, 309] on app-timesheet-line-form-group "Rate basic - 16.66 x2 - 32.79 Annual Leave Bank Holiday Sick System Issue Not P…" at bounding box center [997, 220] width 305 height 241
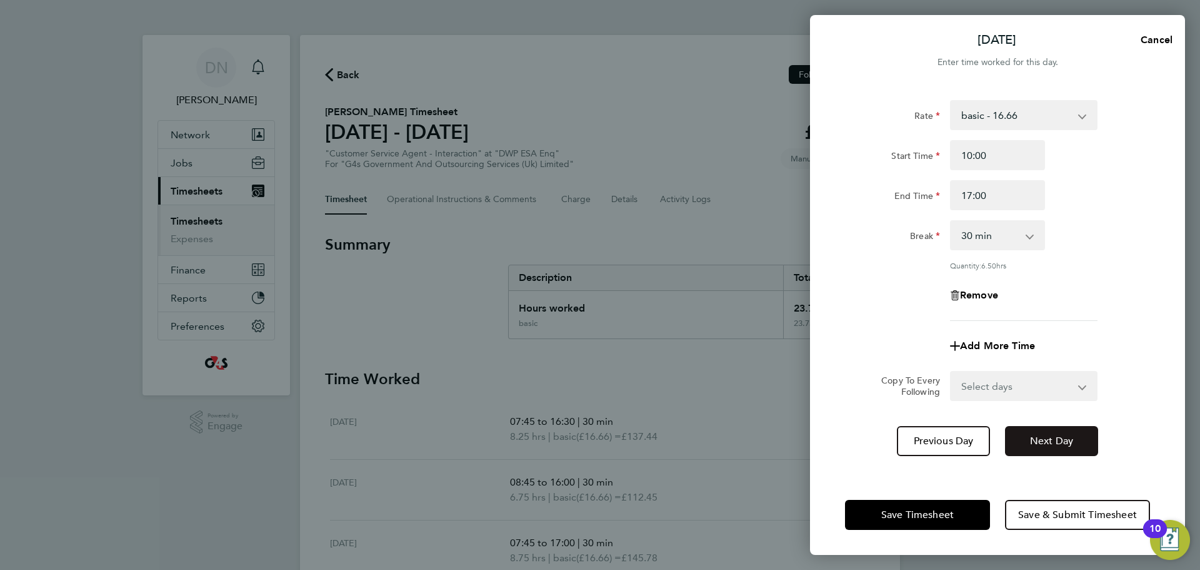
click at [1062, 440] on span "Next Day" at bounding box center [1051, 441] width 43 height 13
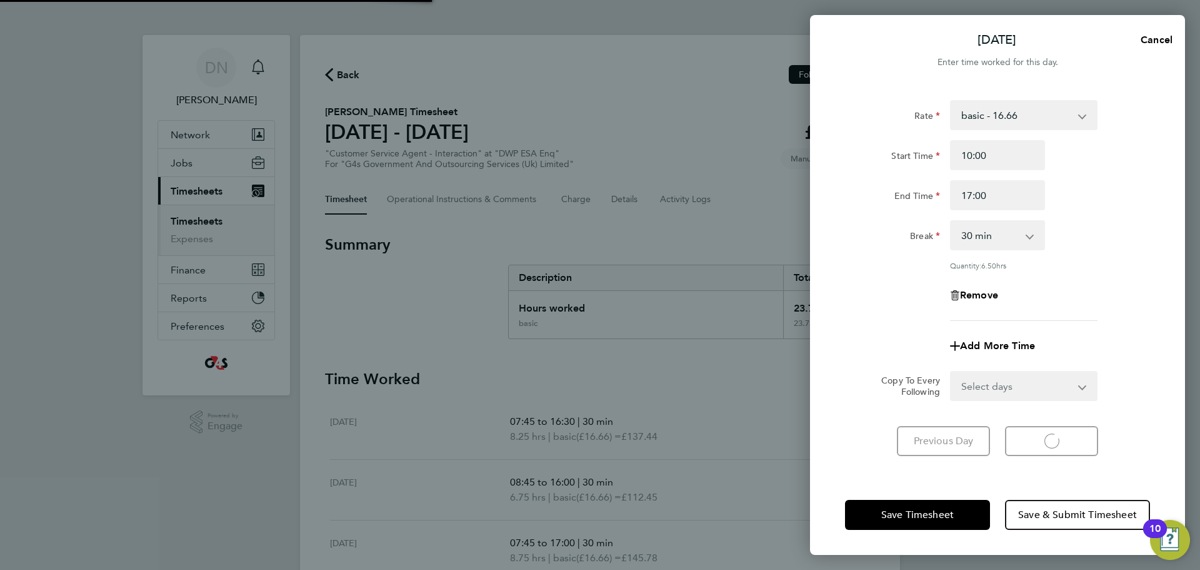
select select "30"
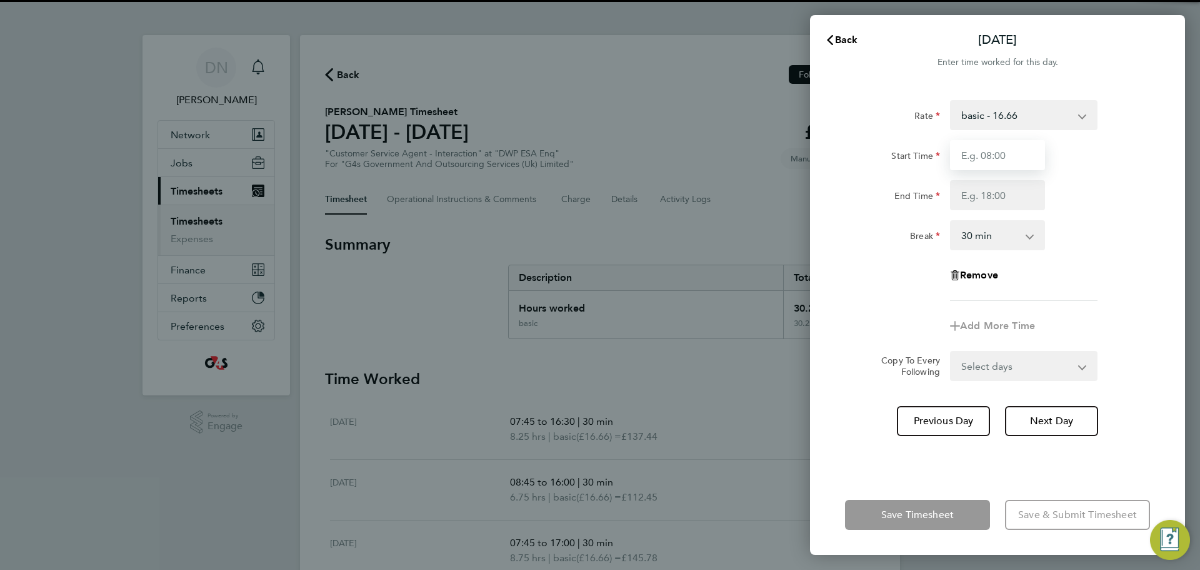
click at [1003, 145] on input "Start Time" at bounding box center [997, 155] width 95 height 30
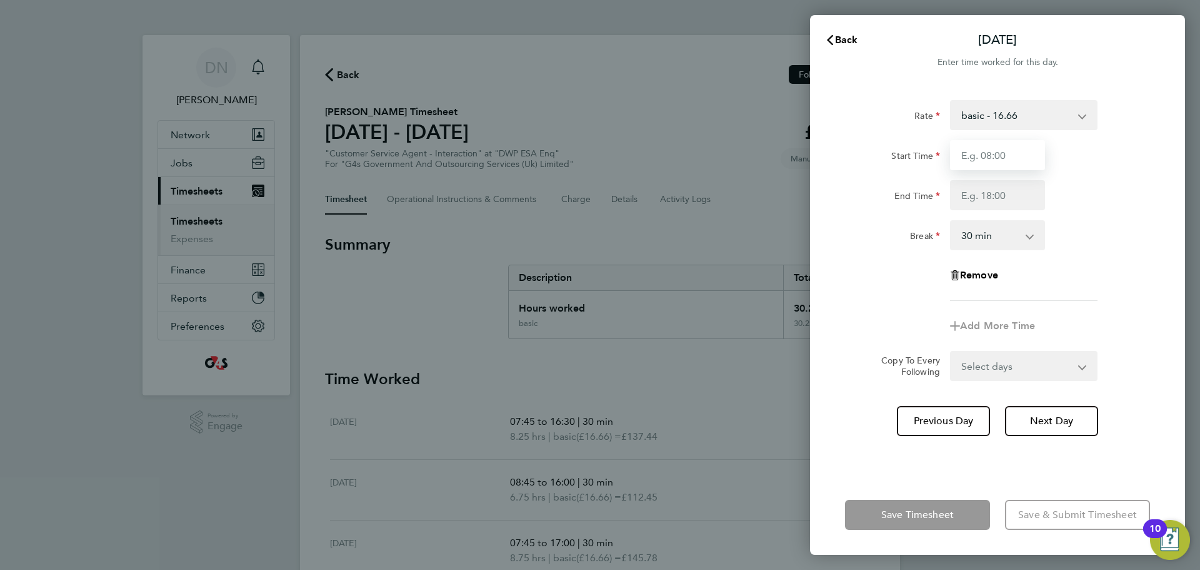
type input "08:45"
click at [992, 201] on input "End Time" at bounding box center [997, 195] width 95 height 30
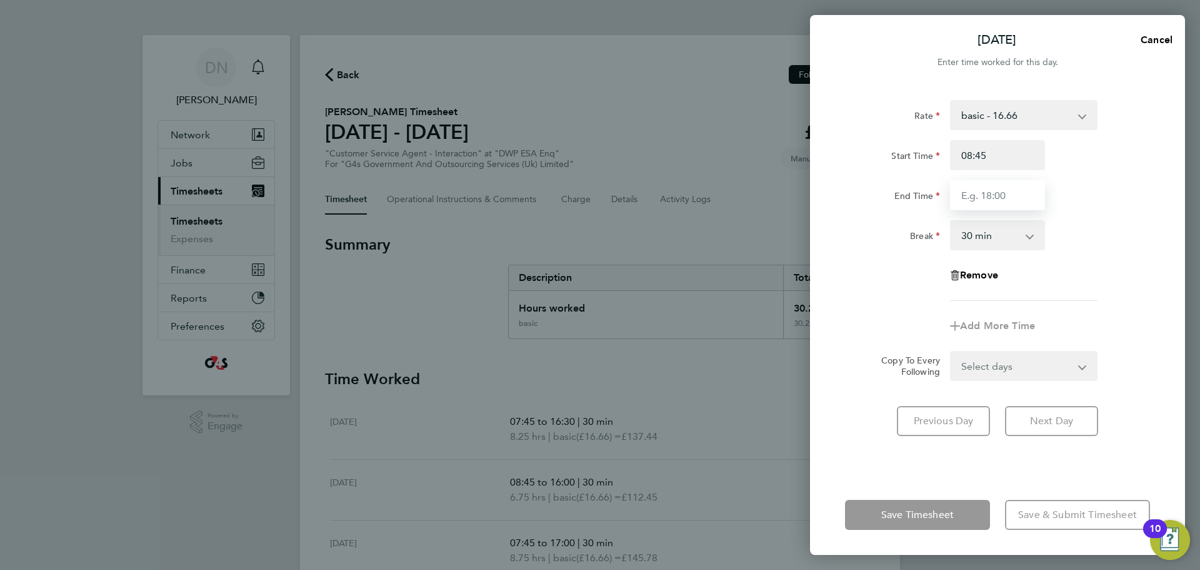
type input "16:30"
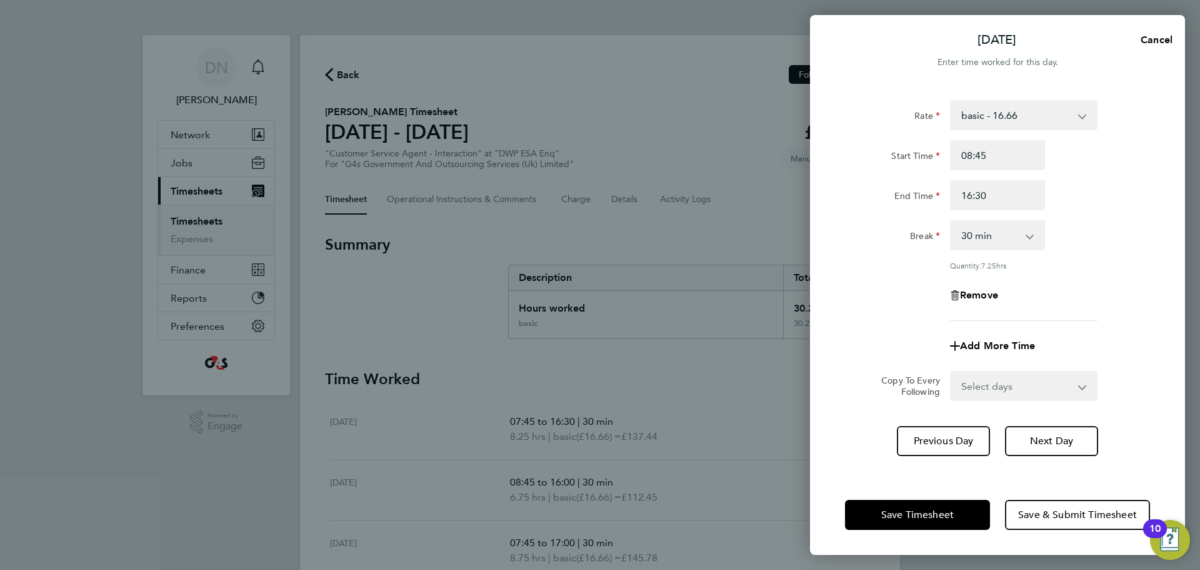
click at [1119, 418] on div "Rate basic - 16.66 x2 - 32.79 Annual Leave Bank Holiday Sick System Issue Not P…" at bounding box center [997, 280] width 375 height 390
click at [940, 513] on span "Save Timesheet" at bounding box center [918, 514] width 73 height 13
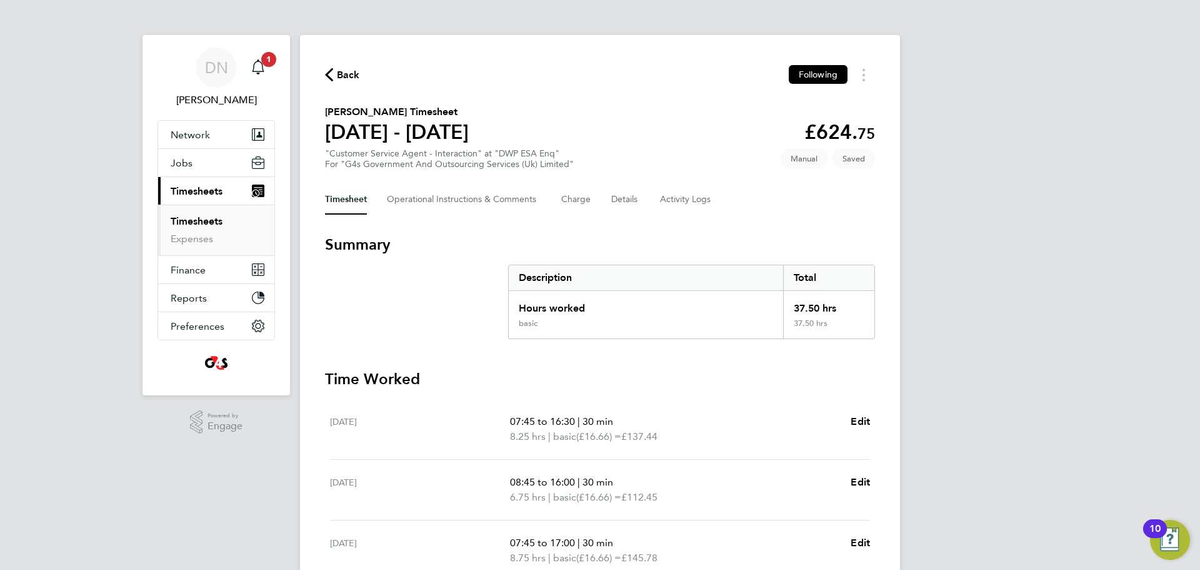
scroll to position [313, 0]
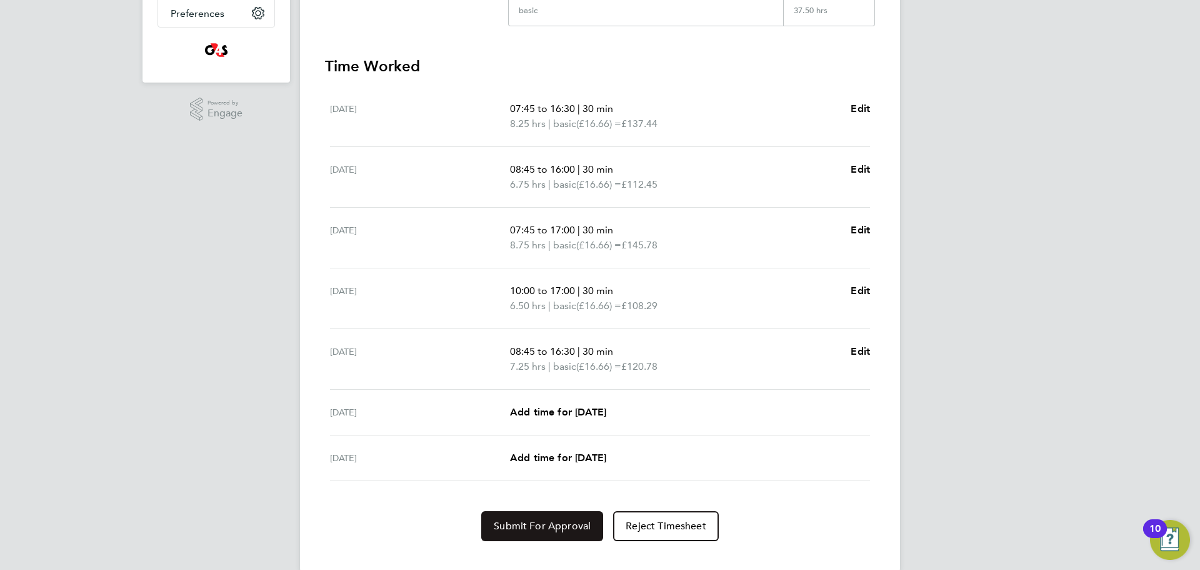
click at [518, 519] on button "Submit For Approval" at bounding box center [542, 526] width 122 height 30
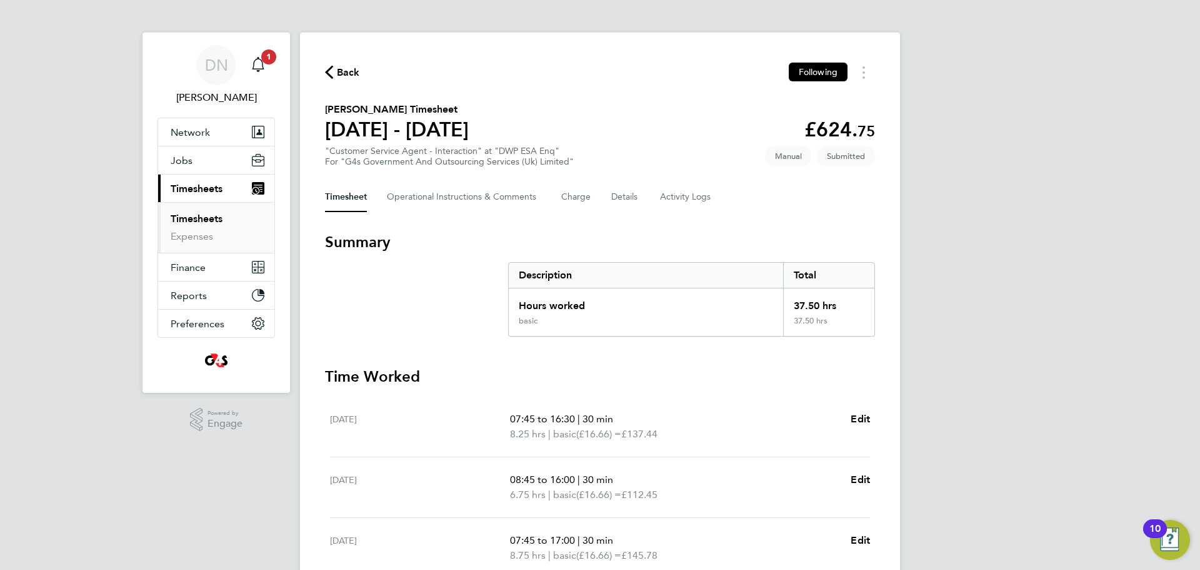
scroll to position [0, 0]
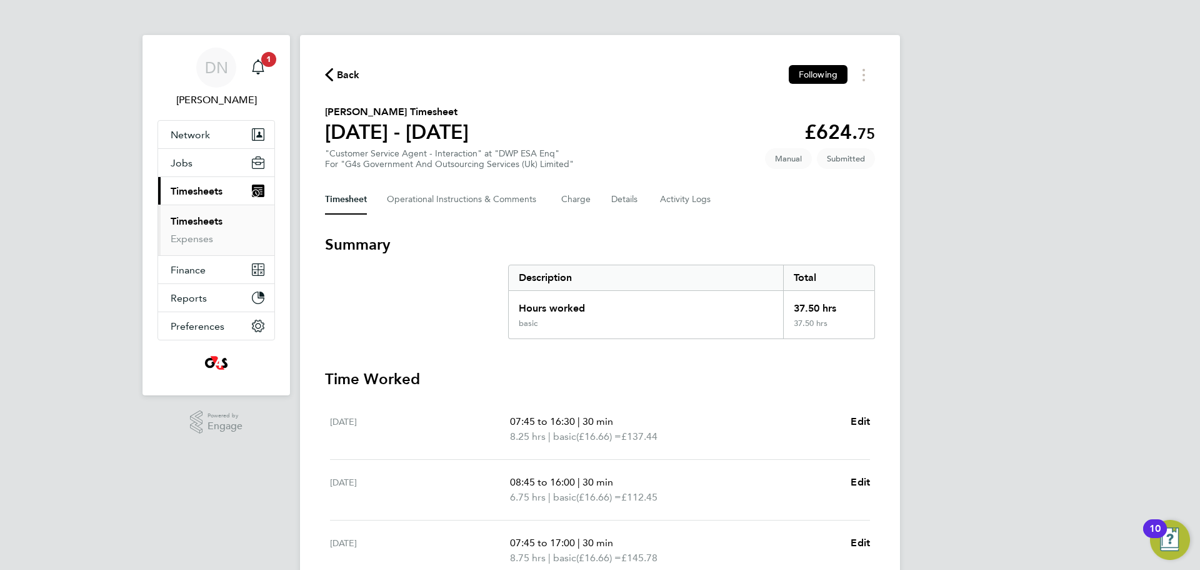
click at [347, 82] on span "Back" at bounding box center [348, 75] width 23 height 15
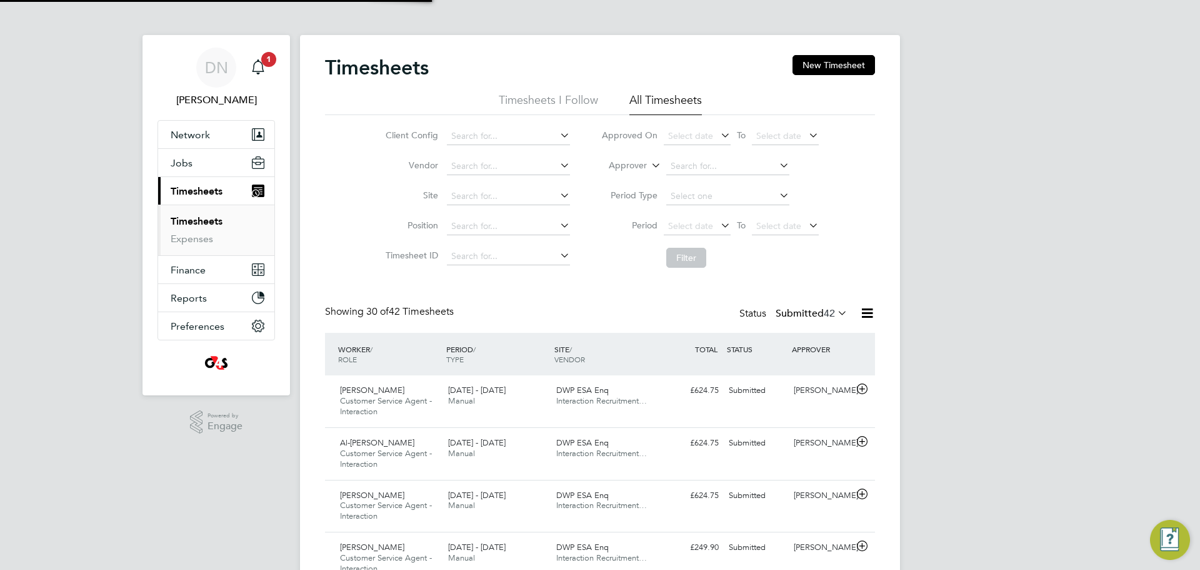
scroll to position [42, 109]
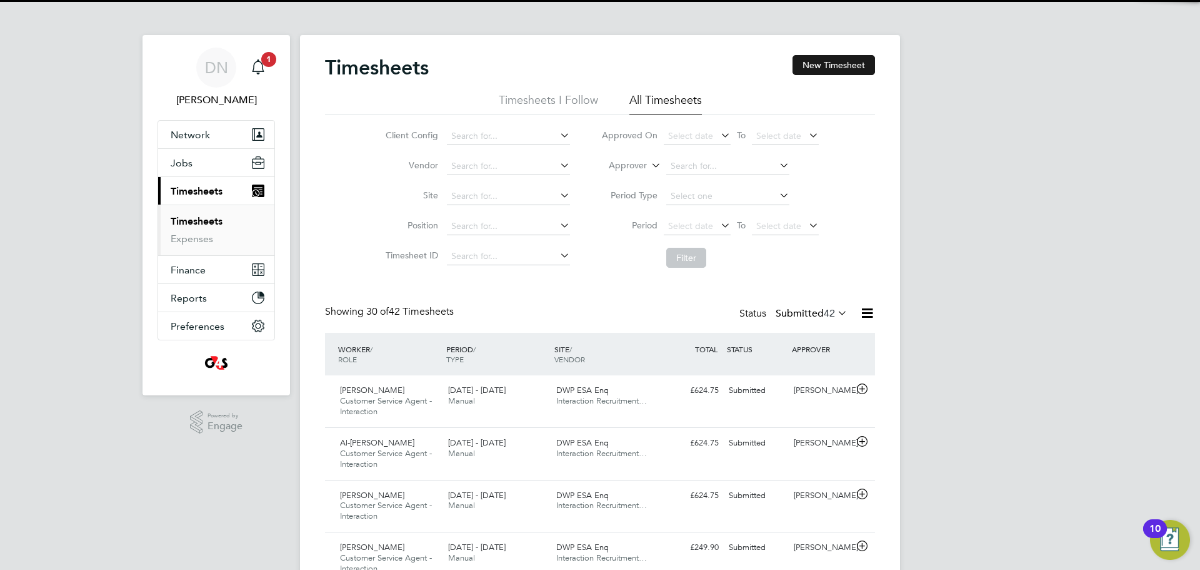
click at [810, 64] on button "New Timesheet" at bounding box center [834, 65] width 83 height 20
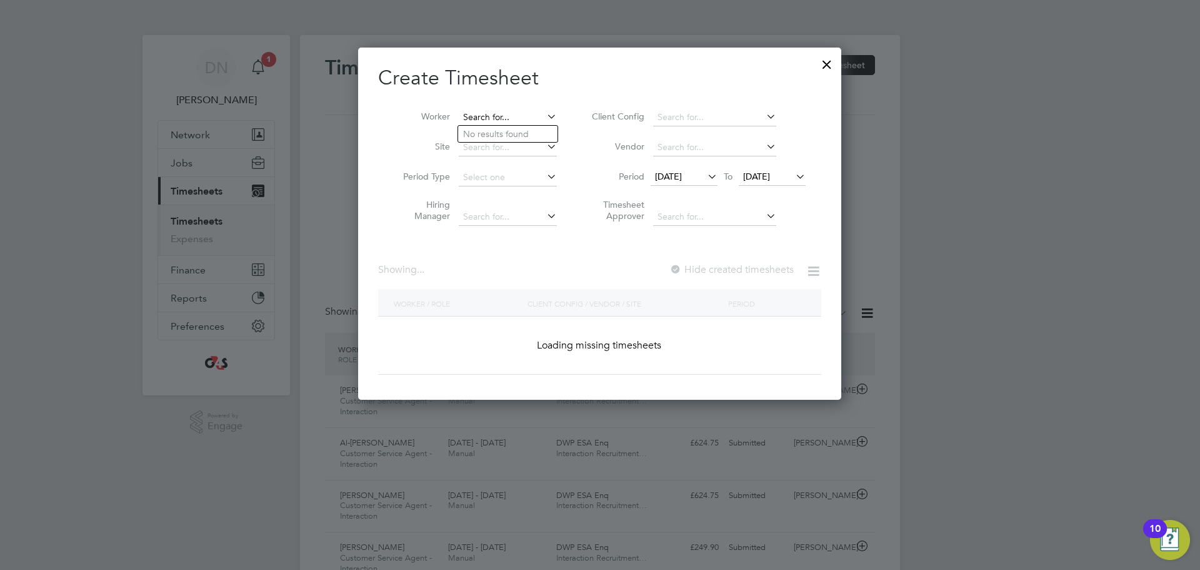
click at [506, 119] on input at bounding box center [508, 118] width 98 height 18
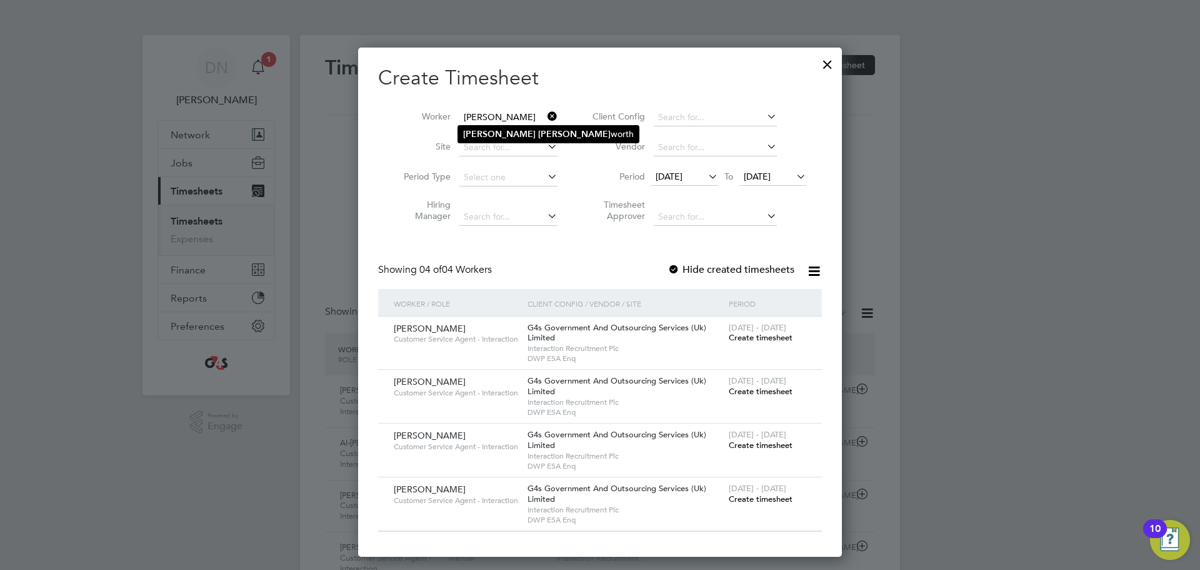
click at [538, 137] on b "[PERSON_NAME]" at bounding box center [574, 134] width 73 height 11
type input "[PERSON_NAME]"
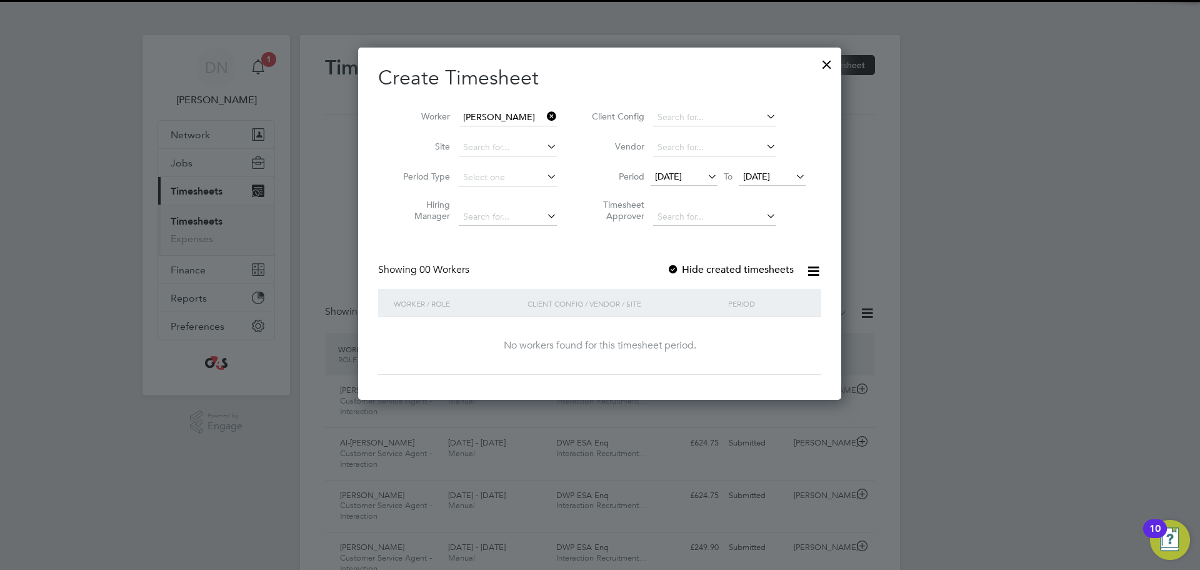
click at [705, 177] on icon at bounding box center [705, 177] width 0 height 18
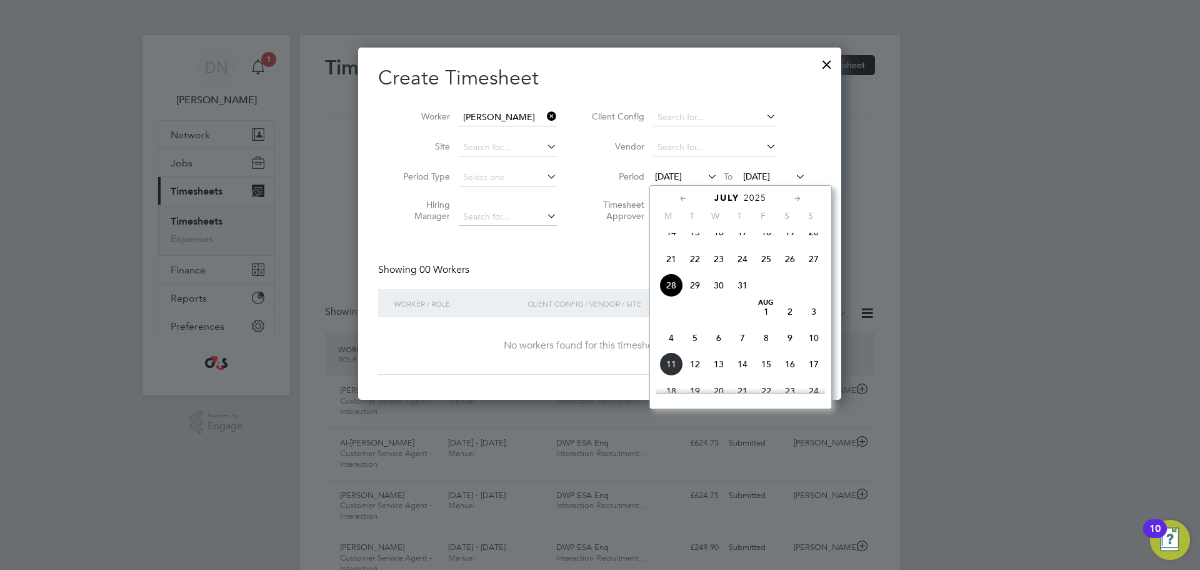
click at [673, 349] on span "4" at bounding box center [672, 338] width 24 height 24
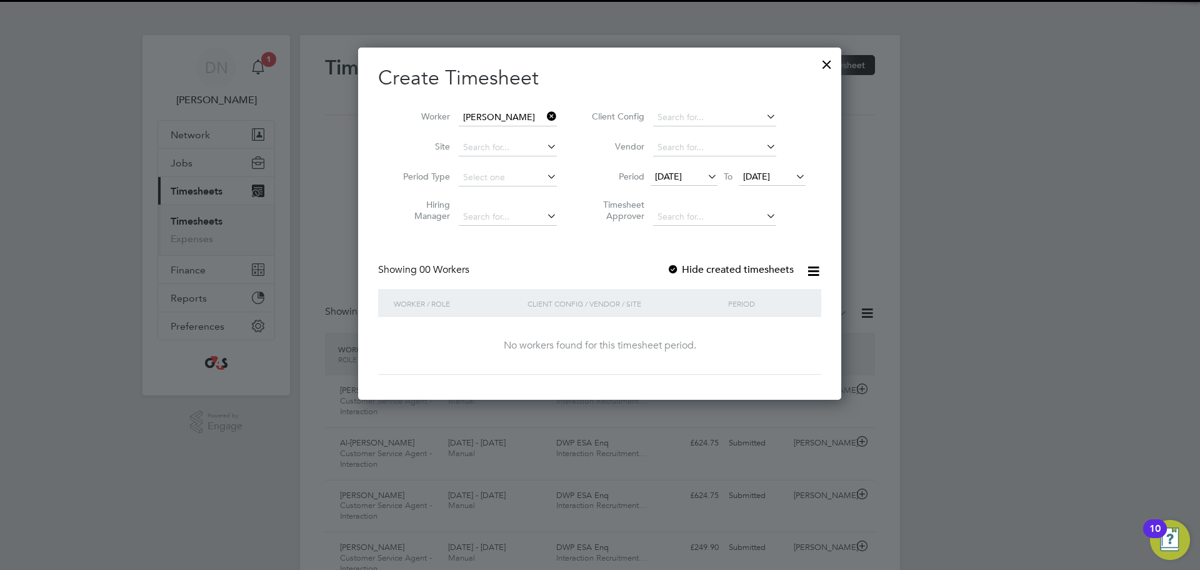
click at [793, 179] on icon at bounding box center [793, 177] width 0 height 18
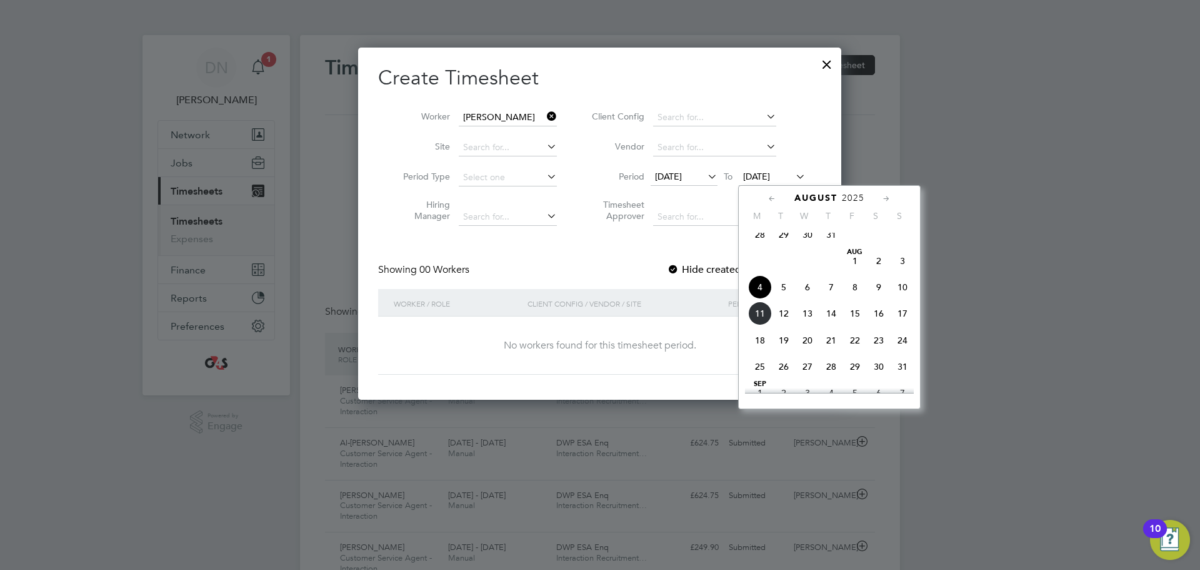
click at [878, 299] on span "9" at bounding box center [879, 287] width 24 height 24
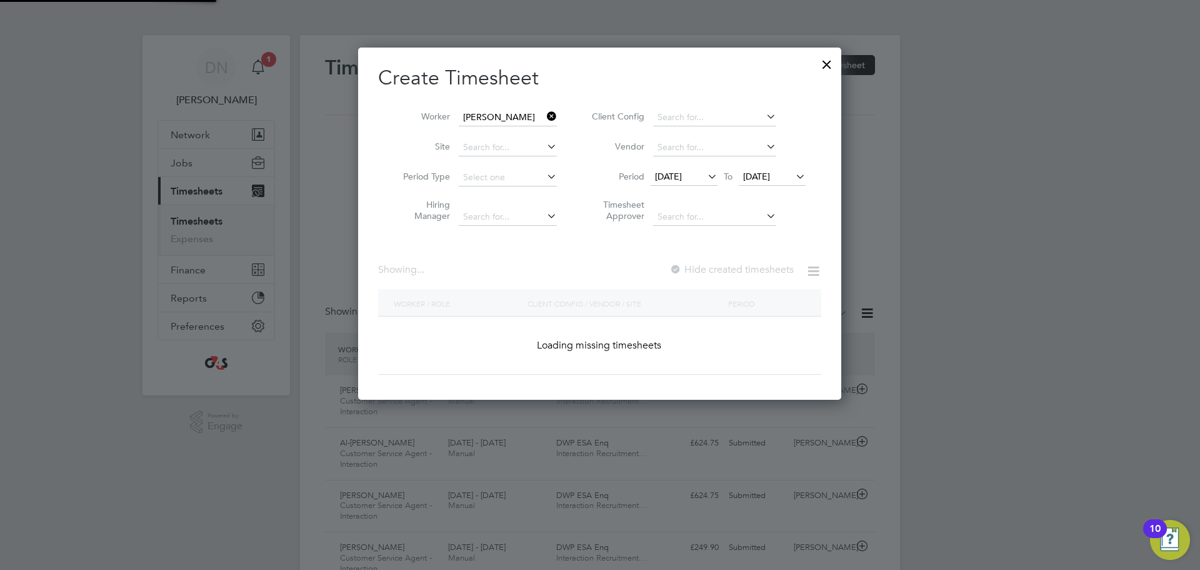
click at [770, 181] on span "[DATE]" at bounding box center [756, 176] width 27 height 11
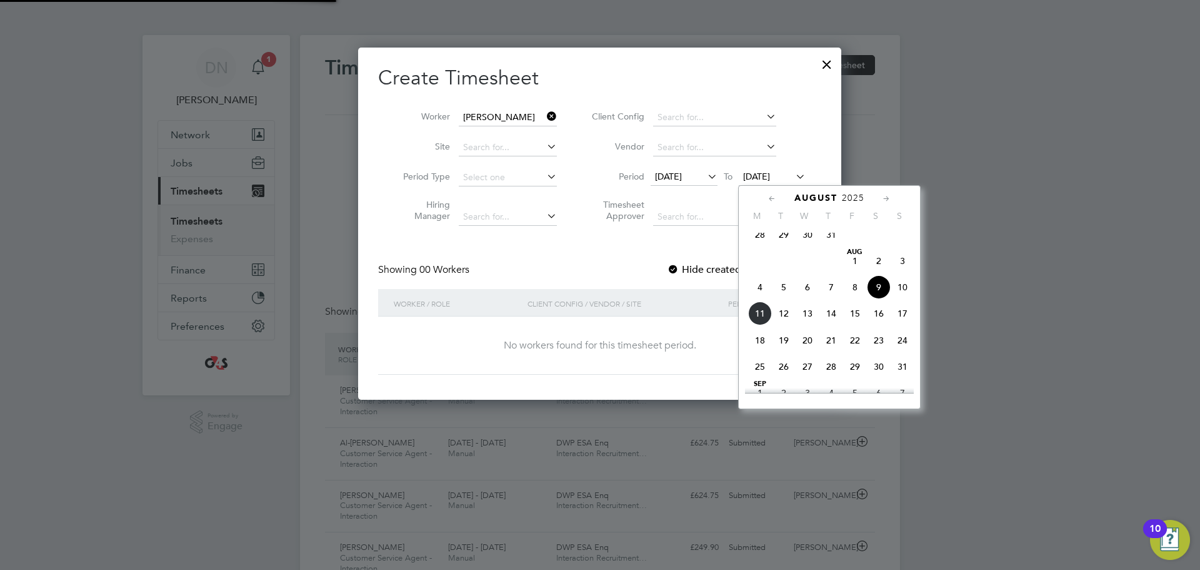
click at [908, 294] on span "10" at bounding box center [903, 287] width 24 height 24
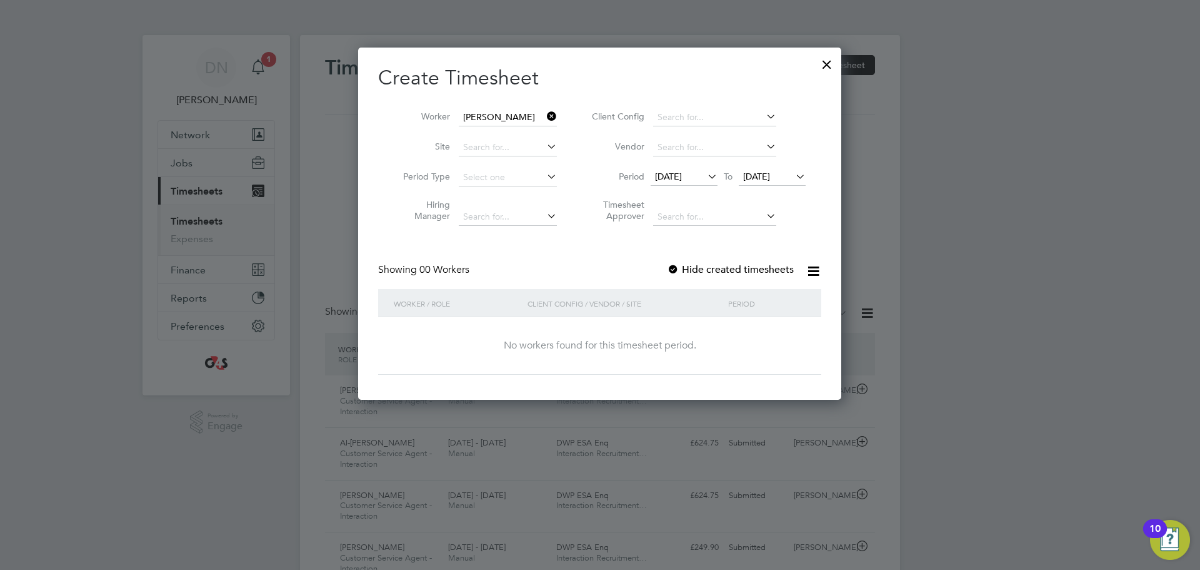
click at [680, 267] on div at bounding box center [673, 270] width 13 height 13
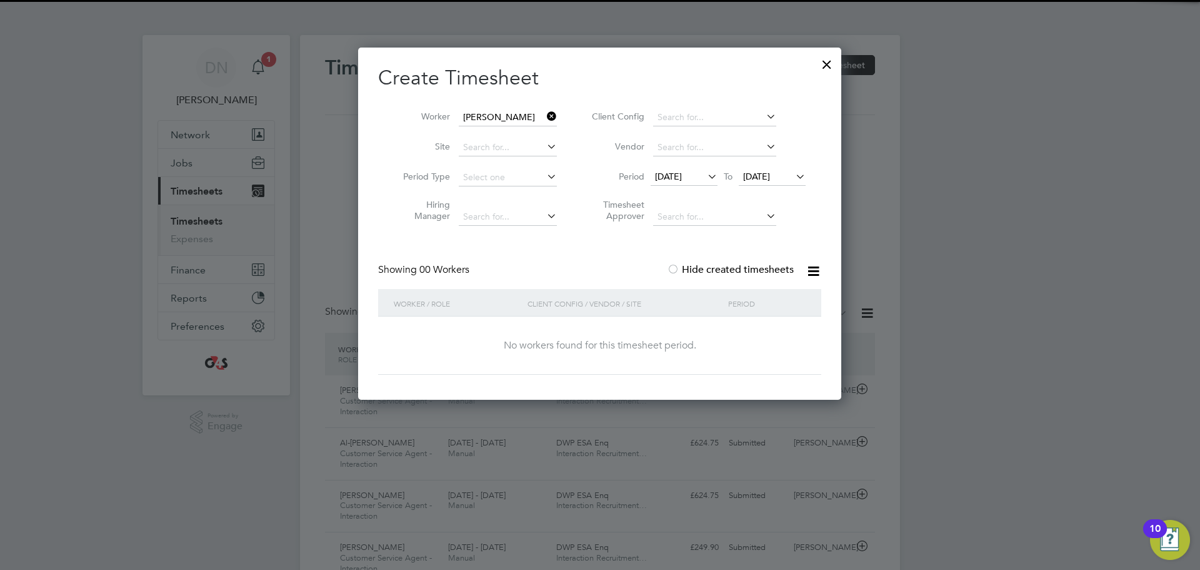
click at [710, 241] on div "Create Timesheet Worker [PERSON_NAME] Site Period Type Hiring Manager Client Co…" at bounding box center [599, 219] width 443 height 309
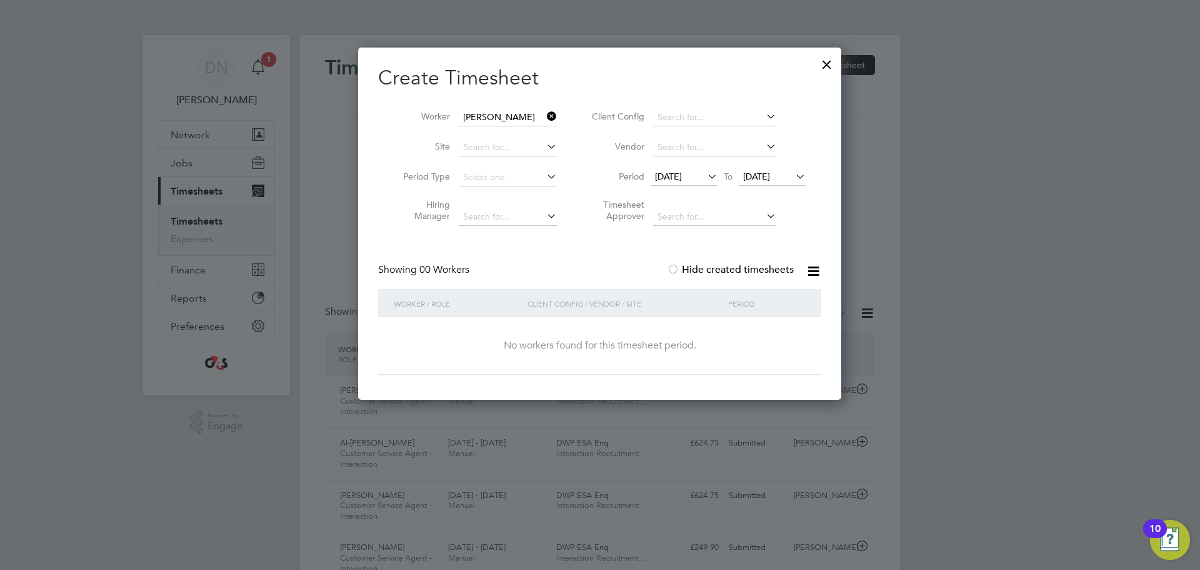
click at [575, 179] on li "Period [DATE] To [DATE]" at bounding box center [697, 178] width 249 height 30
click at [517, 117] on input at bounding box center [508, 118] width 98 height 18
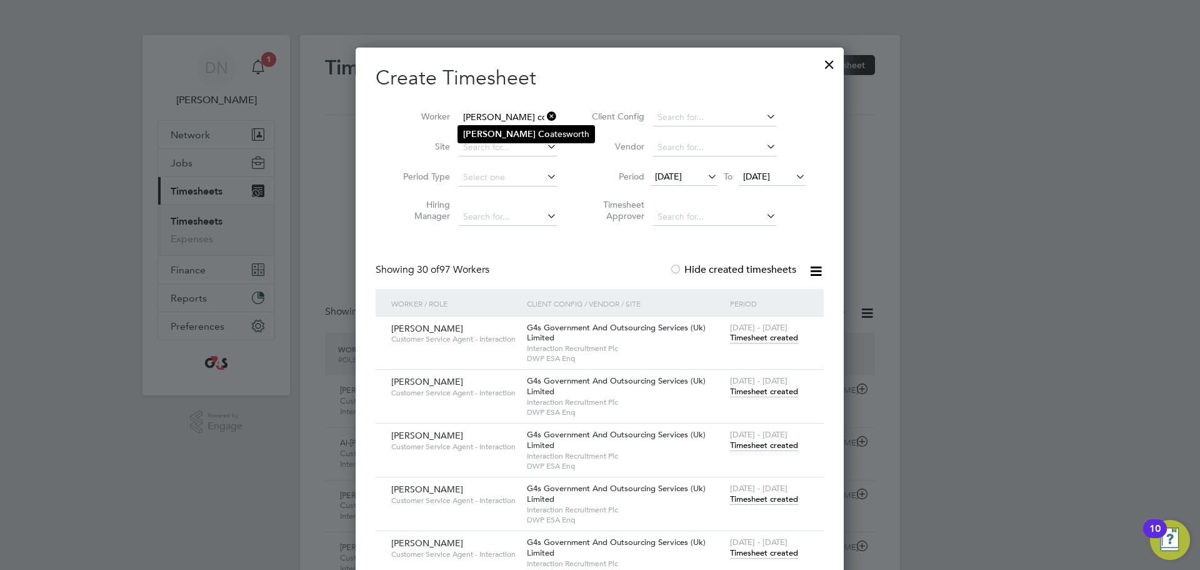
click at [515, 136] on li "[PERSON_NAME]" at bounding box center [526, 134] width 136 height 17
type input "[PERSON_NAME]"
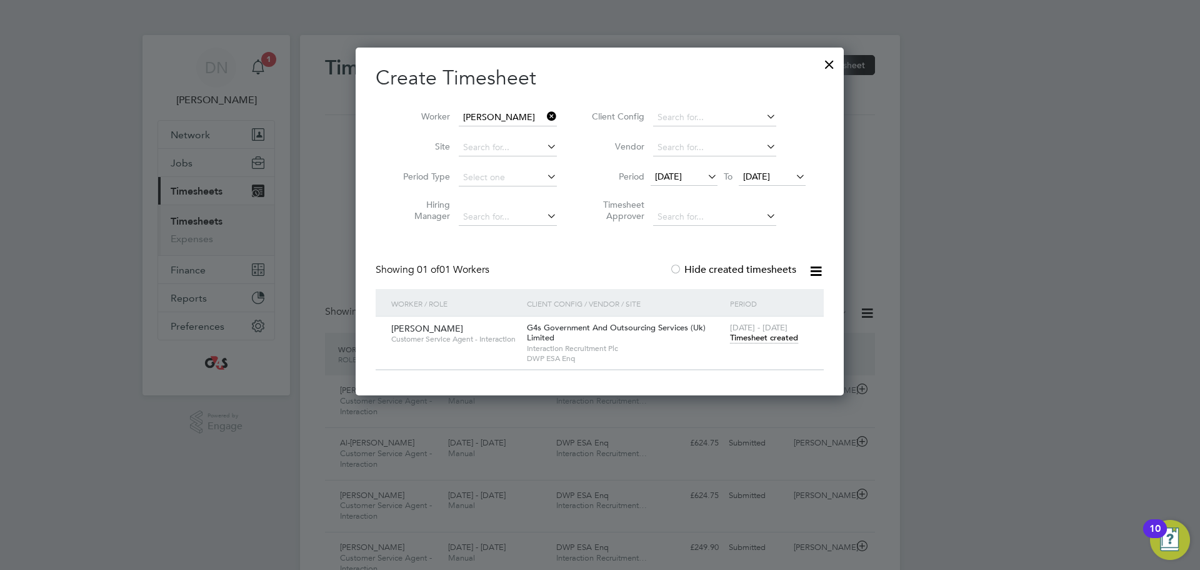
click at [772, 338] on span "Timesheet created" at bounding box center [764, 337] width 68 height 11
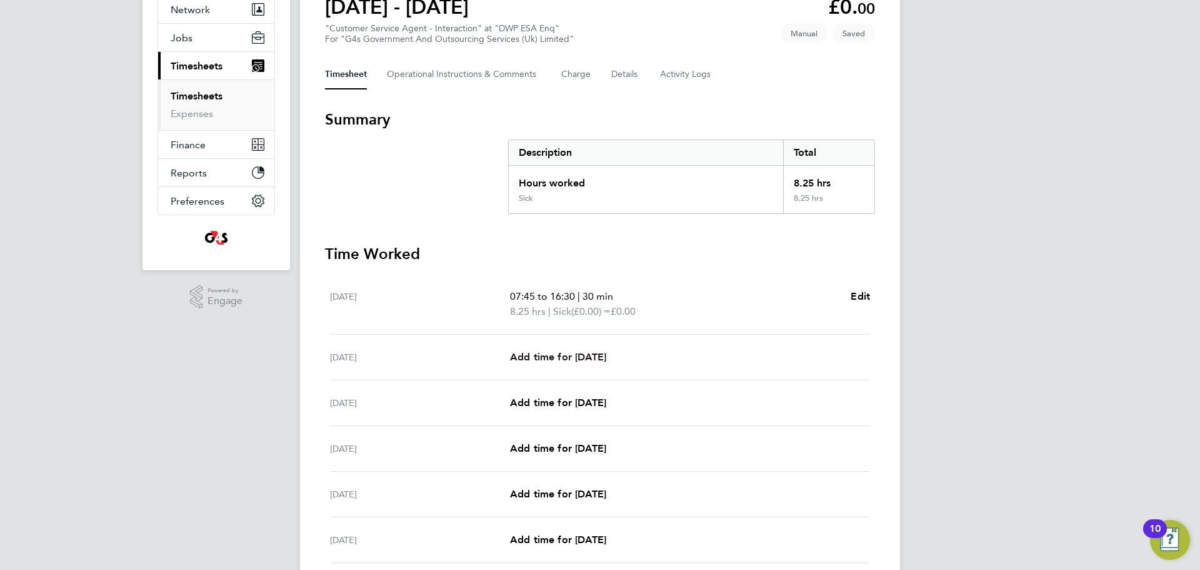
click at [571, 356] on span "Add time for [DATE]" at bounding box center [558, 357] width 96 height 12
select select "30"
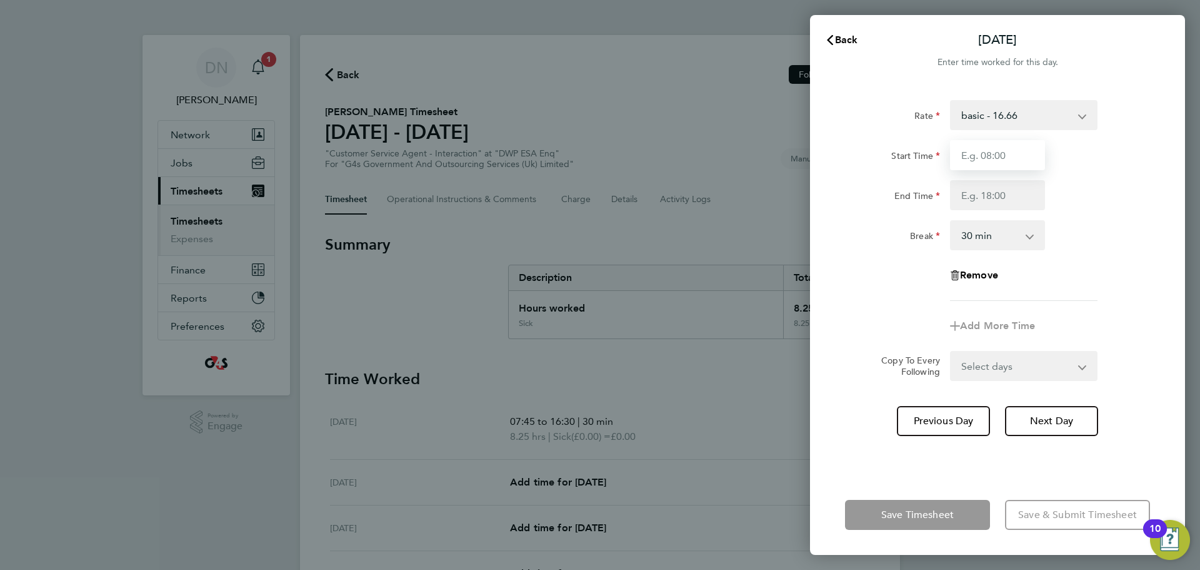
click at [995, 145] on input "Start Time" at bounding box center [997, 155] width 95 height 30
type input "08:45"
click at [972, 202] on input "End Time" at bounding box center [997, 195] width 95 height 30
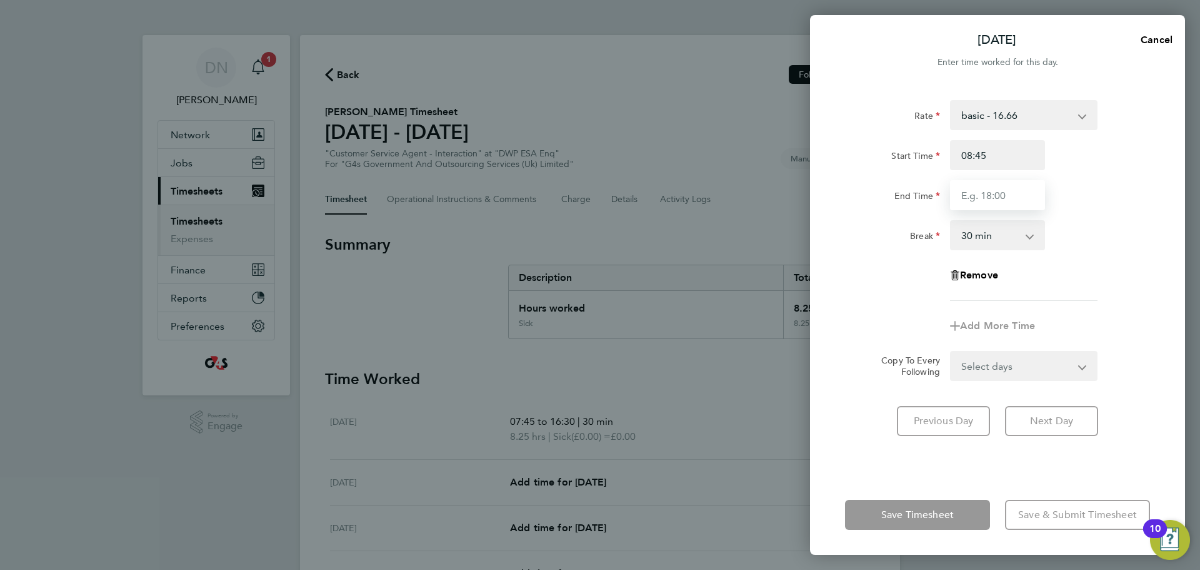
type input "16:00"
click at [1097, 289] on div "Remove" at bounding box center [997, 275] width 315 height 30
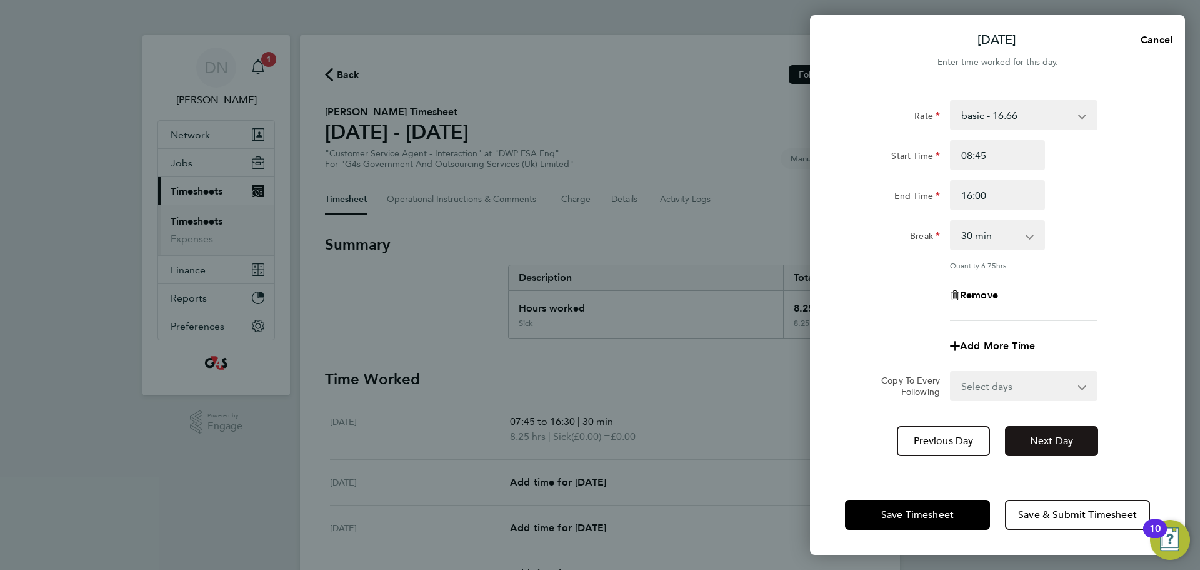
click at [1057, 445] on span "Next Day" at bounding box center [1051, 441] width 43 height 13
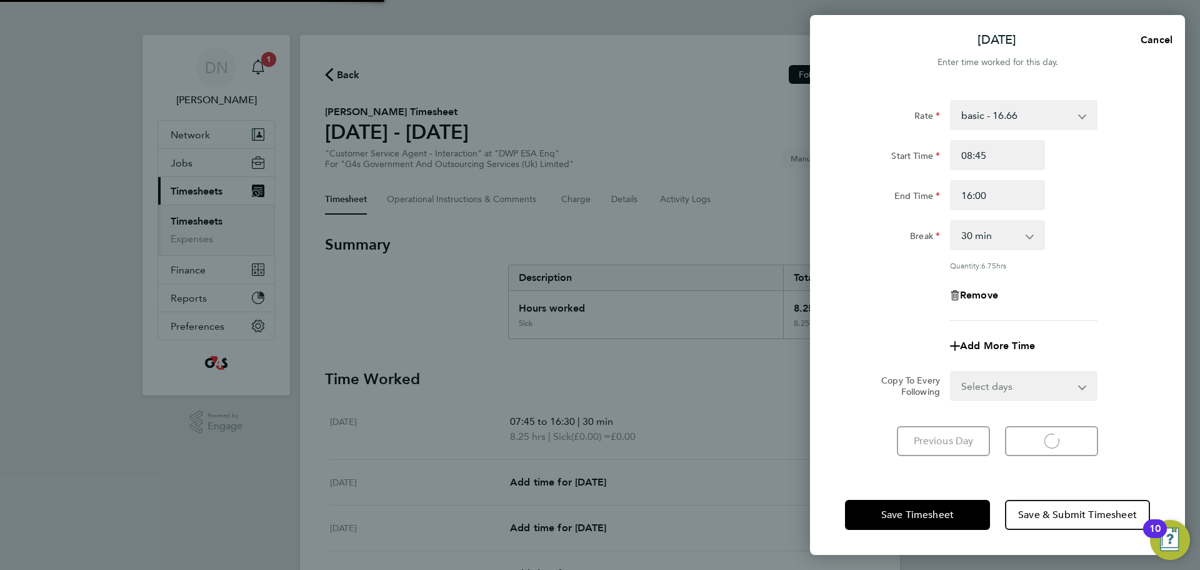
select select "30"
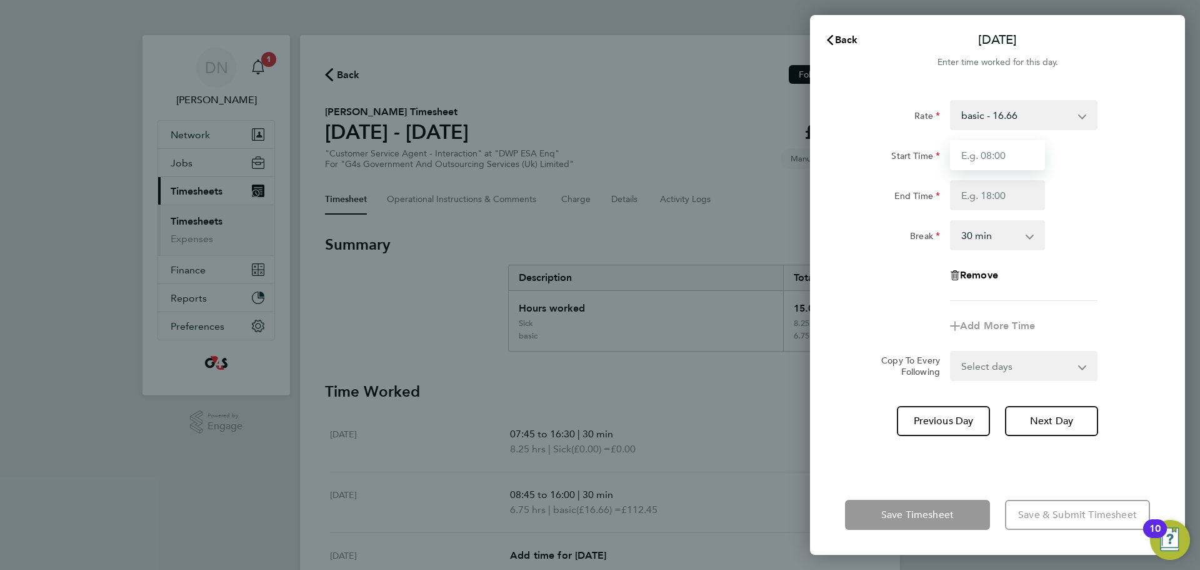
click at [988, 159] on input "Start Time" at bounding box center [997, 155] width 95 height 30
type input "07:45"
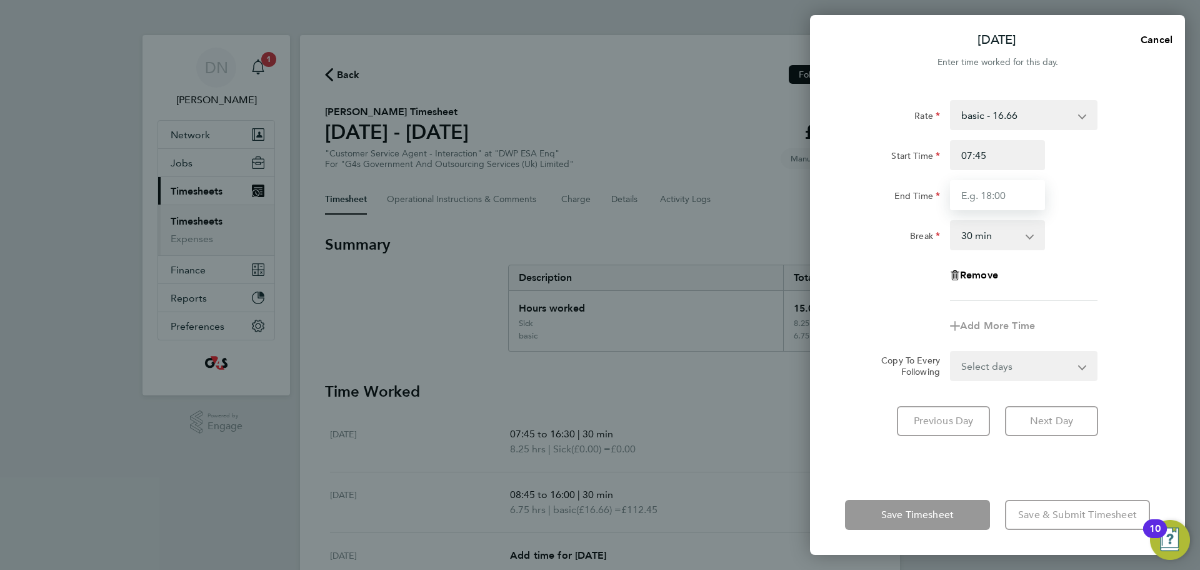
click at [984, 196] on input "End Time" at bounding box center [997, 195] width 95 height 30
type input "17:00"
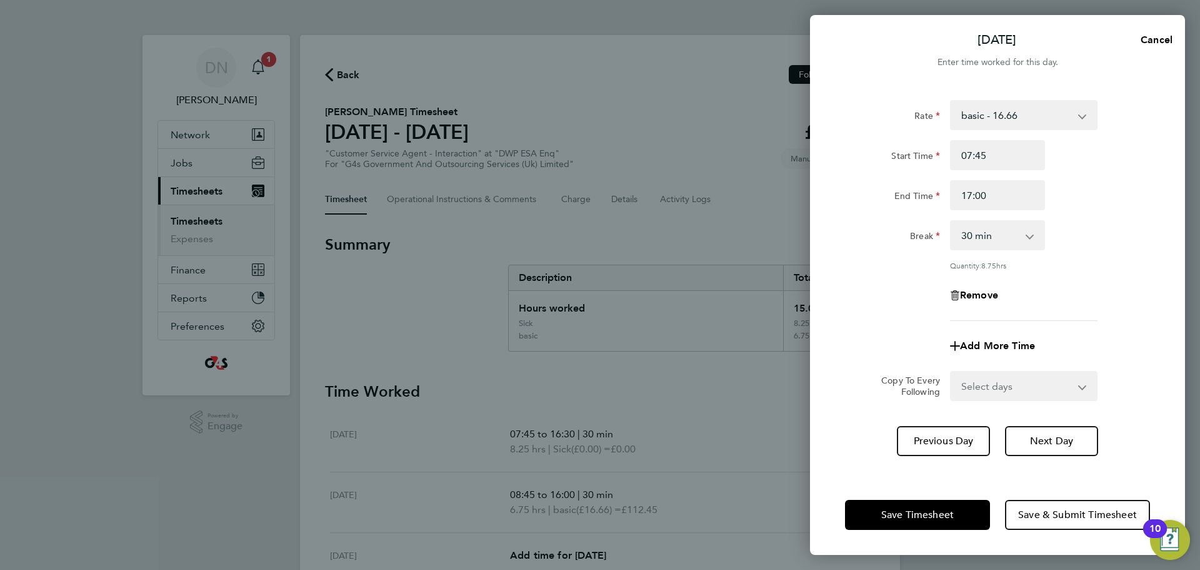
drag, startPoint x: 1078, startPoint y: 247, endPoint x: 1069, endPoint y: 340, distance: 93.6
click at [1079, 247] on div "Break 0 min 15 min 30 min 45 min 60 min 75 min 90 min" at bounding box center [997, 235] width 315 height 30
click at [1064, 436] on span "Next Day" at bounding box center [1051, 441] width 43 height 13
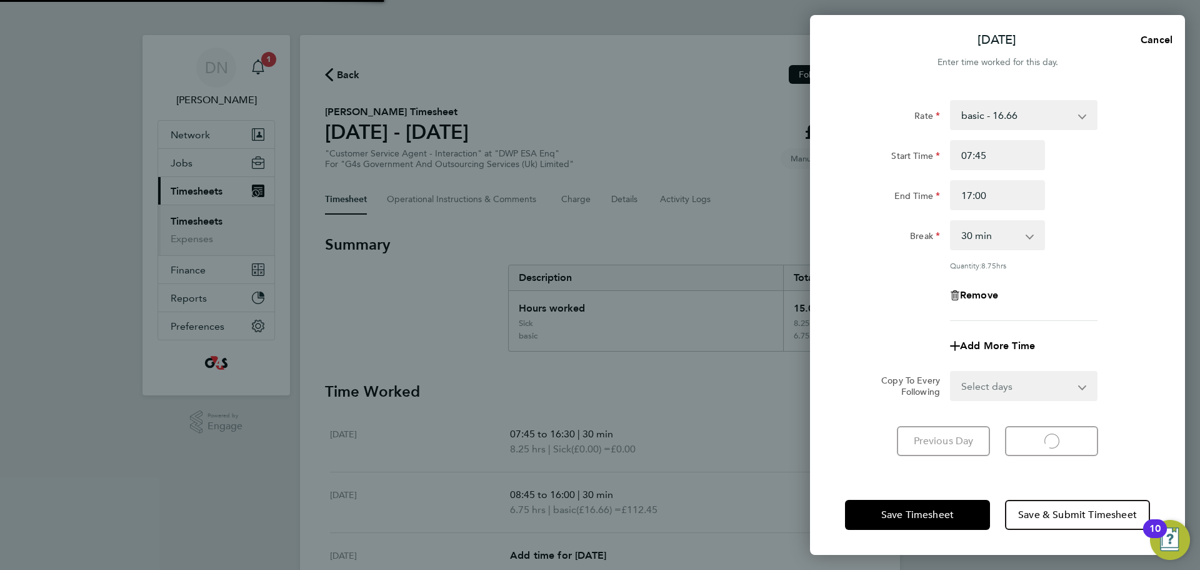
select select "30"
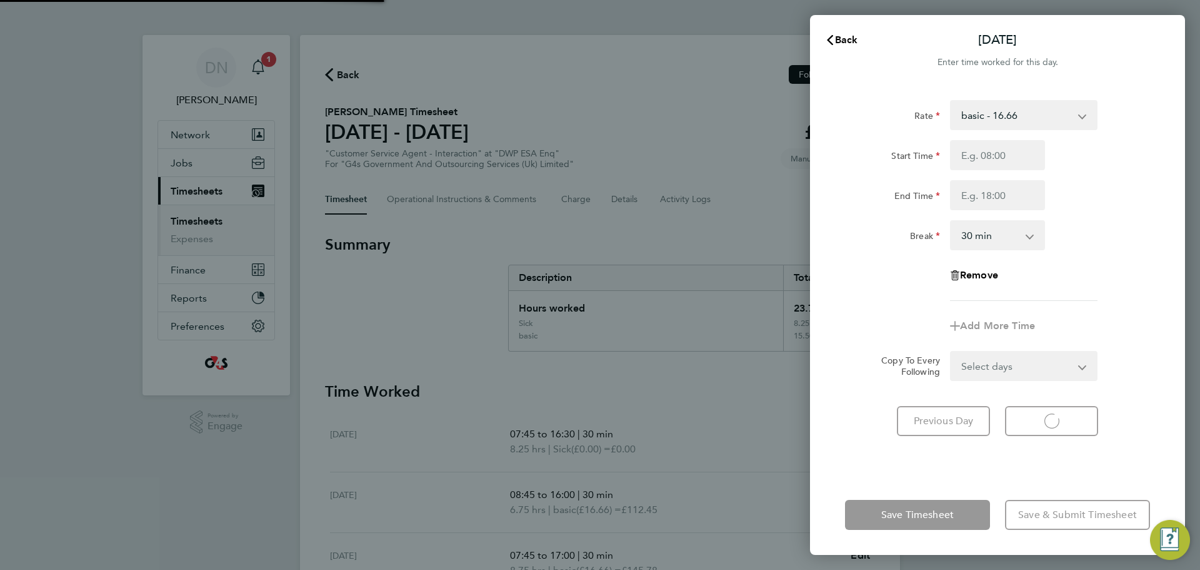
select select "30"
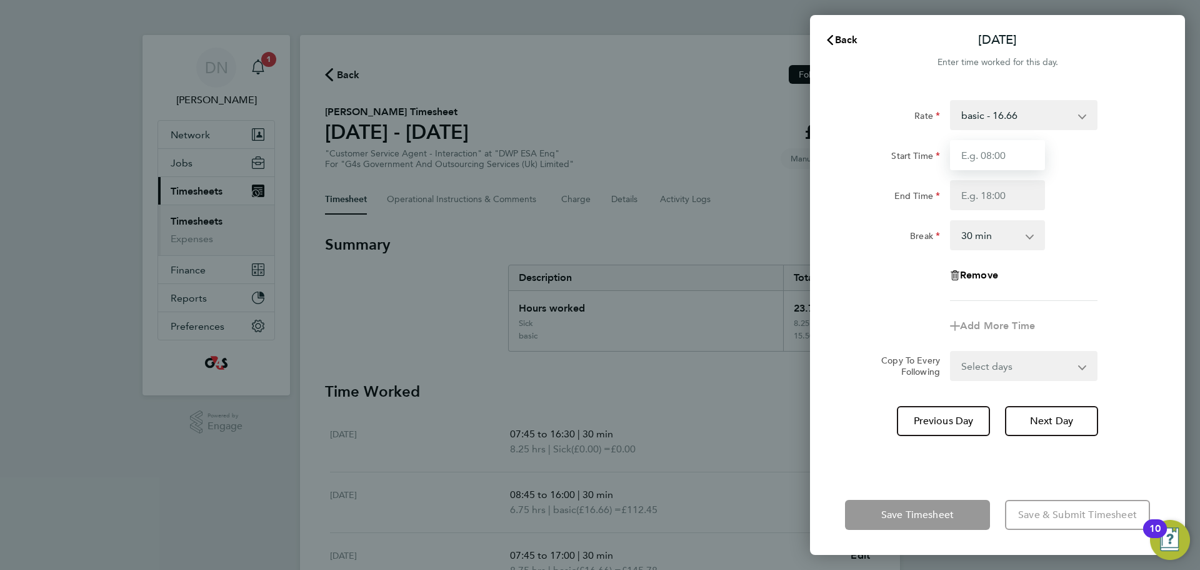
click at [998, 160] on input "Start Time" at bounding box center [997, 155] width 95 height 30
type input "10:00"
click at [985, 197] on input "End Time" at bounding box center [997, 195] width 95 height 30
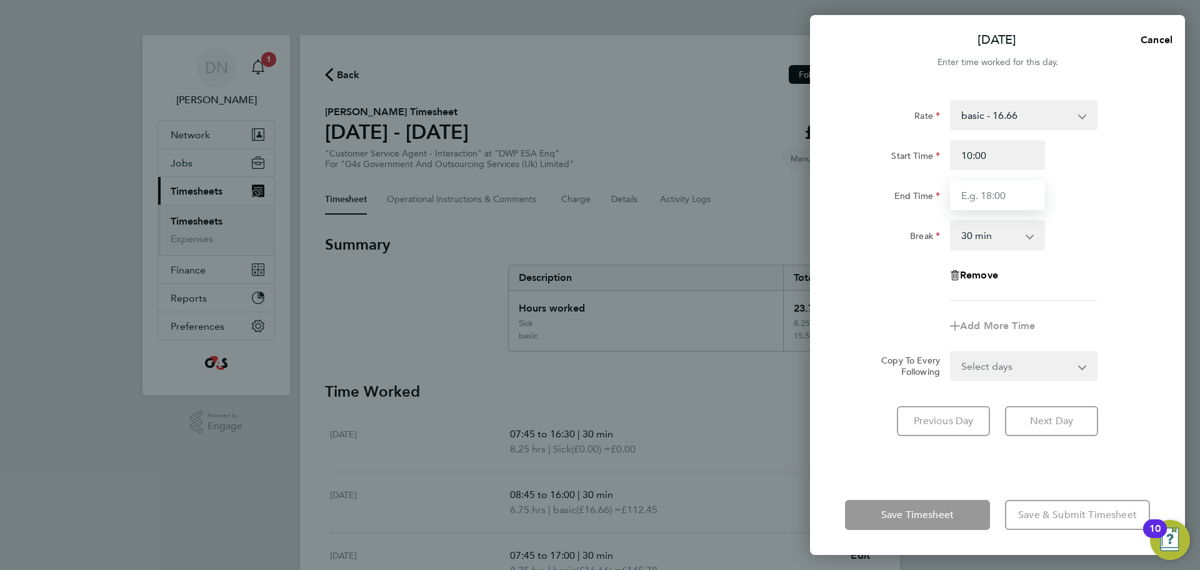
type input "17:00"
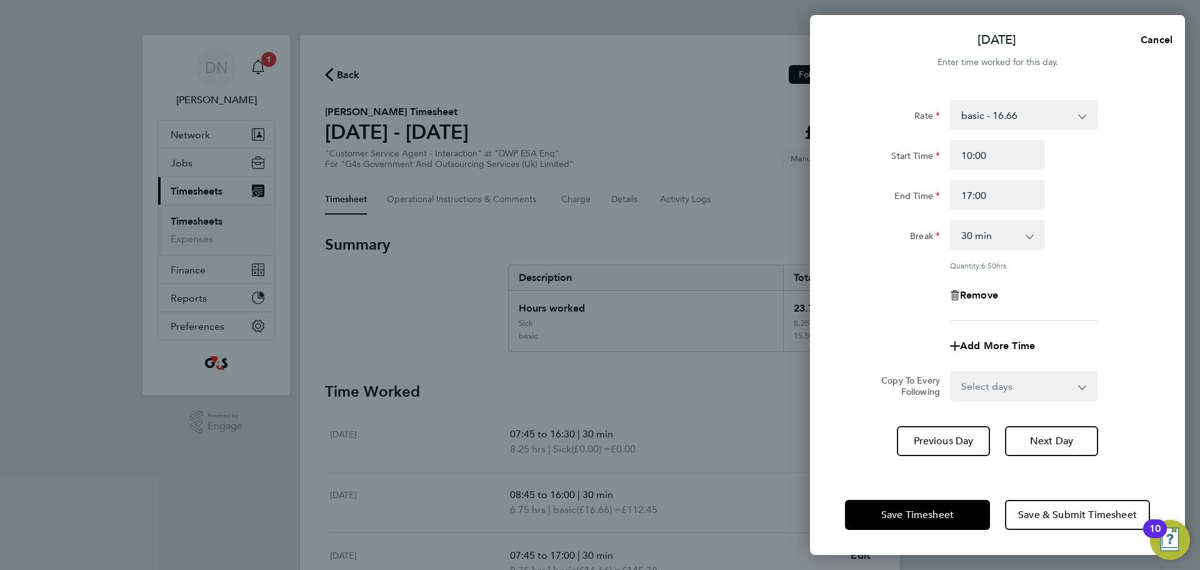
click at [1122, 333] on div "Add More Time" at bounding box center [997, 346] width 315 height 30
click at [1067, 437] on span "Next Day" at bounding box center [1051, 441] width 43 height 13
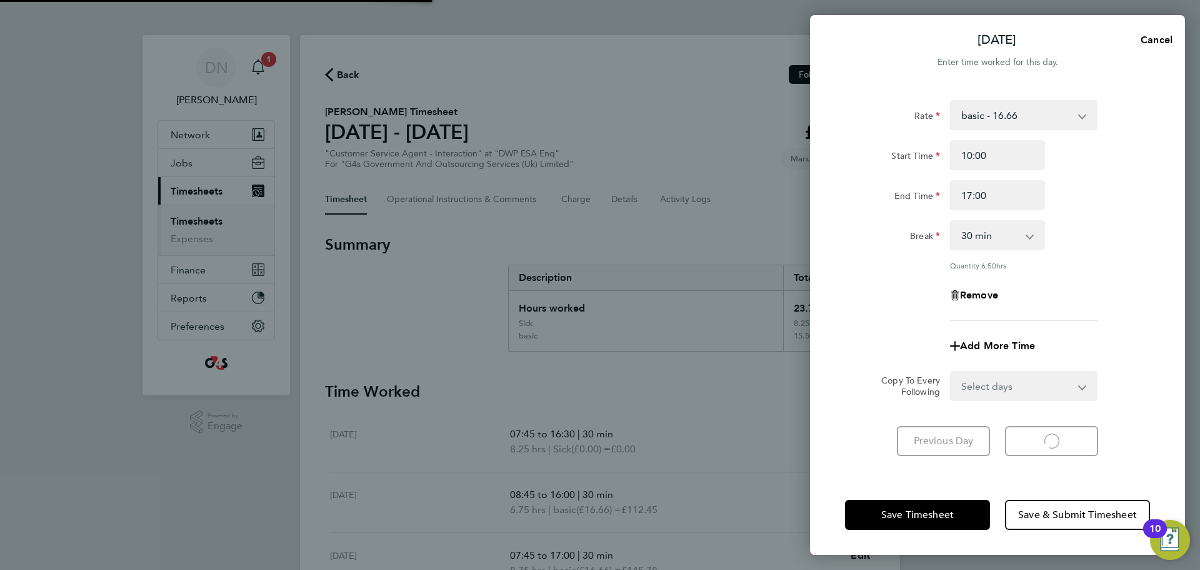
select select "30"
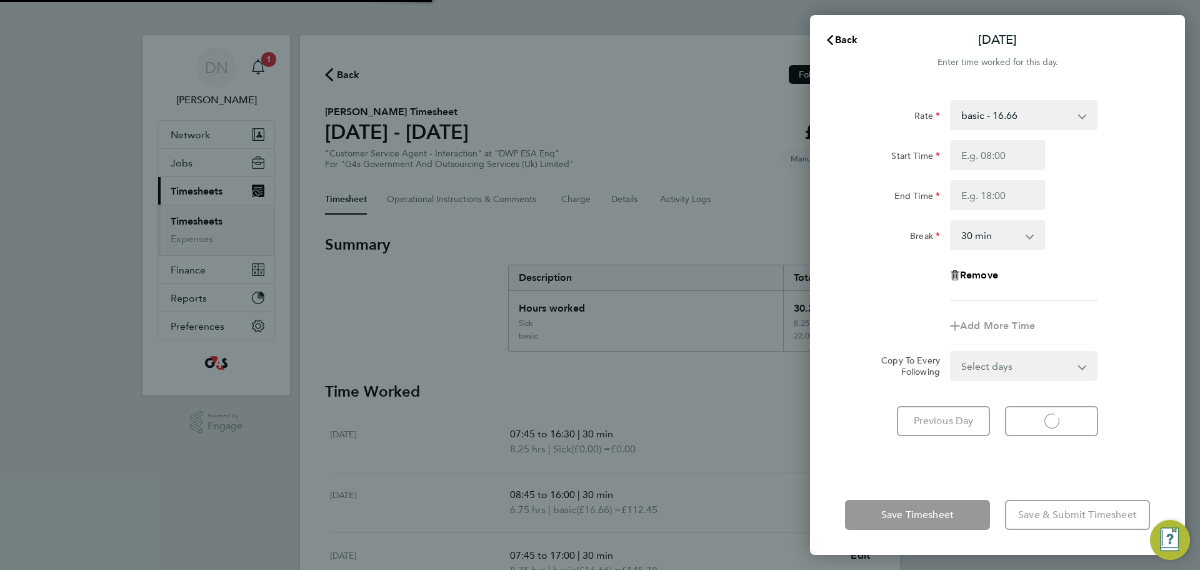
select select "30"
click at [997, 158] on input "Start Time" at bounding box center [997, 155] width 95 height 30
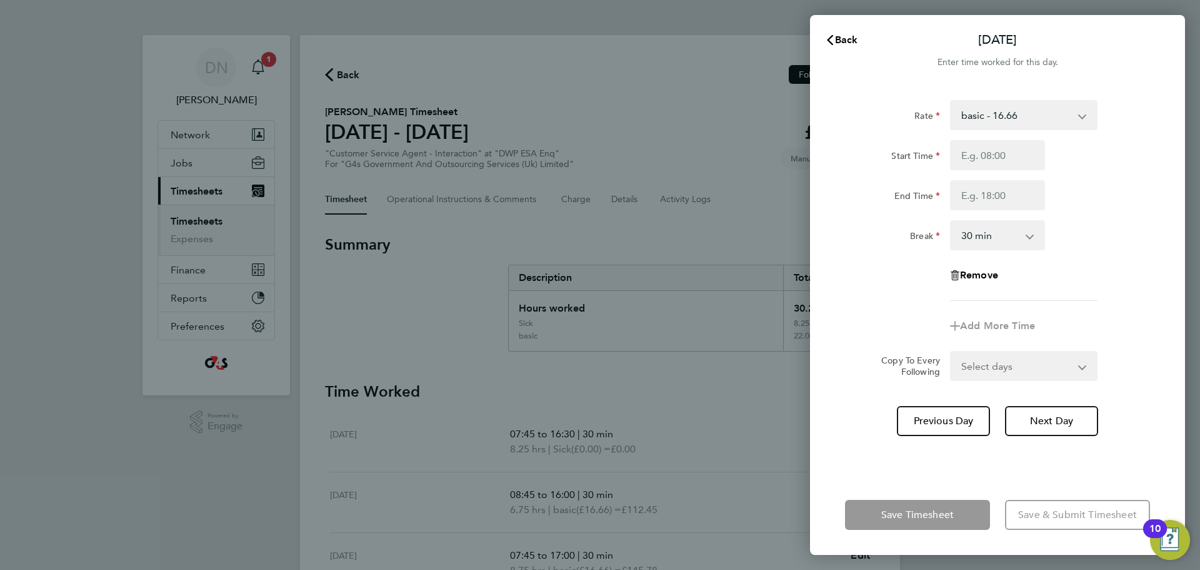
type input "08:45"
click at [975, 197] on input "End Time" at bounding box center [997, 195] width 95 height 30
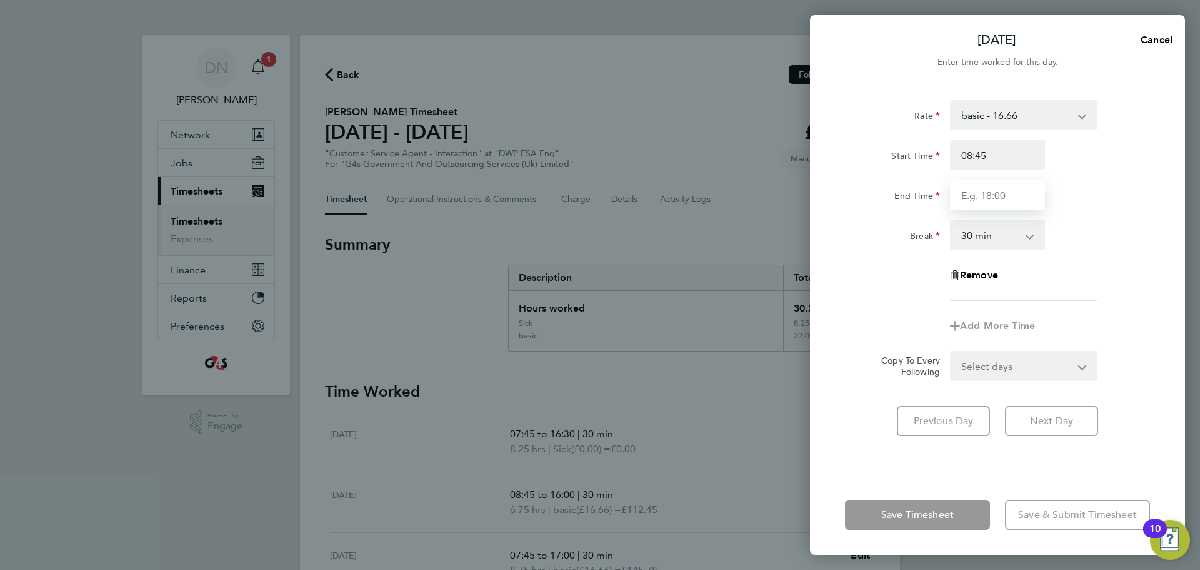
type input "16:30"
click at [1108, 340] on div "Add More Time" at bounding box center [997, 326] width 315 height 30
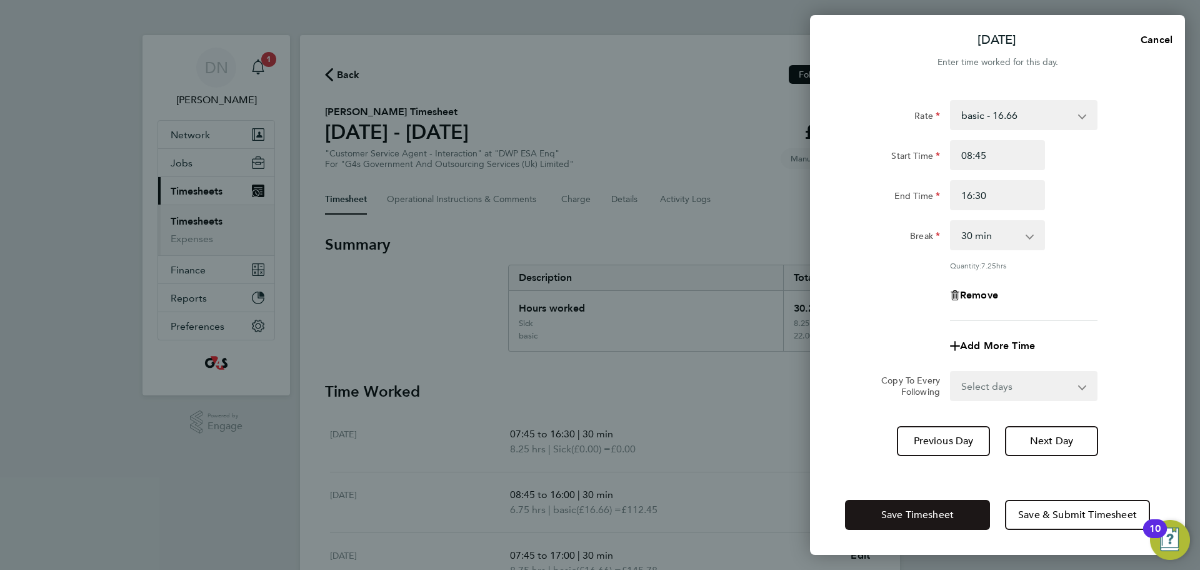
click at [925, 518] on span "Save Timesheet" at bounding box center [918, 514] width 73 height 13
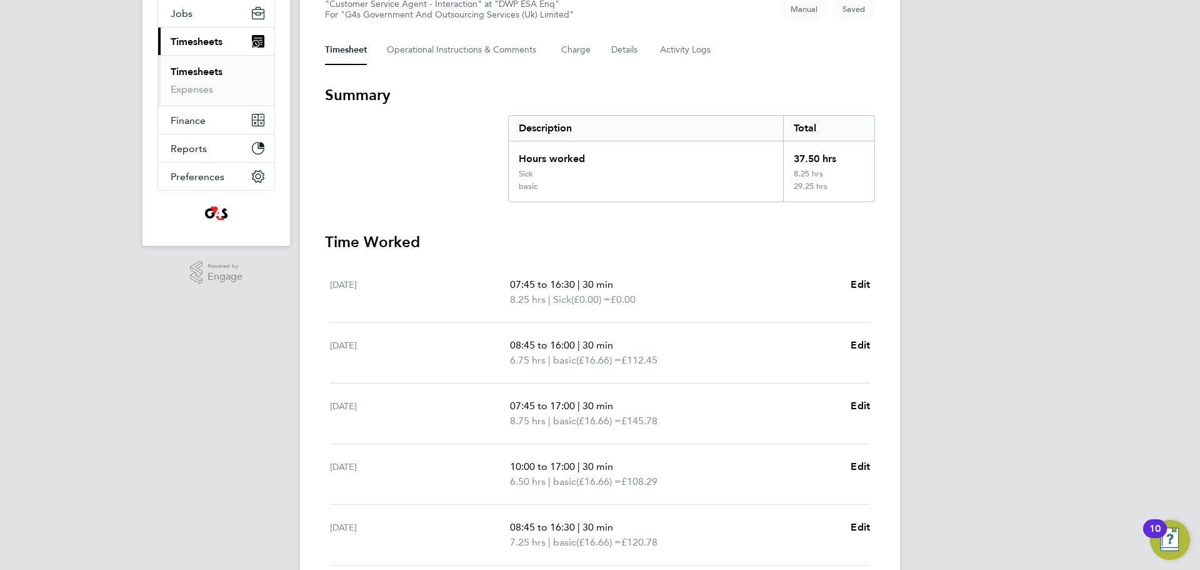
scroll to position [346, 0]
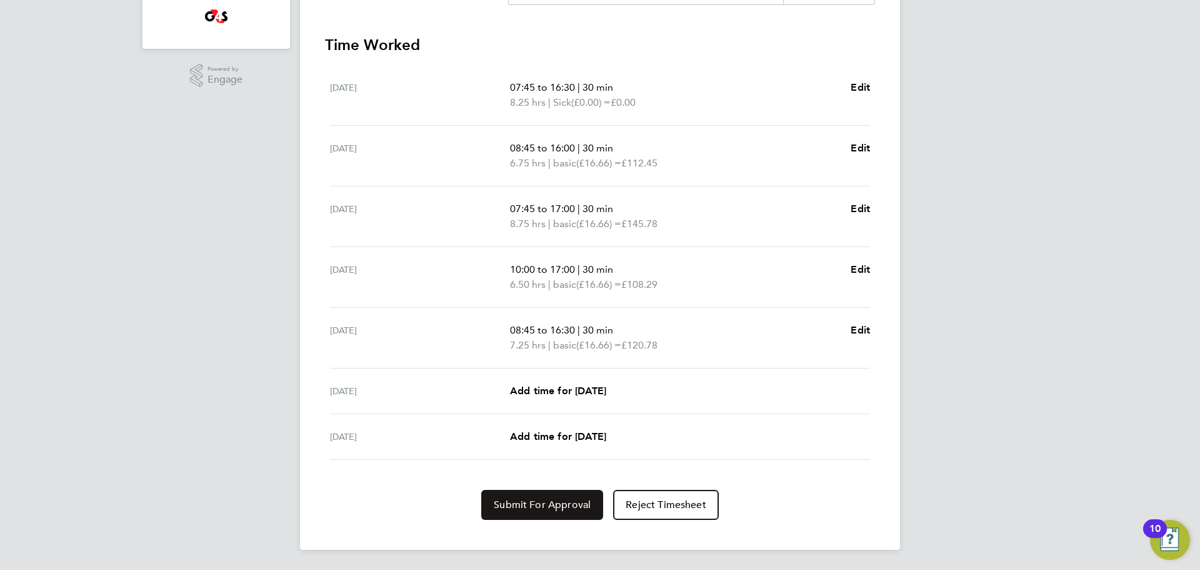
click at [546, 496] on button "Submit For Approval" at bounding box center [542, 505] width 122 height 30
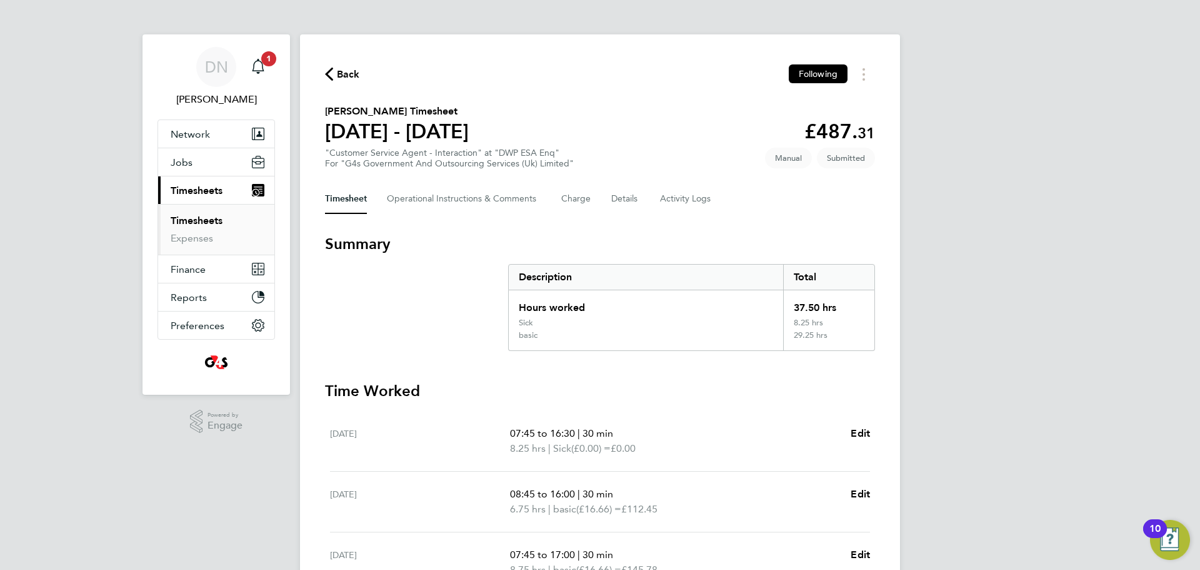
scroll to position [0, 0]
click at [354, 74] on span "Back" at bounding box center [348, 75] width 23 height 15
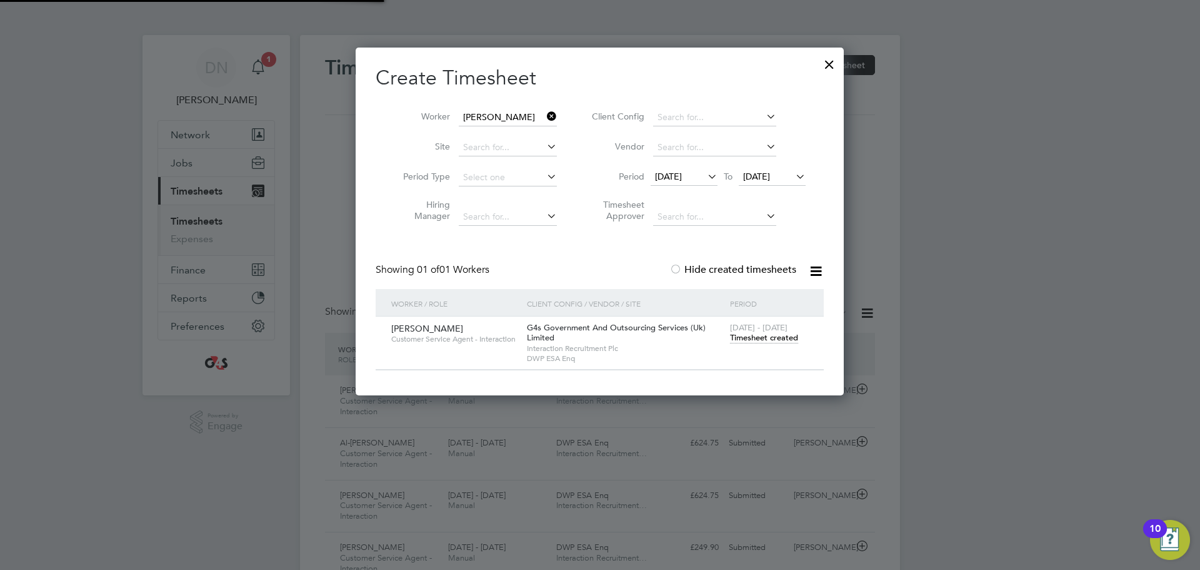
scroll to position [6, 6]
click at [545, 116] on icon at bounding box center [545, 117] width 0 height 18
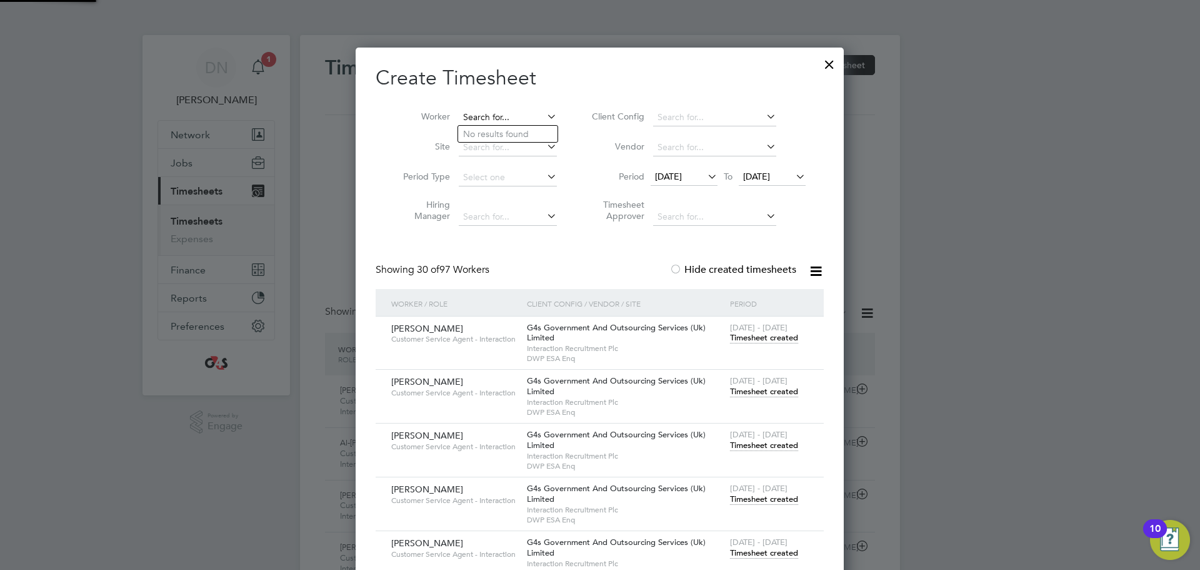
click at [530, 116] on input at bounding box center [508, 118] width 98 height 18
click at [506, 144] on li "[PERSON_NAME] [PERSON_NAME]" at bounding box center [520, 151] width 124 height 17
type input "[PERSON_NAME]"
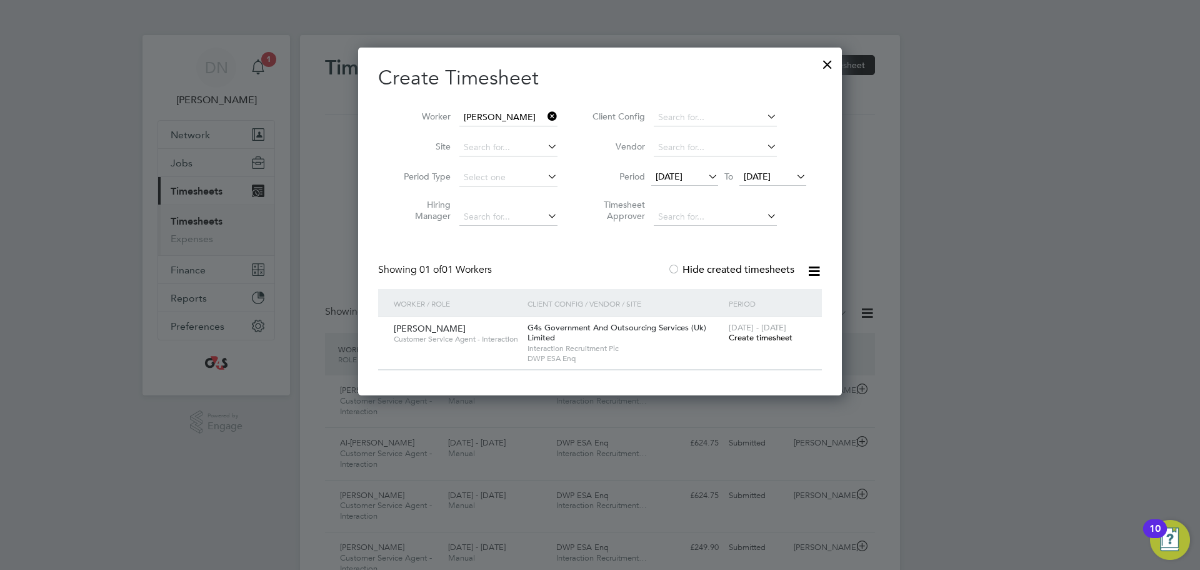
click at [764, 336] on span "Create timesheet" at bounding box center [761, 337] width 64 height 11
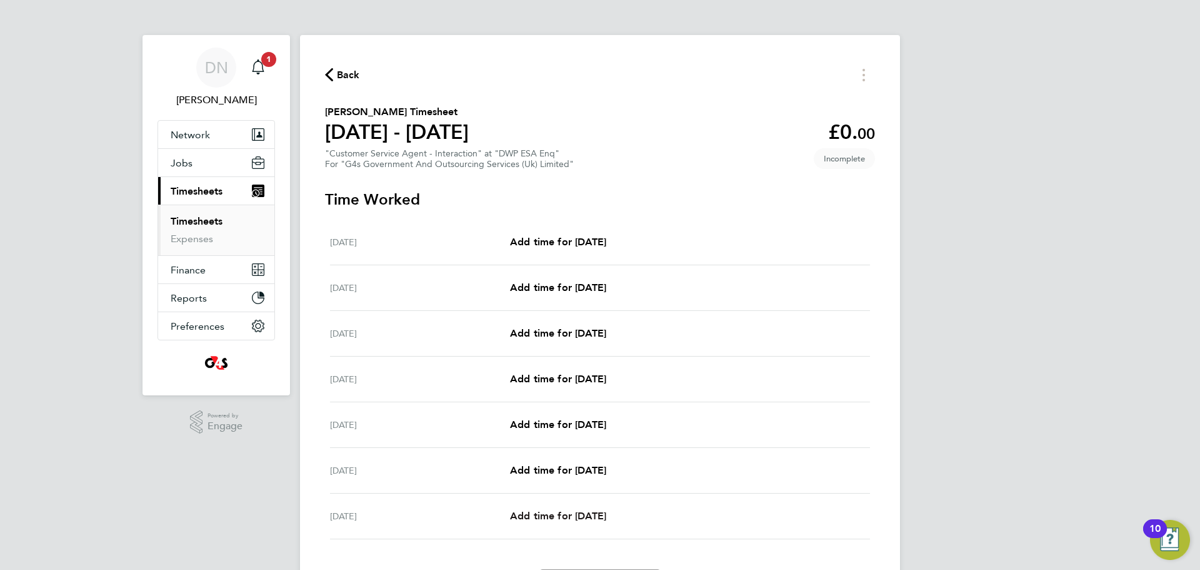
click at [565, 514] on span "Add time for [DATE]" at bounding box center [558, 516] width 96 height 12
select select "30"
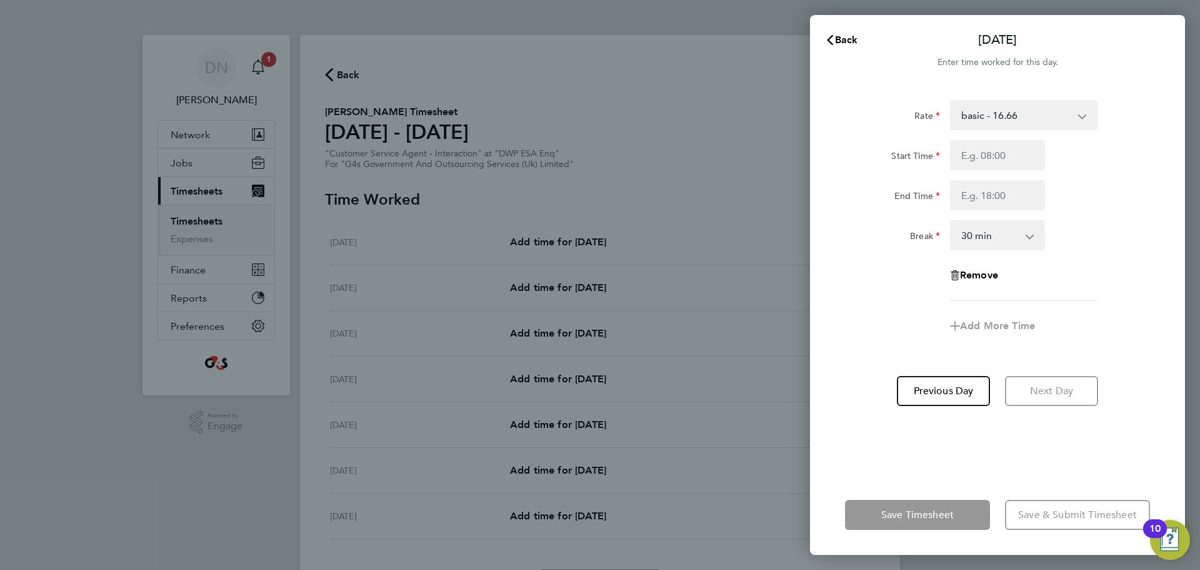
click at [1008, 123] on select "basic - 16.66 x2 - 32.79 System Issue Not Paid System Issue Paid - 16.66 Bank H…" at bounding box center [1017, 115] width 130 height 28
select select "30"
click at [1006, 163] on input "Start Time" at bounding box center [997, 155] width 95 height 30
click at [1015, 124] on select "Annual Leave x2 - 32.79 System Issue Not Paid System Issue Paid - 16.66 Bank Ho…" at bounding box center [1017, 115] width 130 height 28
click at [1020, 103] on select "Annual Leave x2 - 32.79 System Issue Not Paid System Issue Paid - 16.66 Bank Ho…" at bounding box center [1017, 115] width 130 height 28
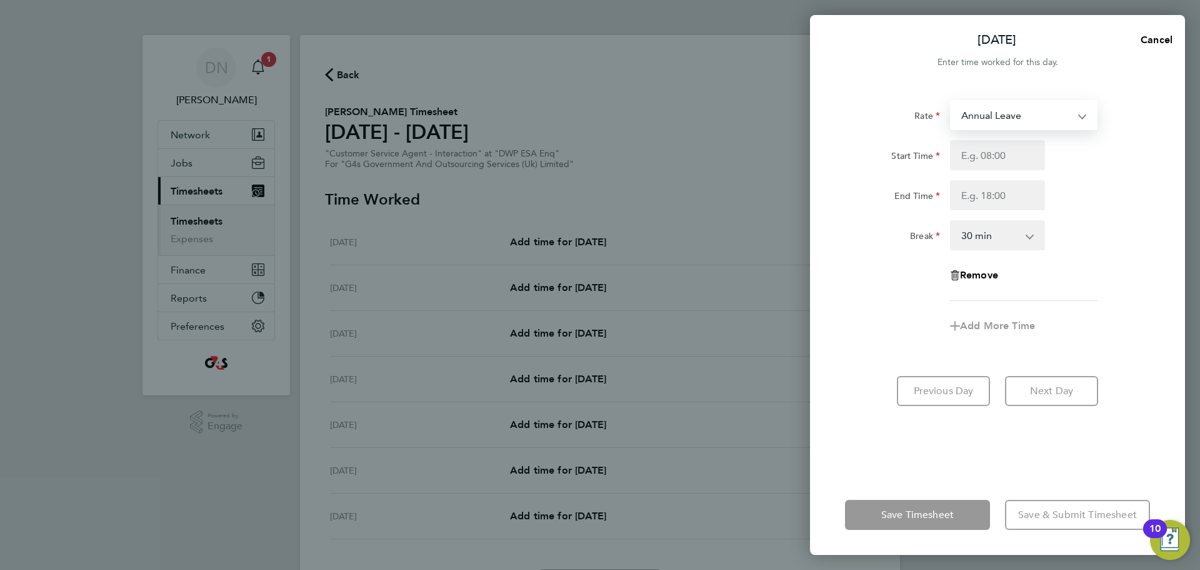
click at [1020, 103] on select "Annual Leave x2 - 32.79 System Issue Not Paid System Issue Paid - 16.66 Bank Ho…" at bounding box center [1017, 115] width 130 height 28
select select "30"
click at [996, 163] on input "Start Time" at bounding box center [997, 155] width 95 height 30
click at [1018, 107] on select "basic - 16.66 x2 - 32.79 System Issue Not Paid System Issue Paid - 16.66 Bank H…" at bounding box center [1017, 115] width 130 height 28
click at [1157, 43] on span "Cancel" at bounding box center [1155, 40] width 36 height 12
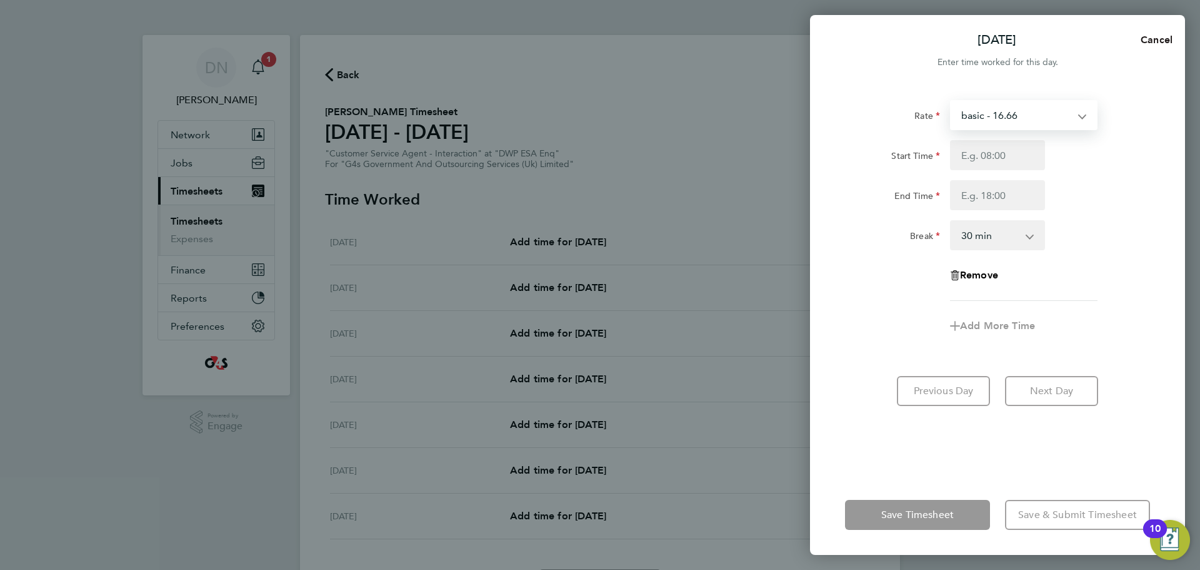
select select "30"
click at [827, 44] on icon "button" at bounding box center [830, 40] width 10 height 10
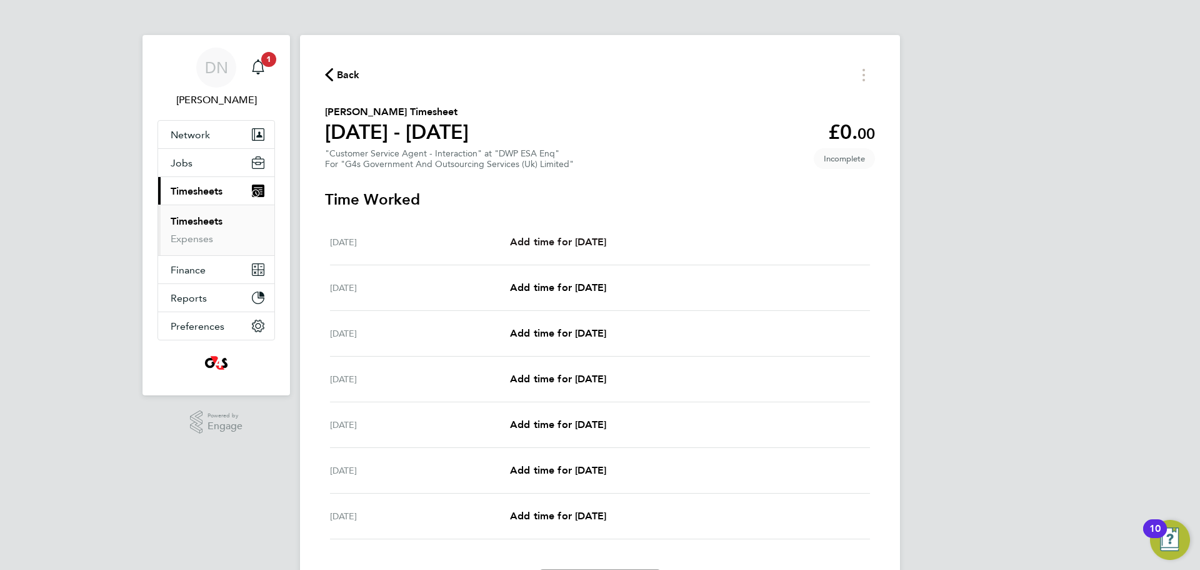
click at [553, 243] on span "Add time for [DATE]" at bounding box center [558, 242] width 96 height 12
select select "30"
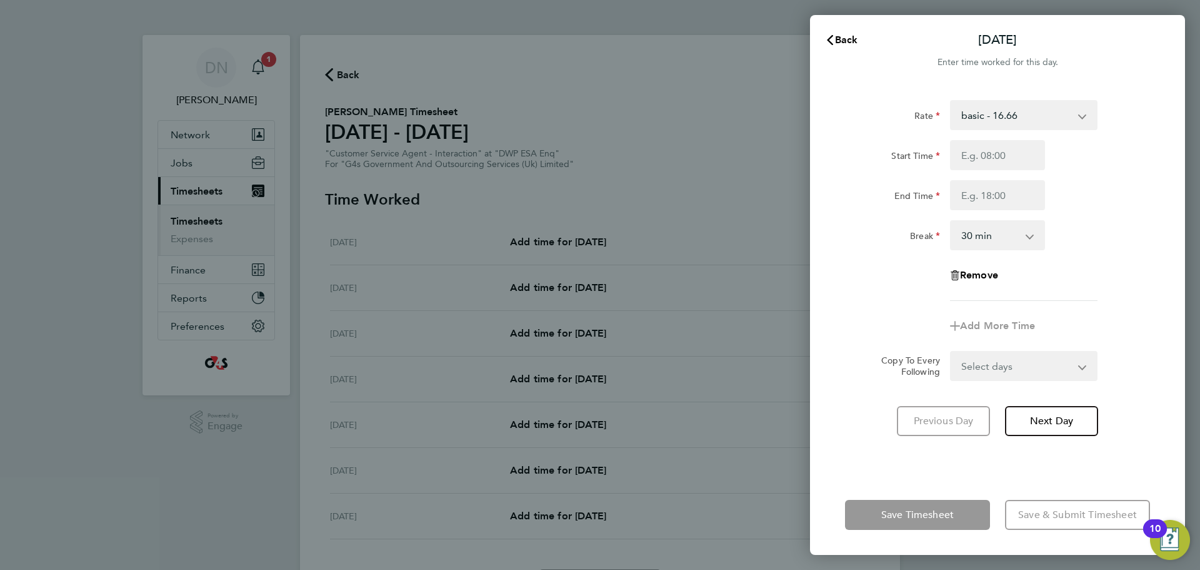
click at [1017, 173] on div "Start Time End Time" at bounding box center [997, 175] width 315 height 70
drag, startPoint x: 1014, startPoint y: 163, endPoint x: 1009, endPoint y: 158, distance: 7.5
click at [1014, 163] on input "Start Time" at bounding box center [997, 155] width 95 height 30
type input "07:45"
click at [984, 191] on input "End Time" at bounding box center [997, 195] width 95 height 30
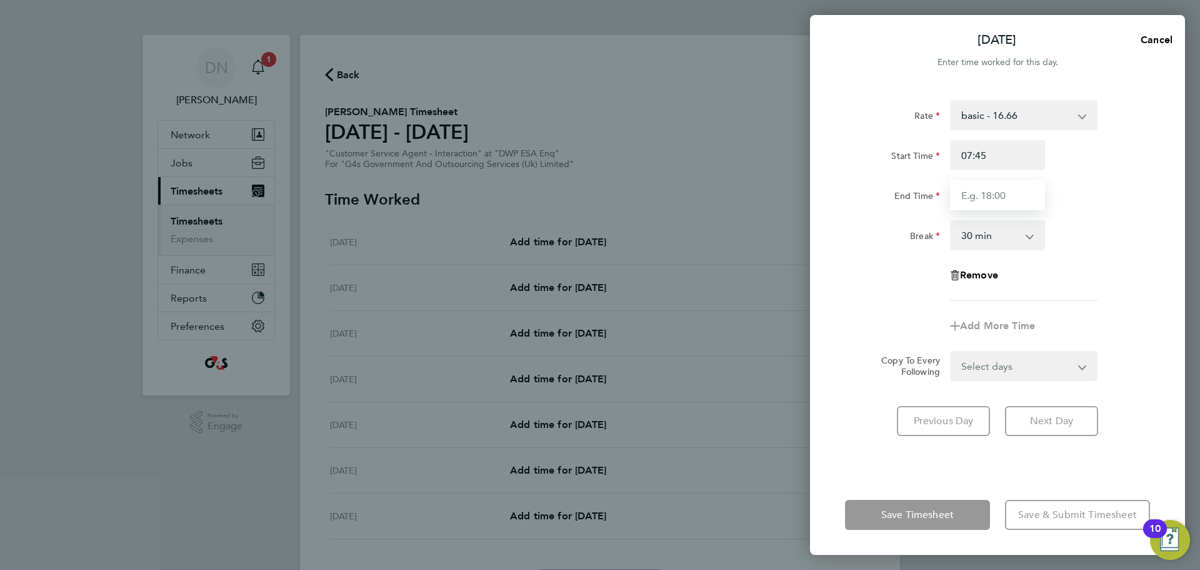
type input "16:30"
click at [1074, 238] on div "Break 0 min 15 min 30 min 45 min 60 min 75 min 90 min" at bounding box center [997, 235] width 315 height 30
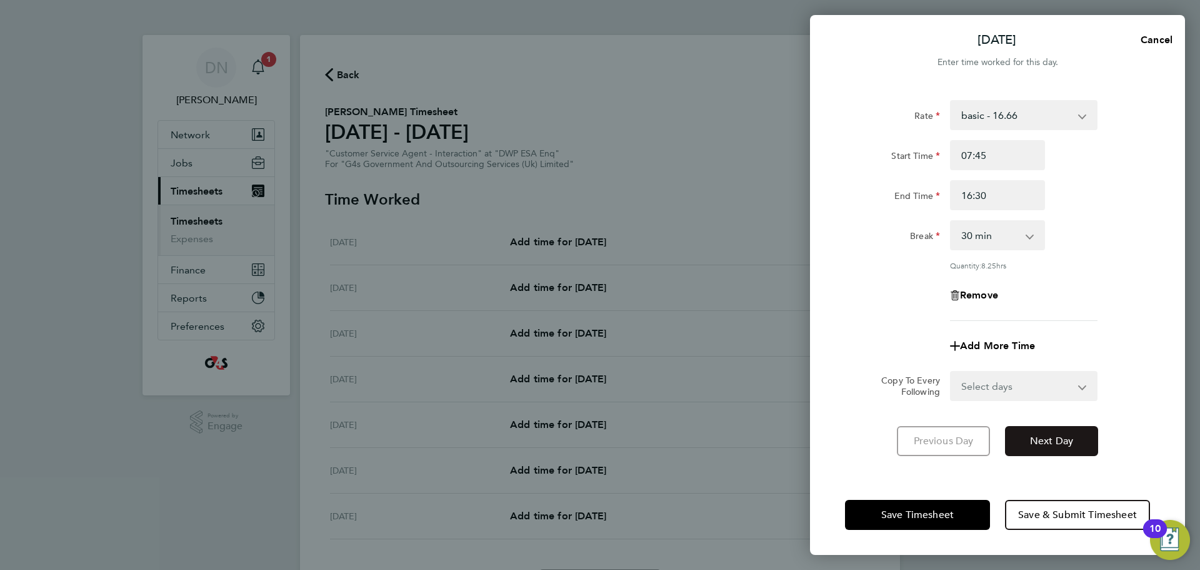
click at [1044, 447] on button "Next Day" at bounding box center [1051, 441] width 93 height 30
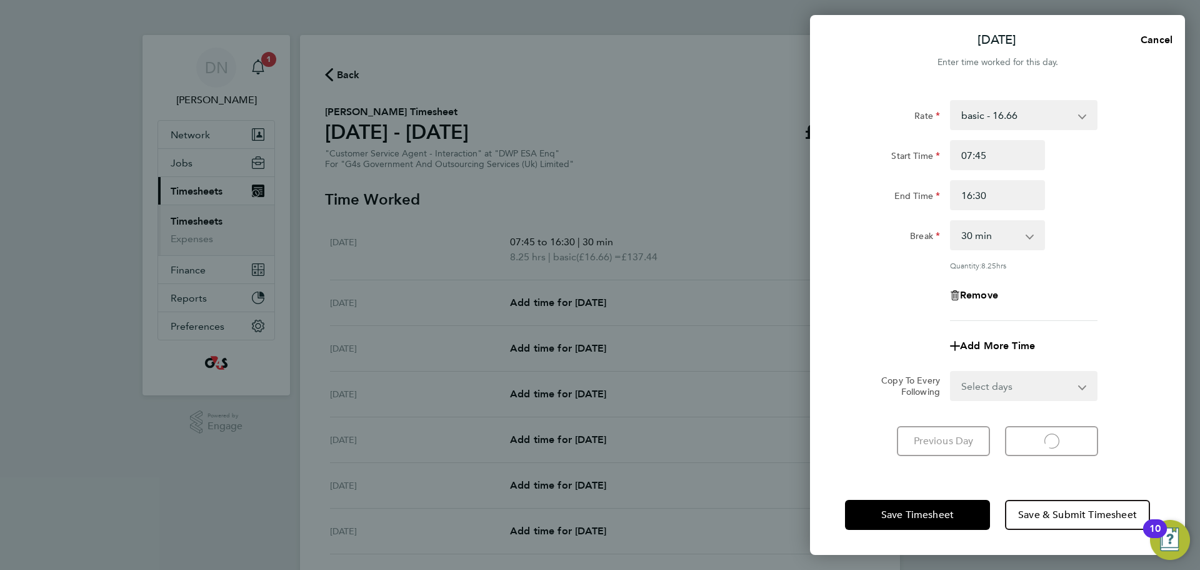
select select "30"
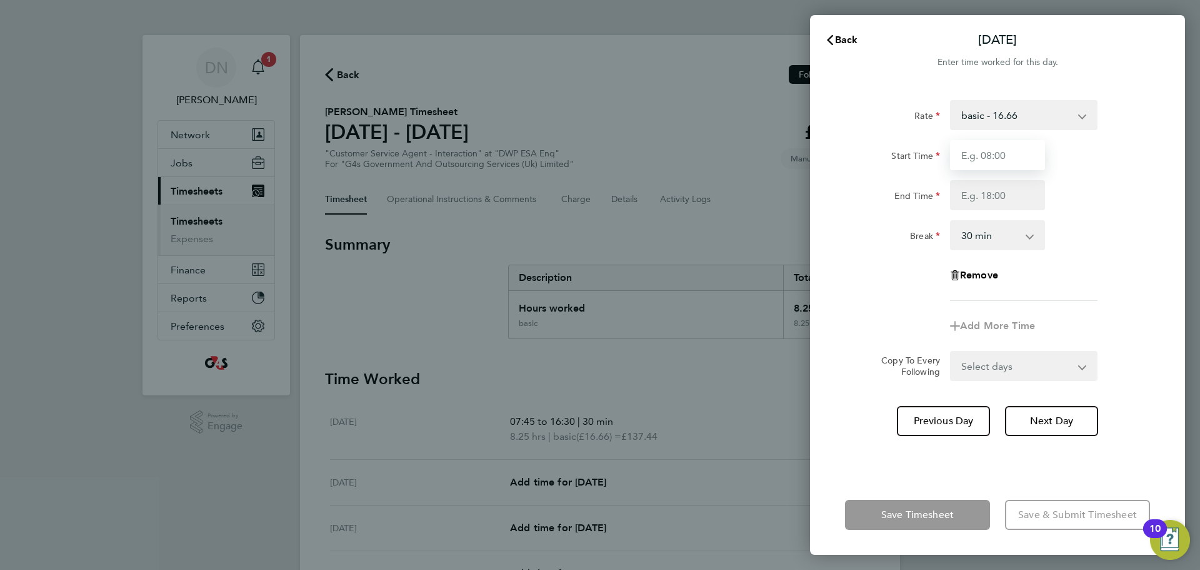
click at [983, 154] on input "Start Time" at bounding box center [997, 155] width 95 height 30
type input "08:45"
click at [985, 192] on input "End Time" at bounding box center [997, 195] width 95 height 30
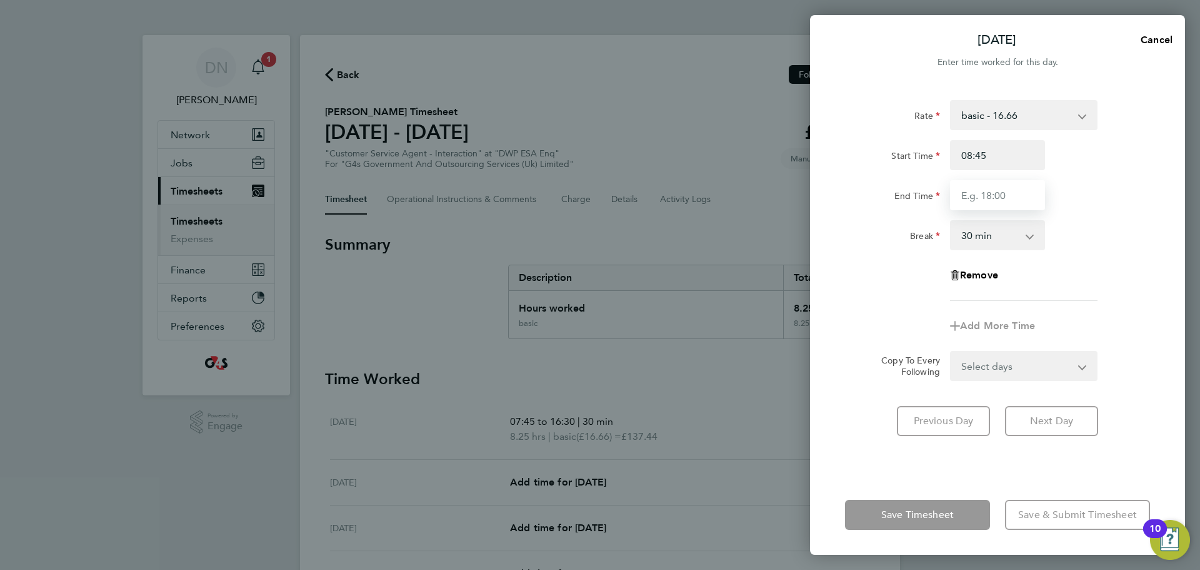
type input "16:00"
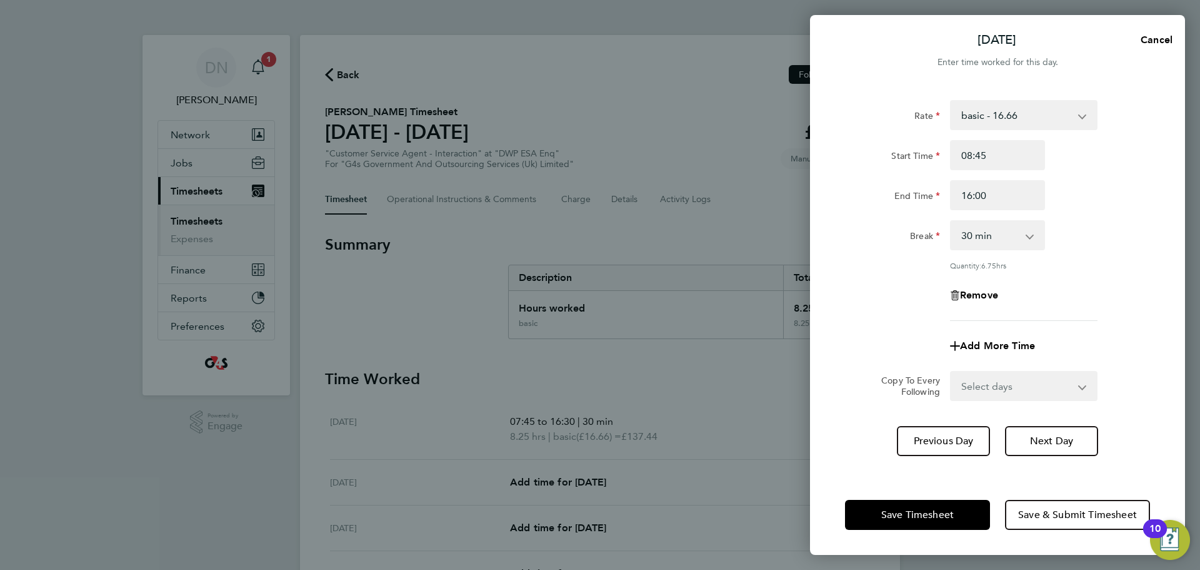
click at [1105, 304] on app-timesheet-line-form-group "Rate basic - 16.66 x2 - 32.79 System Issue Not Paid System Issue Paid - 16.66 B…" at bounding box center [997, 230] width 305 height 261
click at [1045, 450] on button "Next Day" at bounding box center [1051, 441] width 93 height 30
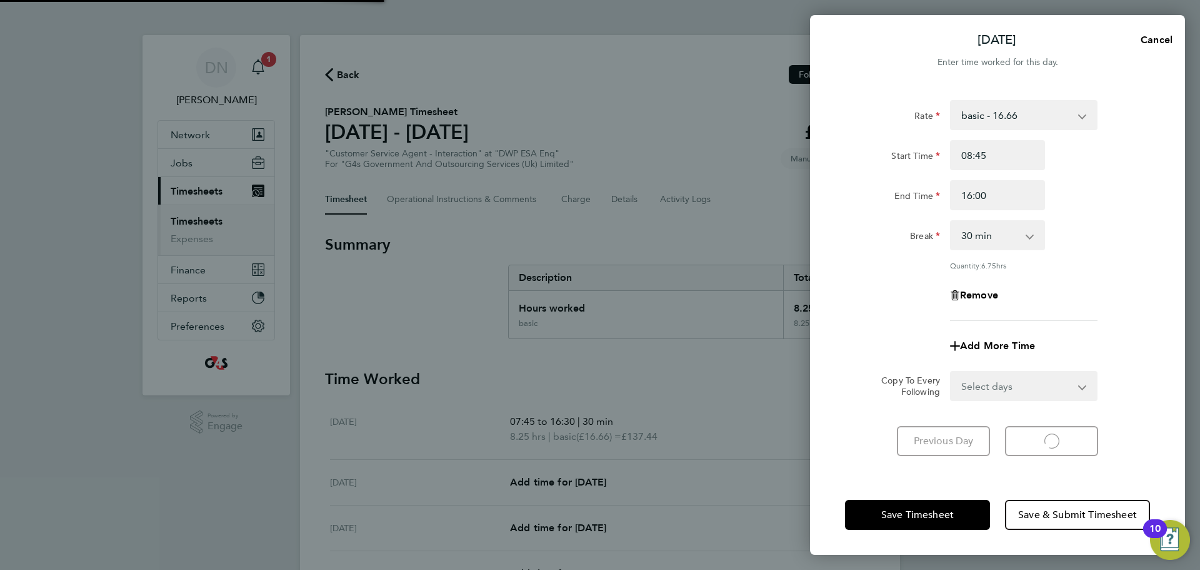
select select "30"
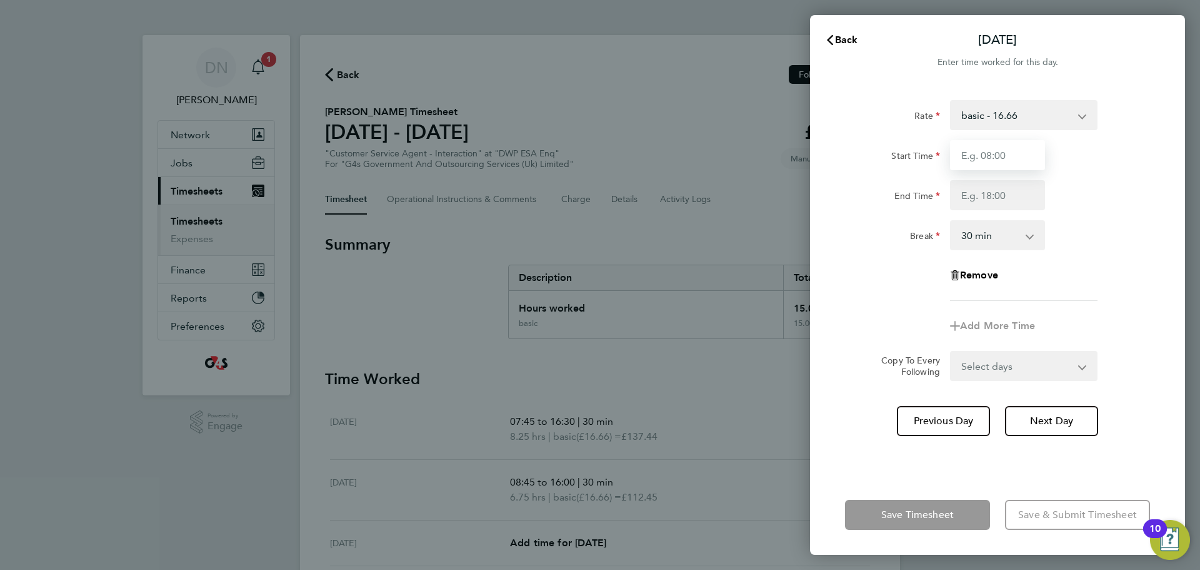
click at [1012, 155] on input "Start Time" at bounding box center [997, 155] width 95 height 30
type input "07:45"
click at [990, 202] on input "End Time" at bounding box center [997, 195] width 95 height 30
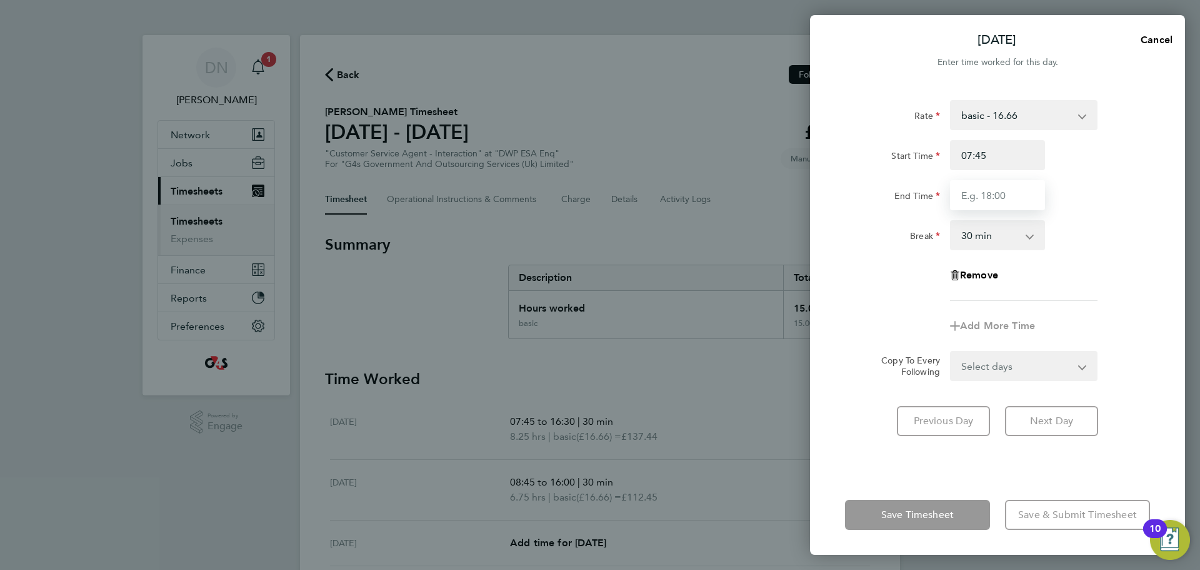
type input "17:00"
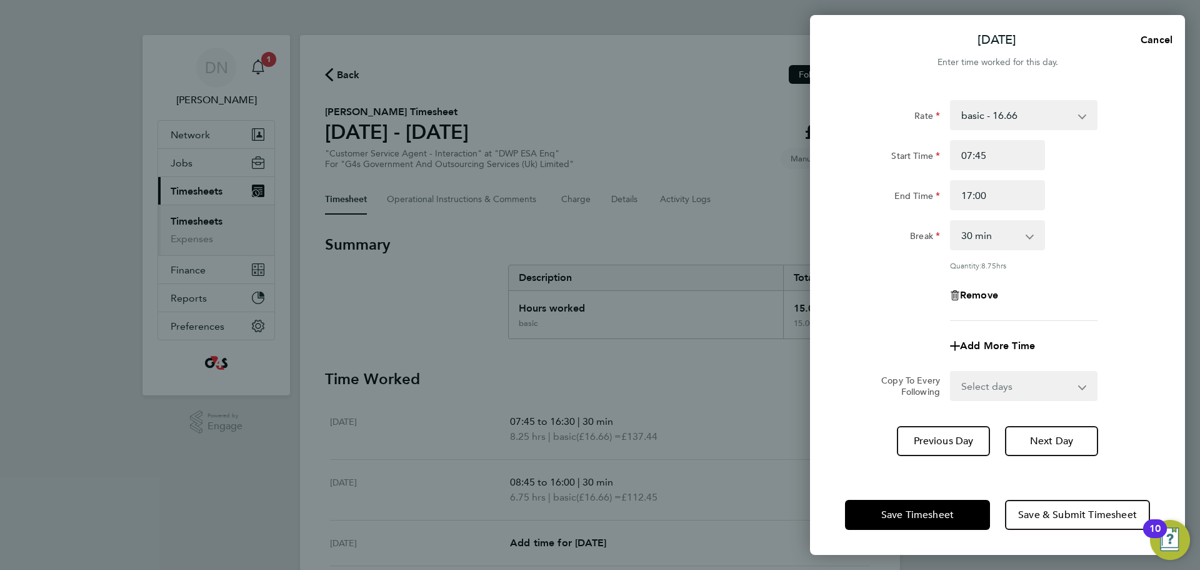
click at [1055, 423] on div "Rate basic - 16.66 x2 - 32.79 System Issue Not Paid System Issue Paid - 16.66 B…" at bounding box center [997, 280] width 375 height 390
click at [1072, 445] on span "Next Day" at bounding box center [1051, 441] width 43 height 13
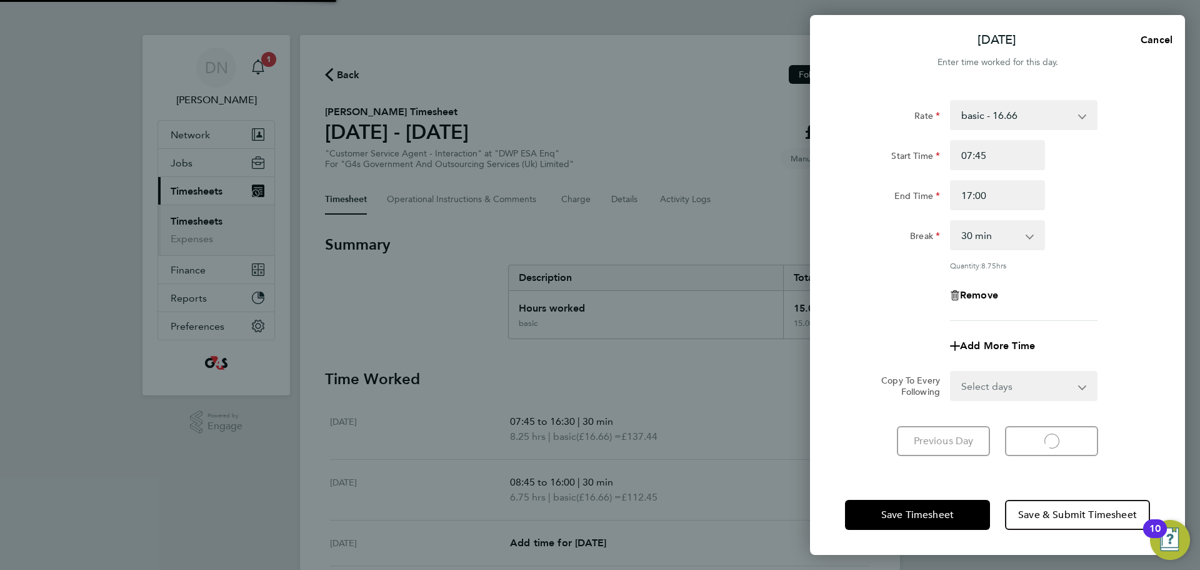
select select "30"
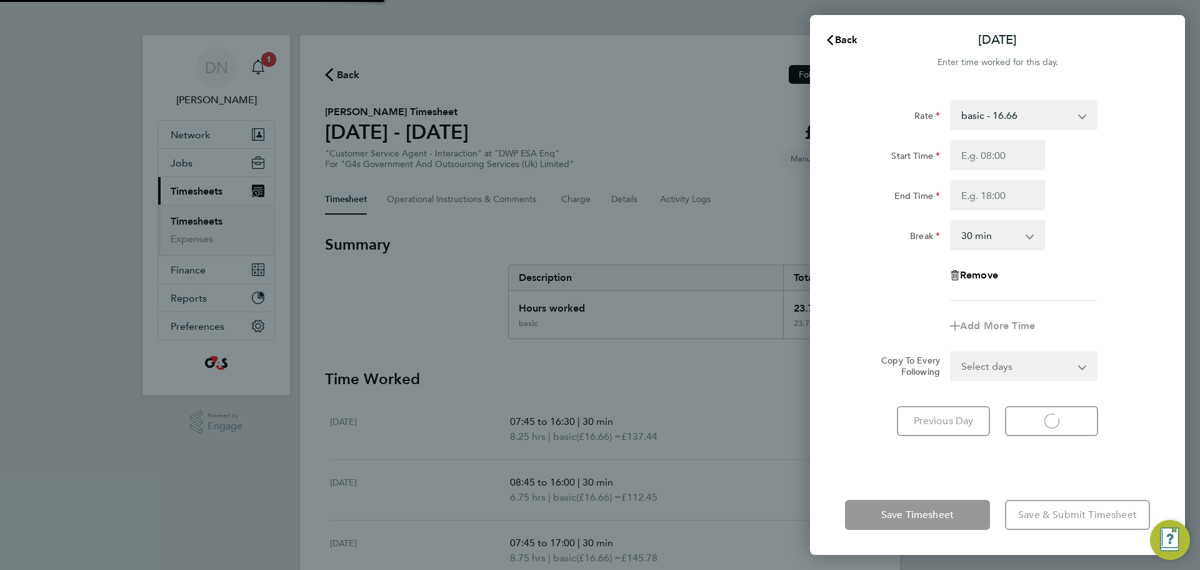
select select "30"
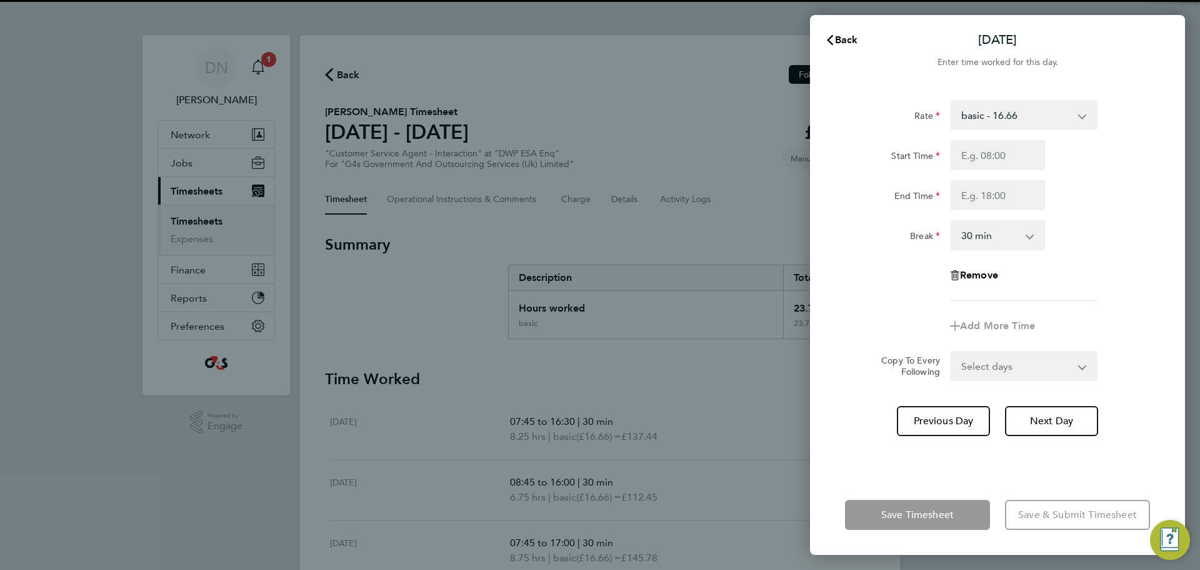
click at [997, 166] on input "Start Time" at bounding box center [997, 155] width 95 height 30
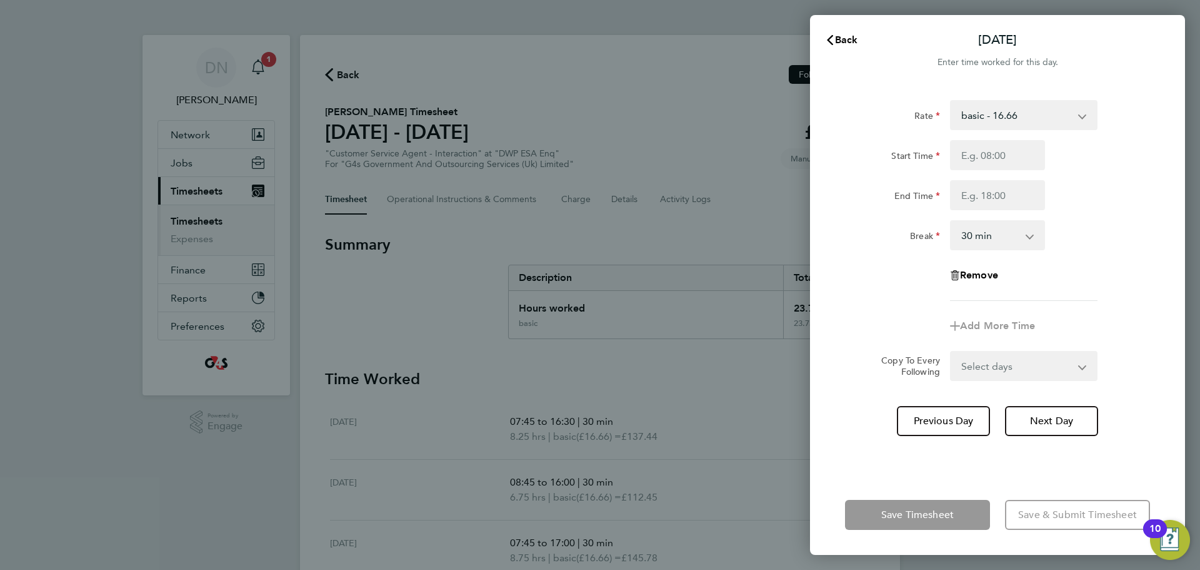
type input "10:00"
click at [992, 198] on input "End Time" at bounding box center [997, 195] width 95 height 30
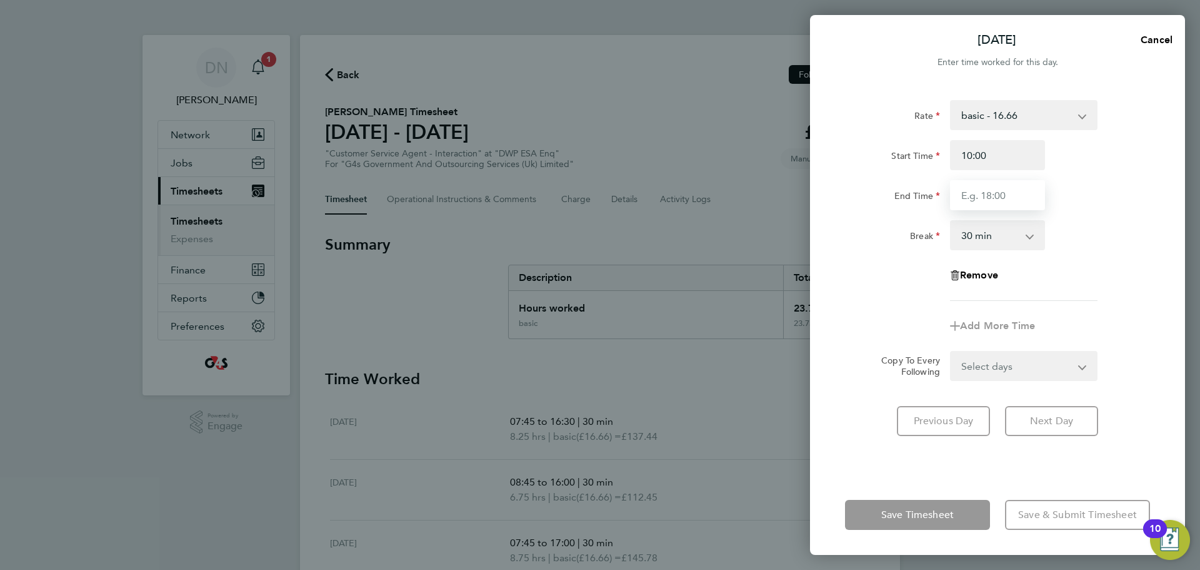
type input "17:00"
click at [1120, 365] on form "Rate basic - 16.66 x2 - 32.79 System Issue Not Paid System Issue Paid - 16.66 B…" at bounding box center [997, 240] width 305 height 281
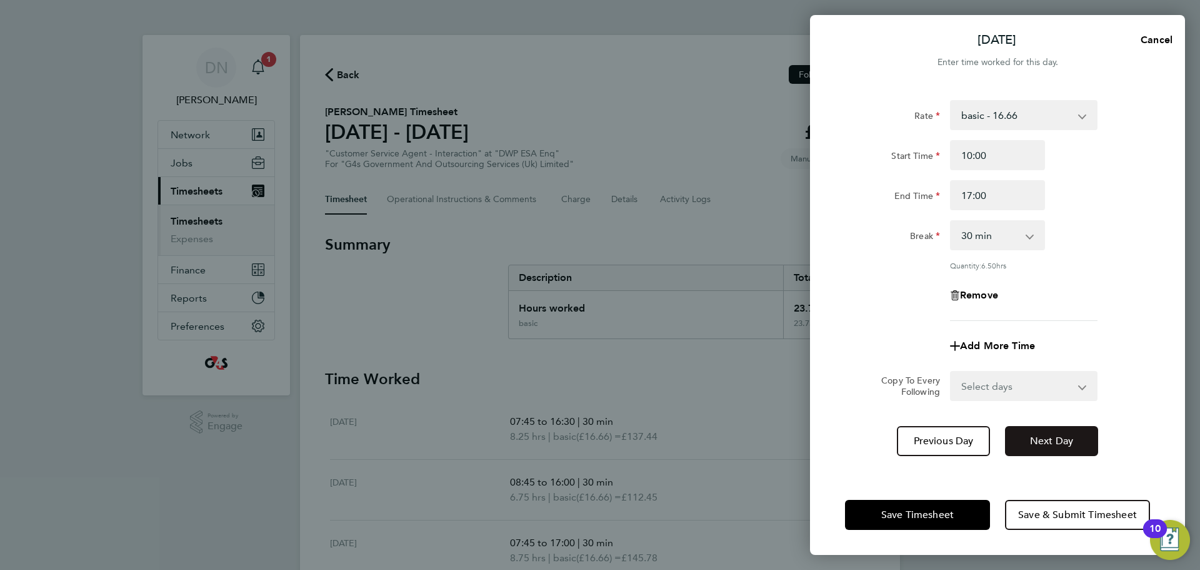
click at [1058, 440] on span "Next Day" at bounding box center [1051, 441] width 43 height 13
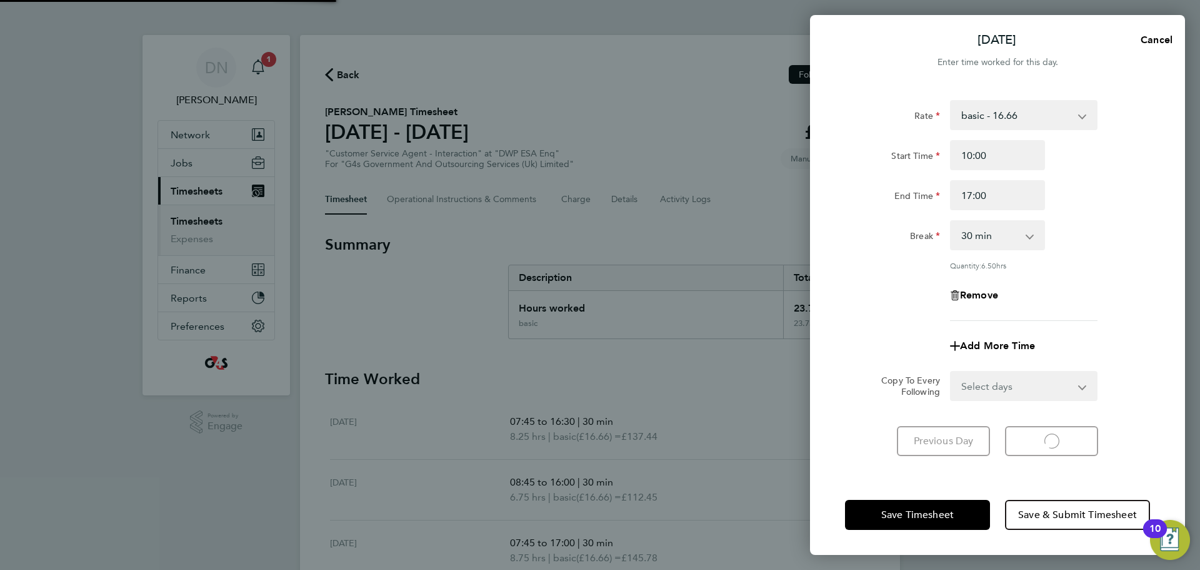
select select "30"
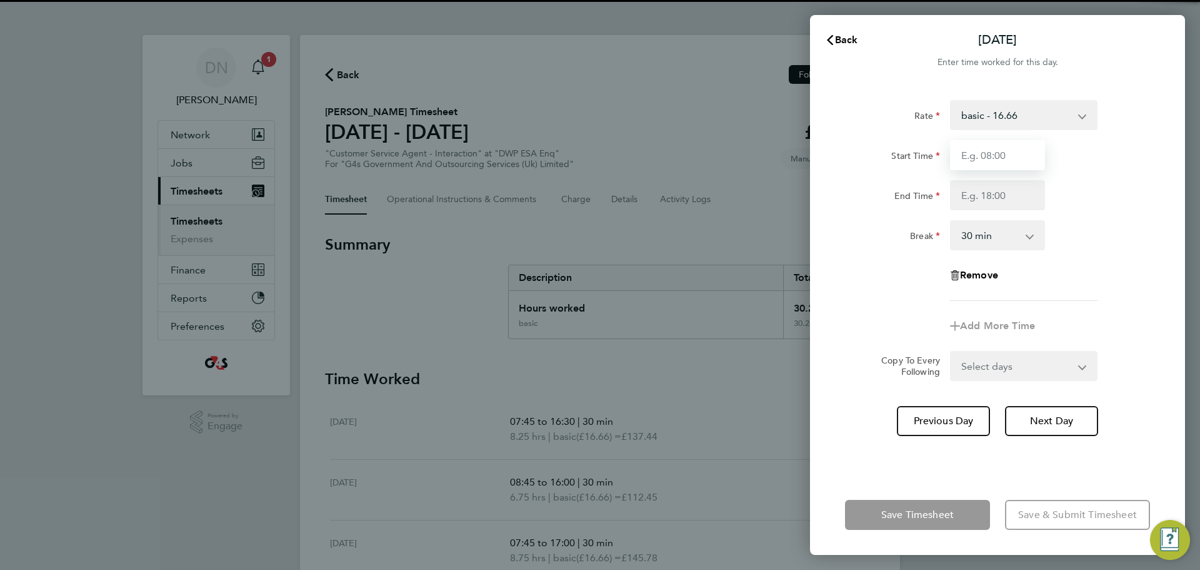
click at [1004, 160] on input "Start Time" at bounding box center [997, 155] width 95 height 30
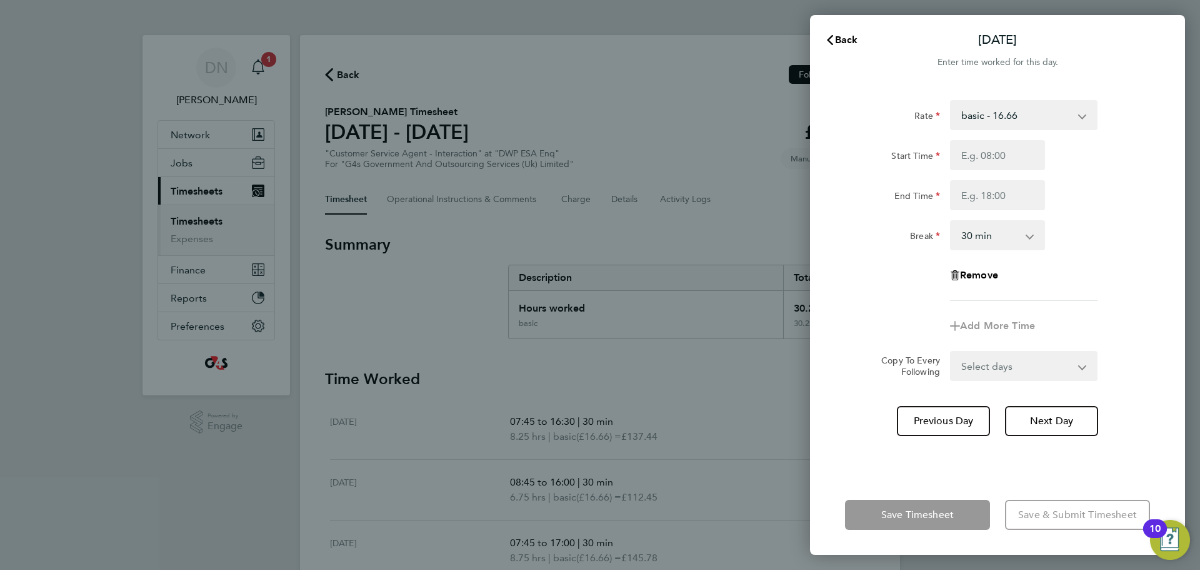
click at [1004, 116] on select "basic - 16.66 x2 - 32.79 System Issue Not Paid System Issue Paid - 16.66 Bank H…" at bounding box center [1017, 115] width 130 height 28
select select "30"
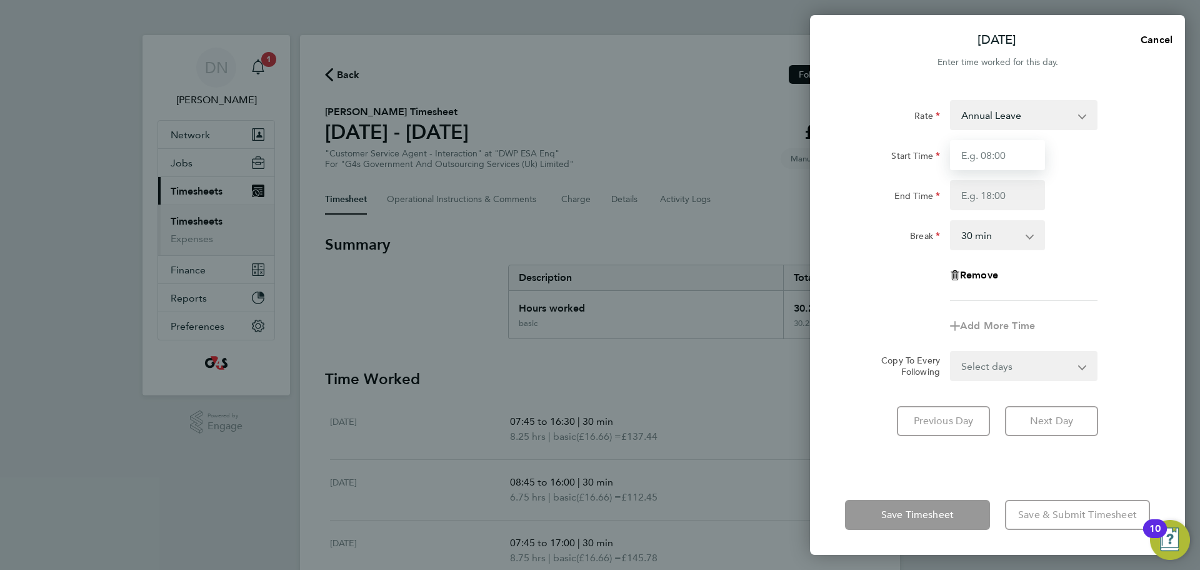
click at [995, 157] on input "Start Time" at bounding box center [997, 155] width 95 height 30
type input "08:45"
click at [981, 193] on input "End Time" at bounding box center [997, 195] width 95 height 30
type input "12:45"
click at [1000, 238] on select "0 min 15 min 30 min 45 min 60 min 75 min 90 min" at bounding box center [991, 235] width 78 height 28
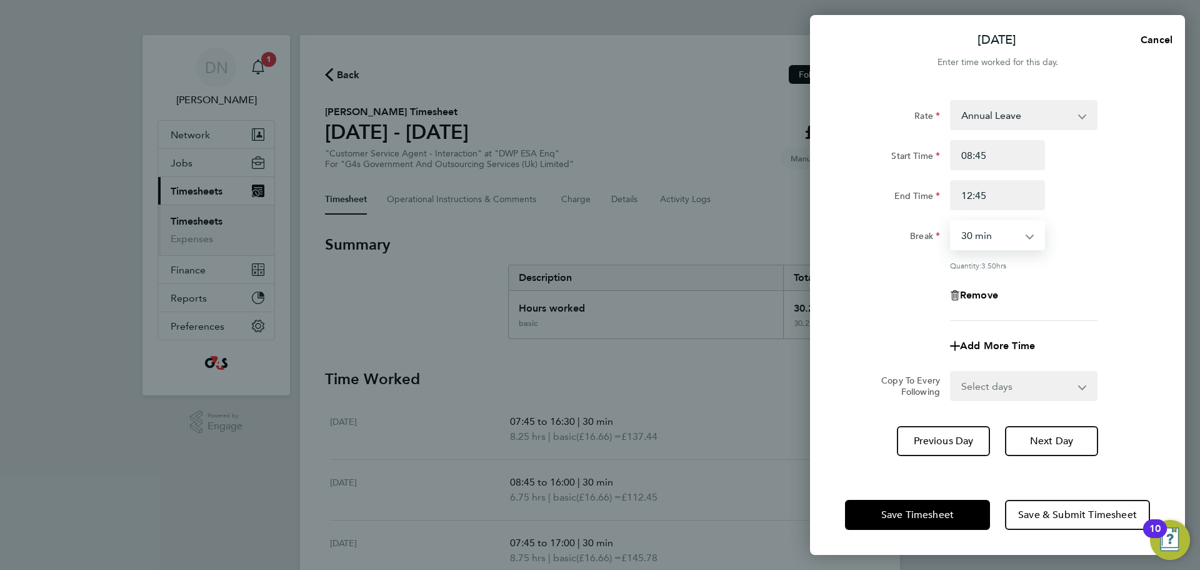
click at [1006, 236] on select "0 min 15 min 30 min 45 min 60 min 75 min 90 min" at bounding box center [991, 235] width 78 height 28
click at [1000, 232] on select "0 min 15 min 30 min 45 min 60 min 75 min 90 min" at bounding box center [991, 235] width 78 height 28
click at [1139, 216] on div "Rate Annual Leave x2 - 32.79 System Issue Not Paid System Issue Paid - 16.66 Ba…" at bounding box center [997, 210] width 305 height 221
click at [1084, 257] on div "Rate Annual Leave x2 - 32.79 System Issue Not Paid System Issue Paid - 16.66 Ba…" at bounding box center [997, 210] width 305 height 221
click at [1064, 450] on button "Next Day" at bounding box center [1051, 441] width 93 height 30
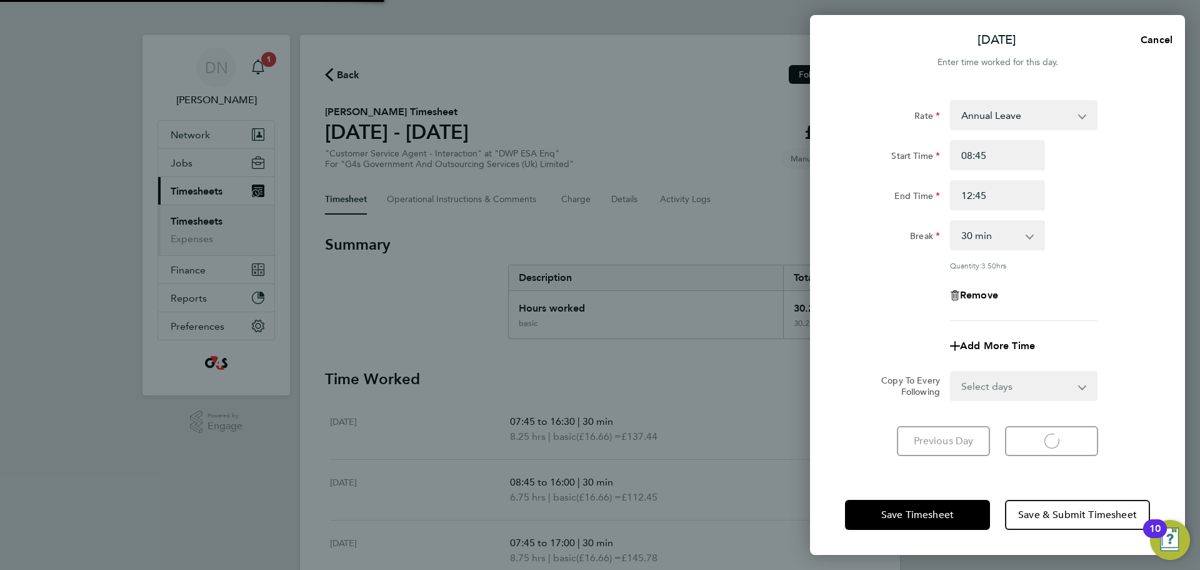
select select "30"
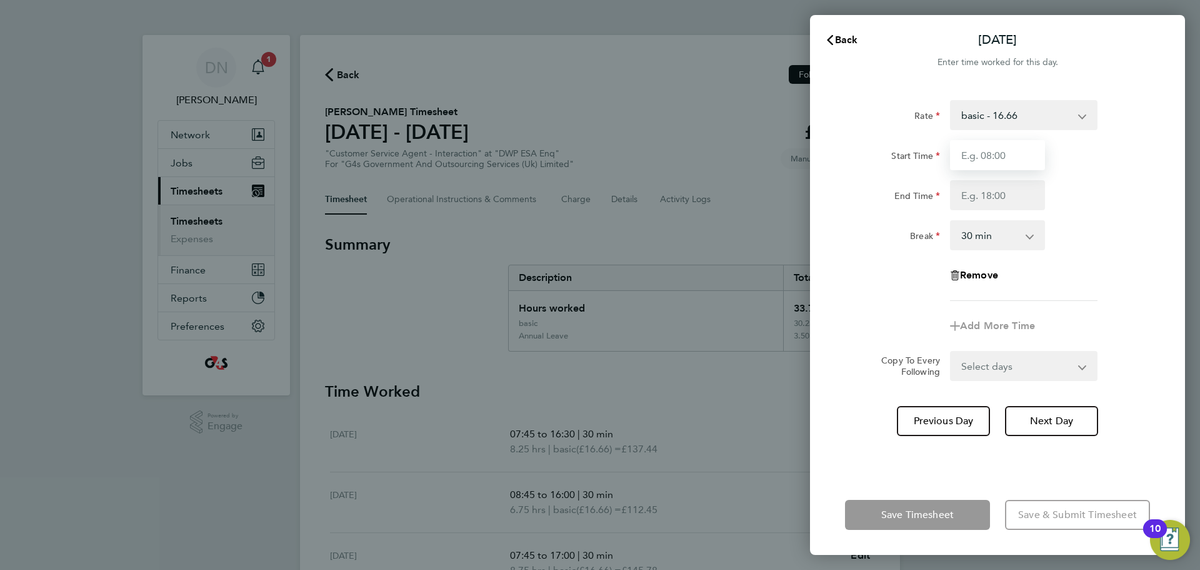
click at [1012, 161] on input "Start Time" at bounding box center [997, 155] width 95 height 30
type input "12:45"
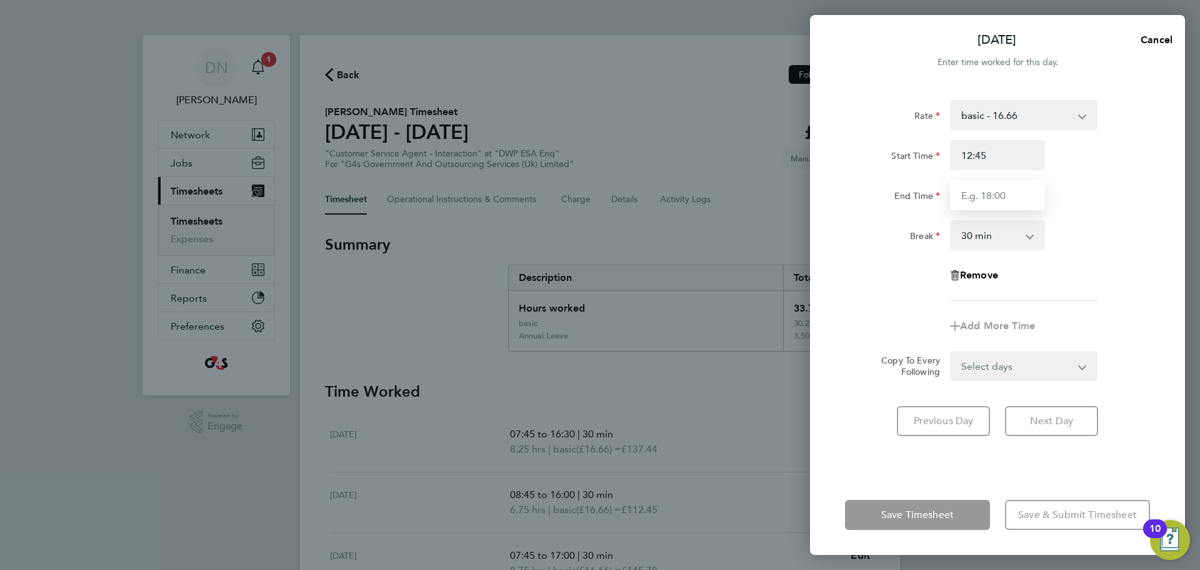
click at [1031, 195] on input "End Time" at bounding box center [997, 195] width 95 height 30
type input "16:30"
click at [1152, 211] on div "Rate basic - 16.66 x2 - 32.79 System Issue Not Paid System Issue Paid - 16.66 B…" at bounding box center [997, 280] width 375 height 390
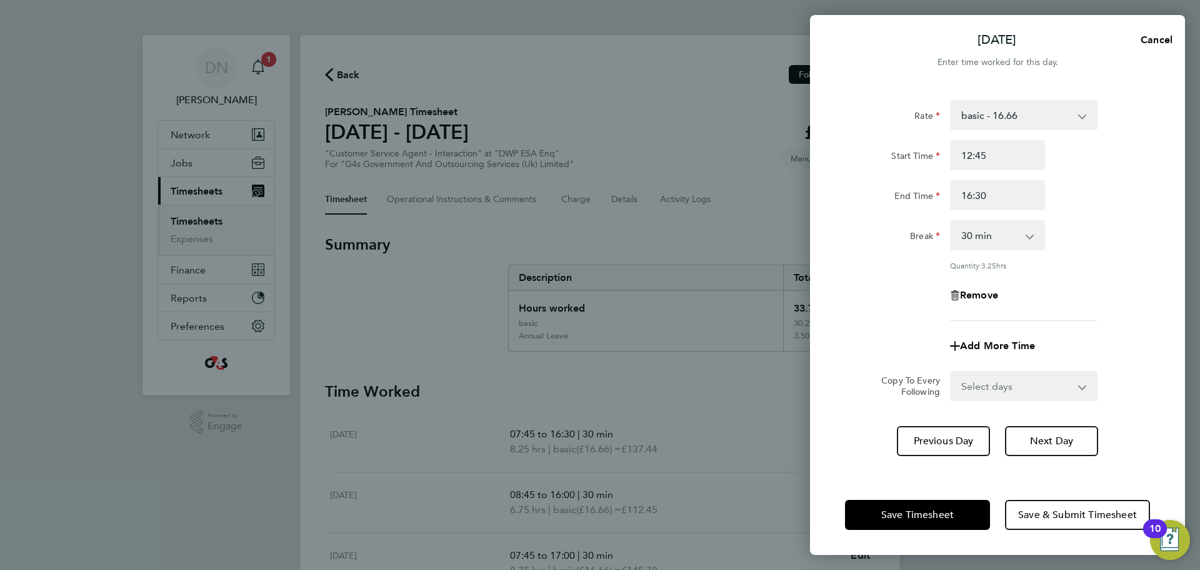
click at [1023, 223] on select "0 min 15 min 30 min 45 min 60 min 75 min 90 min" at bounding box center [991, 235] width 78 height 28
select select "0"
click at [952, 221] on select "0 min 15 min 30 min 45 min 60 min 75 min 90 min" at bounding box center [991, 235] width 78 height 28
click at [1107, 234] on div "Break 0 min 15 min 30 min 45 min 60 min 75 min 90 min" at bounding box center [997, 235] width 315 height 30
click at [923, 516] on span "Save Timesheet" at bounding box center [918, 514] width 73 height 13
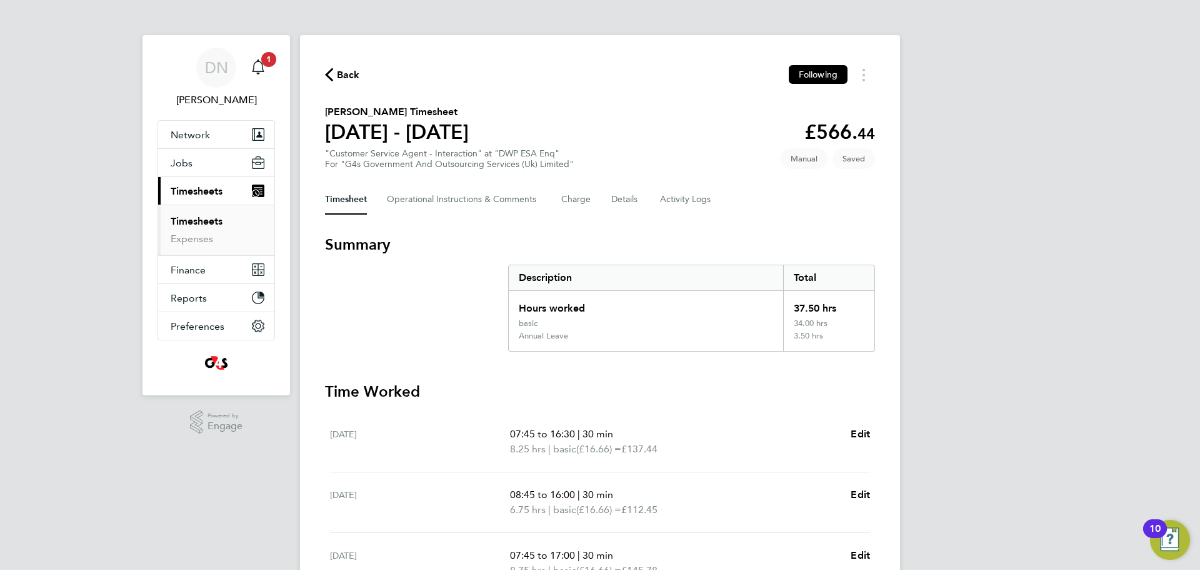
click at [774, 419] on div "[DATE] 07:45 to 16:30 | 30 min 8.25 hrs | basic (£16.66) = £137.44 Edit" at bounding box center [600, 441] width 540 height 61
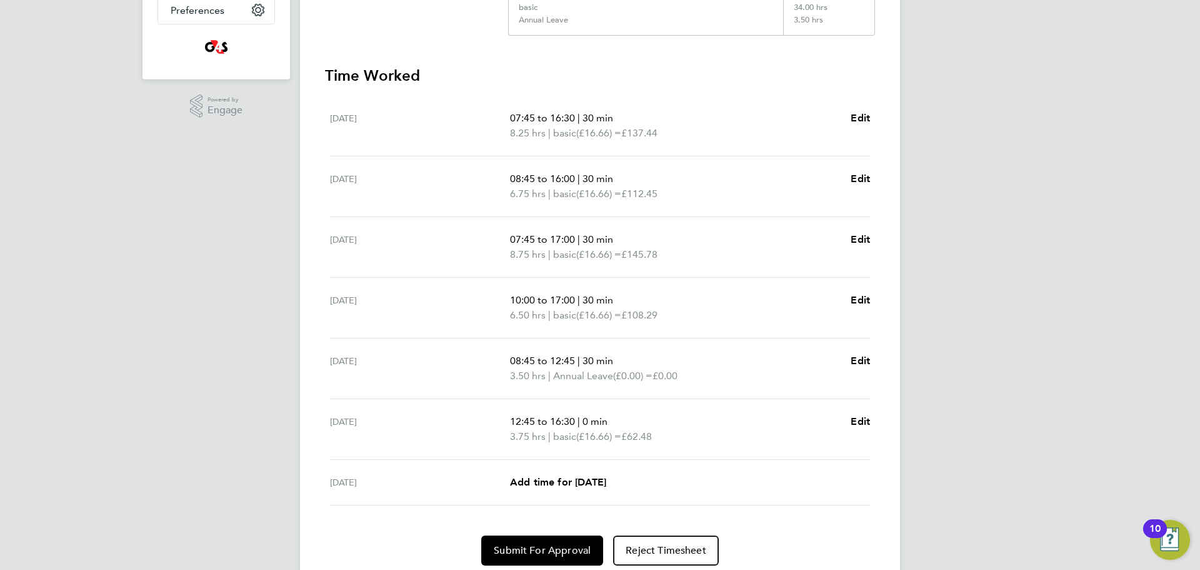
scroll to position [361, 0]
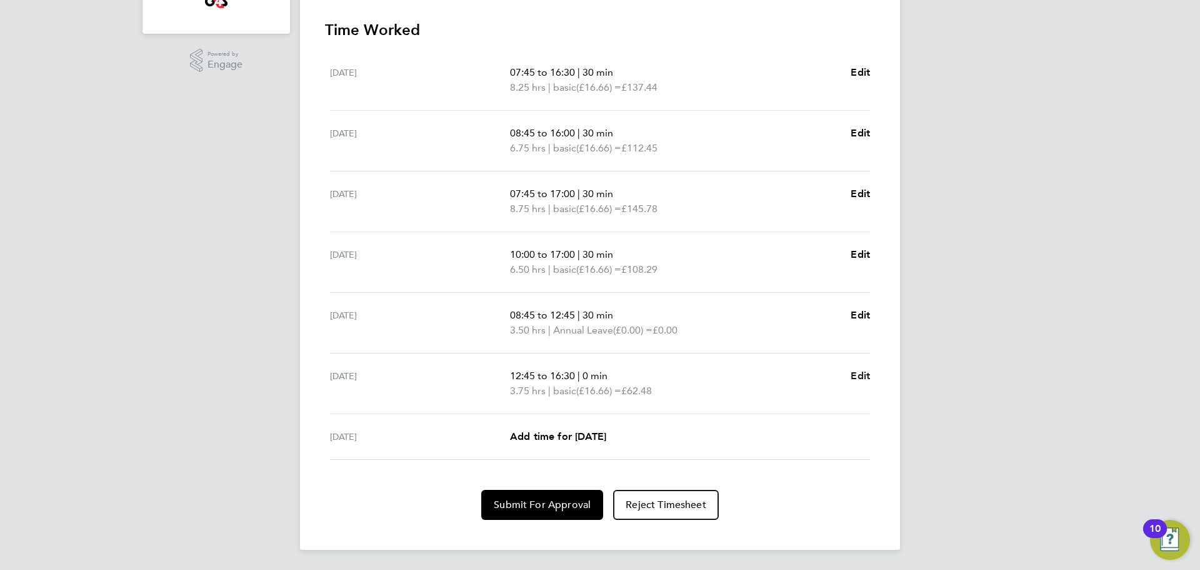
click at [856, 380] on span "Edit" at bounding box center [860, 376] width 19 height 12
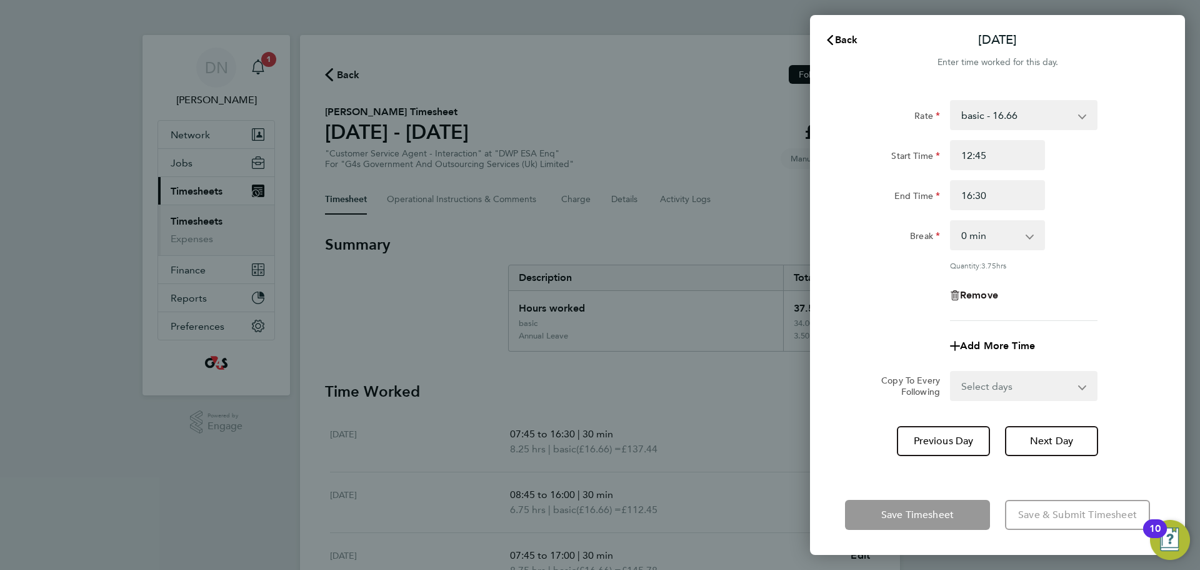
click at [980, 294] on span "Remove" at bounding box center [979, 295] width 38 height 12
select select "null"
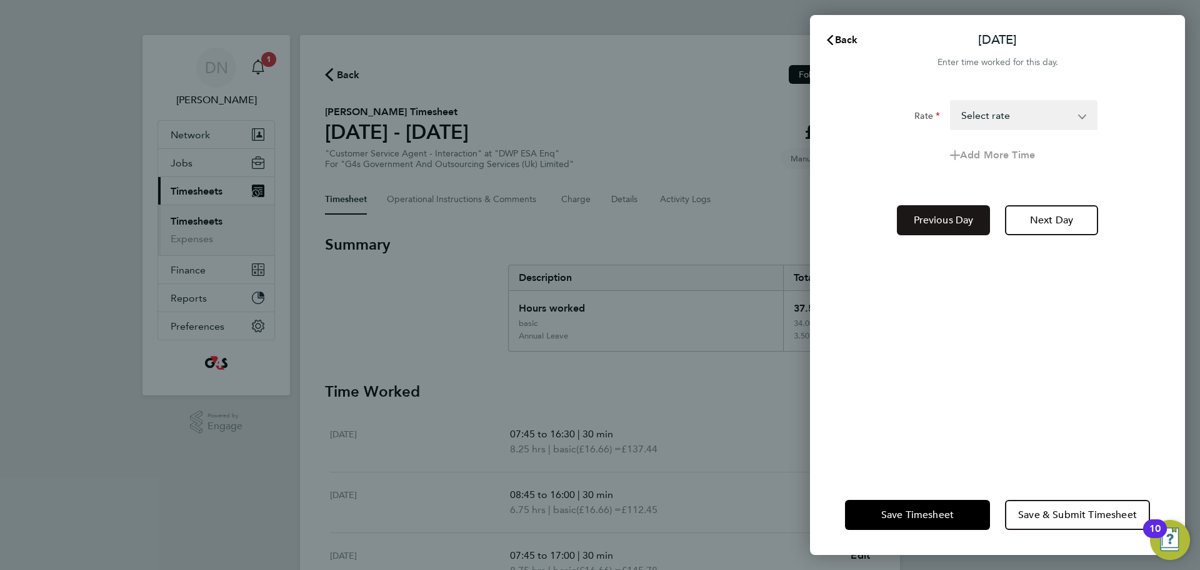
click at [953, 216] on span "Previous Day" at bounding box center [944, 220] width 60 height 13
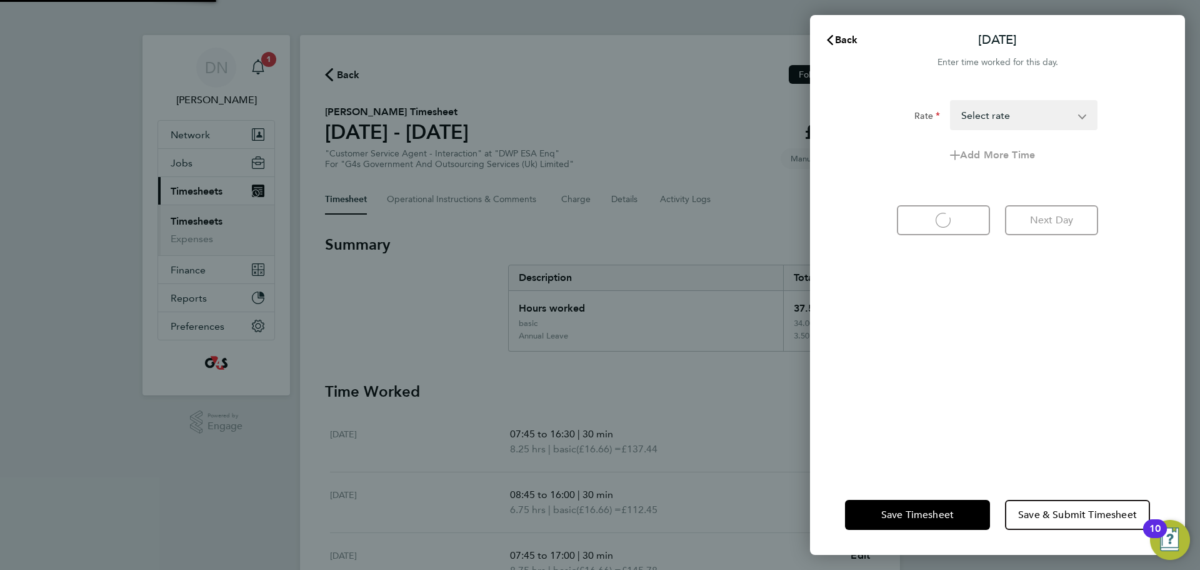
select select "30"
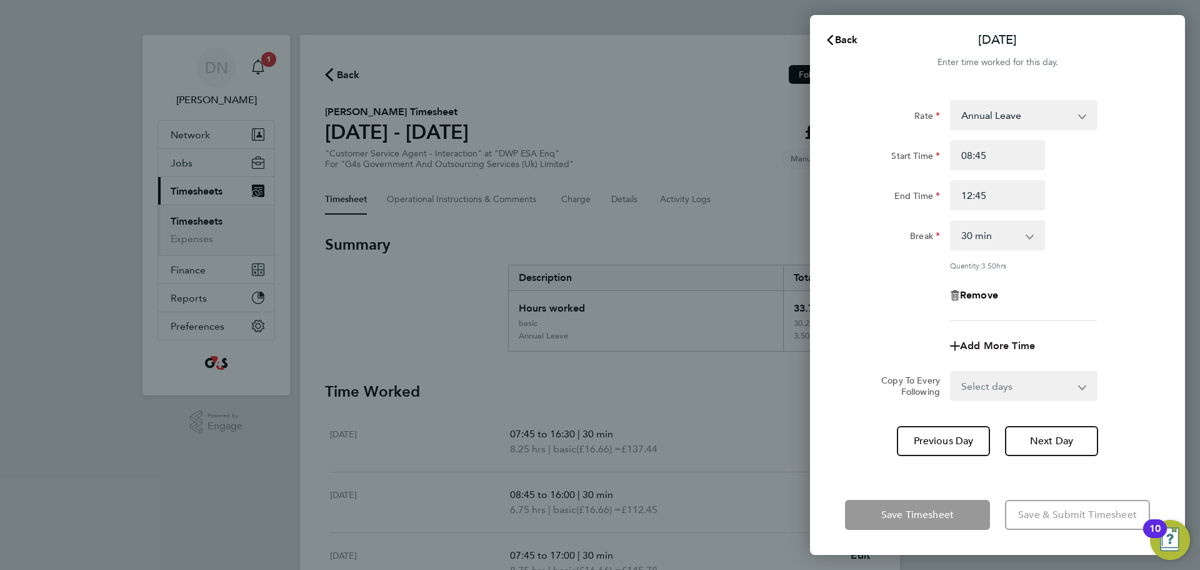
click at [994, 342] on span "Add More Time" at bounding box center [997, 345] width 75 height 12
select select "null"
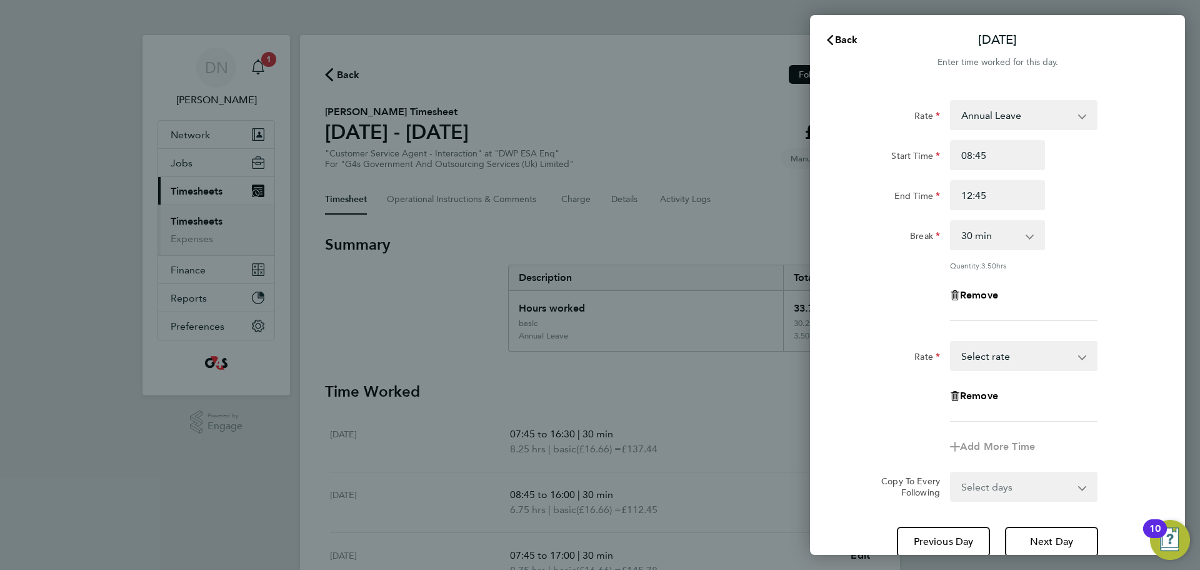
click at [1014, 349] on select "x2 - 32.79 System Issue Not Paid System Issue Paid - 16.66 Bank Holiday basic -…" at bounding box center [1017, 356] width 130 height 28
select select "30"
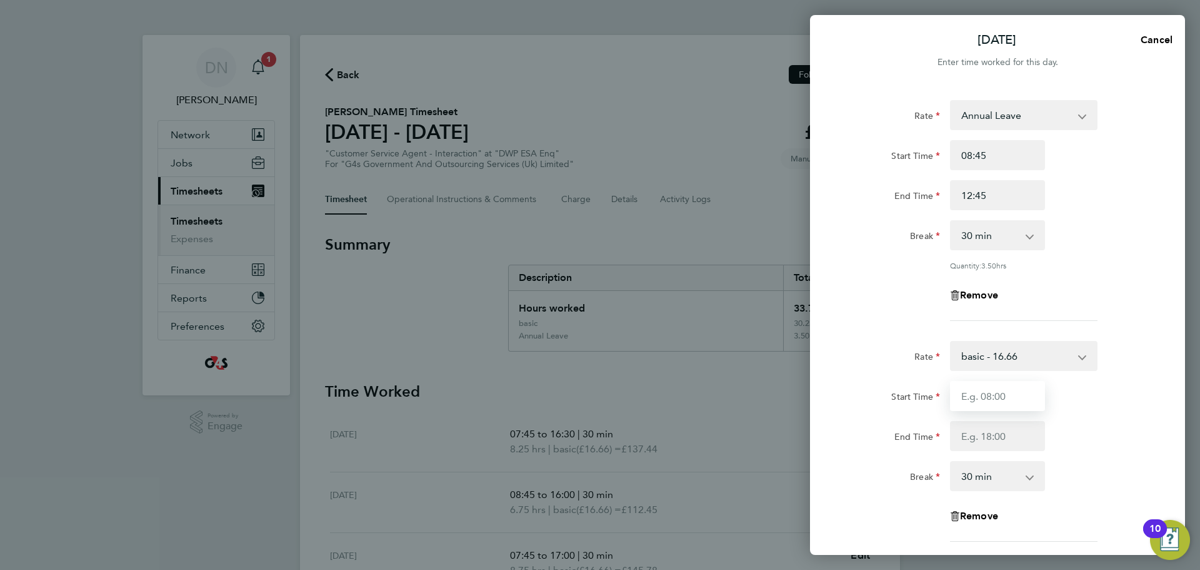
click at [985, 392] on input "Start Time" at bounding box center [997, 396] width 95 height 30
type input "12:45"
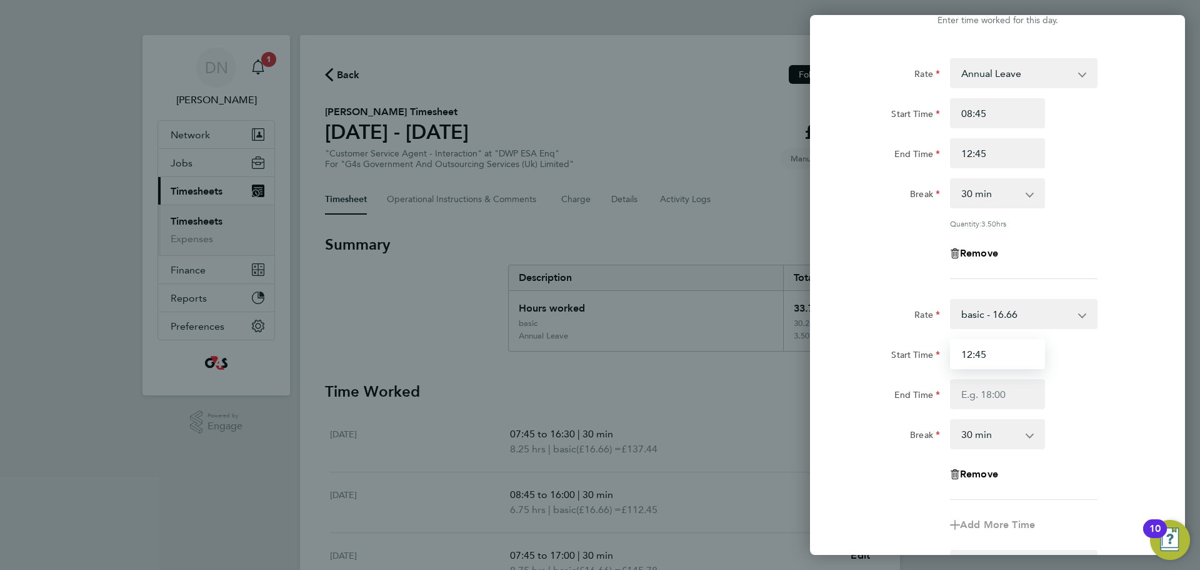
scroll to position [63, 0]
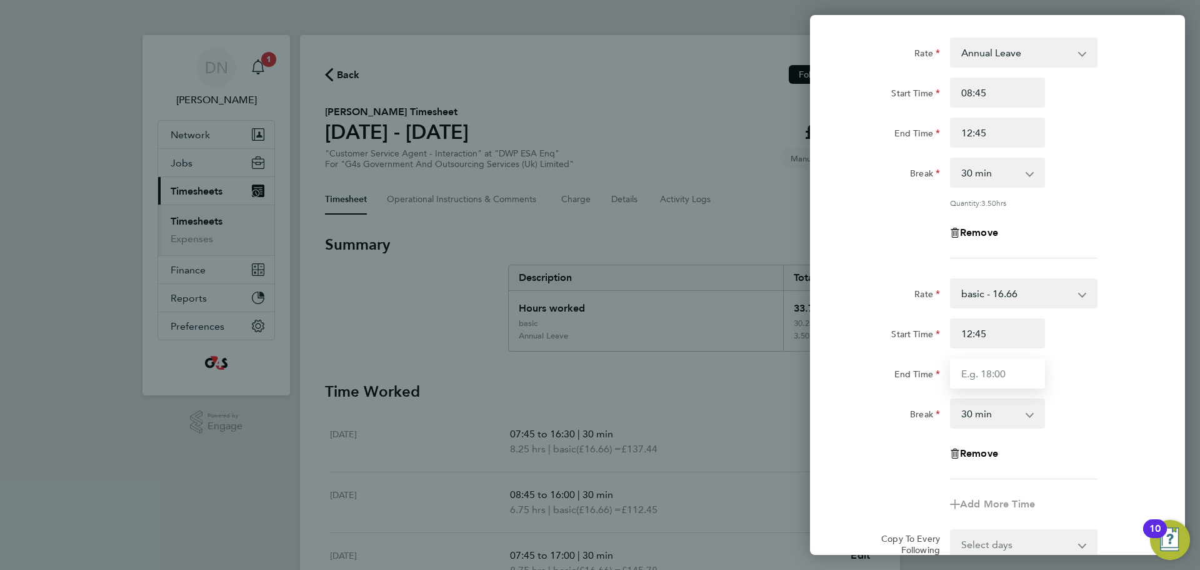
click at [988, 379] on input "End Time" at bounding box center [997, 373] width 95 height 30
click at [988, 380] on input "End Time" at bounding box center [997, 373] width 95 height 30
type input "16:30"
click at [1092, 380] on div "End Time 16:30" at bounding box center [997, 373] width 315 height 30
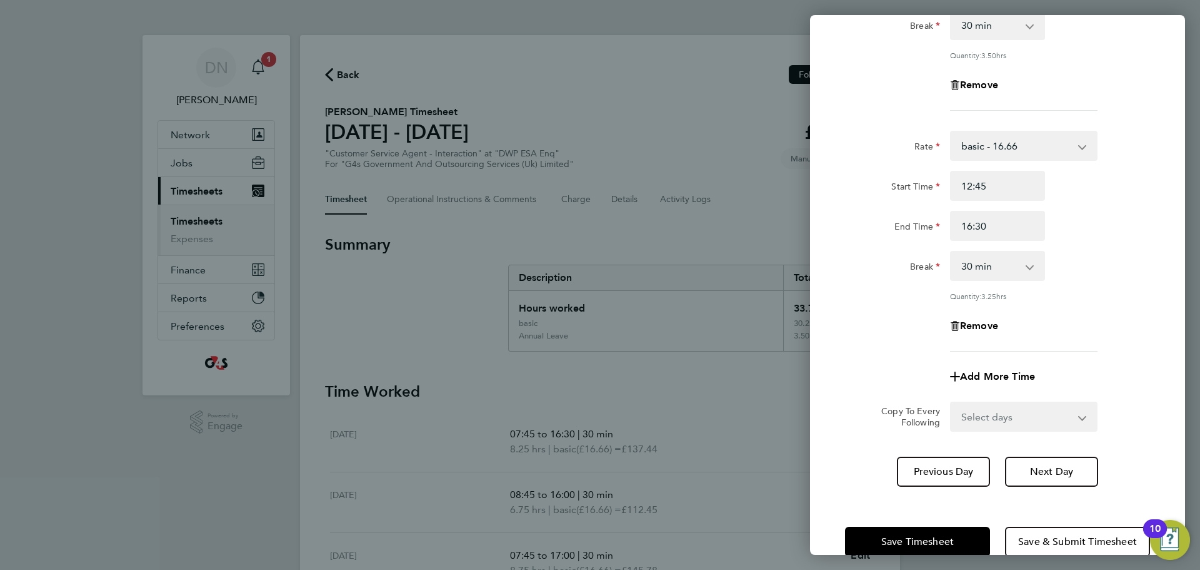
scroll to position [234, 0]
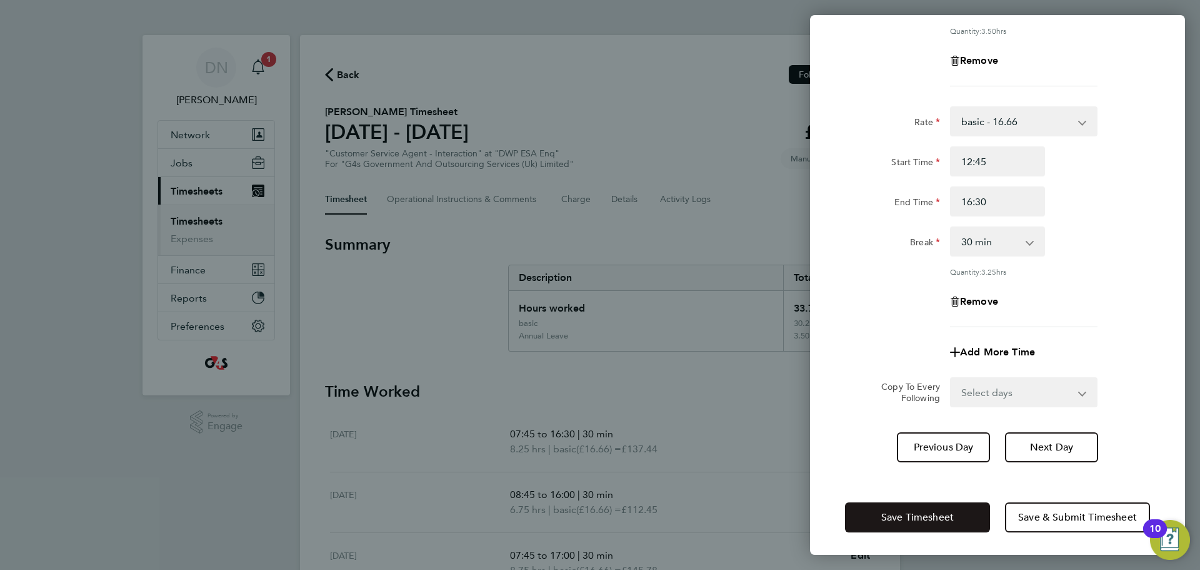
click at [943, 511] on span "Save Timesheet" at bounding box center [918, 517] width 73 height 13
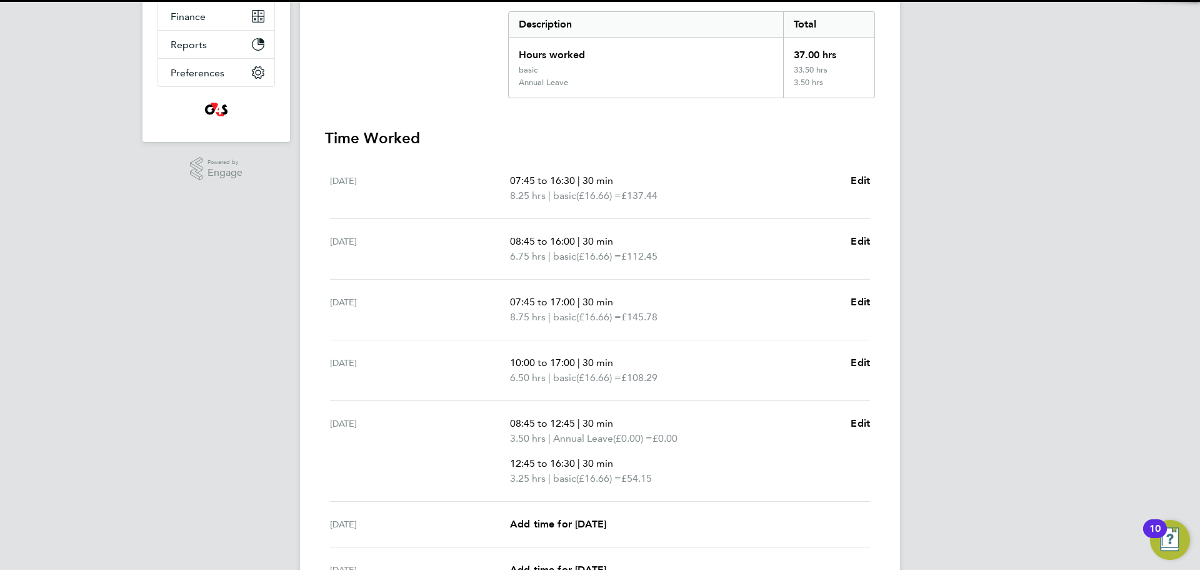
scroll to position [375, 0]
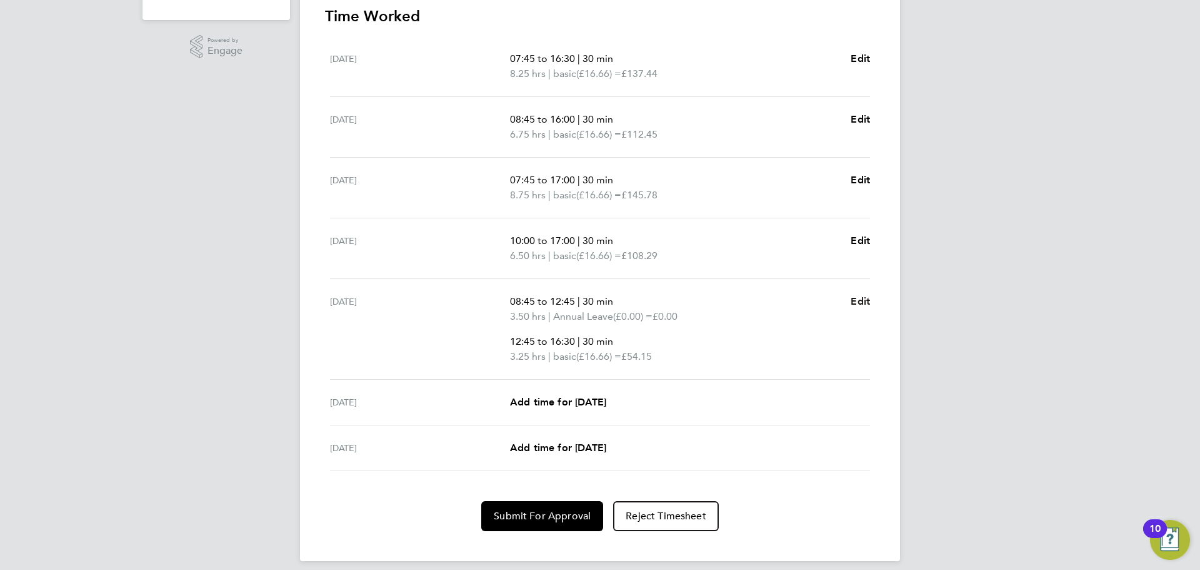
click at [868, 298] on span "Edit" at bounding box center [860, 301] width 19 height 12
select select "30"
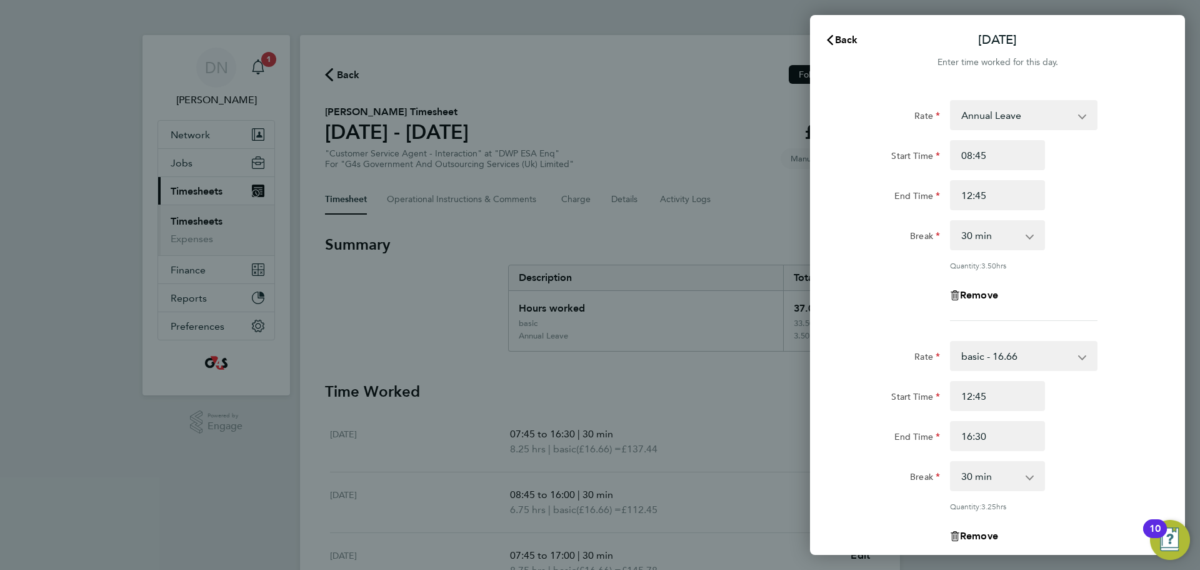
click at [994, 484] on select "0 min 15 min 30 min 45 min 60 min 75 min 90 min" at bounding box center [991, 476] width 78 height 28
select select "0"
click at [952, 462] on select "0 min 15 min 30 min 45 min 60 min 75 min 90 min" at bounding box center [991, 476] width 78 height 28
click at [869, 444] on div "End Time" at bounding box center [892, 433] width 95 height 25
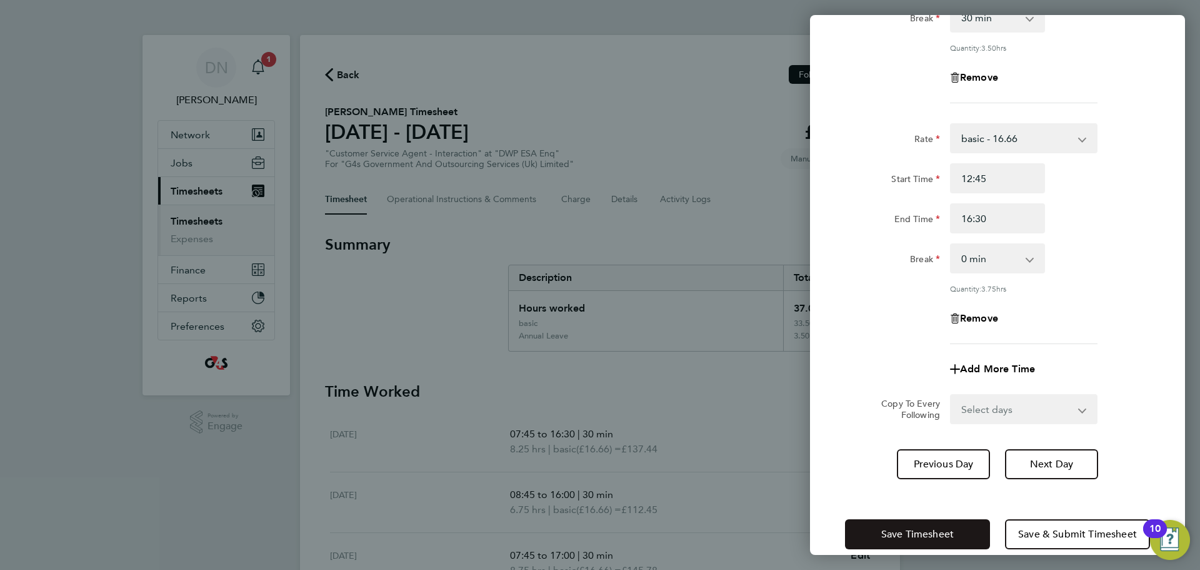
scroll to position [234, 0]
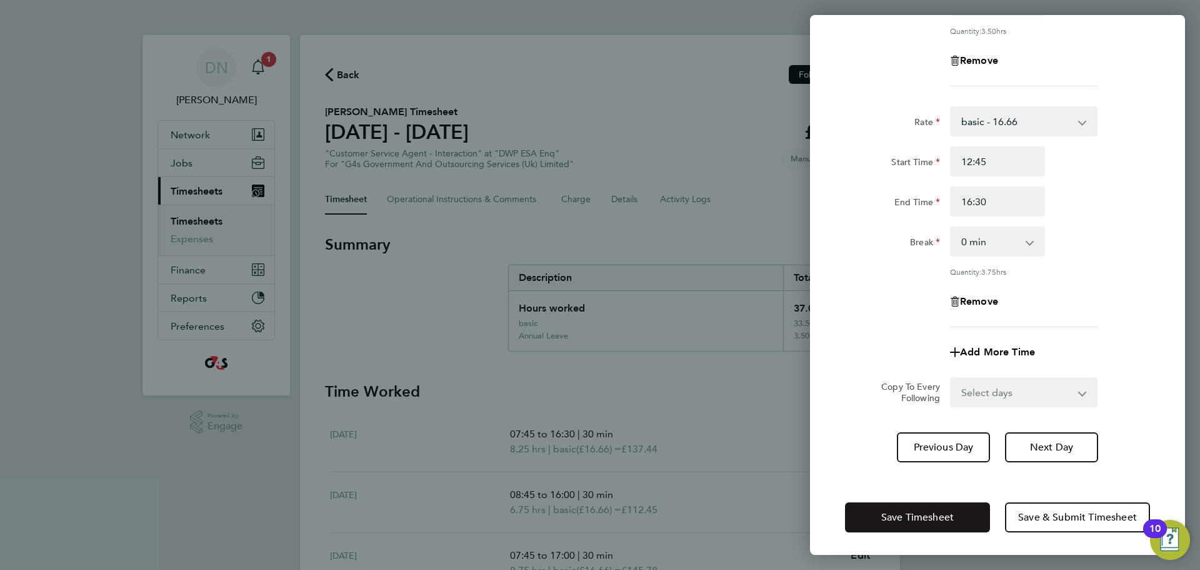
click at [910, 515] on span "Save Timesheet" at bounding box center [918, 517] width 73 height 13
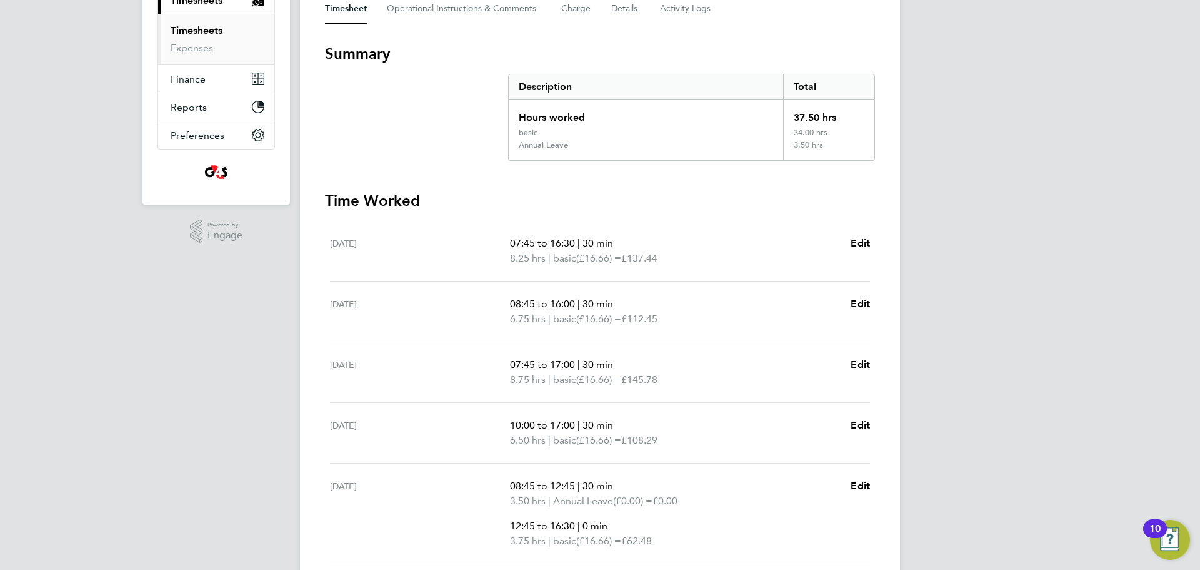
scroll to position [63, 0]
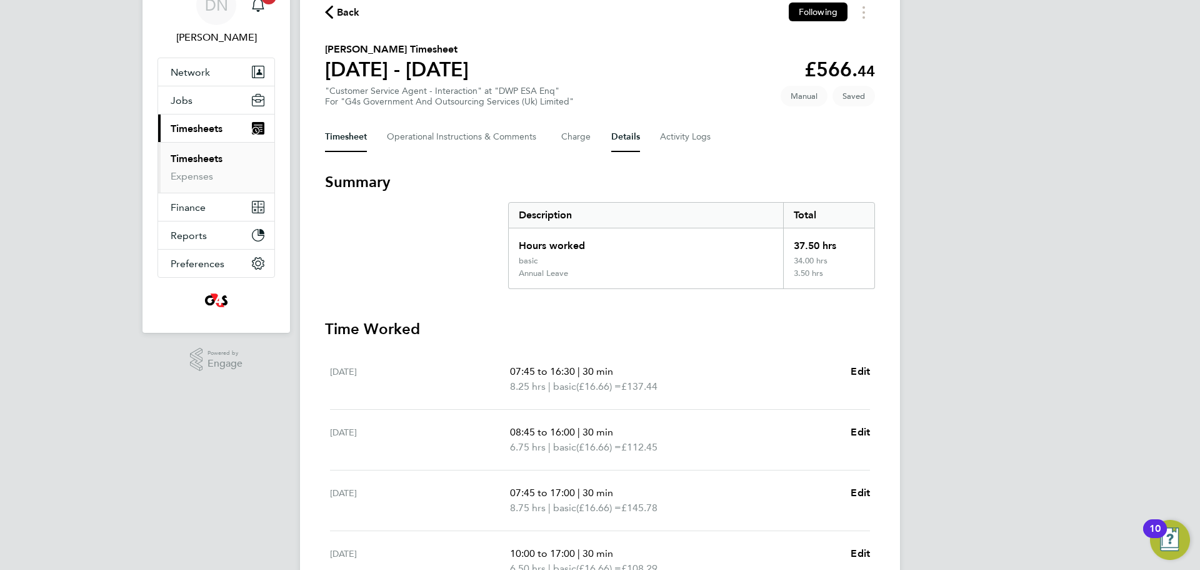
click at [615, 133] on button "Details" at bounding box center [625, 137] width 29 height 30
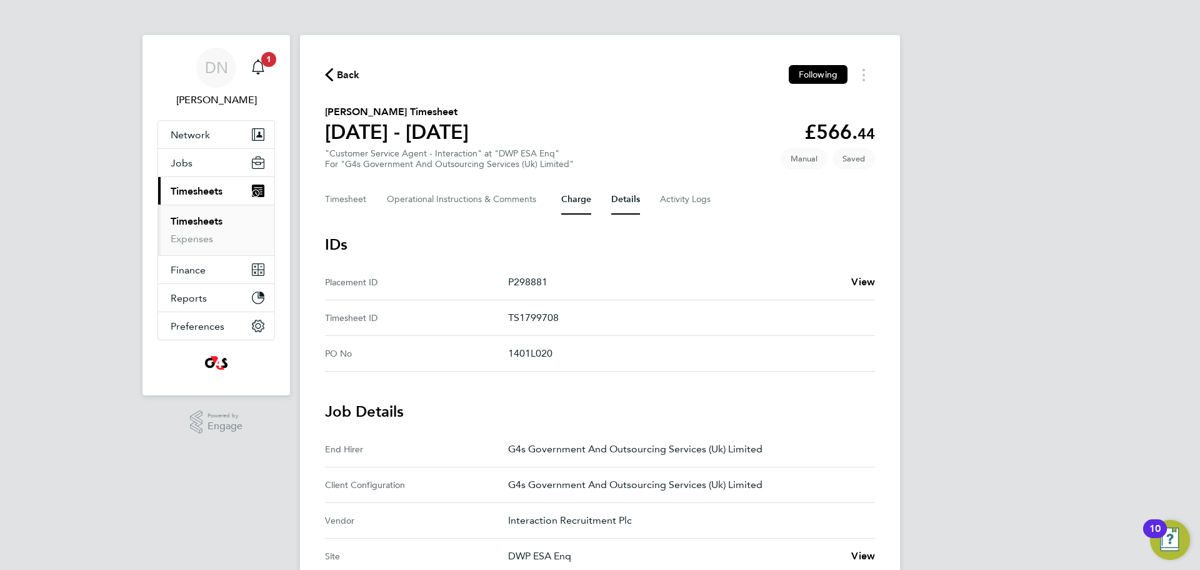
click at [574, 194] on button "Charge" at bounding box center [576, 199] width 30 height 30
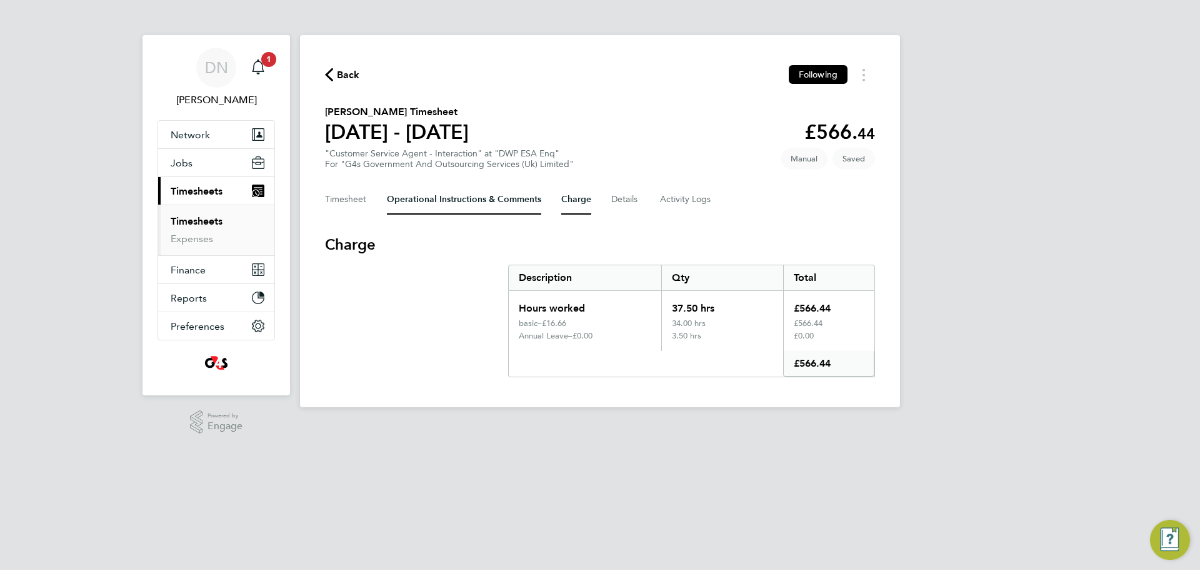
click at [488, 199] on Comments-tab "Operational Instructions & Comments" at bounding box center [464, 199] width 154 height 30
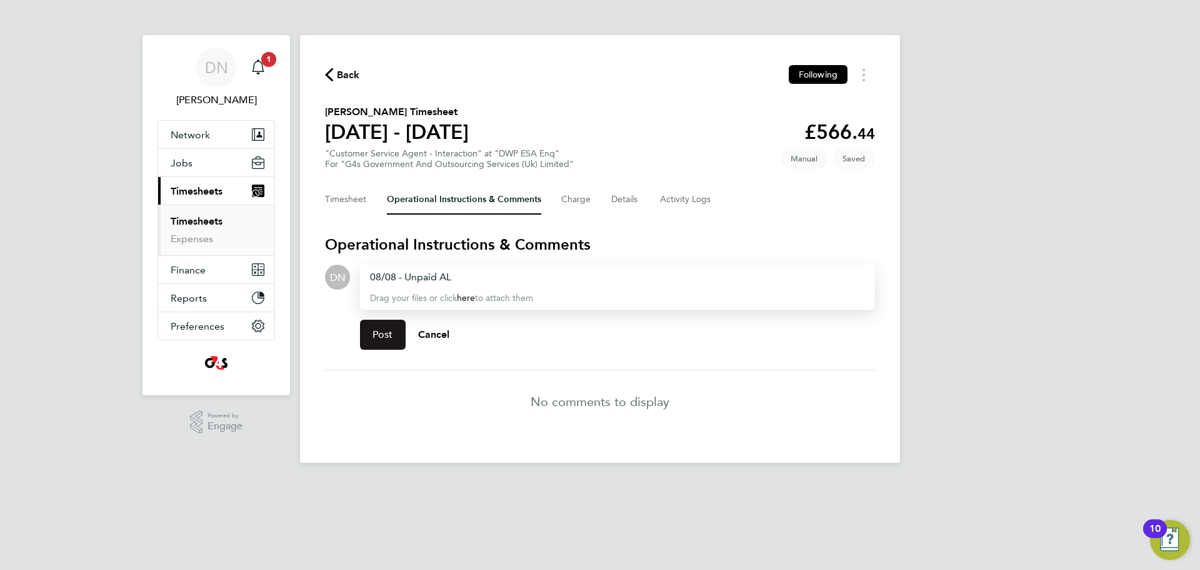
click at [391, 333] on span "Post" at bounding box center [383, 334] width 21 height 13
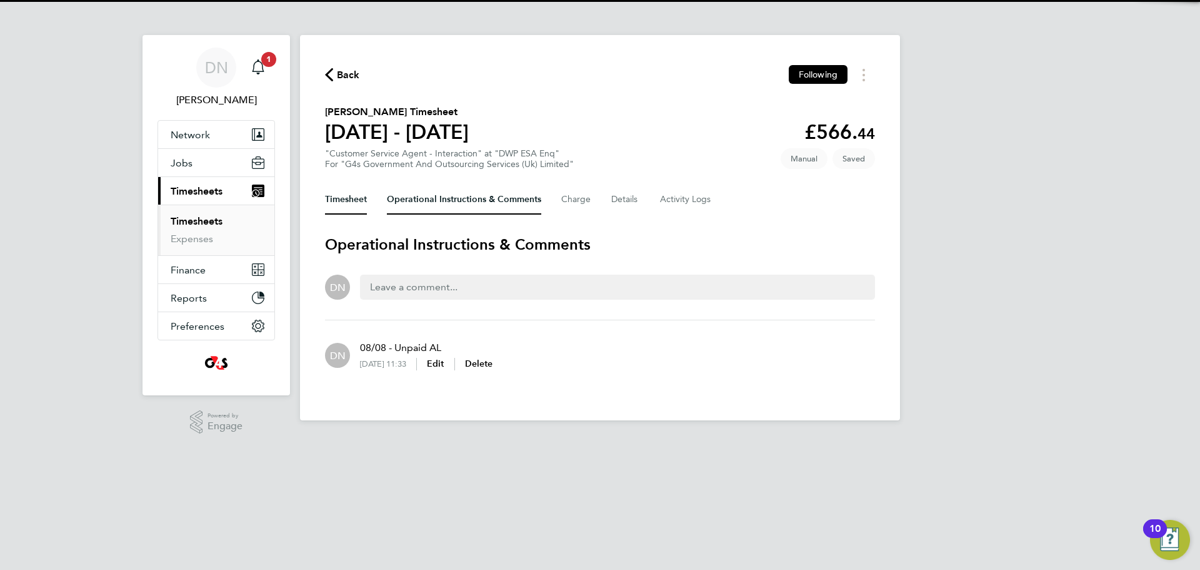
click at [365, 198] on button "Timesheet" at bounding box center [346, 199] width 42 height 30
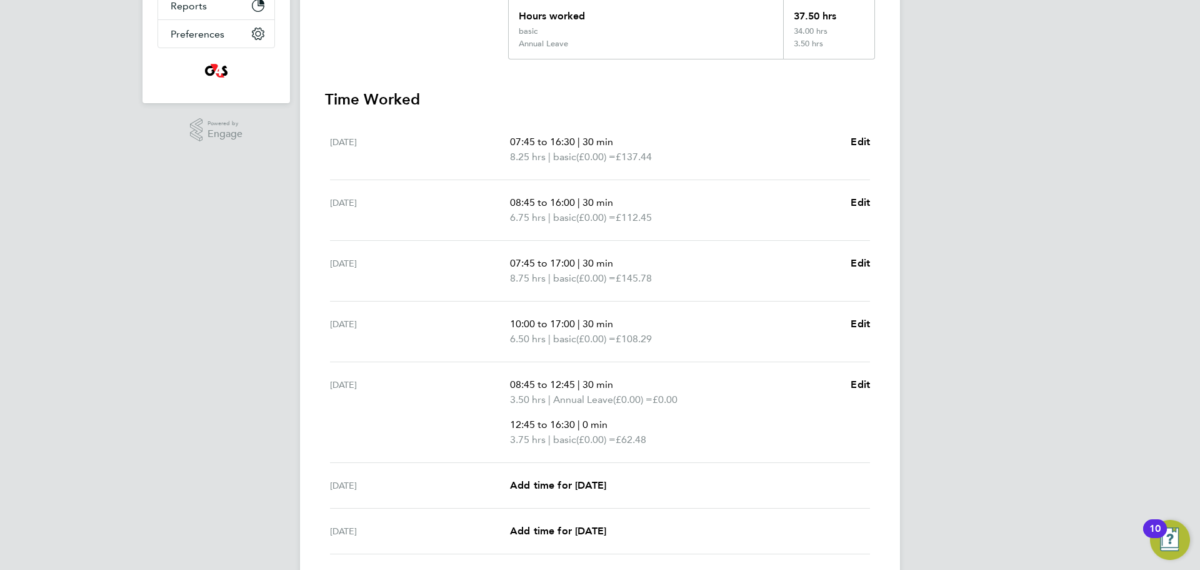
scroll to position [375, 0]
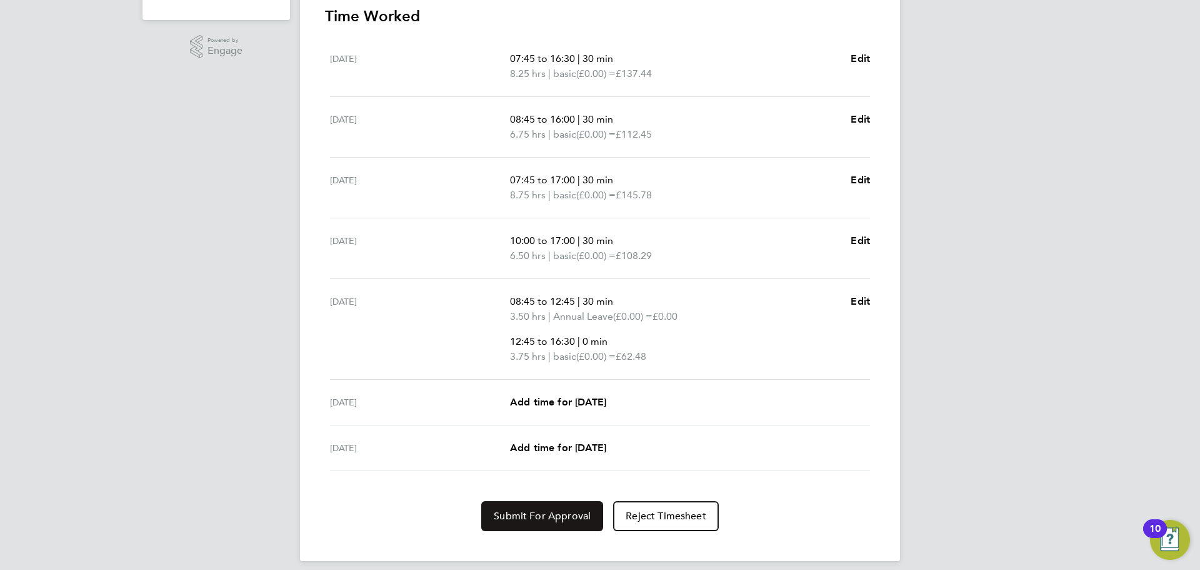
click at [543, 514] on span "Submit For Approval" at bounding box center [542, 516] width 97 height 13
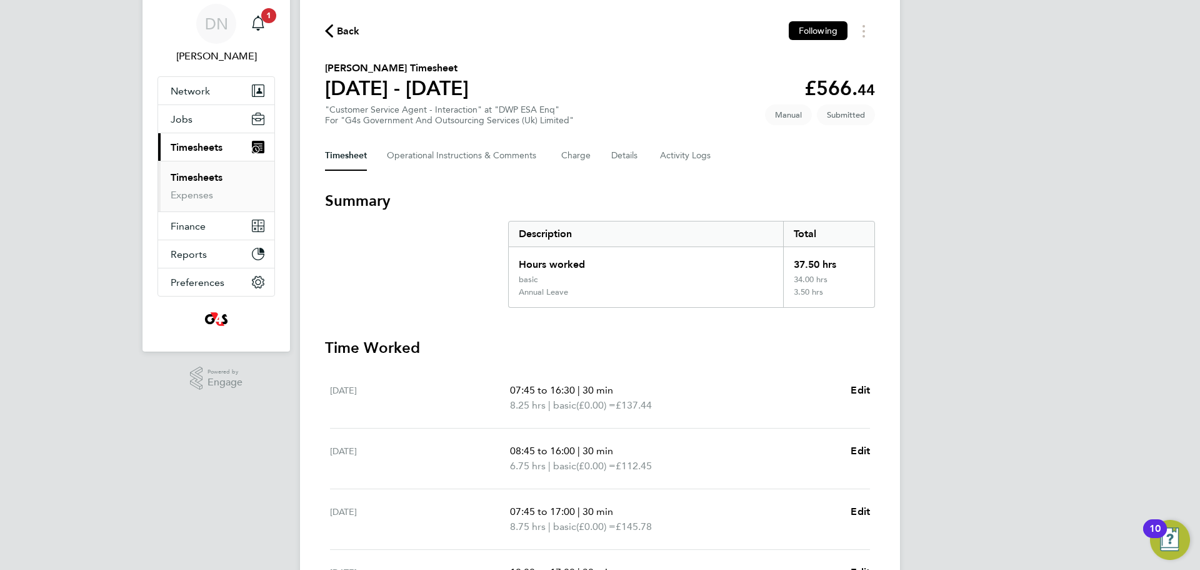
scroll to position [0, 0]
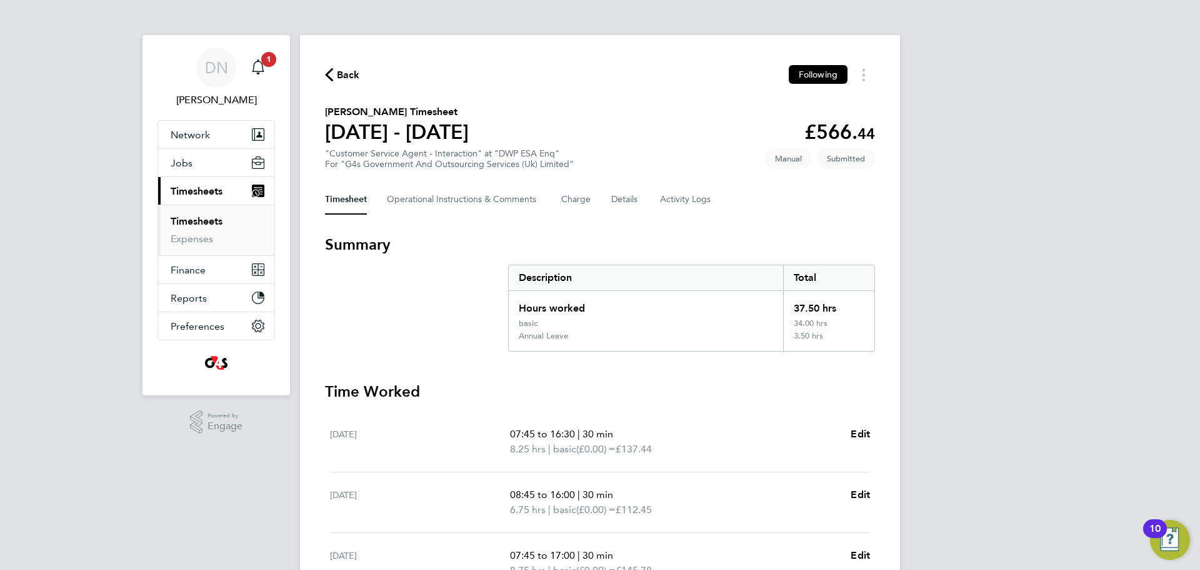
click at [352, 75] on span "Back" at bounding box center [348, 75] width 23 height 15
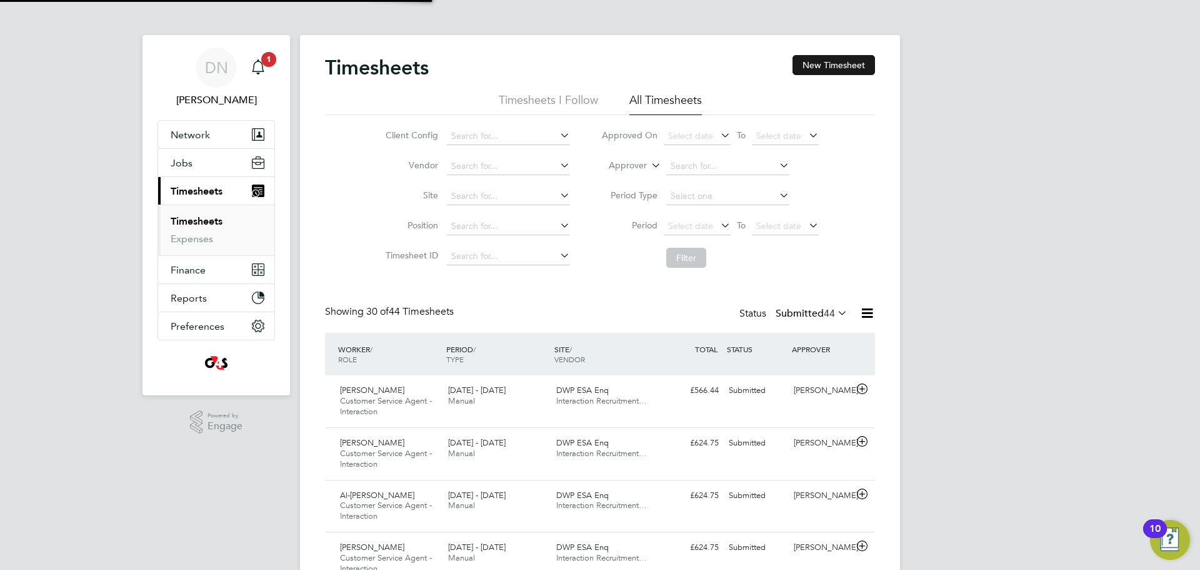
scroll to position [42, 109]
click at [822, 65] on button "New Timesheet" at bounding box center [834, 65] width 83 height 20
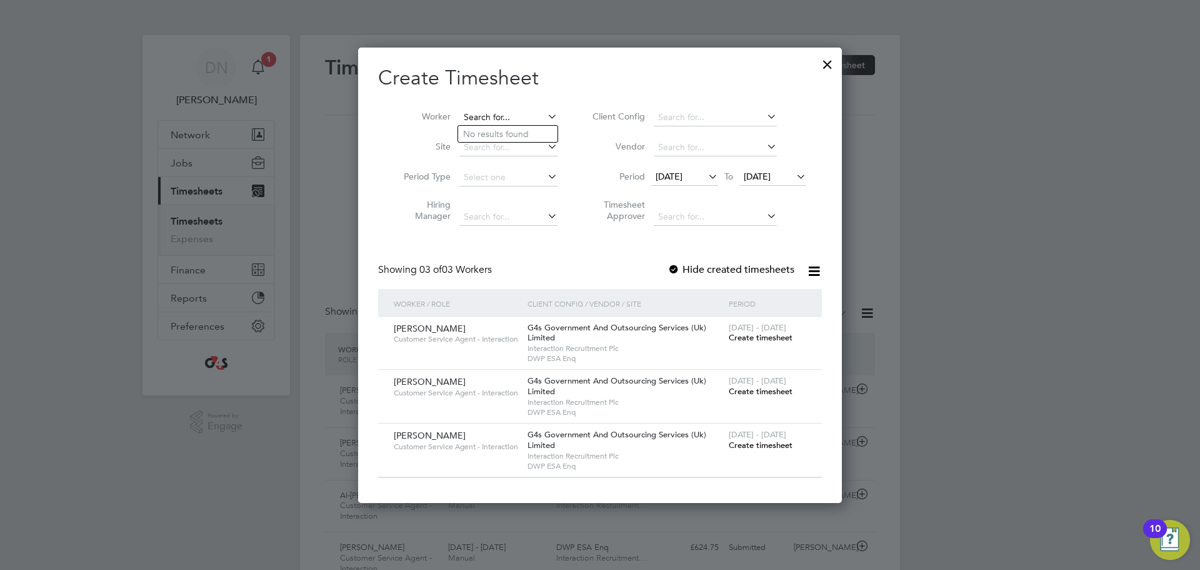
click at [507, 121] on input at bounding box center [509, 118] width 98 height 18
type input "d"
type input "[PERSON_NAME]"
click at [506, 125] on ul "[PERSON_NAME]" at bounding box center [511, 134] width 106 height 18
click at [506, 133] on li "Site" at bounding box center [476, 148] width 194 height 30
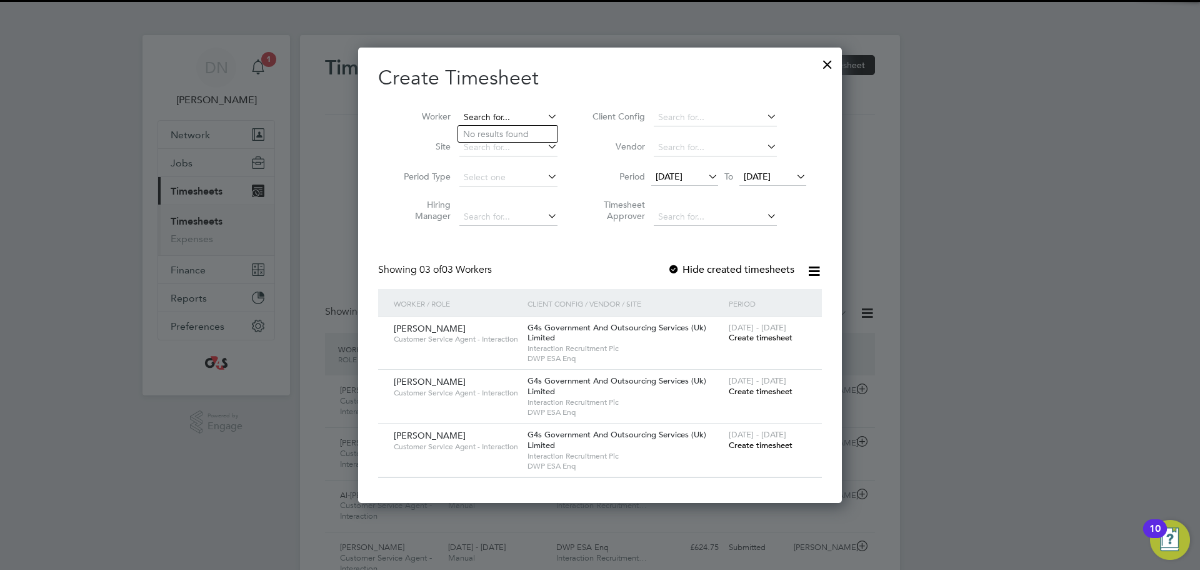
click at [508, 117] on input at bounding box center [509, 118] width 98 height 18
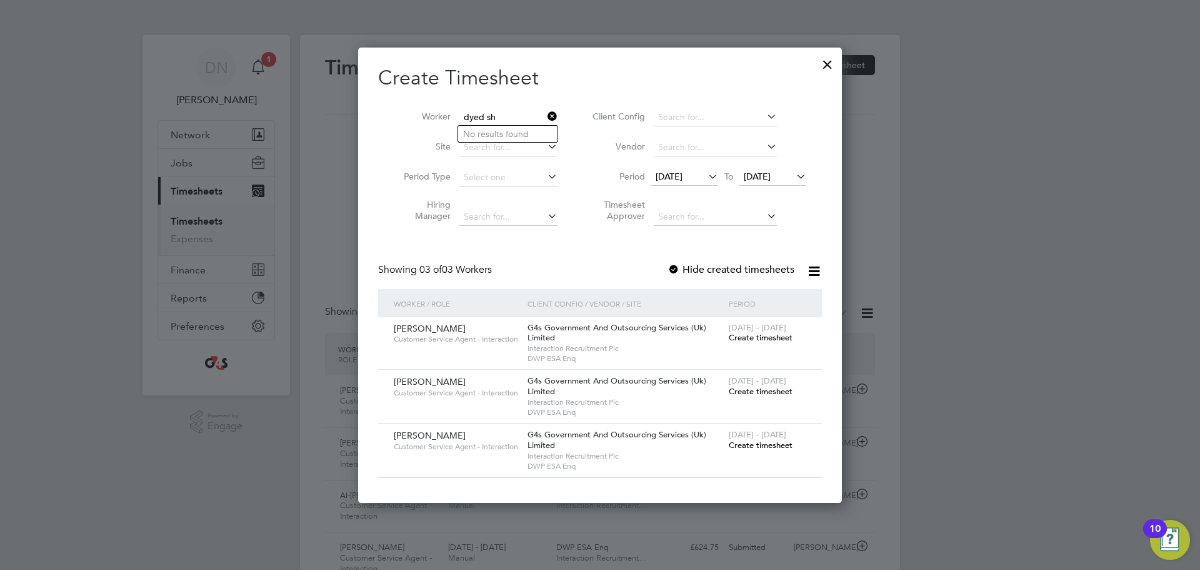
drag, startPoint x: 503, startPoint y: 119, endPoint x: 445, endPoint y: 118, distance: 58.2
click at [445, 118] on li "Worker dyed sh" at bounding box center [476, 118] width 194 height 30
click at [509, 136] on li "[PERSON_NAME]" at bounding box center [510, 134] width 104 height 17
type input "[PERSON_NAME]"
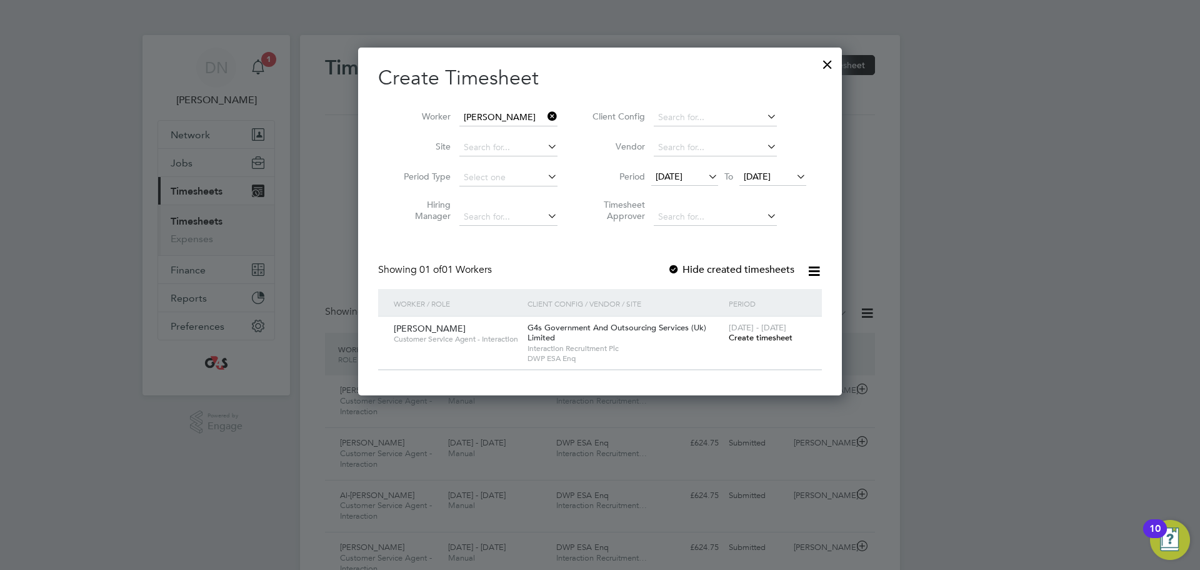
click at [747, 338] on span "Create timesheet" at bounding box center [761, 337] width 64 height 11
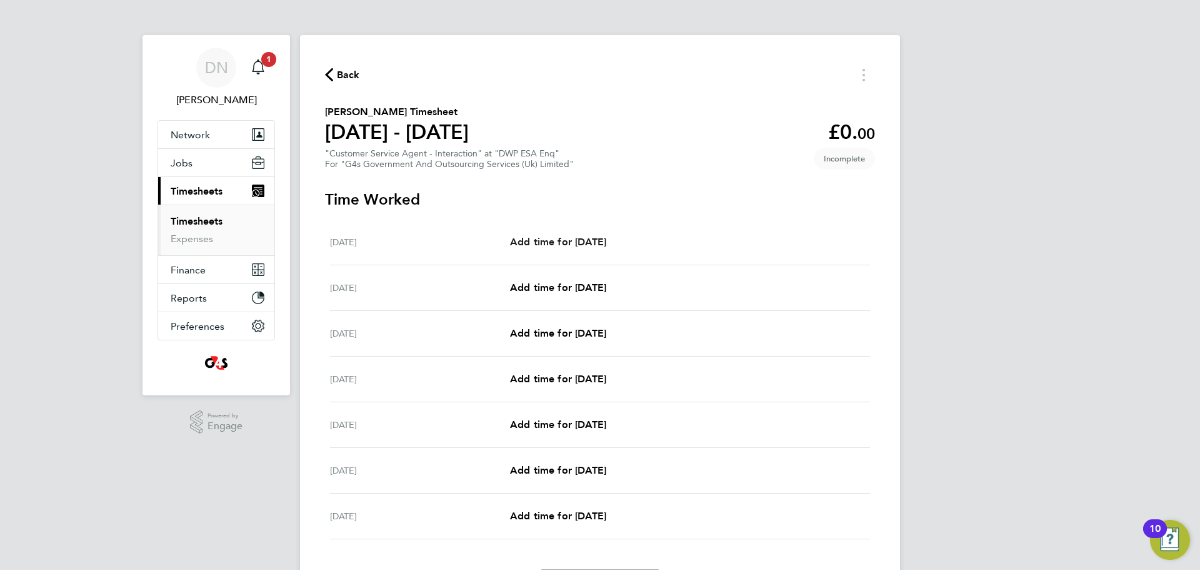
click at [583, 247] on span "Add time for [DATE]" at bounding box center [558, 242] width 96 height 12
select select "30"
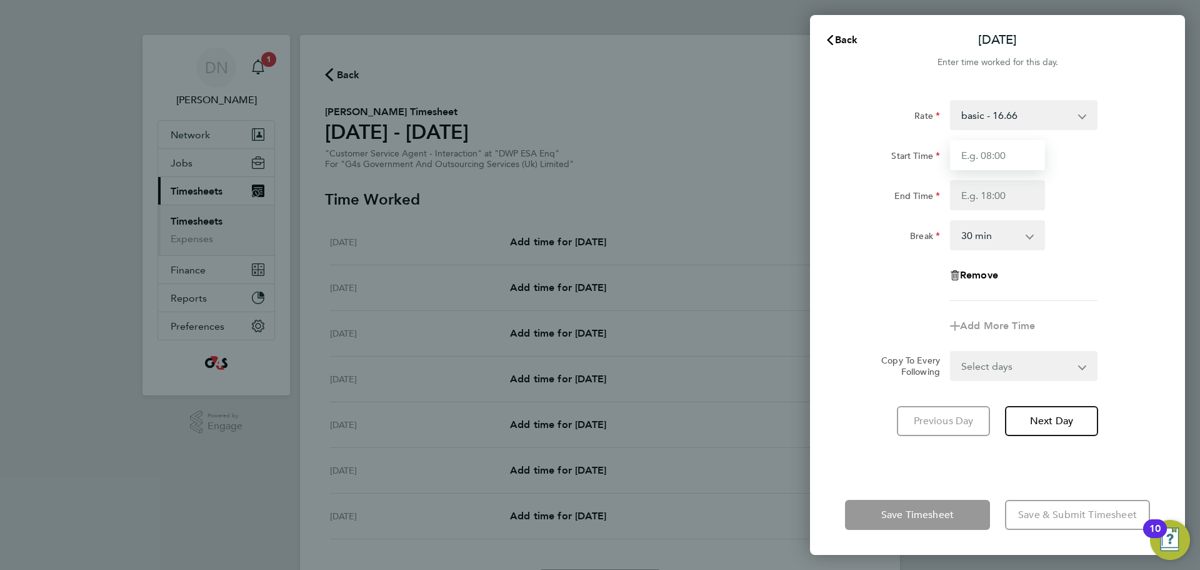
click at [1014, 148] on input "Start Time" at bounding box center [997, 155] width 95 height 30
type input "07:45"
click at [985, 186] on input "End Time" at bounding box center [997, 195] width 95 height 30
type input "16:30"
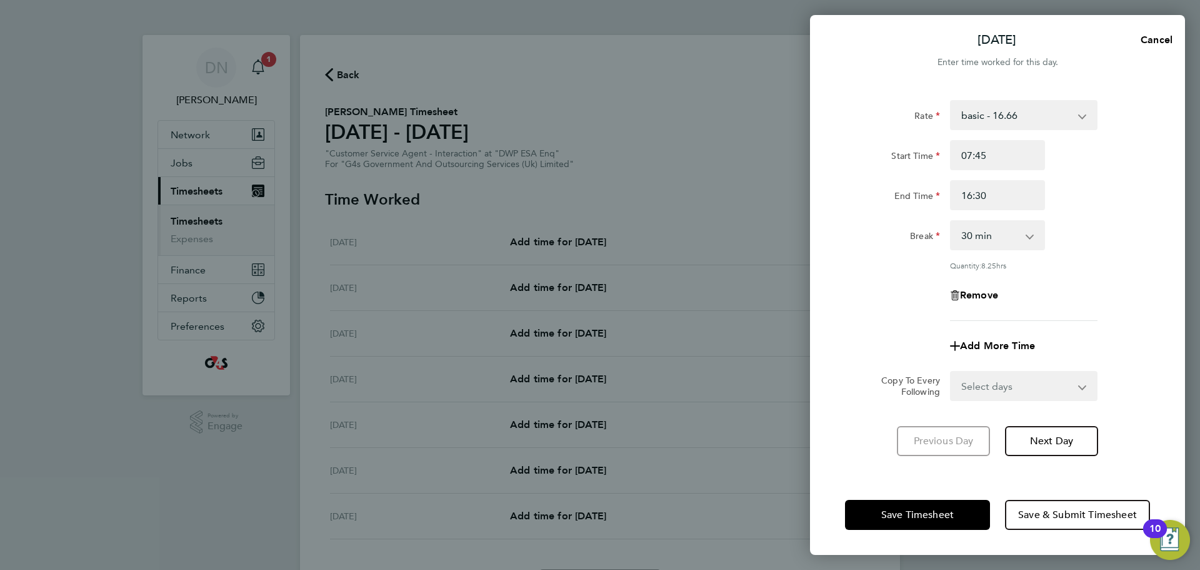
click at [1135, 346] on form "Rate basic - 16.66 System Issue Not Paid Bank Holiday System Issue Paid - 16.66…" at bounding box center [997, 250] width 305 height 301
click at [1073, 435] on span "Next Day" at bounding box center [1051, 441] width 43 height 13
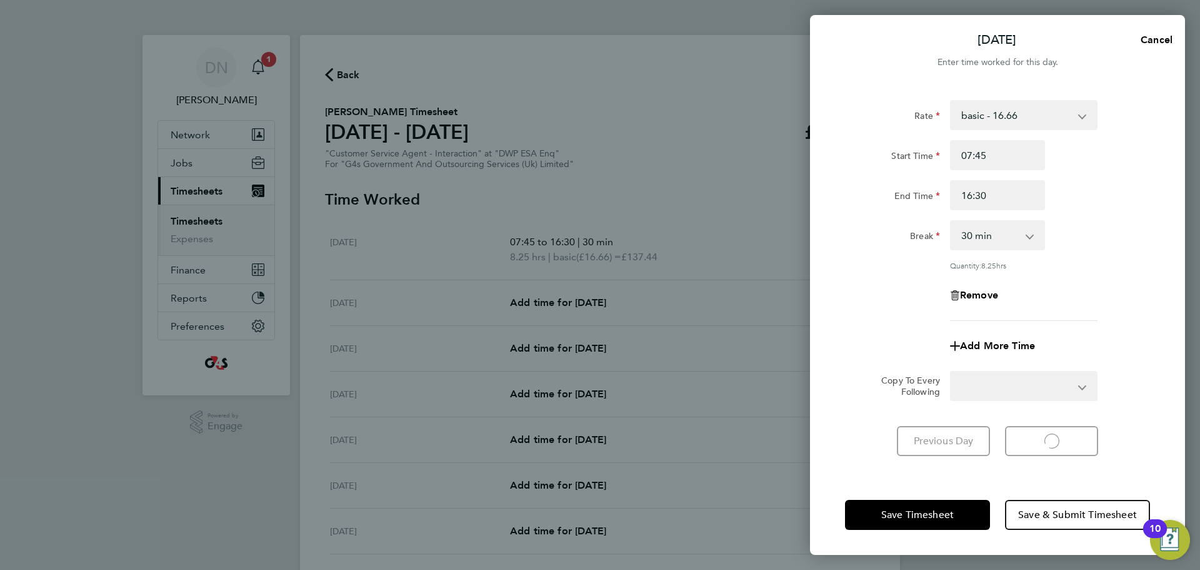
select select "30"
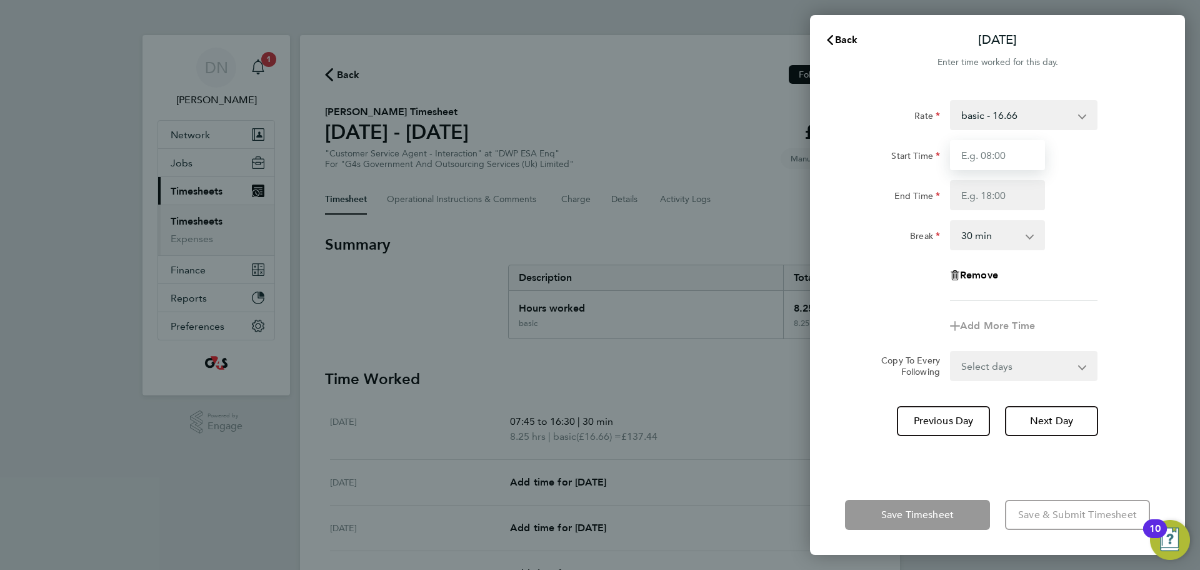
click at [971, 158] on input "Start Time" at bounding box center [997, 155] width 95 height 30
type input "08:45"
click at [1005, 206] on input "End Time" at bounding box center [997, 195] width 95 height 30
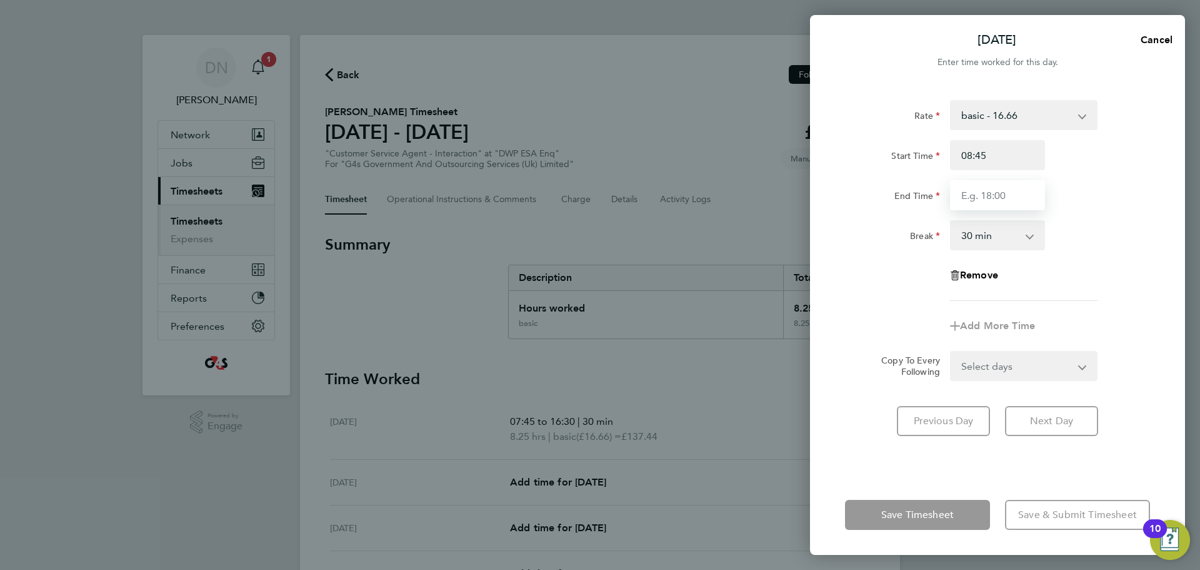
type input "16:00"
click at [1102, 286] on div "Remove" at bounding box center [997, 275] width 315 height 30
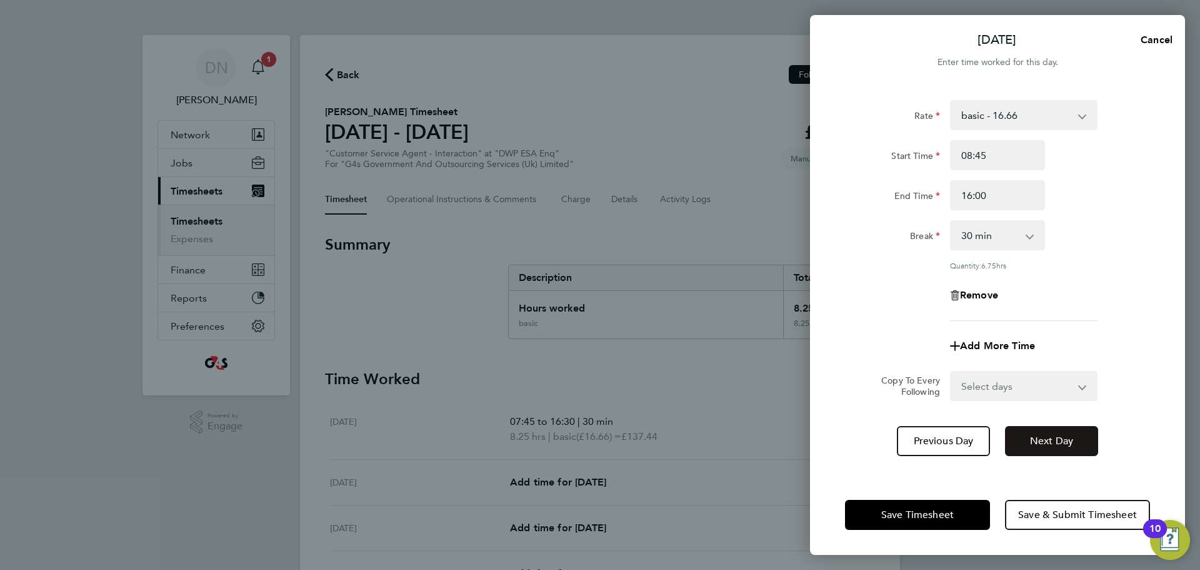
click at [1062, 449] on button "Next Day" at bounding box center [1051, 441] width 93 height 30
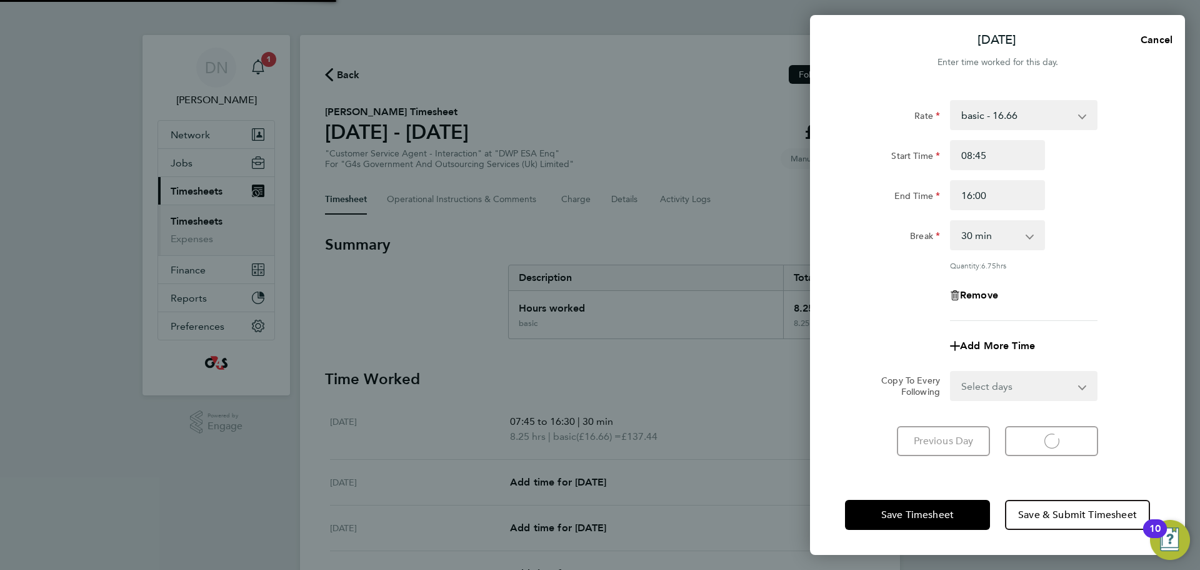
select select "30"
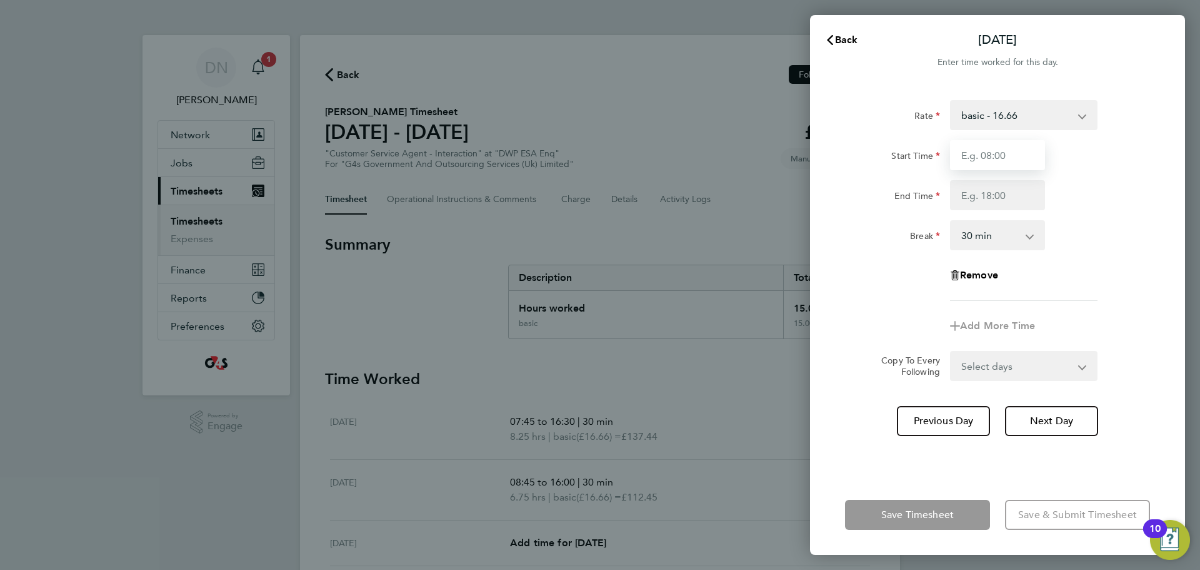
click at [991, 164] on input "Start Time" at bounding box center [997, 155] width 95 height 30
type input "07:45"
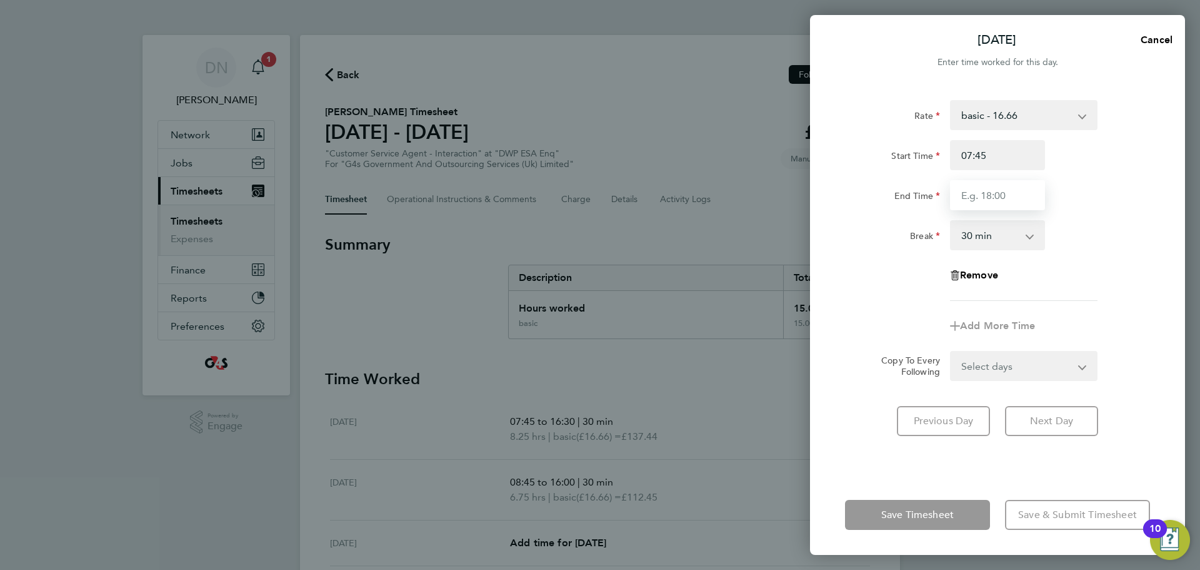
click at [988, 198] on input "End Time" at bounding box center [997, 195] width 95 height 30
type input "11:20"
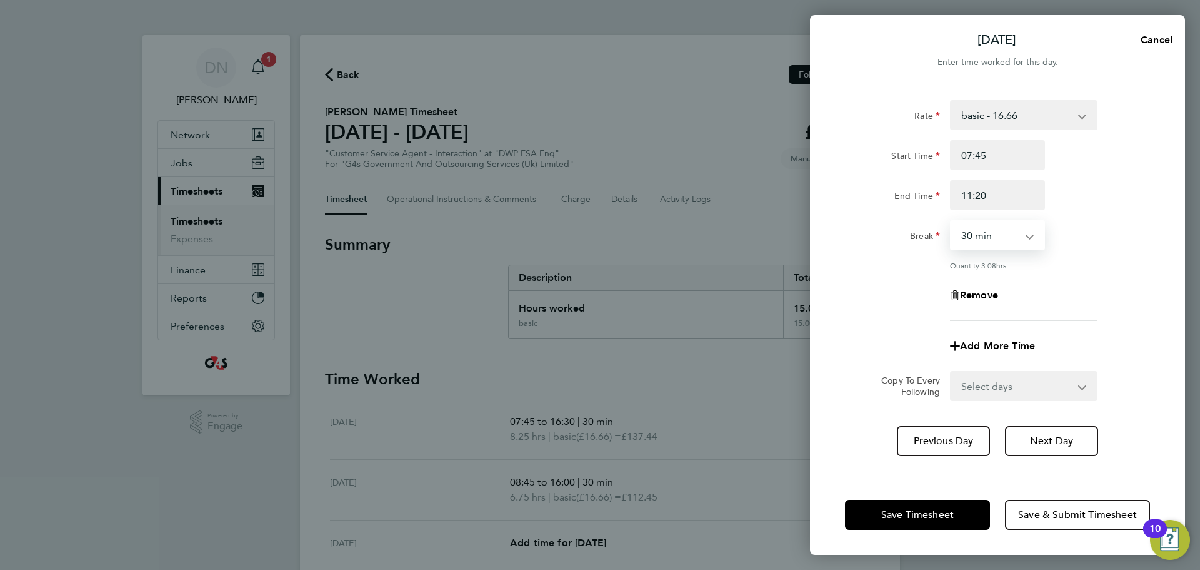
click at [1003, 239] on select "0 min 15 min 30 min 45 min 60 min 75 min 90 min" at bounding box center [991, 235] width 78 height 28
select select "0"
click at [952, 221] on select "0 min 15 min 30 min 45 min 60 min 75 min 90 min" at bounding box center [991, 235] width 78 height 28
click at [1080, 266] on div "Quantity: 3.58 hrs" at bounding box center [1024, 265] width 148 height 10
click at [953, 344] on icon "button" at bounding box center [955, 346] width 10 height 10
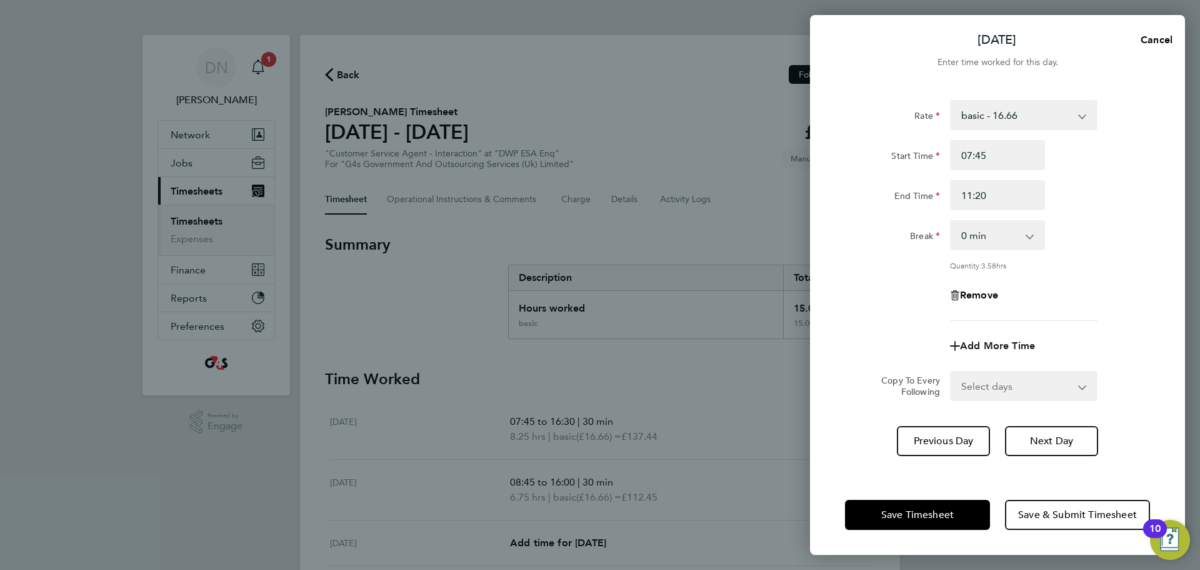
select select "null"
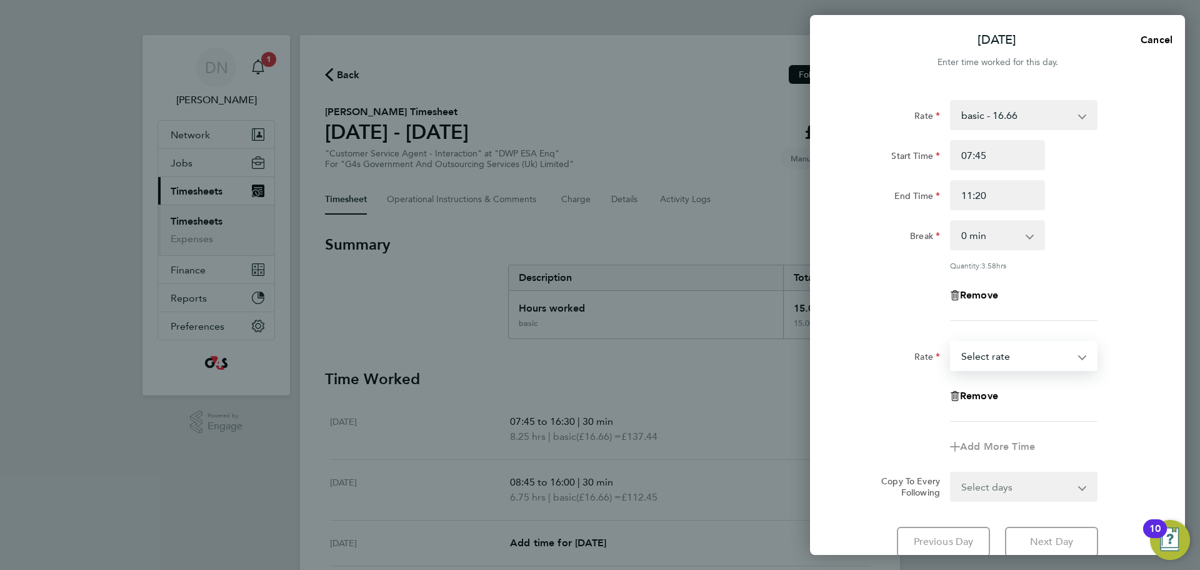
click at [979, 350] on select "System Issue Not Paid Bank Holiday System Issue Paid - 16.66 basic - 16.66 Sick…" at bounding box center [1017, 356] width 130 height 28
select select "30"
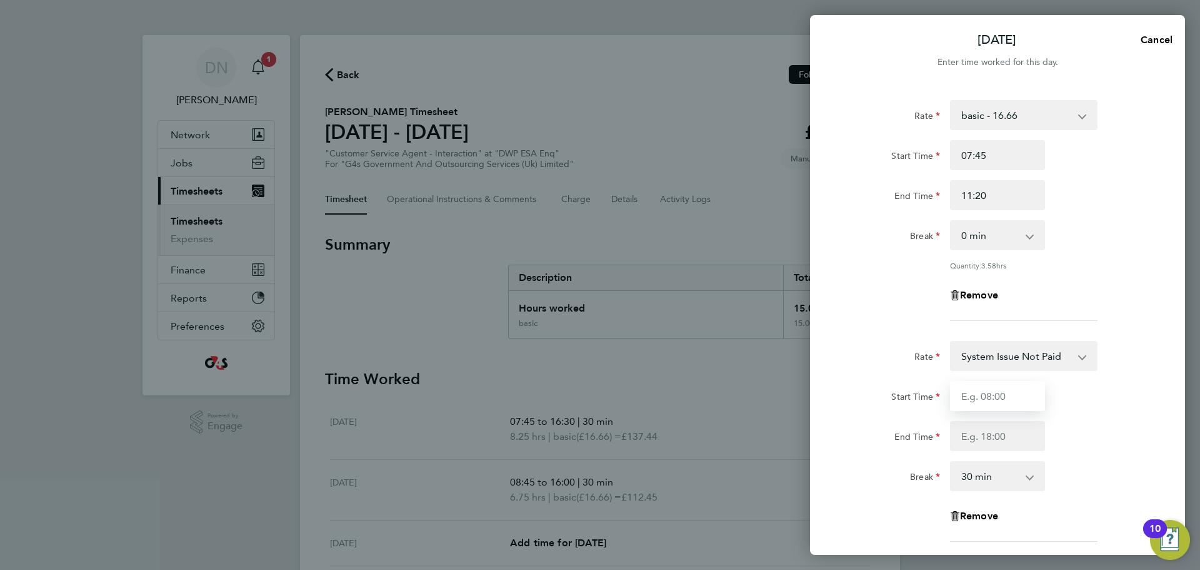
click at [1005, 396] on input "Start Time" at bounding box center [997, 396] width 95 height 30
type input "11:20"
click at [987, 441] on input "End Time" at bounding box center [997, 436] width 95 height 30
type input "17:00"
click at [1071, 468] on div "Break 0 min 15 min 30 min 45 min 60 min 75 min 90 min" at bounding box center [997, 476] width 315 height 30
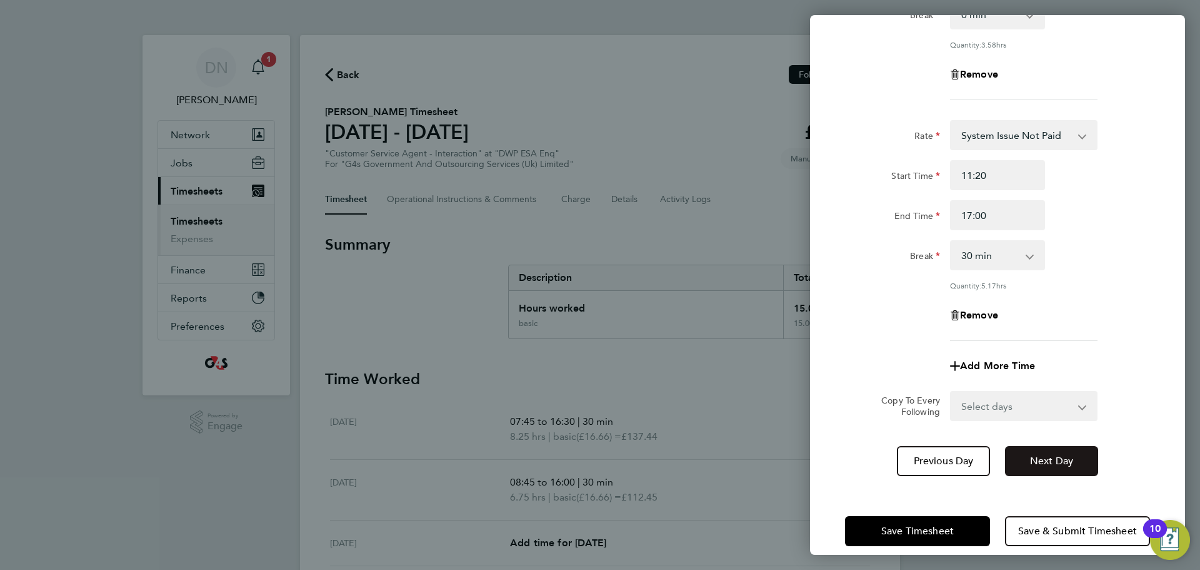
scroll to position [234, 0]
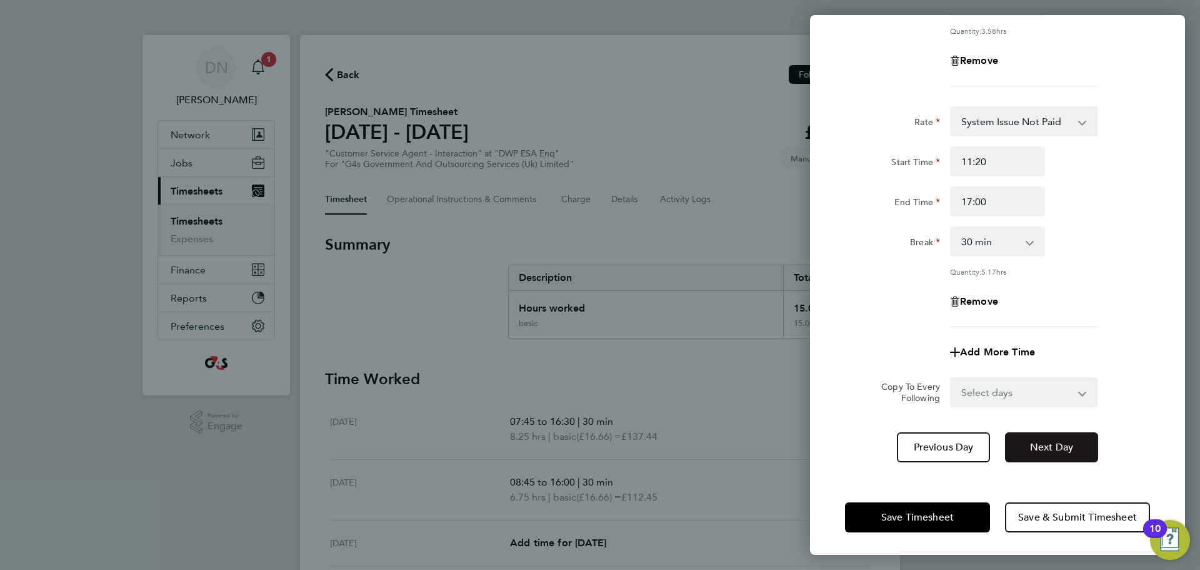
click at [1046, 450] on span "Next Day" at bounding box center [1051, 447] width 43 height 13
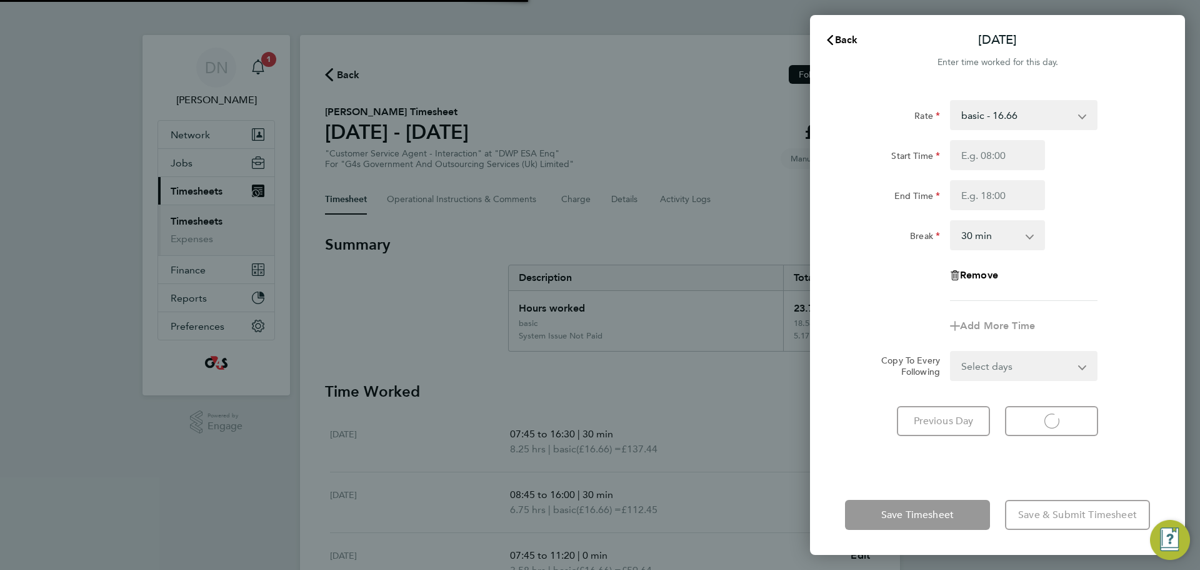
select select "30"
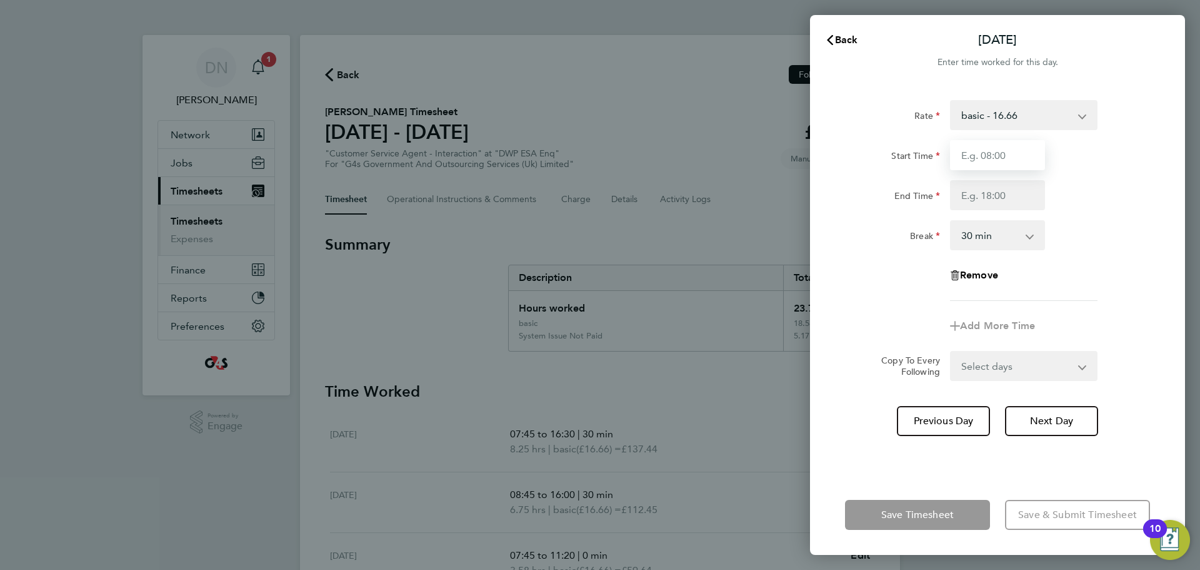
click at [1013, 148] on input "Start Time" at bounding box center [997, 155] width 95 height 30
type input "10:00"
click at [985, 199] on input "End Time" at bounding box center [997, 195] width 95 height 30
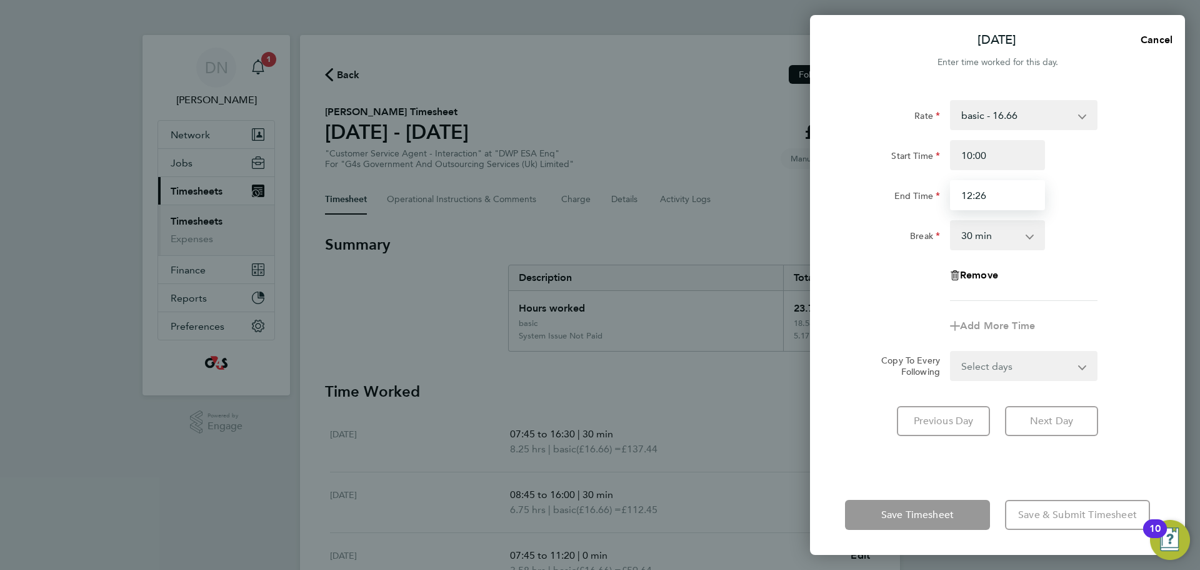
type input "12:26"
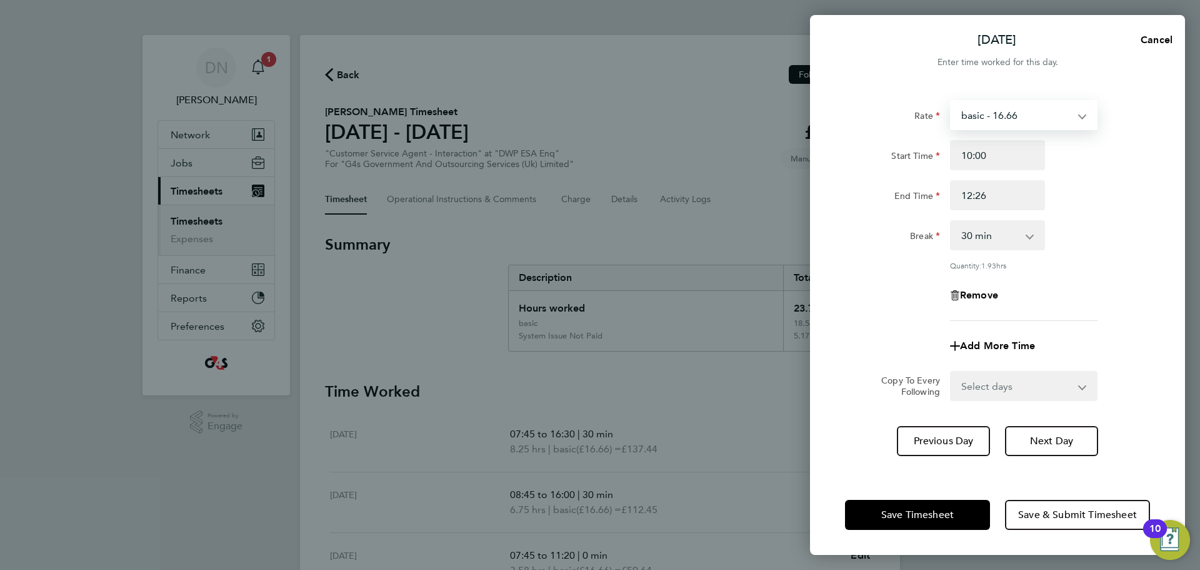
click at [1080, 122] on select "basic - 16.66 System Issue Not Paid Bank Holiday System Issue Paid - 16.66 Sick…" at bounding box center [1017, 115] width 130 height 28
select select "30"
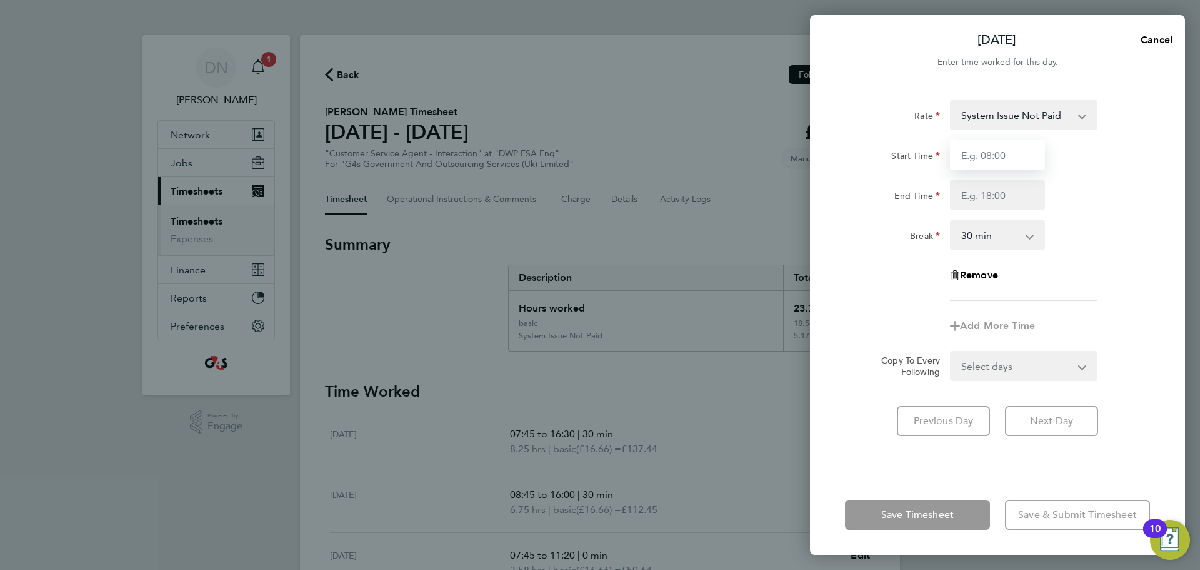
click at [996, 167] on input "Start Time" at bounding box center [997, 155] width 95 height 30
type input "10:00"
click at [993, 196] on input "End Time" at bounding box center [997, 195] width 95 height 30
type input "12:26"
click at [1082, 224] on div "Break 0 min 15 min 30 min 45 min 60 min 75 min 90 min" at bounding box center [997, 235] width 315 height 30
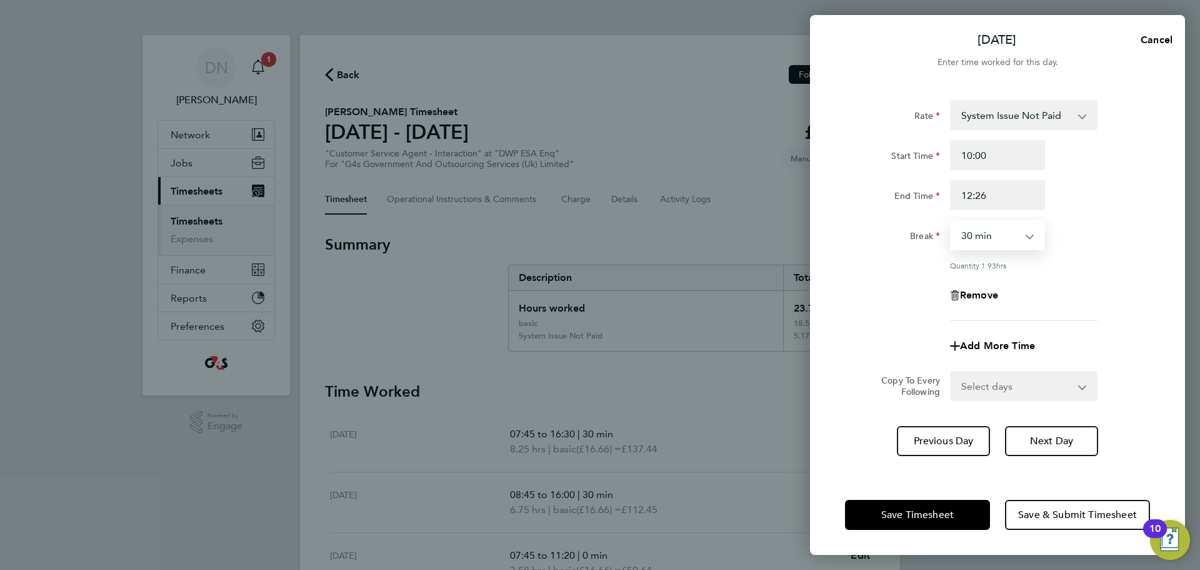
click at [1001, 243] on select "0 min 15 min 30 min 45 min 60 min 75 min 90 min" at bounding box center [991, 235] width 78 height 28
select select "0"
click at [952, 221] on select "0 min 15 min 30 min 45 min 60 min 75 min 90 min" at bounding box center [991, 235] width 78 height 28
drag, startPoint x: 1094, startPoint y: 309, endPoint x: 1089, endPoint y: 316, distance: 9.0
click at [1094, 309] on div "Rate System Issue Not Paid Bank Holiday System Issue Paid - 16.66 basic - 16.66…" at bounding box center [997, 210] width 305 height 221
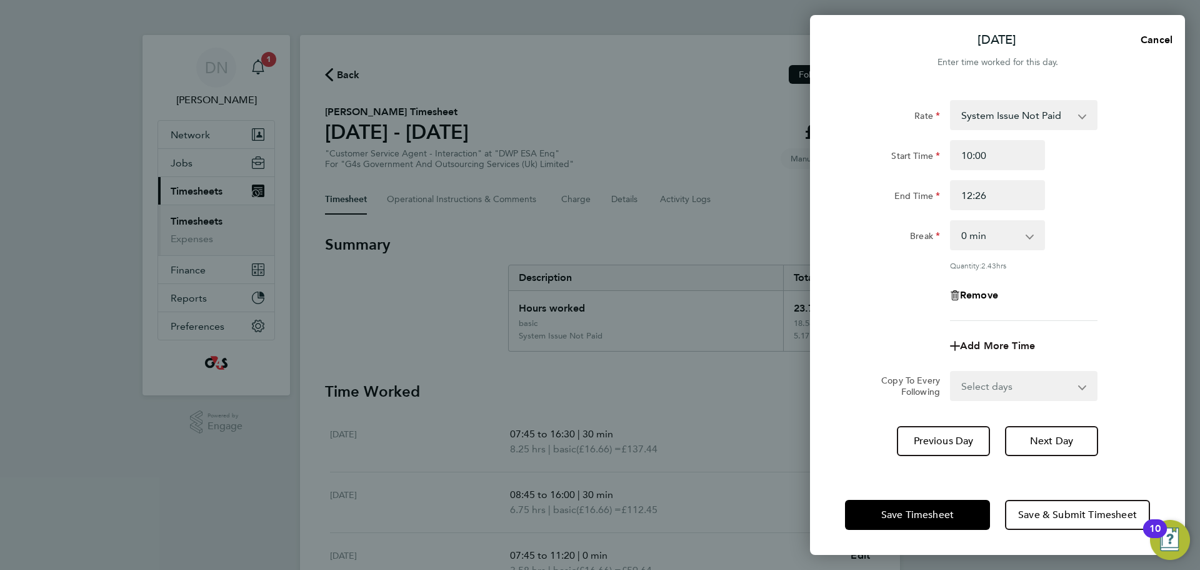
click at [1002, 347] on span "Add More Time" at bounding box center [997, 345] width 75 height 12
select select "null"
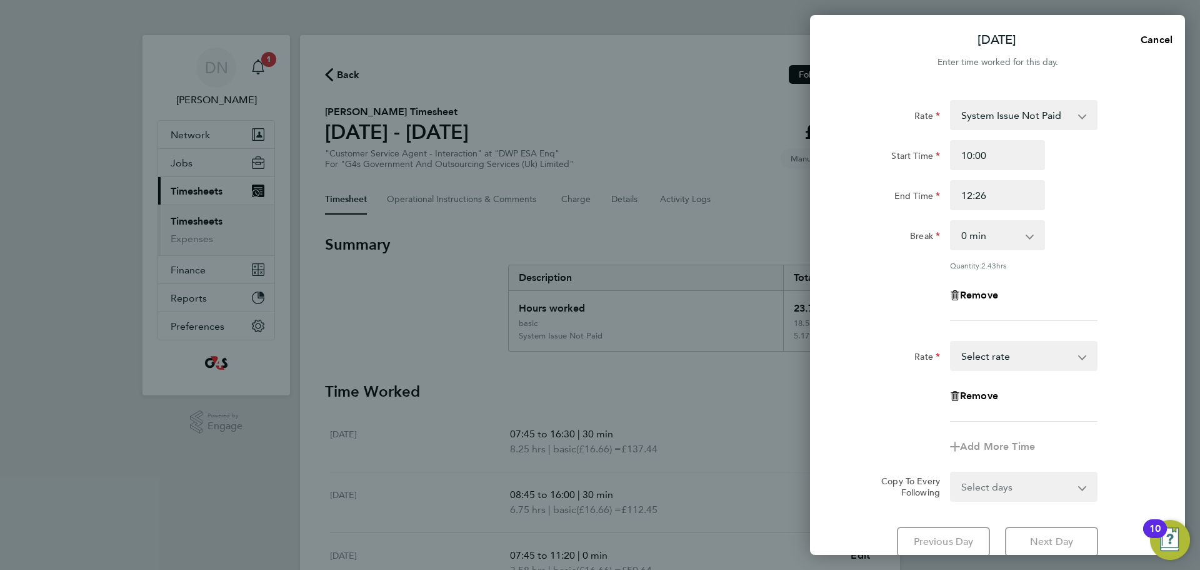
click at [984, 354] on select "System Issue Not Paid Bank Holiday System Issue Paid - 16.66 basic - 16.66 Sick…" at bounding box center [1017, 356] width 130 height 28
select select "30"
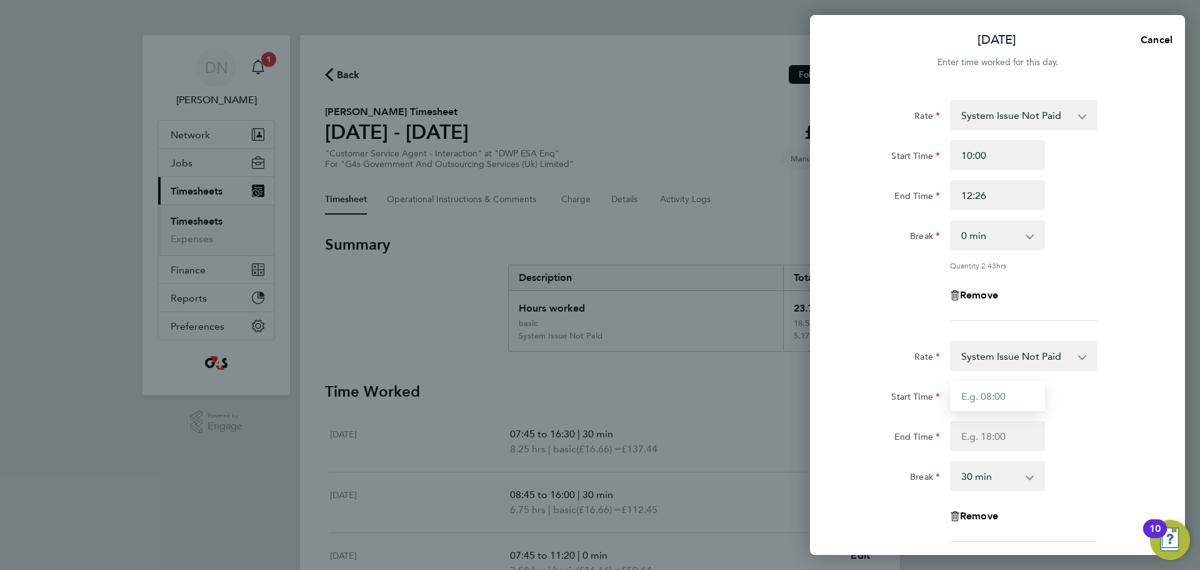
click at [984, 398] on input "Start Time" at bounding box center [997, 396] width 95 height 30
type input "12:26"
click at [992, 435] on input "End Time" at bounding box center [997, 436] width 95 height 30
type input "17:00"
click at [1096, 461] on div "Break 0 min 15 min 30 min 45 min 60 min 75 min 90 min" at bounding box center [997, 476] width 315 height 30
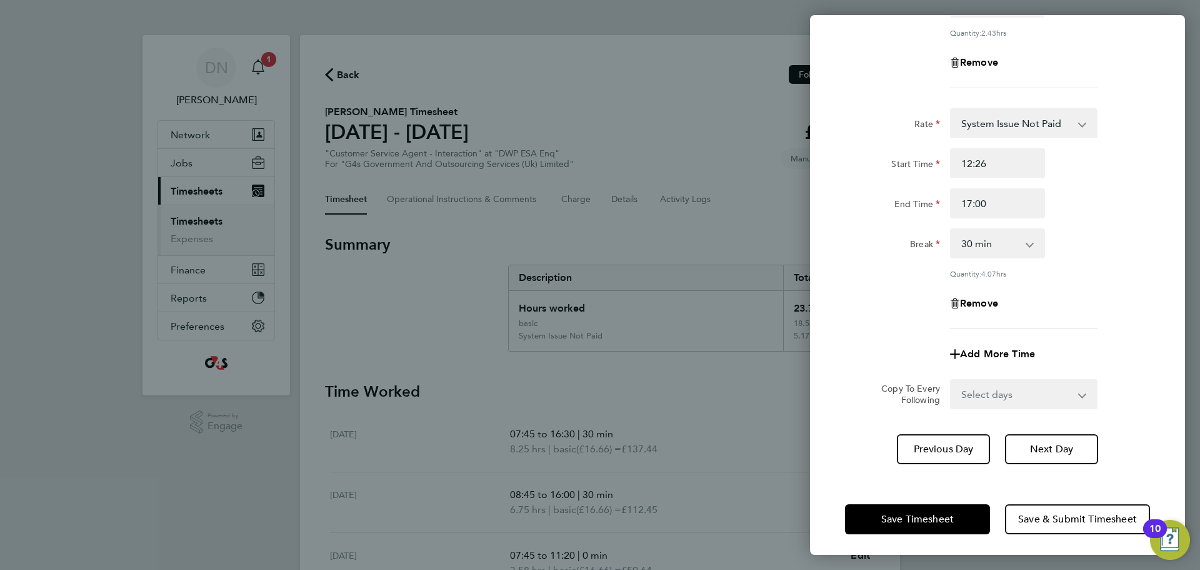
scroll to position [234, 0]
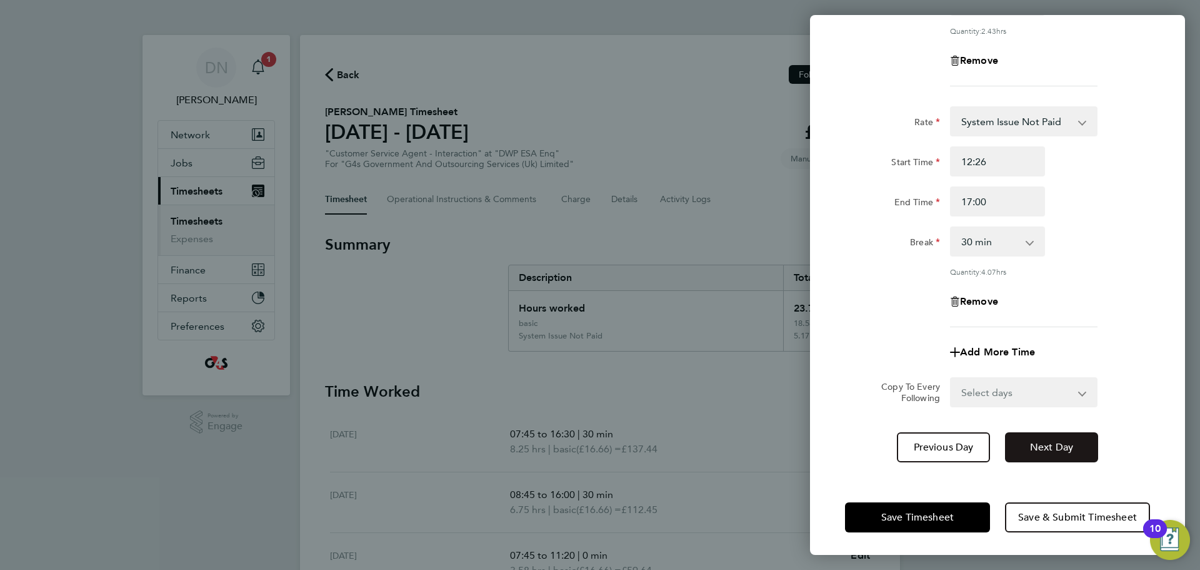
click at [1050, 443] on span "Next Day" at bounding box center [1051, 447] width 43 height 13
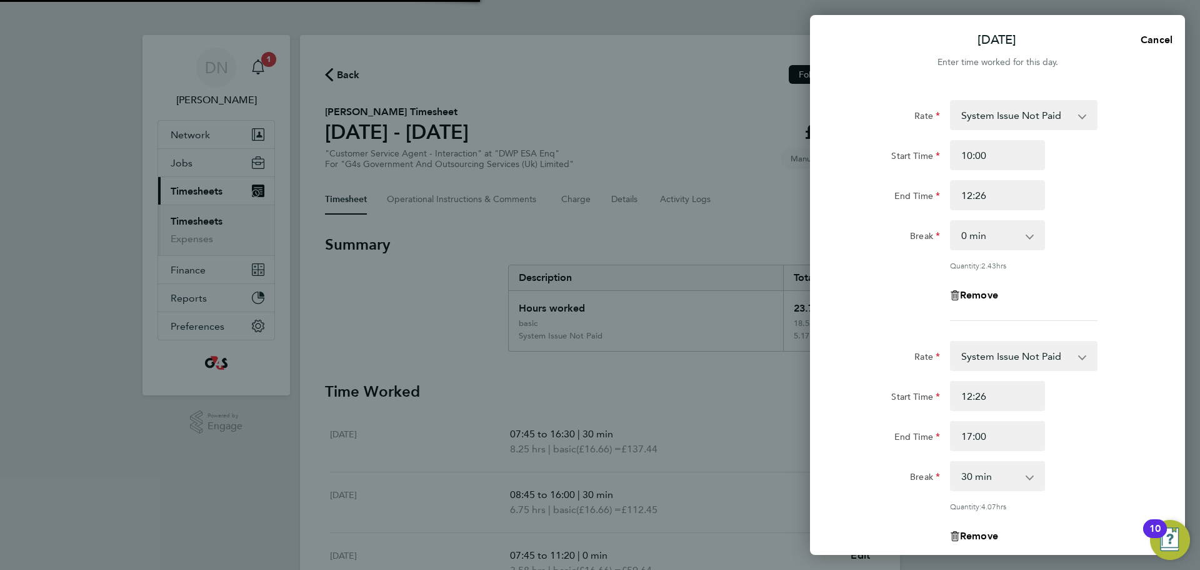
select select "30"
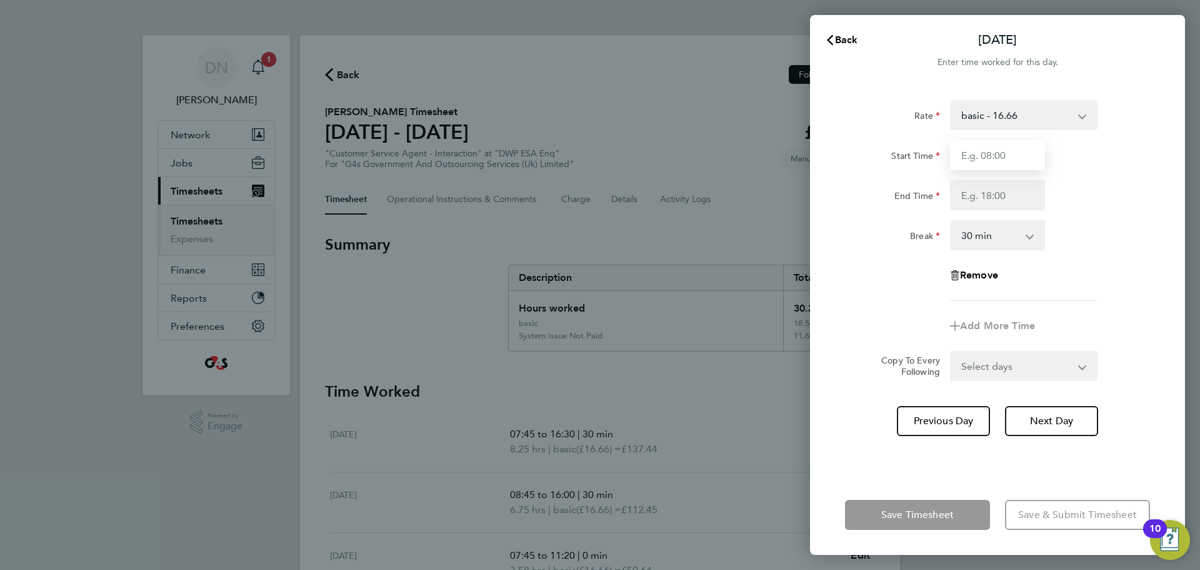
click at [973, 161] on input "Start Time" at bounding box center [997, 155] width 95 height 30
type input "08:45"
click at [1005, 198] on input "End Time" at bounding box center [997, 195] width 95 height 30
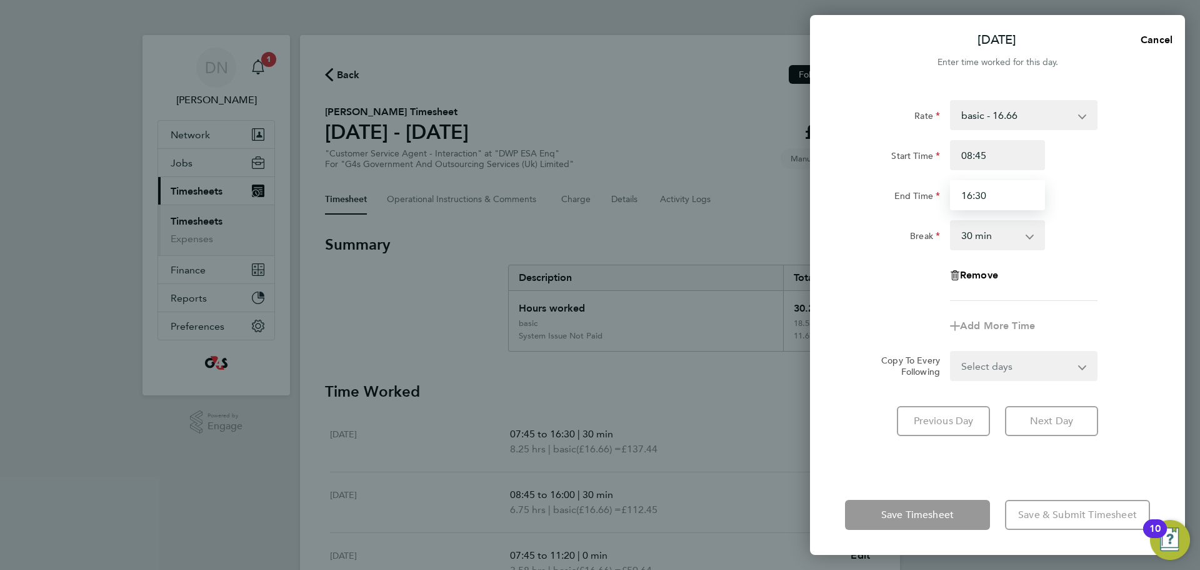
type input "16:30"
click at [1082, 253] on div "Rate basic - 16.66 System Issue Not Paid Bank Holiday System Issue Paid - 16.66…" at bounding box center [997, 200] width 305 height 201
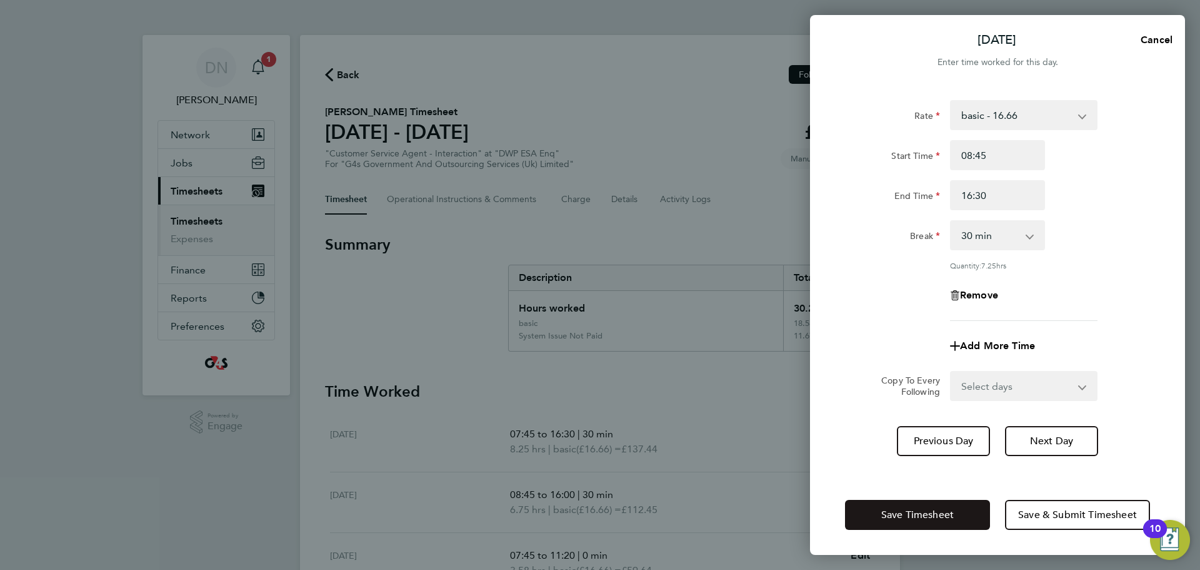
click at [957, 506] on button "Save Timesheet" at bounding box center [917, 515] width 145 height 30
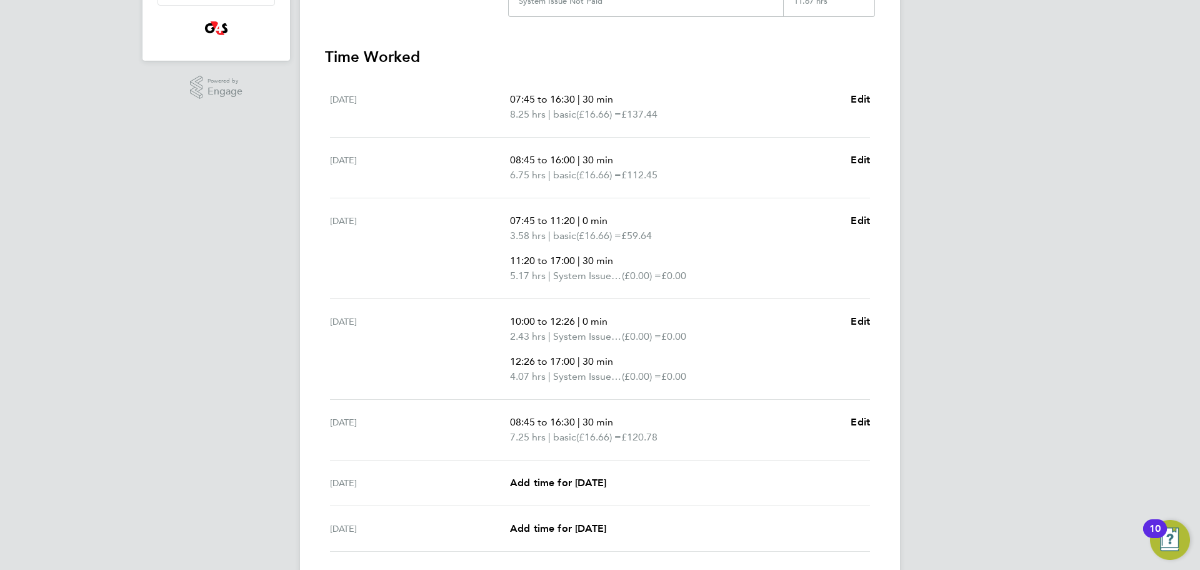
scroll to position [393, 0]
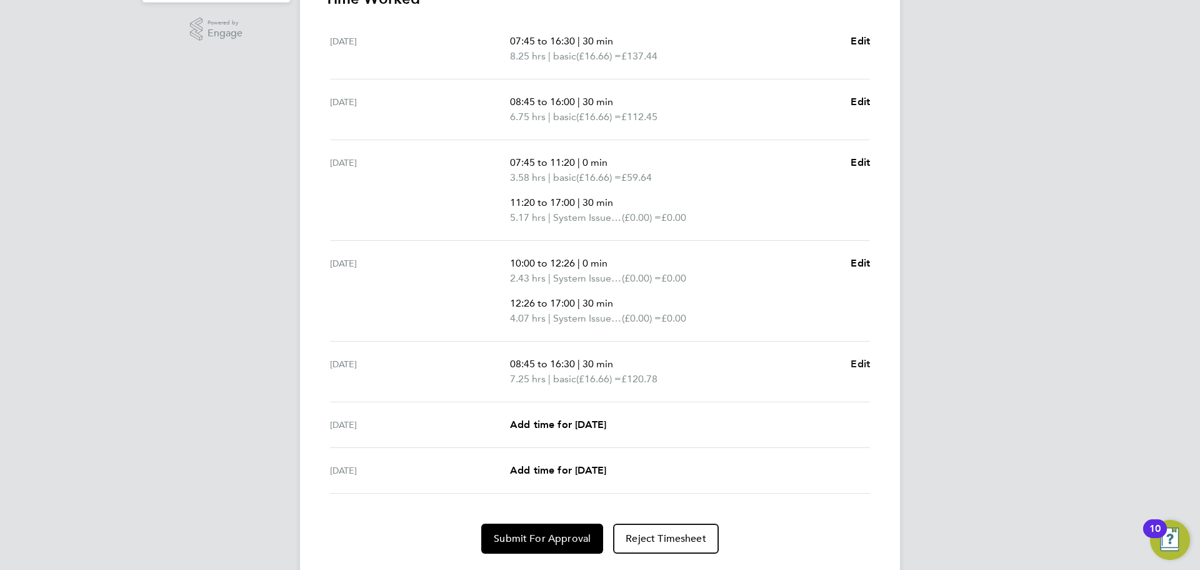
click at [853, 362] on span "Edit" at bounding box center [860, 364] width 19 height 12
select select "30"
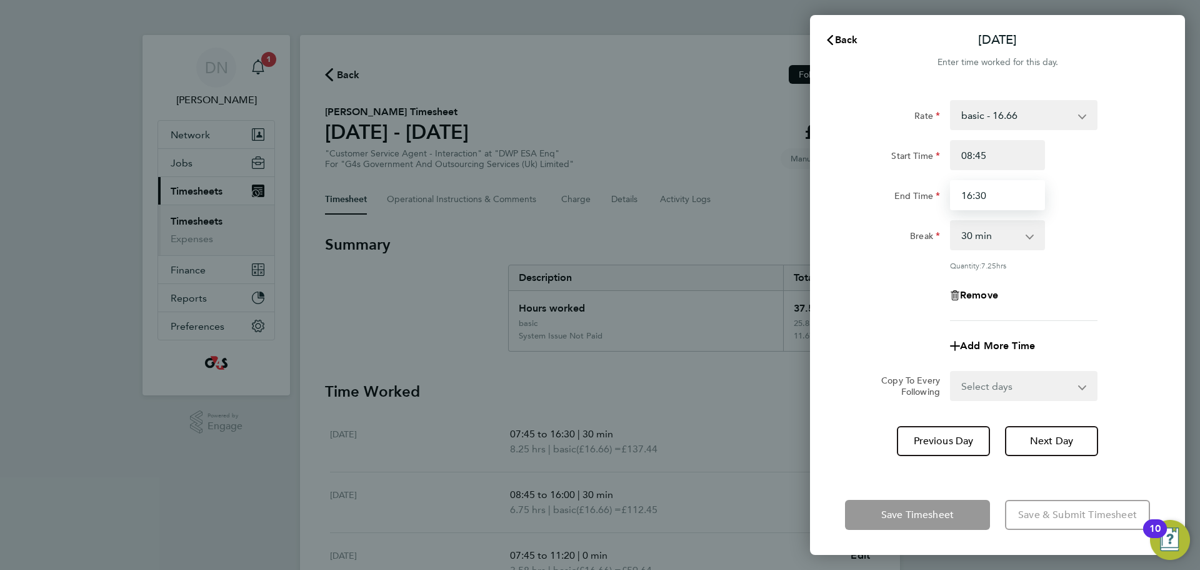
click at [987, 193] on input "16:30" at bounding box center [997, 195] width 95 height 30
drag, startPoint x: 999, startPoint y: 196, endPoint x: 946, endPoint y: 192, distance: 53.3
click at [946, 192] on div "16:30" at bounding box center [997, 195] width 105 height 30
type input "10:08"
click at [996, 232] on select "0 min 15 min 30 min 45 min 60 min 75 min 90 min" at bounding box center [991, 235] width 78 height 28
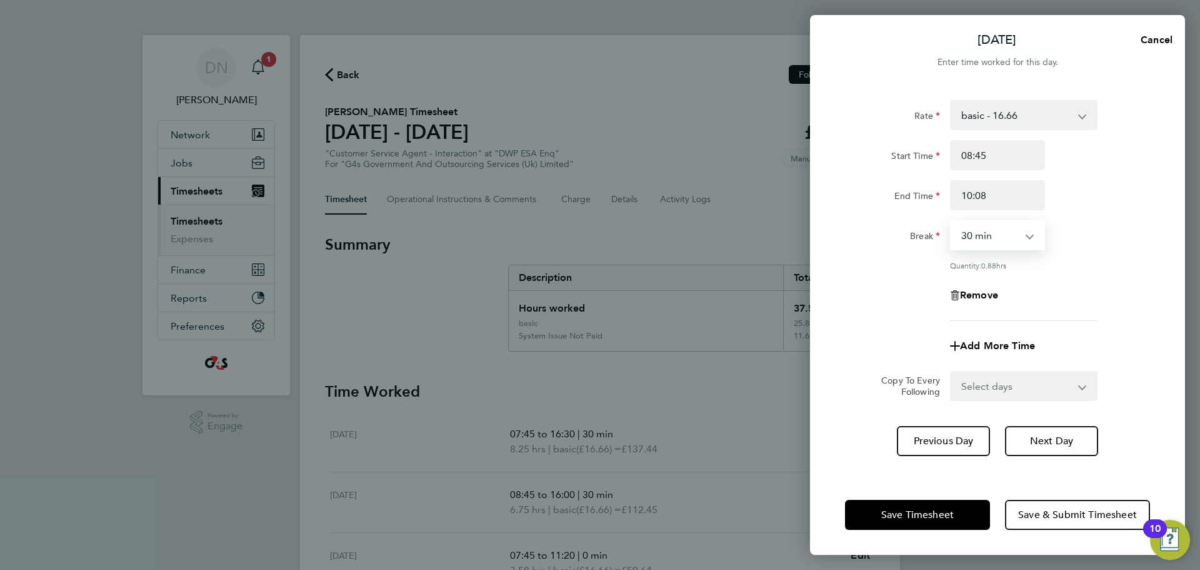
select select "0"
click at [952, 221] on select "0 min 15 min 30 min 45 min 60 min 75 min" at bounding box center [991, 235] width 78 height 28
click at [1110, 310] on div "Rate basic - 16.66 System Issue Not Paid Bank Holiday System Issue Paid - 16.66…" at bounding box center [997, 210] width 305 height 221
click at [1011, 339] on span "Add More Time" at bounding box center [997, 345] width 75 height 12
select select "null"
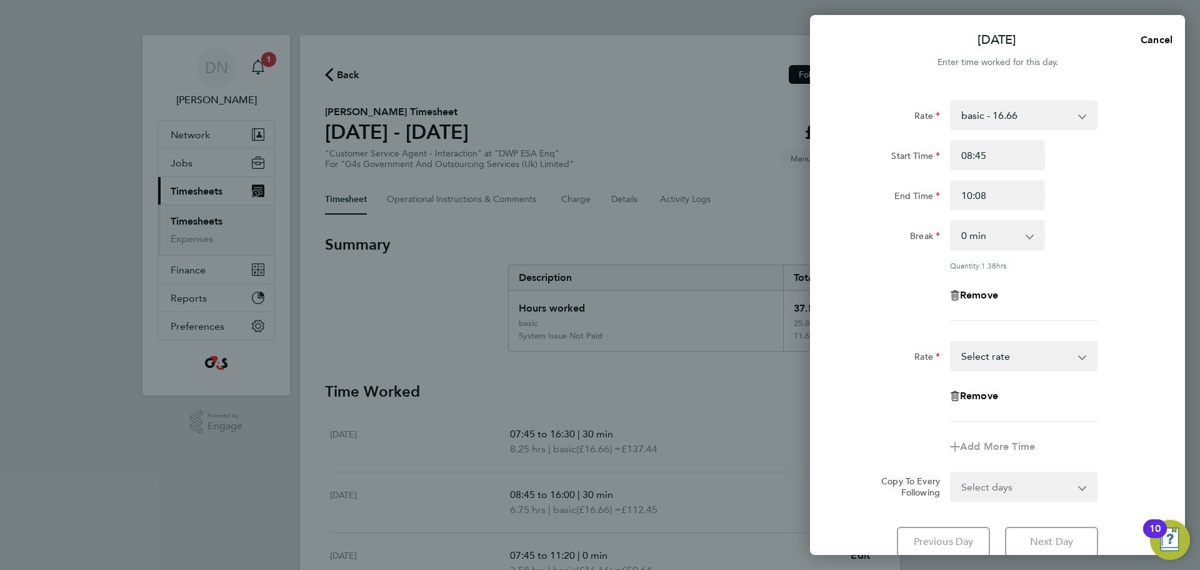
click at [976, 346] on select "System Issue Not Paid Bank Holiday System Issue Paid - 16.66 basic - 16.66 Sick…" at bounding box center [1017, 356] width 130 height 28
select select "30"
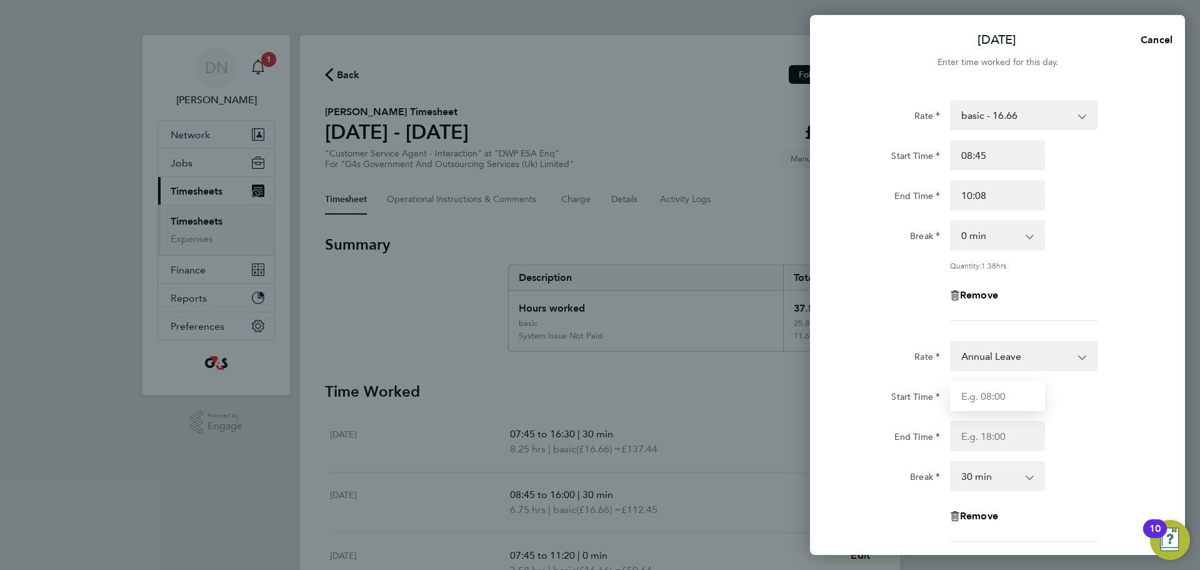
click at [988, 388] on input "Start Time" at bounding box center [997, 396] width 95 height 30
type input "10:08"
click at [965, 438] on input "End Time" at bounding box center [997, 436] width 95 height 30
type input "13:54"
click at [1123, 445] on div "End Time 13:54" at bounding box center [997, 436] width 315 height 30
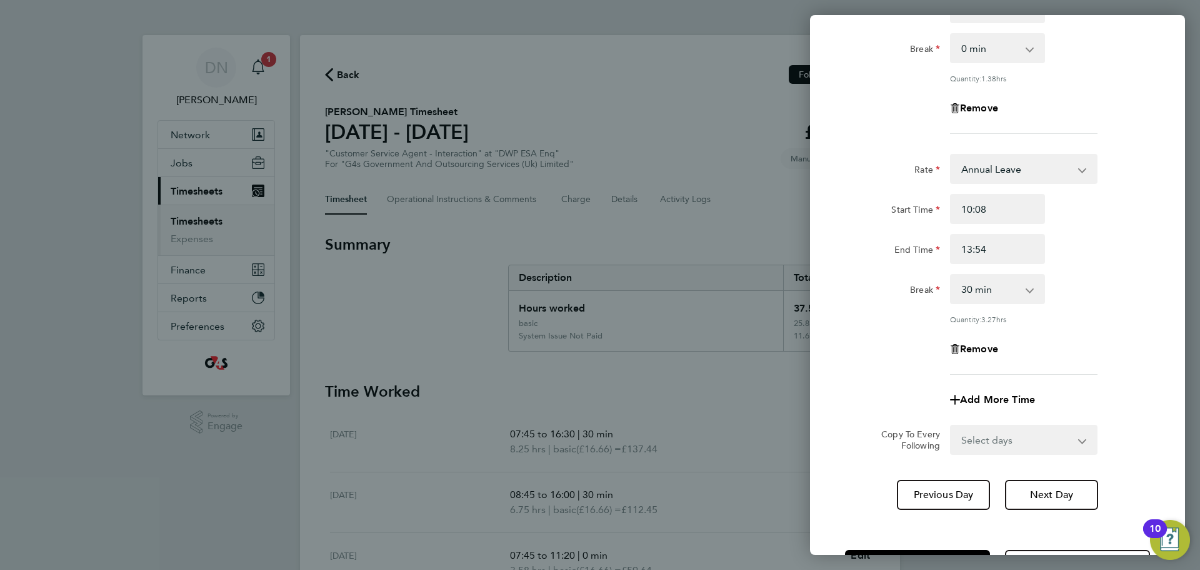
scroll to position [188, 0]
click at [992, 400] on span "Add More Time" at bounding box center [997, 399] width 75 height 12
select select "null"
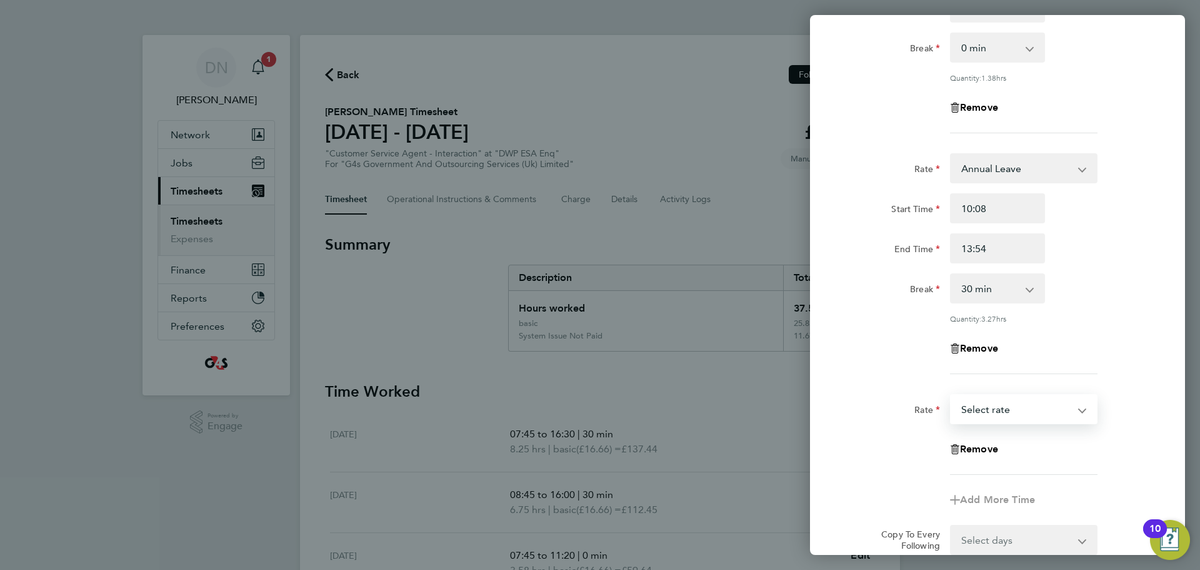
click at [990, 408] on select "System Issue Not Paid Bank Holiday System Issue Paid - 16.66 basic - 16.66 Sick…" at bounding box center [1017, 409] width 130 height 28
select select "30"
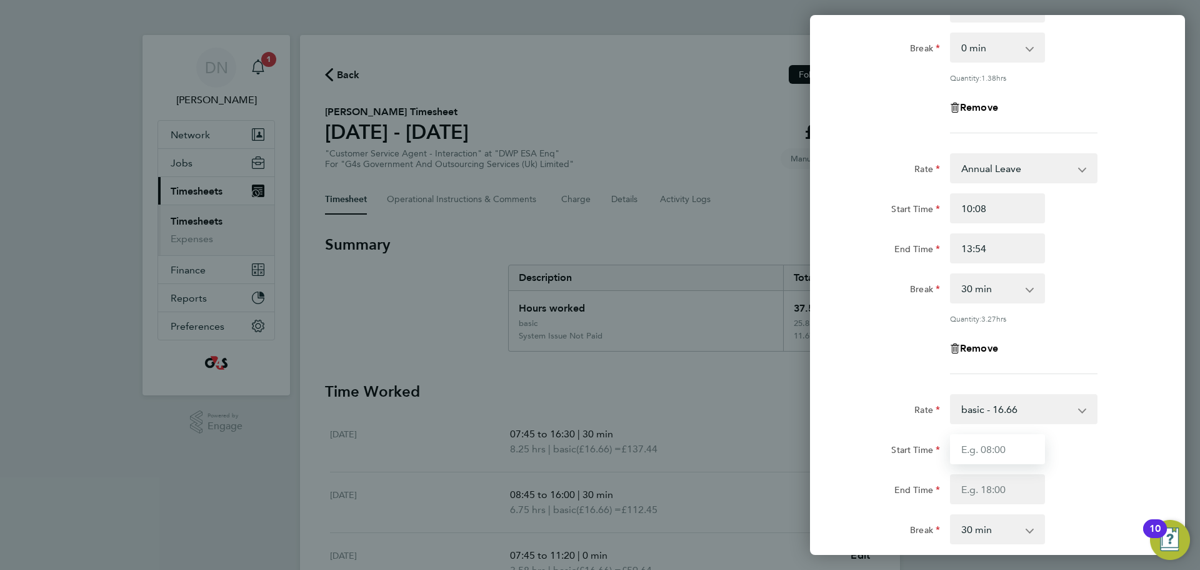
click at [985, 448] on input "Start Time" at bounding box center [997, 449] width 95 height 30
type input "13:54"
click at [990, 485] on input "End Time" at bounding box center [997, 489] width 95 height 30
type input "16:30"
click at [1125, 405] on div "Rate basic - 16.66 System Issue Not Paid Bank Holiday System Issue Paid - 16.66…" at bounding box center [997, 409] width 315 height 30
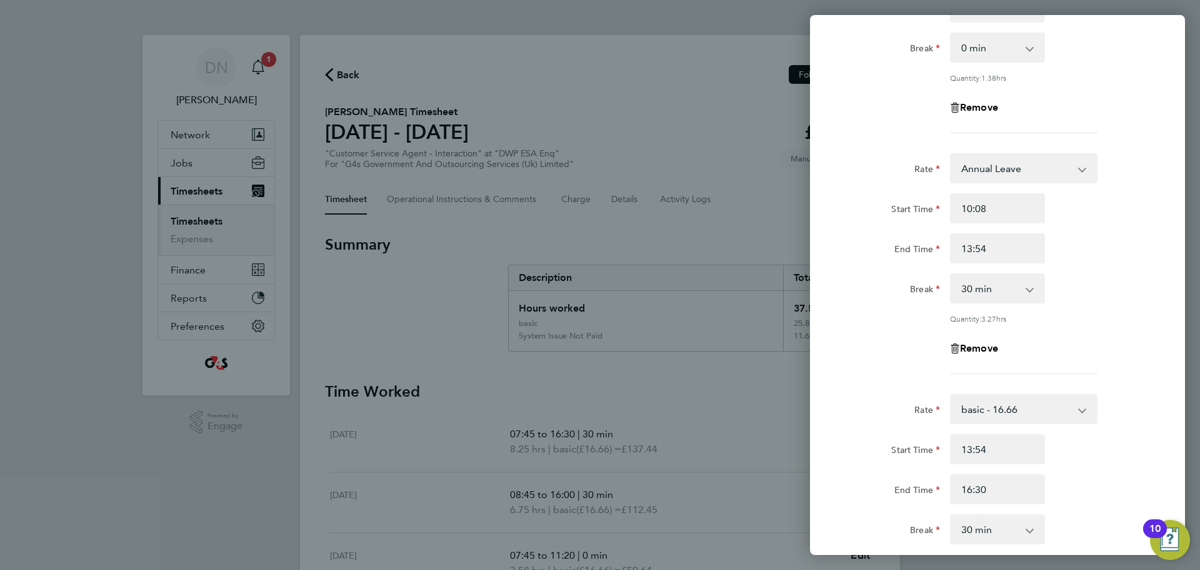
click at [1125, 274] on div "Break 0 min 15 min 30 min 45 min 60 min 75 min 90 min" at bounding box center [997, 288] width 315 height 30
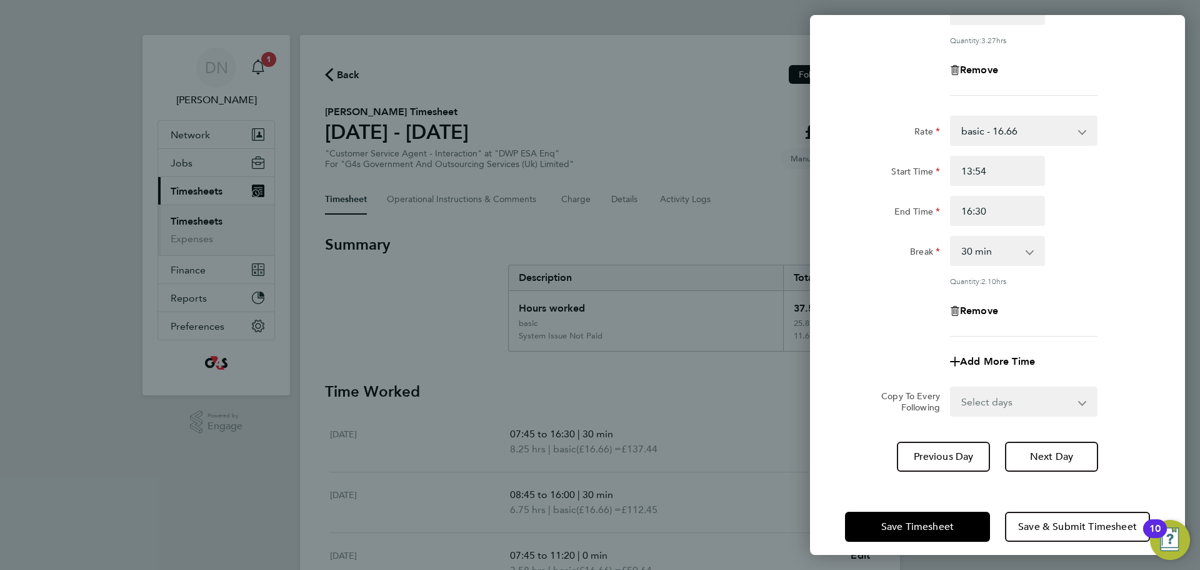
scroll to position [474, 0]
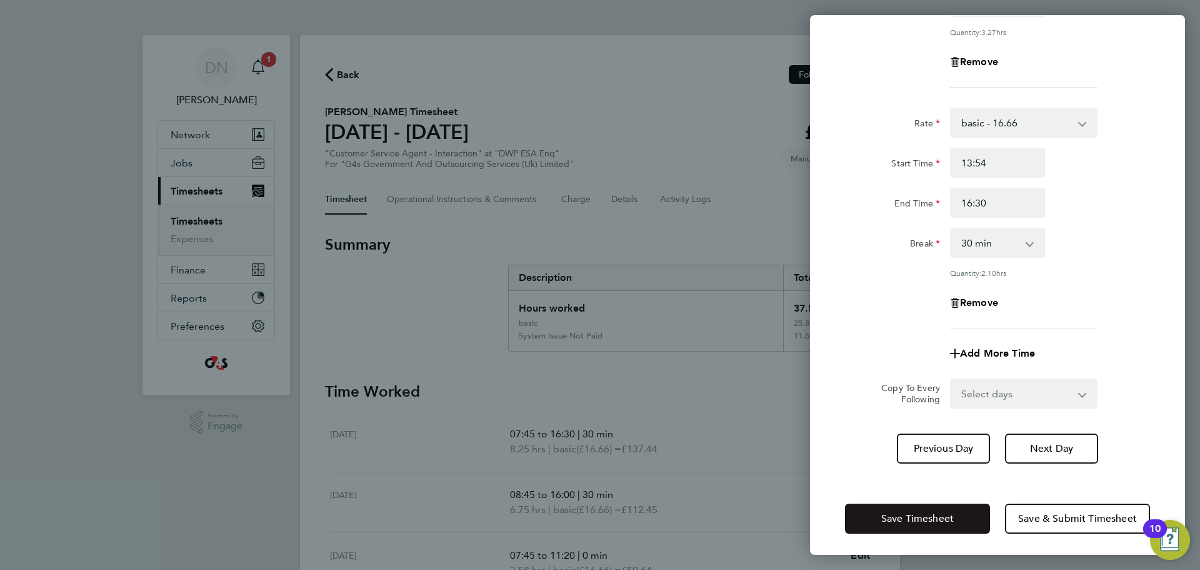
click at [935, 512] on span "Save Timesheet" at bounding box center [918, 518] width 73 height 13
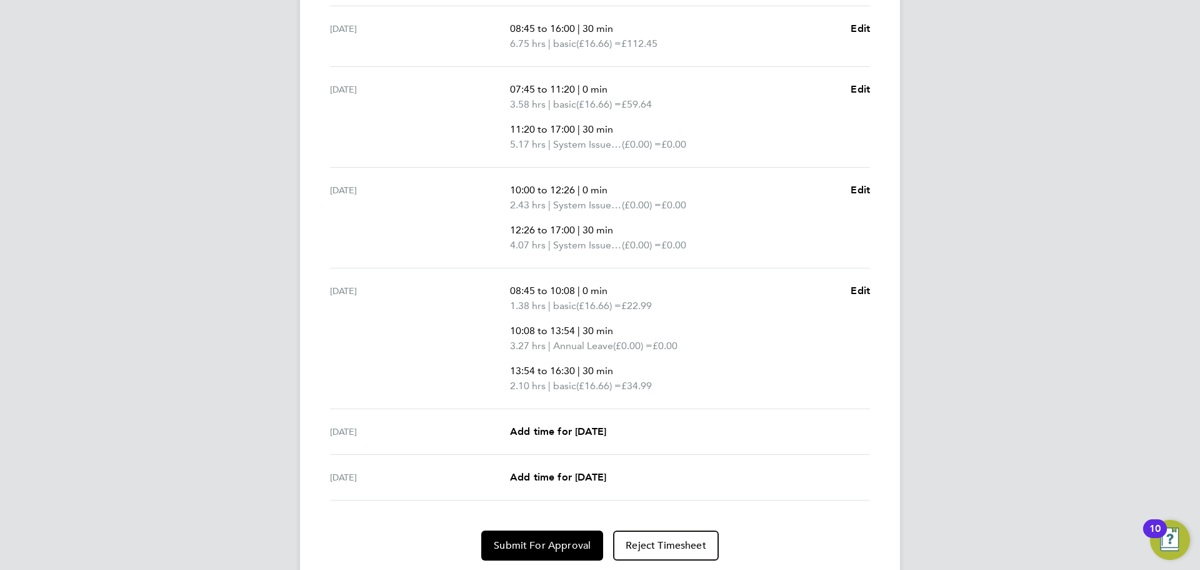
scroll to position [519, 0]
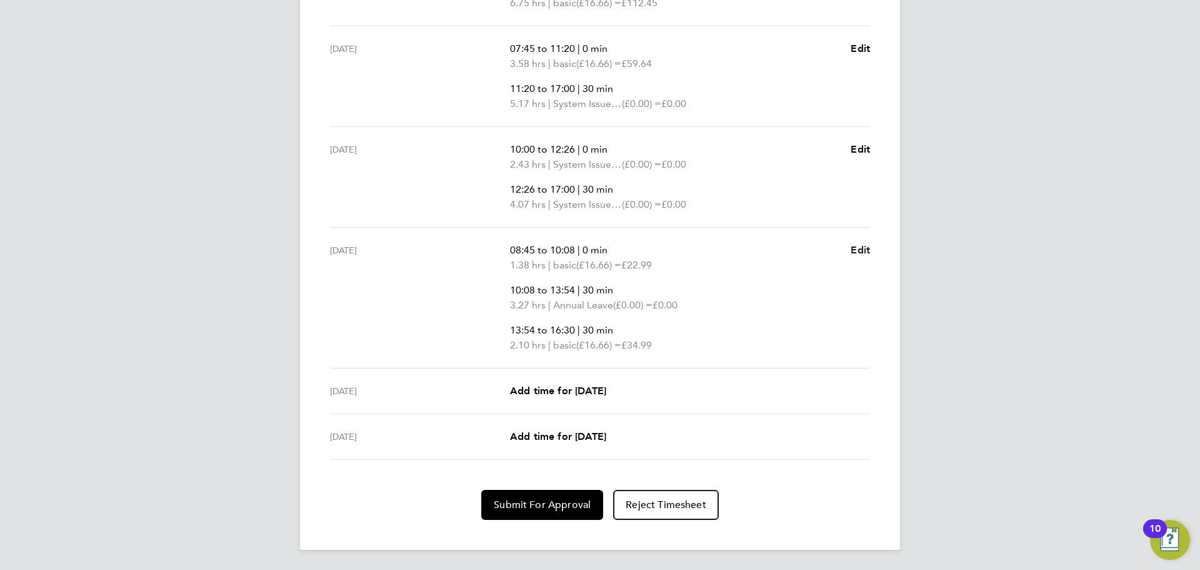
click at [862, 249] on span "Edit" at bounding box center [860, 250] width 19 height 12
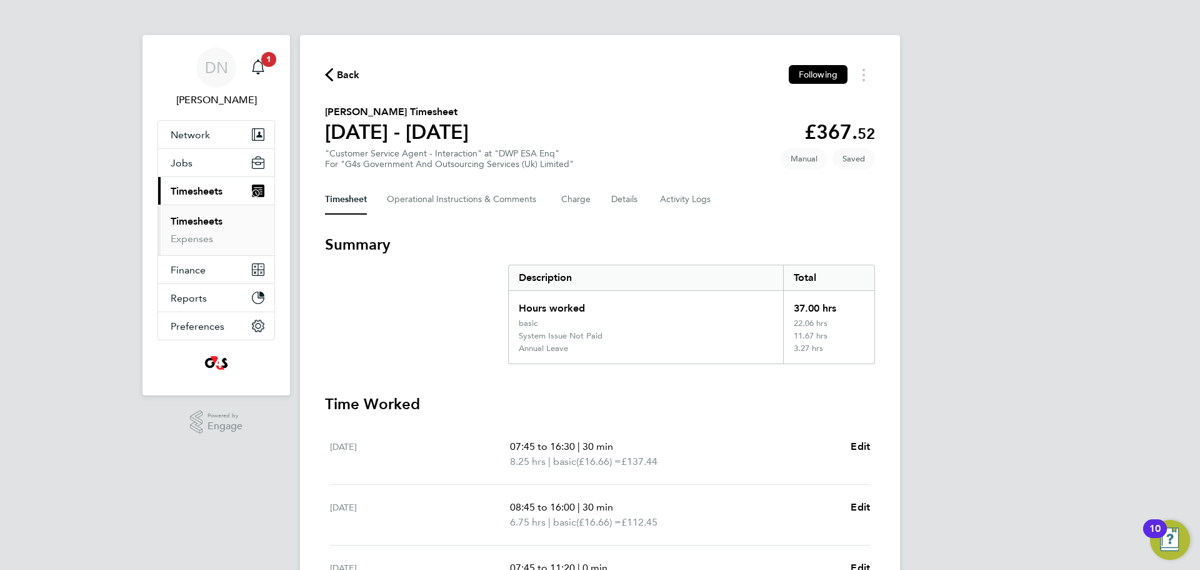
select select "30"
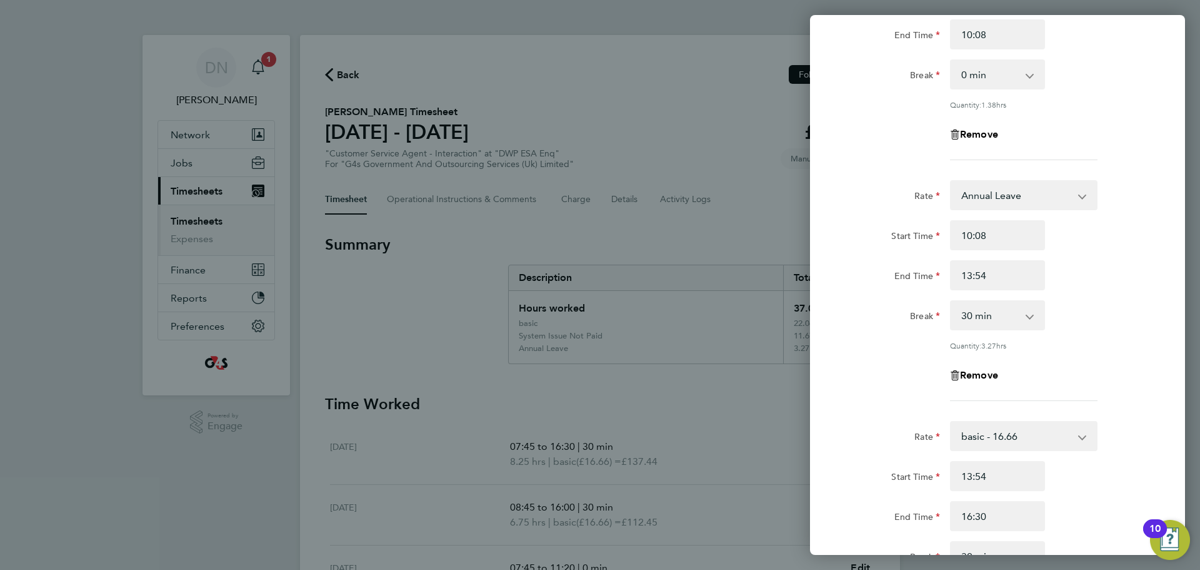
scroll to position [438, 0]
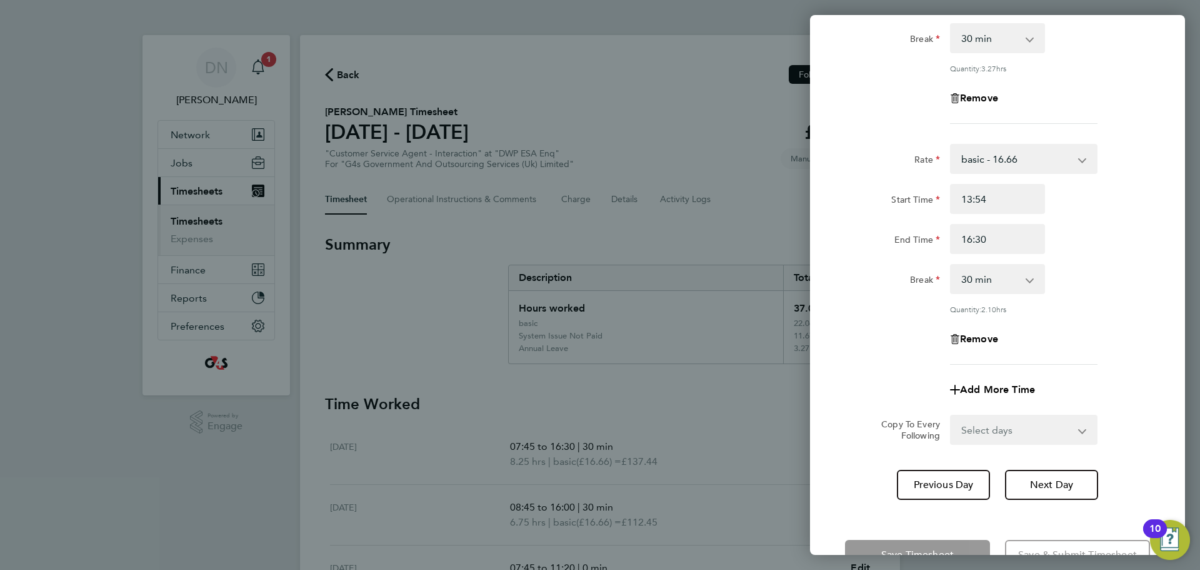
click at [996, 271] on select "0 min 15 min 30 min 45 min 60 min 75 min 90 min" at bounding box center [991, 279] width 78 height 28
select select "0"
click at [952, 265] on select "0 min 15 min 30 min 45 min 60 min 75 min 90 min" at bounding box center [991, 279] width 78 height 28
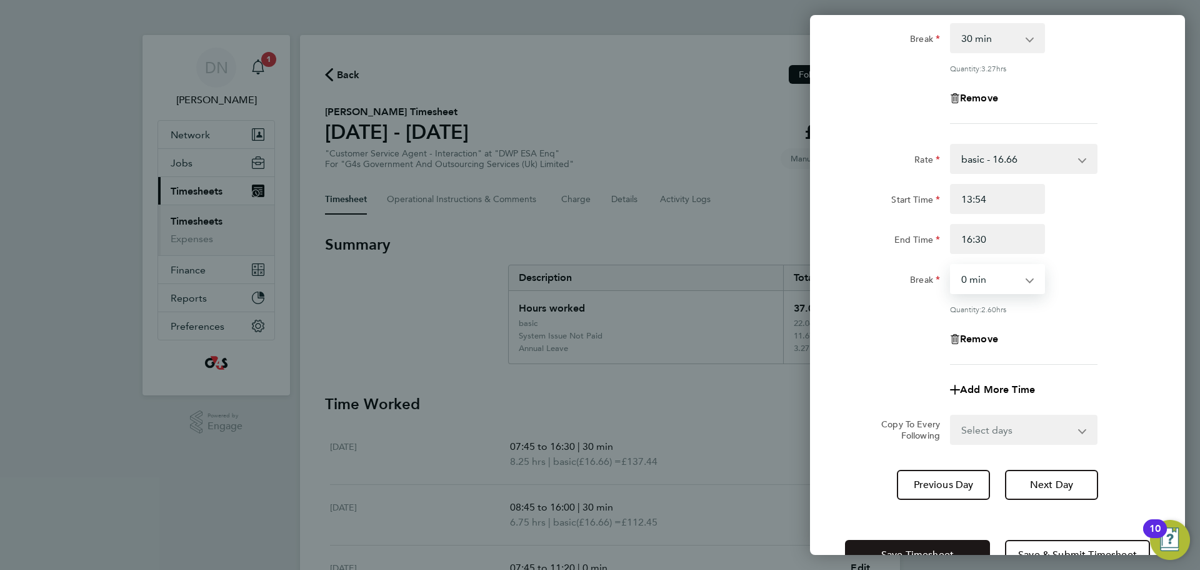
click at [908, 548] on span "Save Timesheet" at bounding box center [918, 554] width 73 height 13
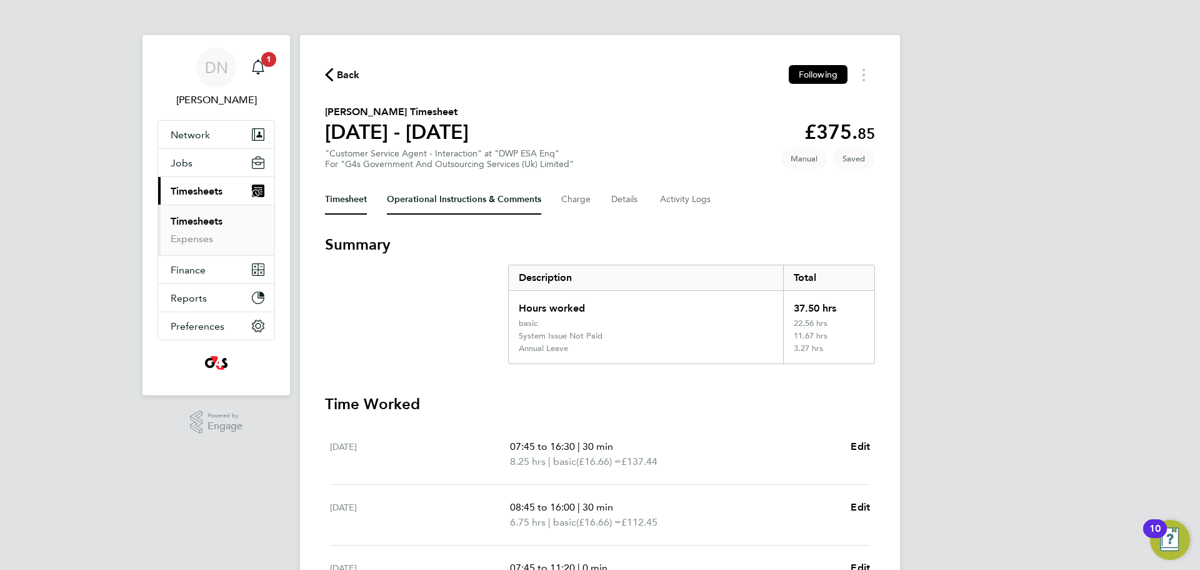
click at [496, 199] on Comments-tab "Operational Instructions & Comments" at bounding box center [464, 199] width 154 height 30
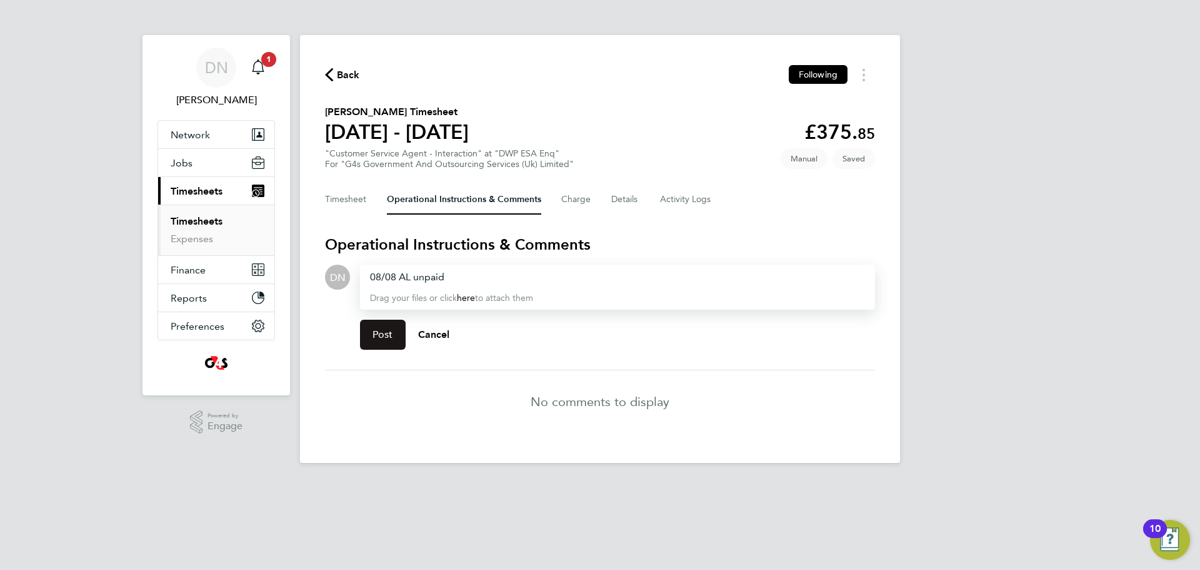
click at [380, 336] on span "Post" at bounding box center [383, 334] width 21 height 13
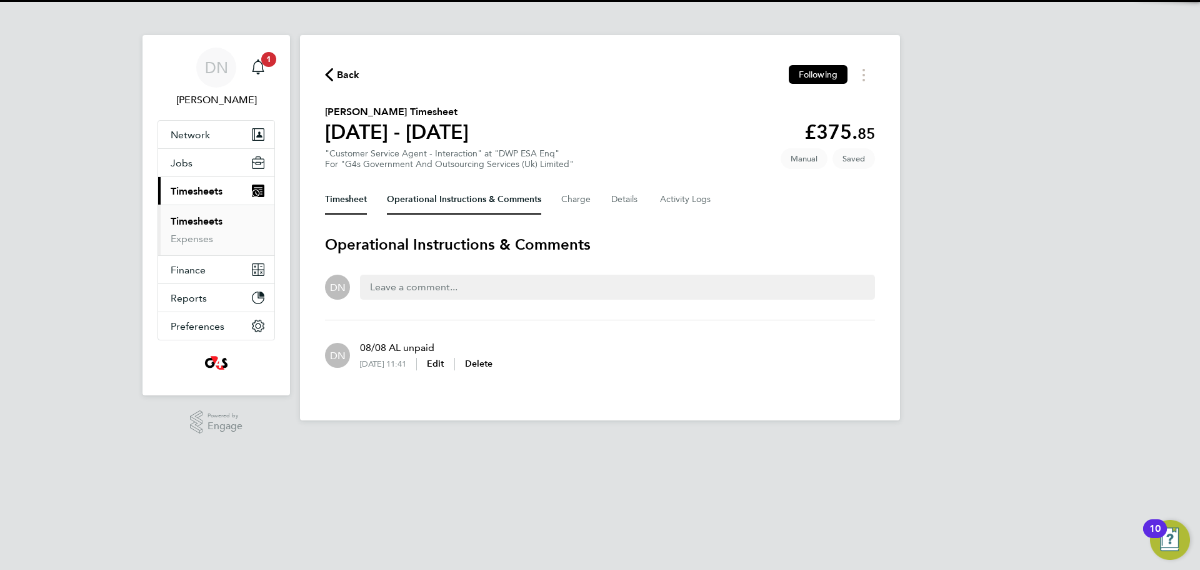
click at [349, 201] on button "Timesheet" at bounding box center [346, 199] width 42 height 30
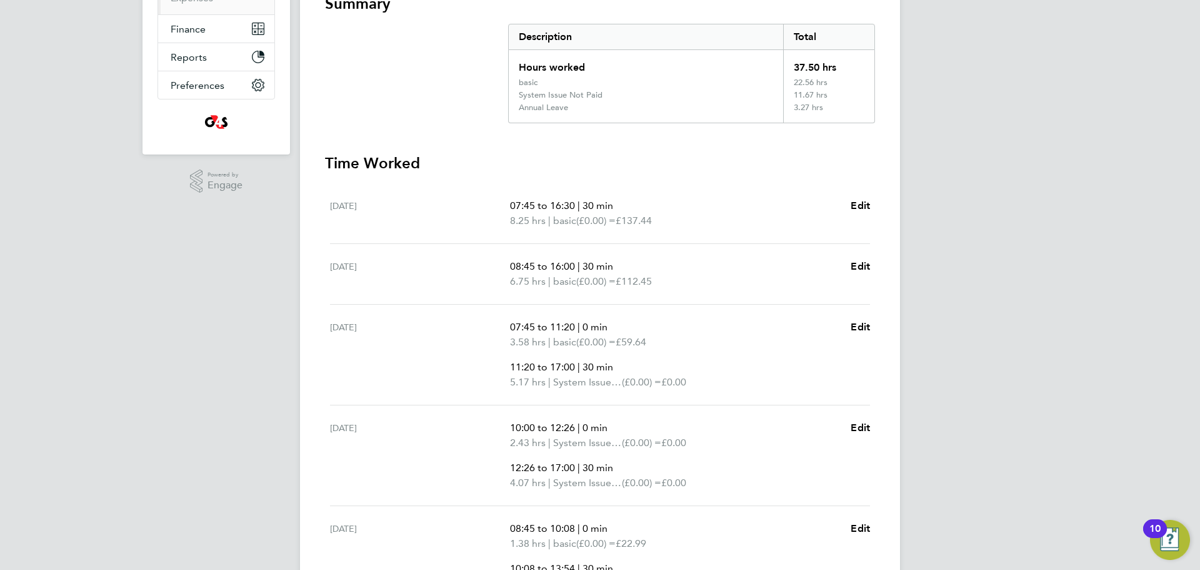
scroll to position [519, 0]
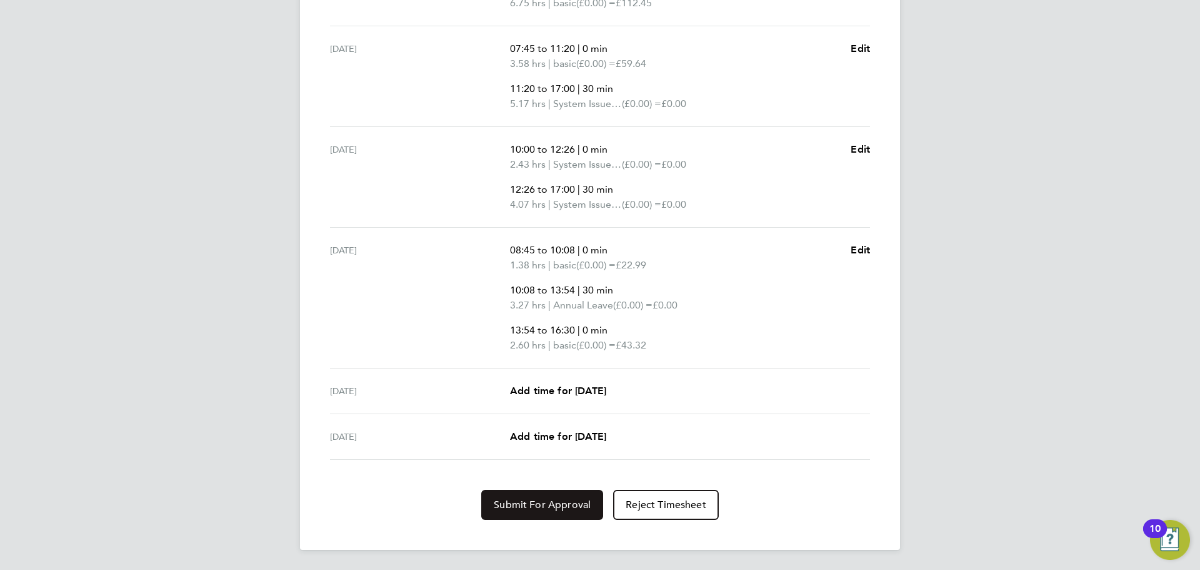
click at [545, 501] on span "Submit For Approval" at bounding box center [542, 504] width 97 height 13
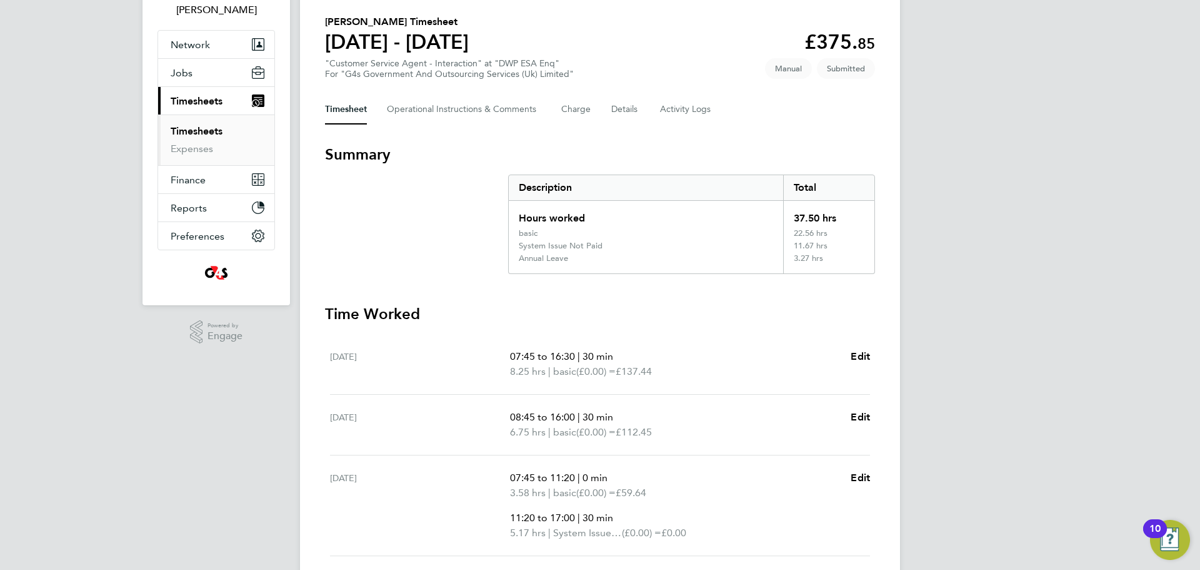
scroll to position [0, 0]
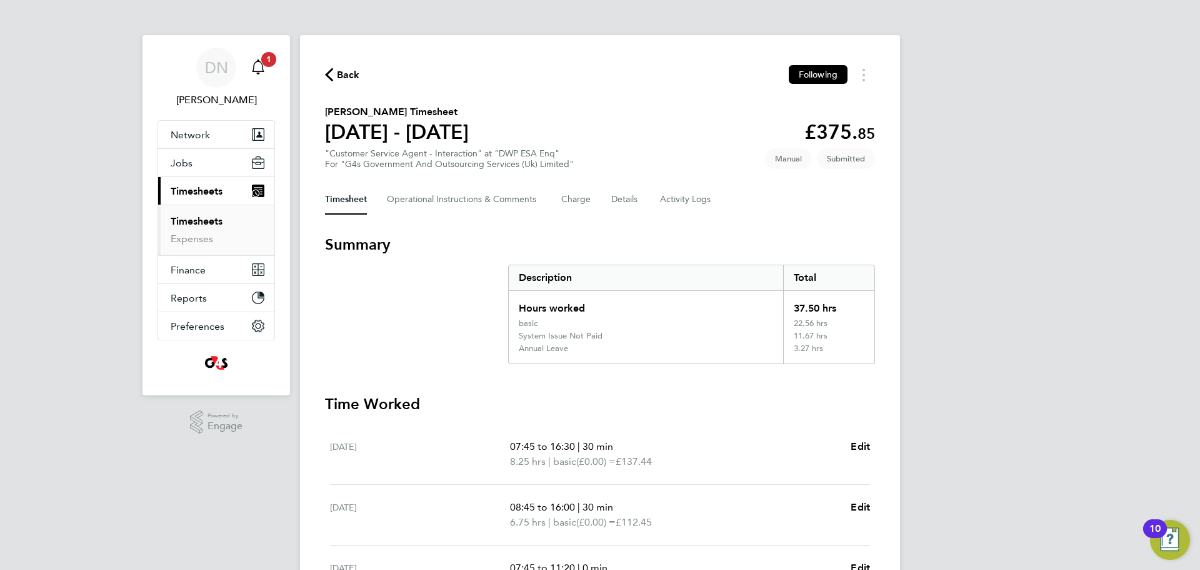
click at [264, 67] on icon "Main navigation" at bounding box center [258, 66] width 15 height 15
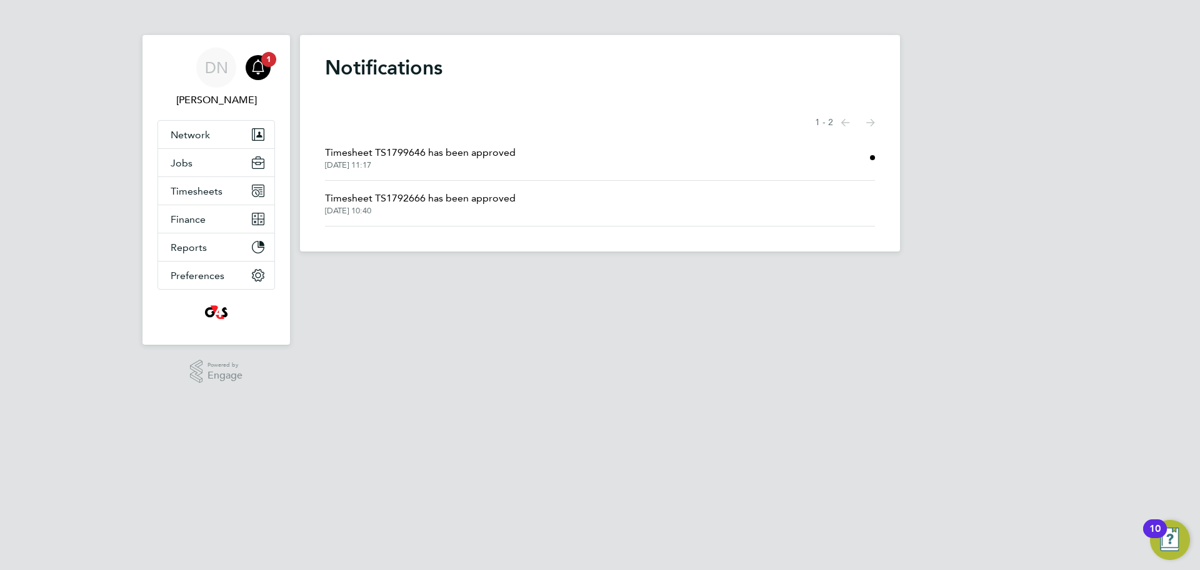
click at [452, 156] on span "Timesheet TS1799646 has been approved" at bounding box center [420, 152] width 191 height 15
